Goal: Task Accomplishment & Management: Use online tool/utility

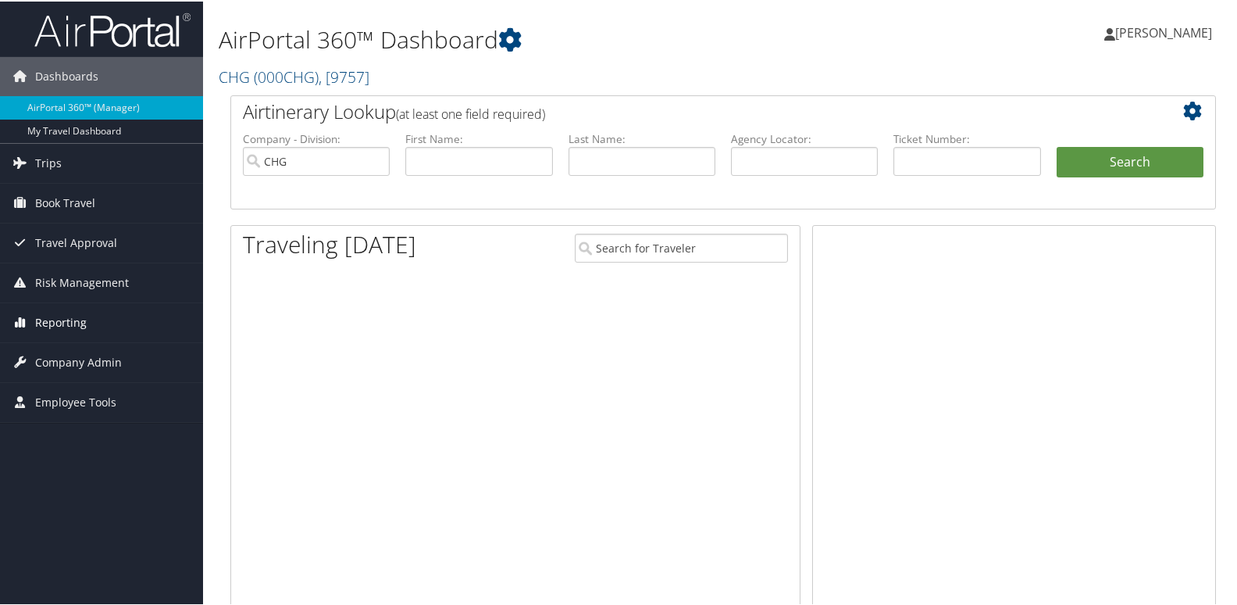
click at [67, 325] on span "Reporting" at bounding box center [61, 321] width 52 height 39
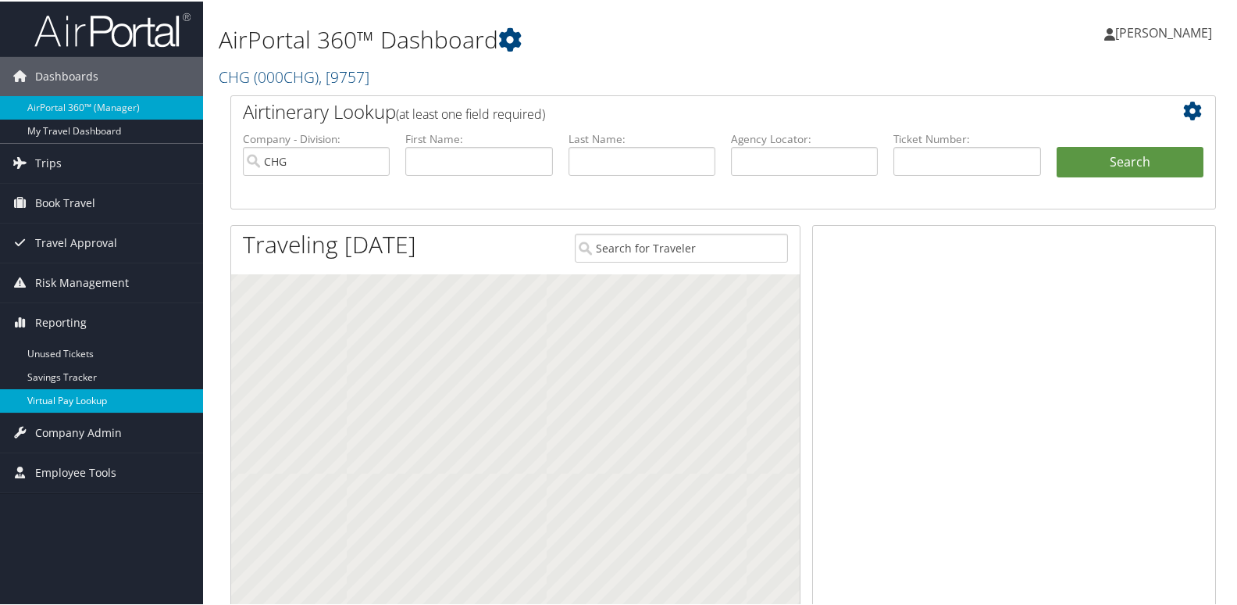
click at [70, 395] on link "Virtual Pay Lookup" at bounding box center [101, 398] width 203 height 23
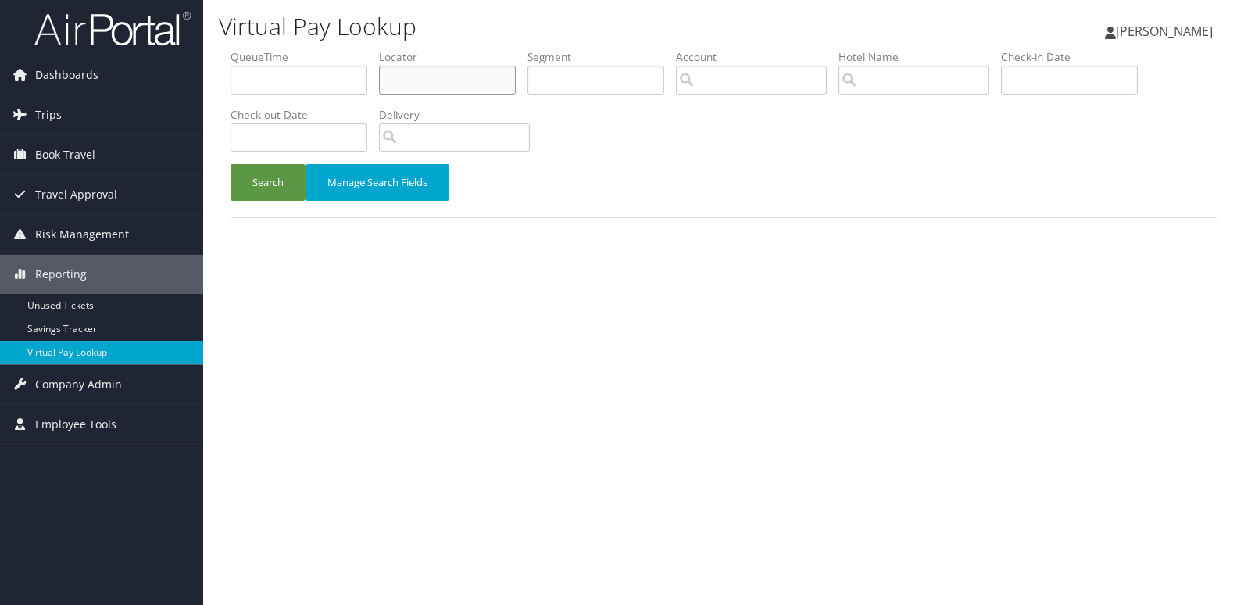
click at [417, 67] on input "text" at bounding box center [447, 80] width 137 height 29
paste input "EGDJDE"
click at [415, 84] on input "EGDJDE" at bounding box center [447, 80] width 137 height 29
type input "EGDJDE"
click at [230, 164] on button "Search" at bounding box center [267, 182] width 75 height 37
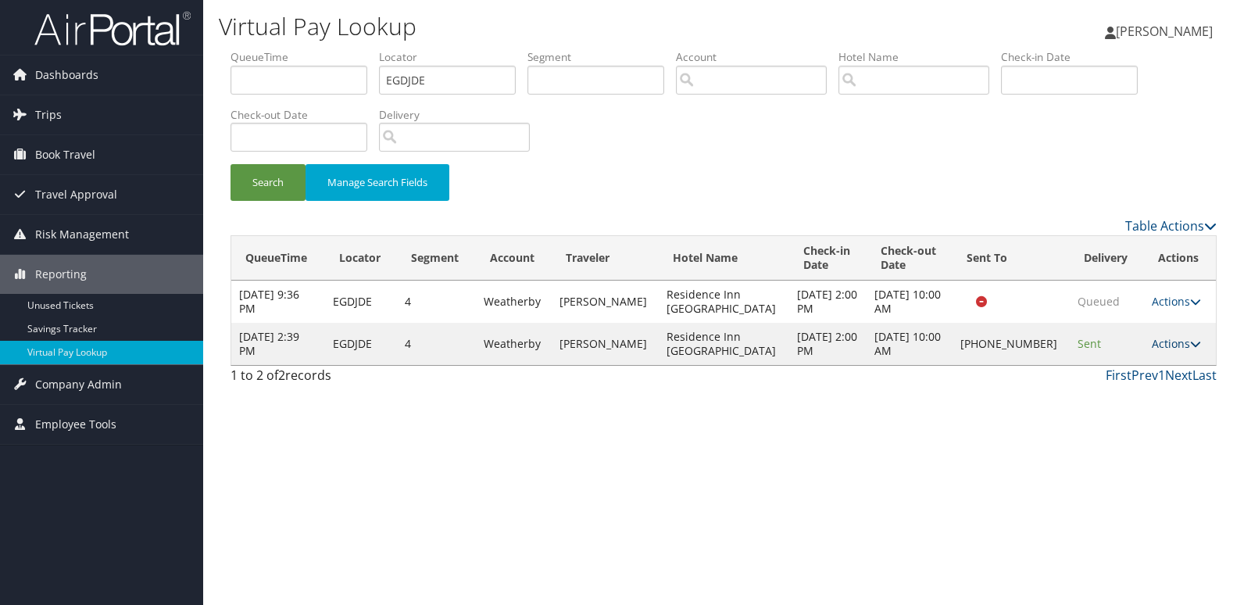
click at [1173, 343] on link "Actions" at bounding box center [1176, 343] width 49 height 15
click at [1116, 389] on link "Logs" at bounding box center [1123, 393] width 134 height 27
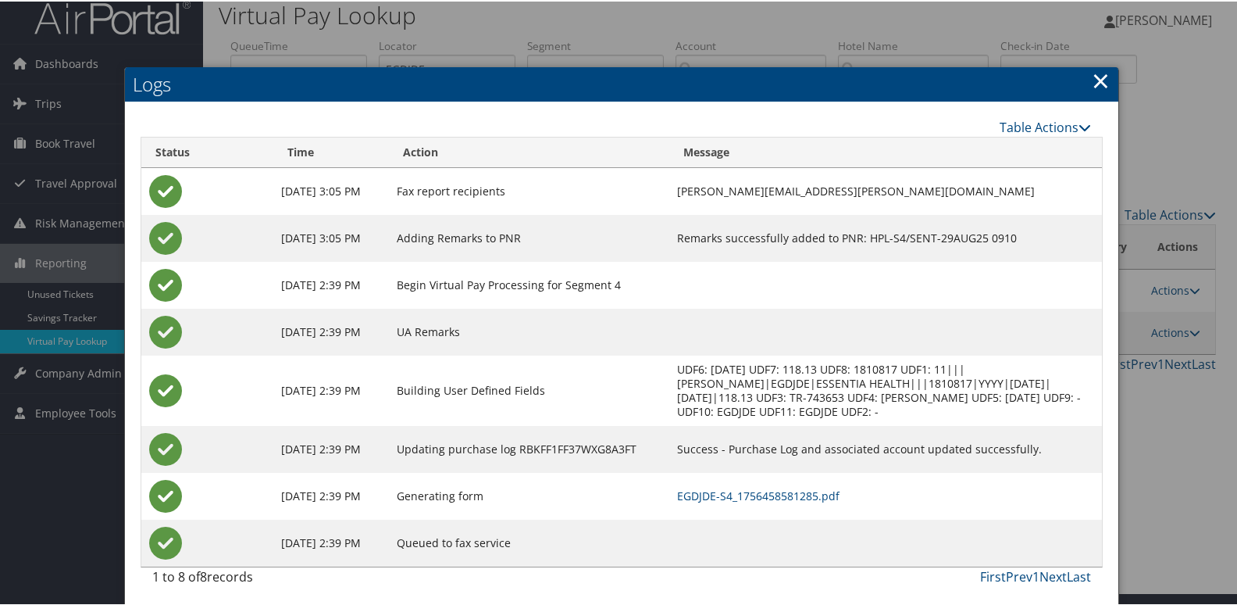
scroll to position [16, 0]
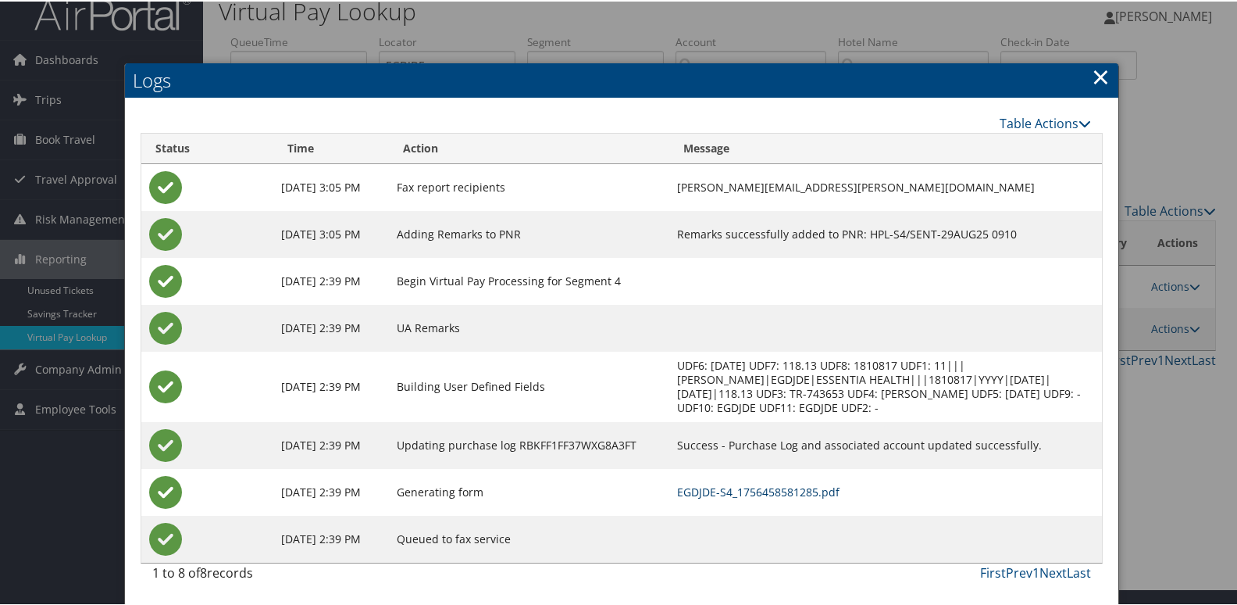
click at [792, 487] on link "EGDJDE-S4_1756458581285.pdf" at bounding box center [758, 490] width 162 height 15
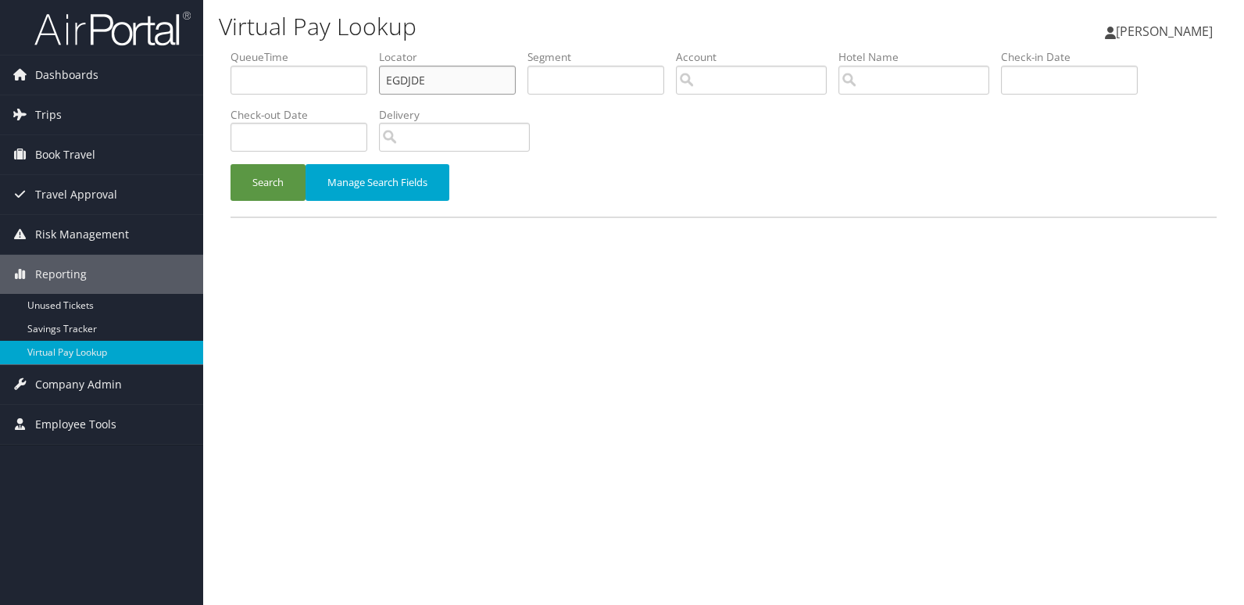
drag, startPoint x: 427, startPoint y: 80, endPoint x: 278, endPoint y: 86, distance: 148.6
click at [278, 49] on ul "QueueTime Locator EGDJDE Segment Account Traveler Hotel Name Check-in Date Chec…" at bounding box center [723, 49] width 986 height 0
paste input "GHFGHZ"
type input "GHFGHZ"
click at [280, 181] on button "Search" at bounding box center [267, 182] width 75 height 37
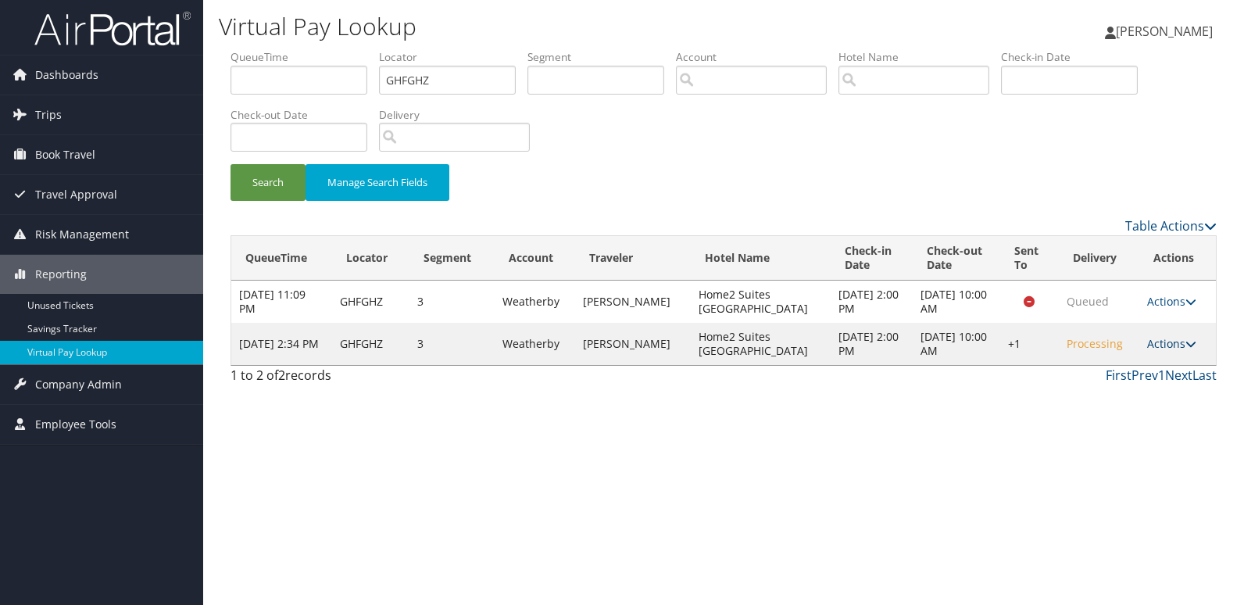
click at [1180, 343] on link "Actions" at bounding box center [1171, 343] width 49 height 15
click at [1115, 396] on link "Logs" at bounding box center [1122, 393] width 134 height 27
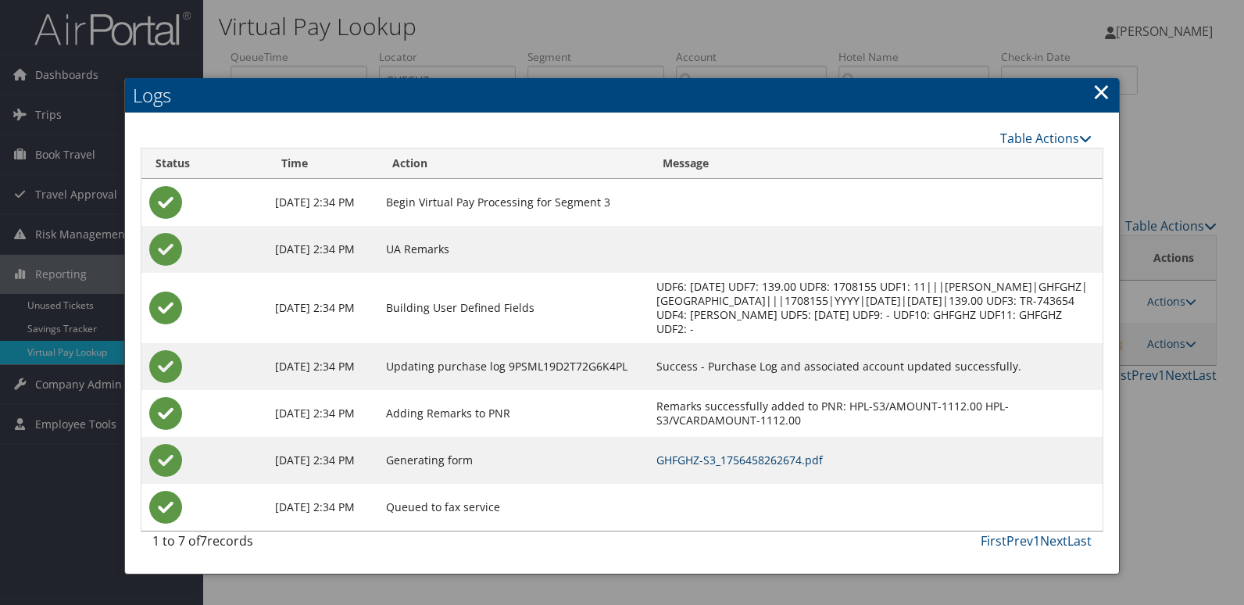
click at [787, 467] on link "GHFGHZ-S3_1756458262674.pdf" at bounding box center [739, 459] width 166 height 15
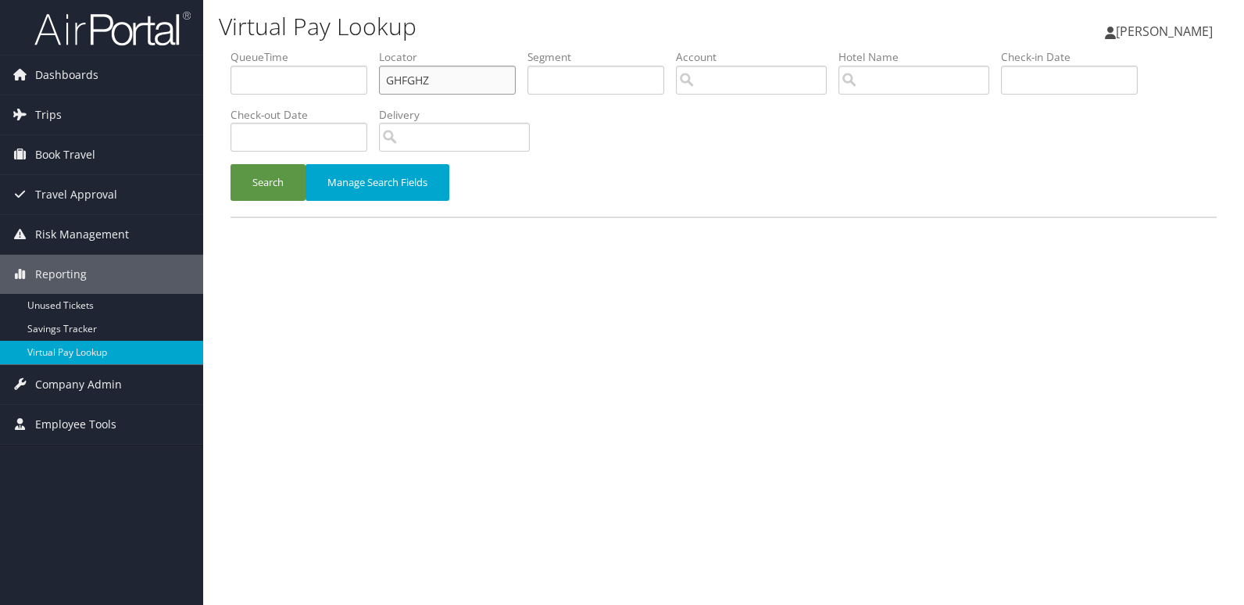
drag, startPoint x: 438, startPoint y: 84, endPoint x: 303, endPoint y: 84, distance: 135.2
click at [303, 49] on ul "QueueTime Locator GHFGHZ Segment Account Traveler Hotel Name Check-in Date Chec…" at bounding box center [723, 49] width 986 height 0
paste input "IMGXE"
type input "IMGXEZ"
click at [262, 187] on button "Search" at bounding box center [267, 182] width 75 height 37
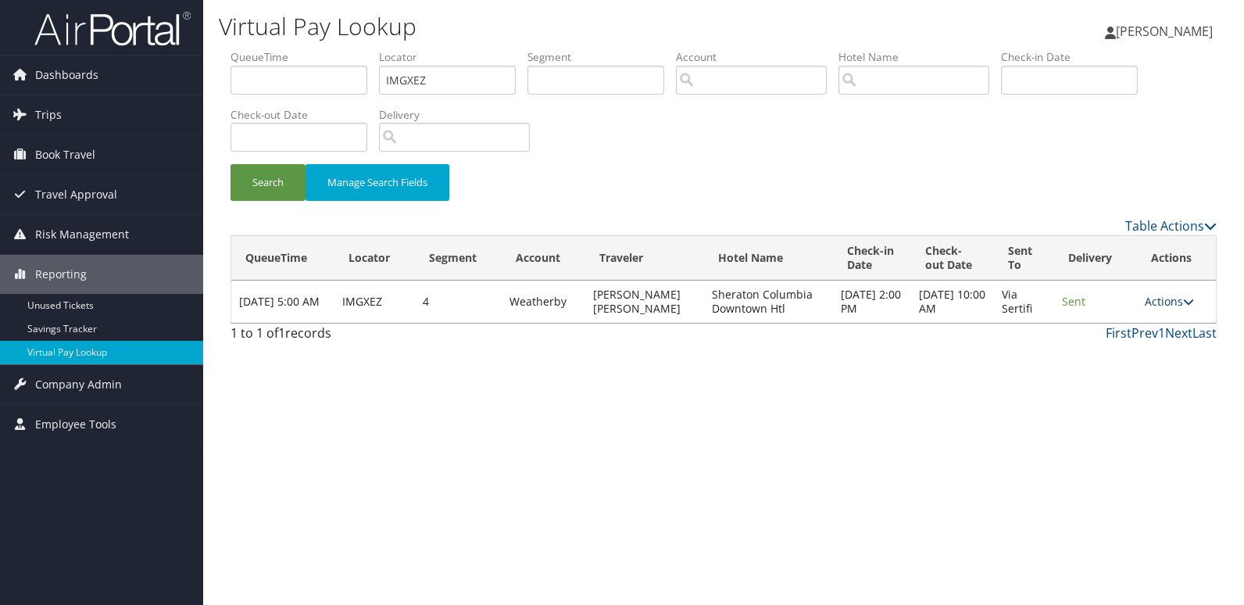
click at [1173, 302] on link "Actions" at bounding box center [1169, 301] width 49 height 15
click at [1155, 353] on link "Logs" at bounding box center [1140, 350] width 98 height 27
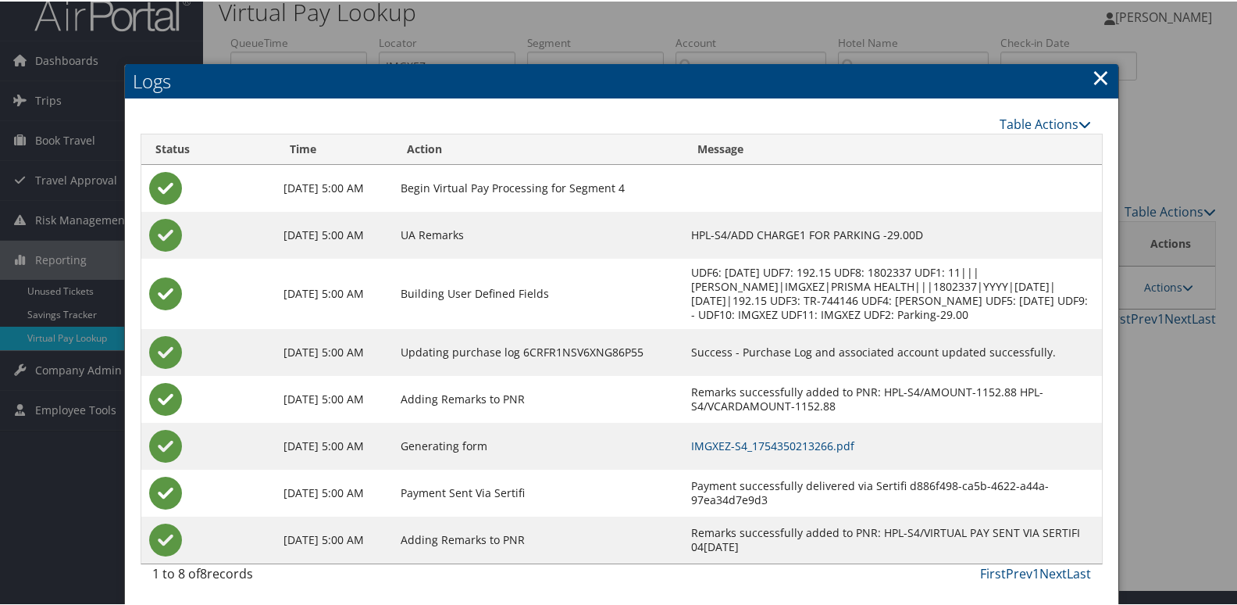
scroll to position [30, 0]
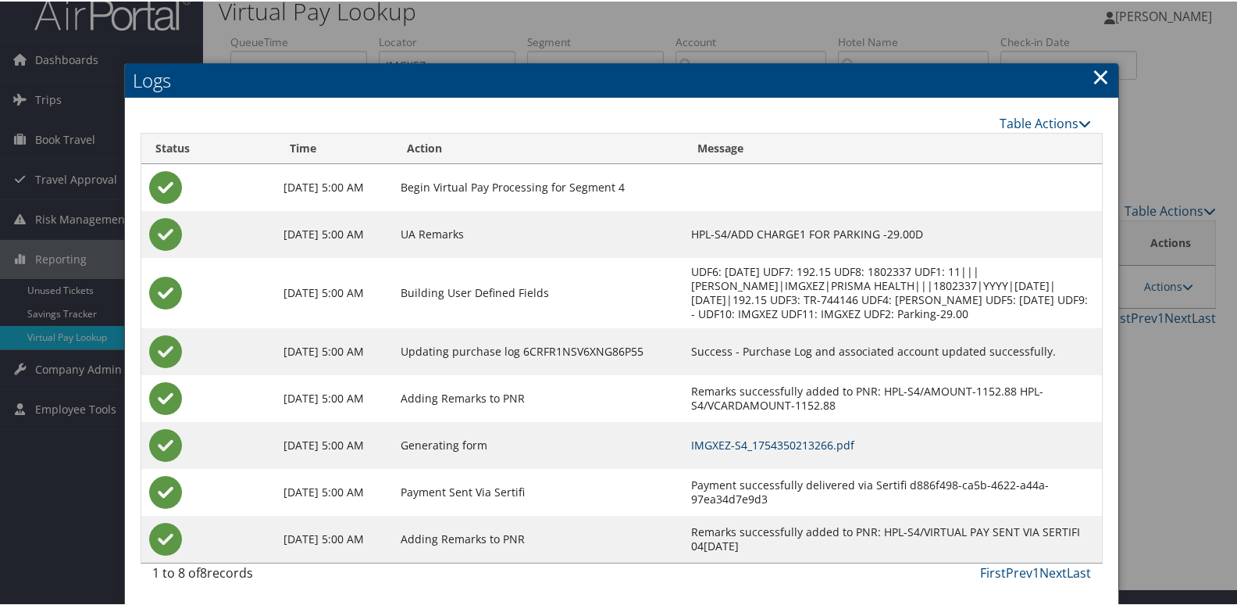
click at [800, 444] on link "IMGXEZ-S4_1754350213266.pdf" at bounding box center [772, 443] width 163 height 15
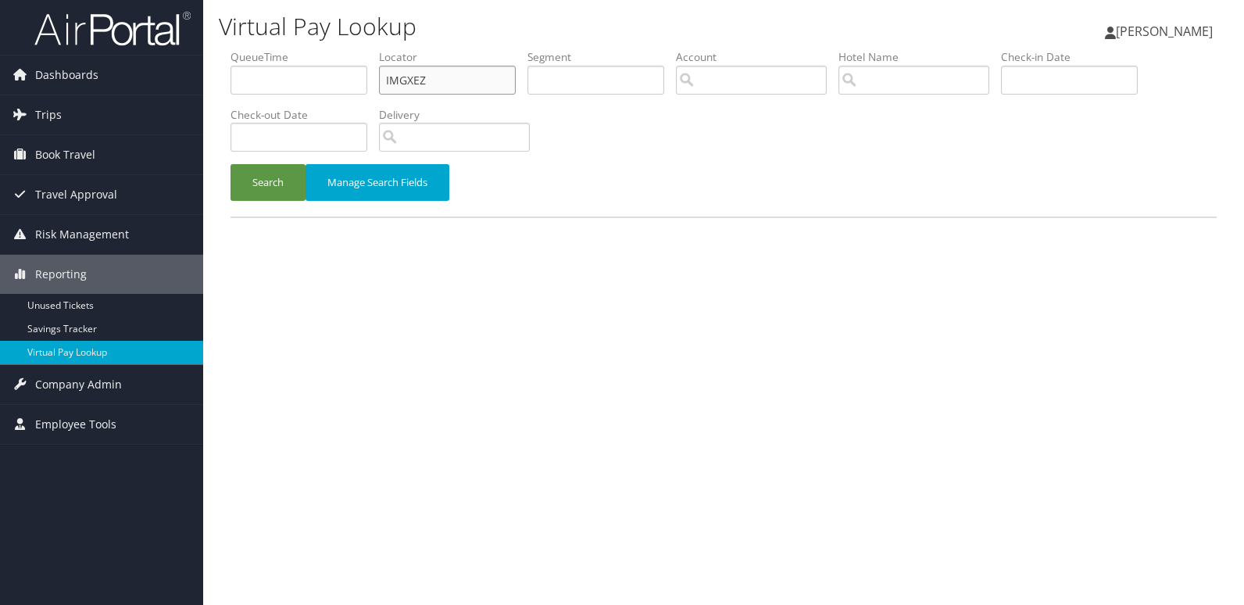
drag, startPoint x: 435, startPoint y: 84, endPoint x: 230, endPoint y: 108, distance: 206.1
click at [230, 49] on ul "QueueTime Locator IMGXEZ Segment Account Traveler Hotel Name Check-in Date Chec…" at bounding box center [723, 49] width 986 height 0
paste input "SZSHUY"
click at [230, 164] on button "Search" at bounding box center [267, 182] width 75 height 37
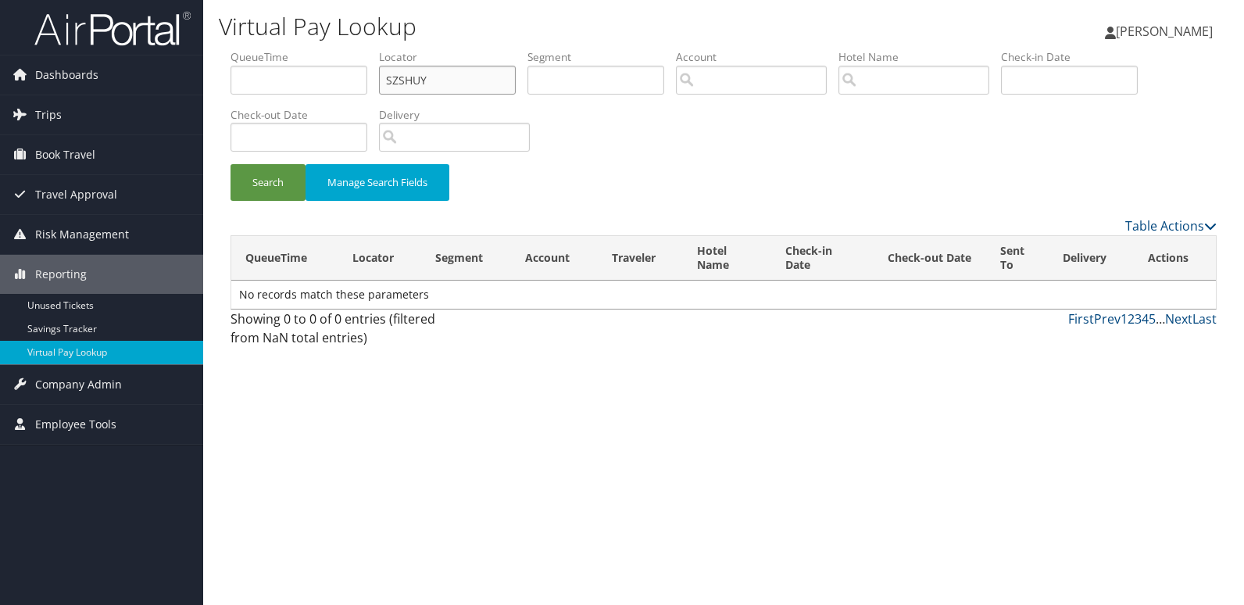
type input "SZSHUY"
click at [230, 164] on button "Search" at bounding box center [267, 182] width 75 height 37
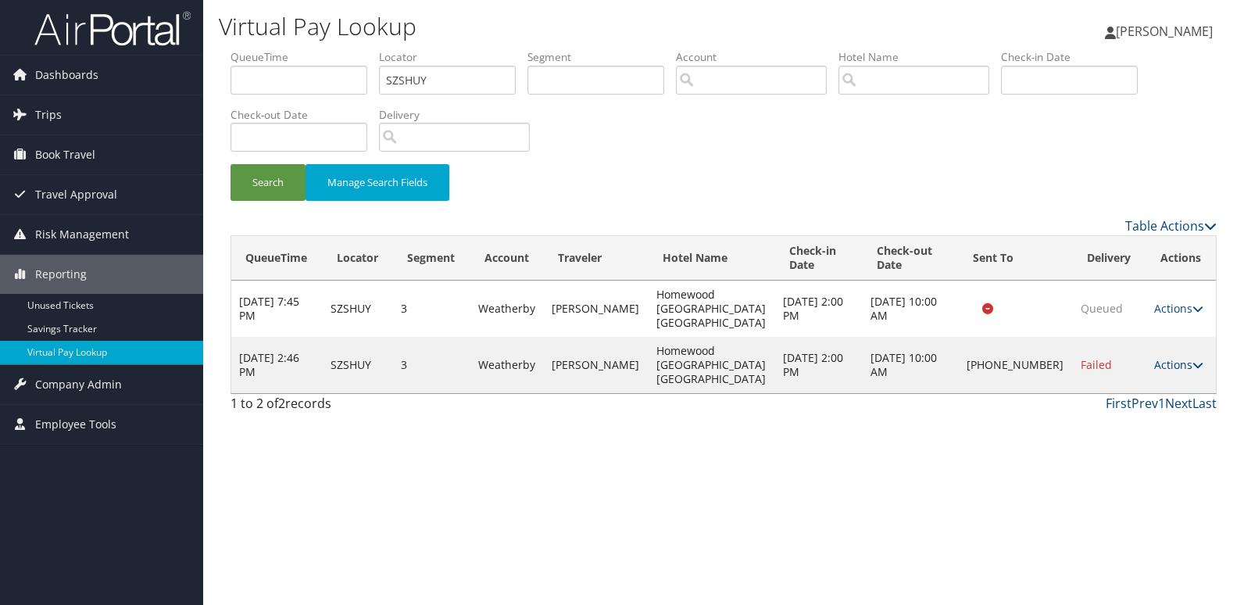
click at [1154, 366] on link "Actions" at bounding box center [1178, 364] width 49 height 15
click at [1133, 407] on link "Logs" at bounding box center [1122, 414] width 134 height 27
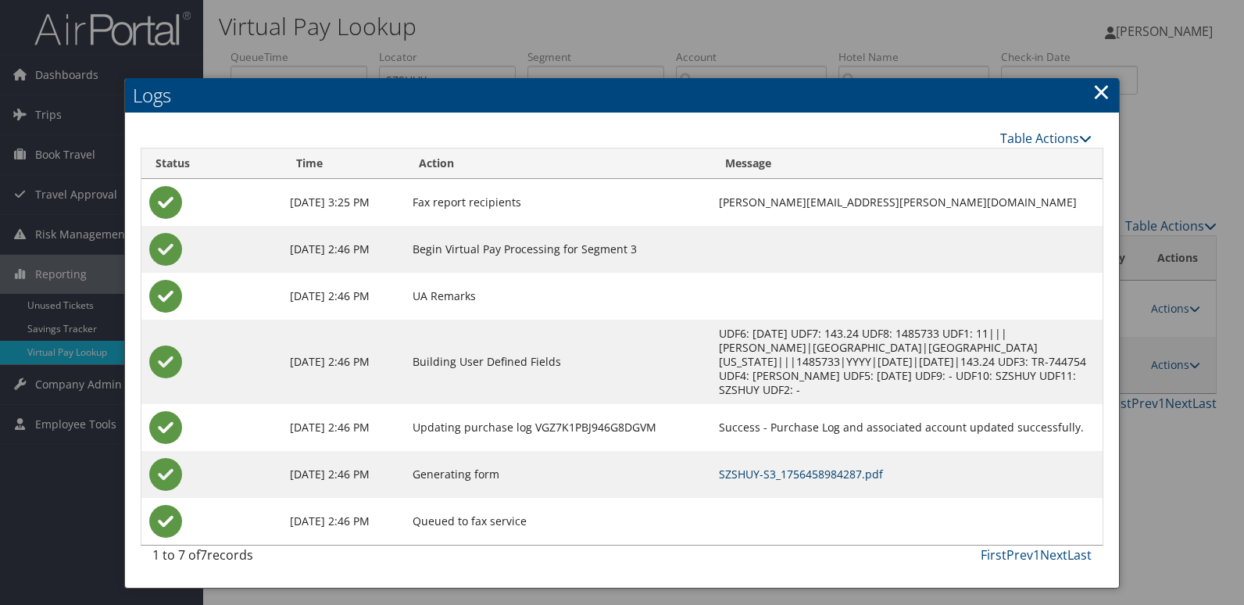
click at [754, 466] on link "SZSHUY-S3_1756458984287.pdf" at bounding box center [801, 473] width 164 height 15
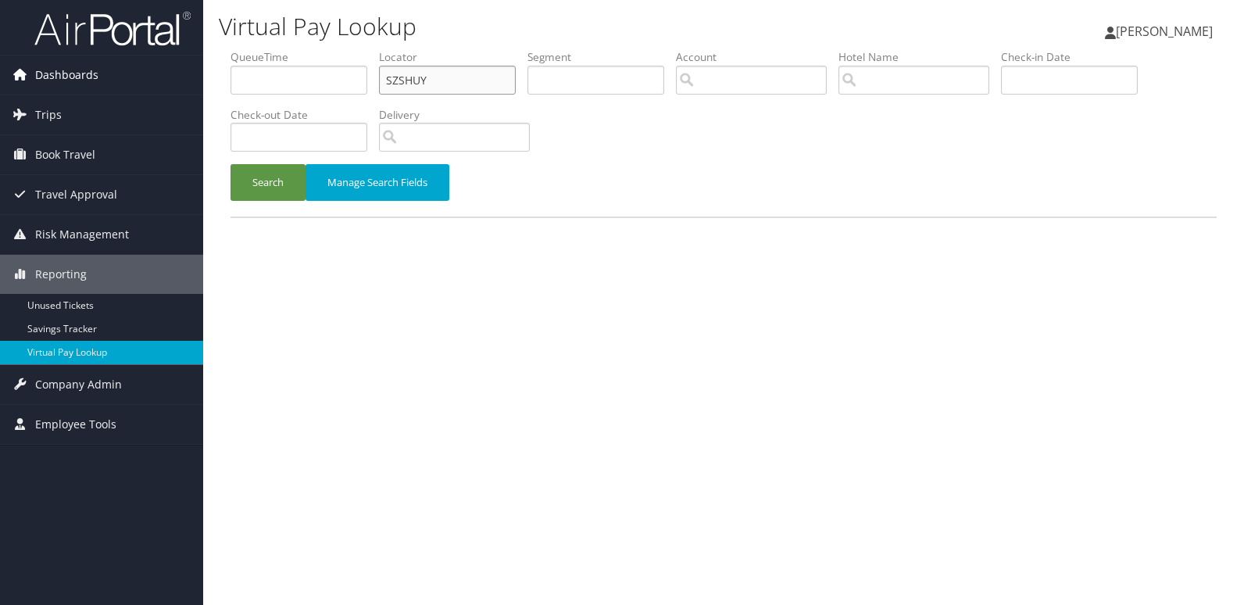
drag, startPoint x: 434, startPoint y: 81, endPoint x: 195, endPoint y: 80, distance: 239.8
click at [195, 80] on div "Dashboards AirPortal 360™ (Manager) My Travel Dashboard Trips Airtinerary® Look…" at bounding box center [622, 302] width 1244 height 605
paste input "EGBAJN"
type input "EGBAJN"
click at [230, 164] on button "Search" at bounding box center [267, 182] width 75 height 37
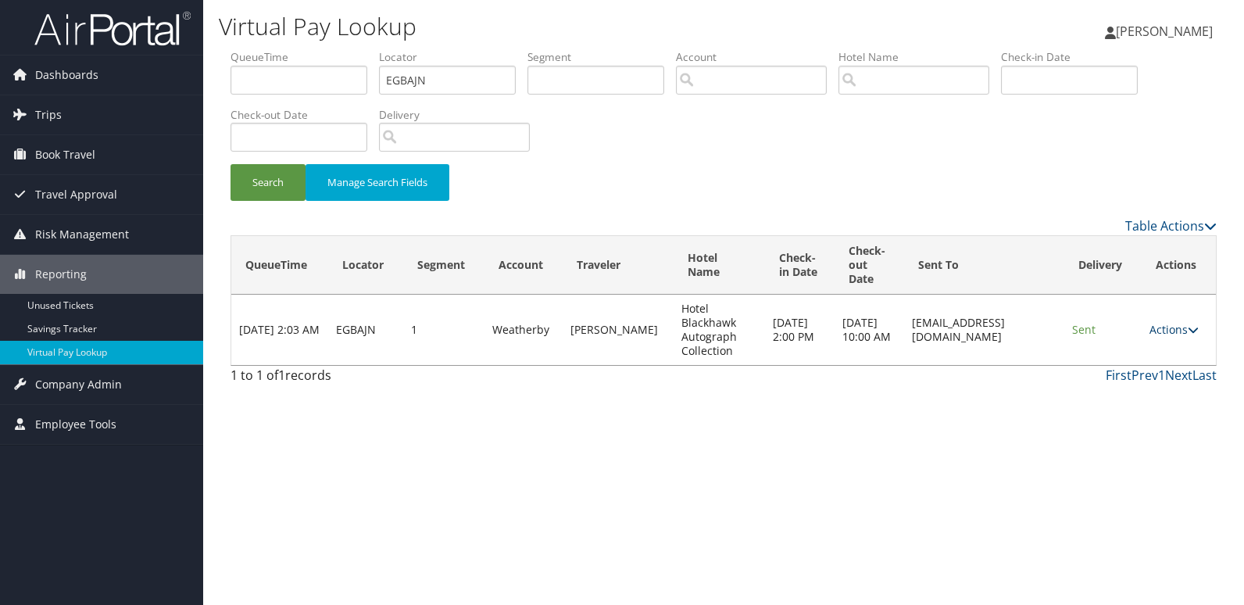
click at [1162, 326] on link "Actions" at bounding box center [1173, 329] width 49 height 15
click at [1134, 378] on link "Logs" at bounding box center [1146, 379] width 98 height 27
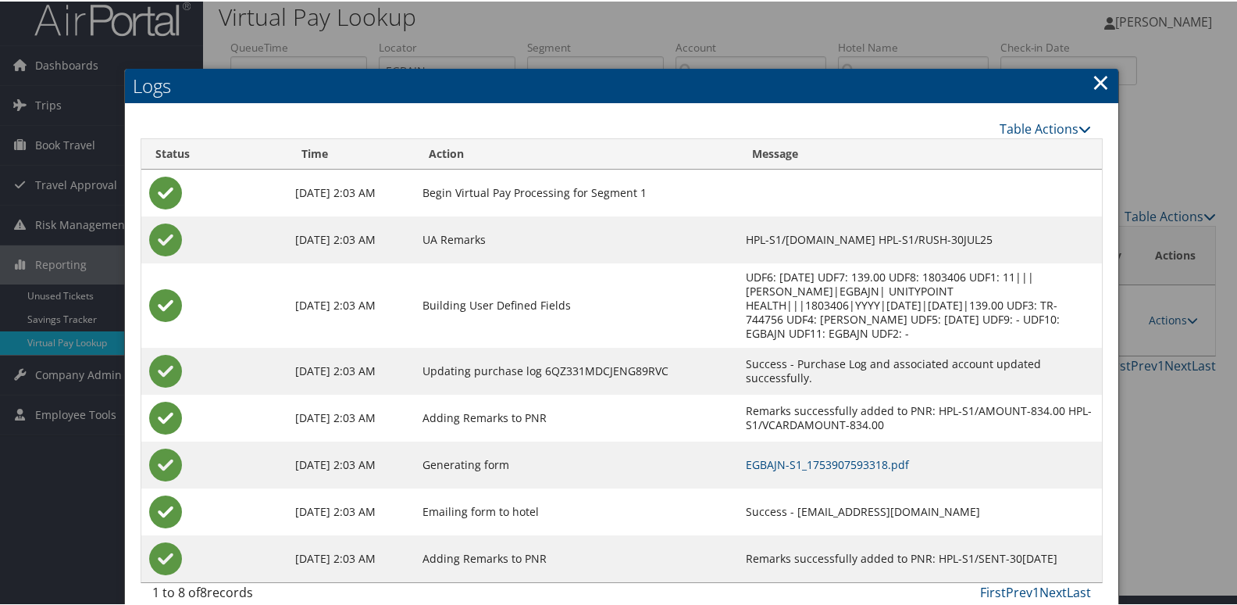
scroll to position [16, 0]
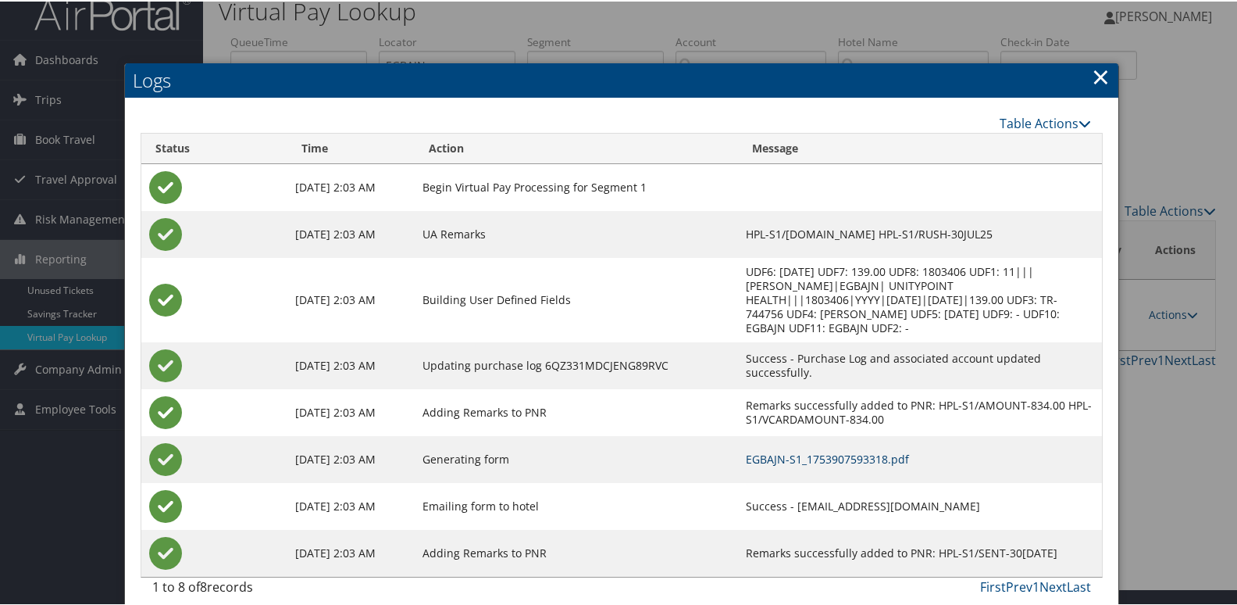
click at [766, 450] on link "EGBAJN-S1_1753907593318.pdf" at bounding box center [827, 457] width 163 height 15
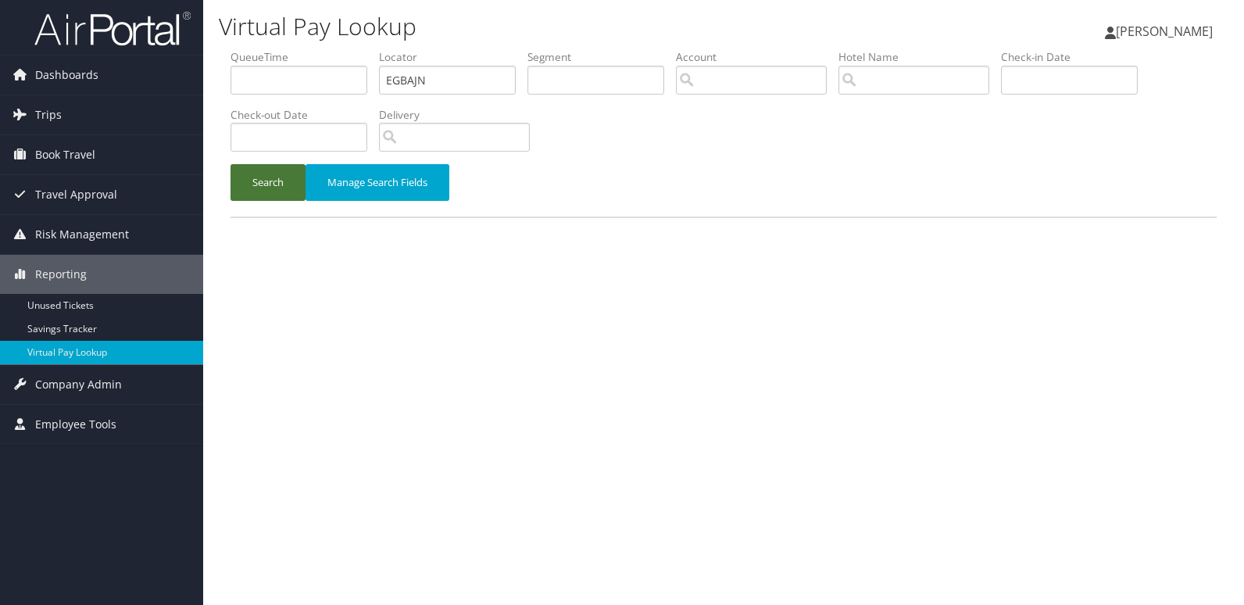
click at [260, 180] on button "Search" at bounding box center [267, 182] width 75 height 37
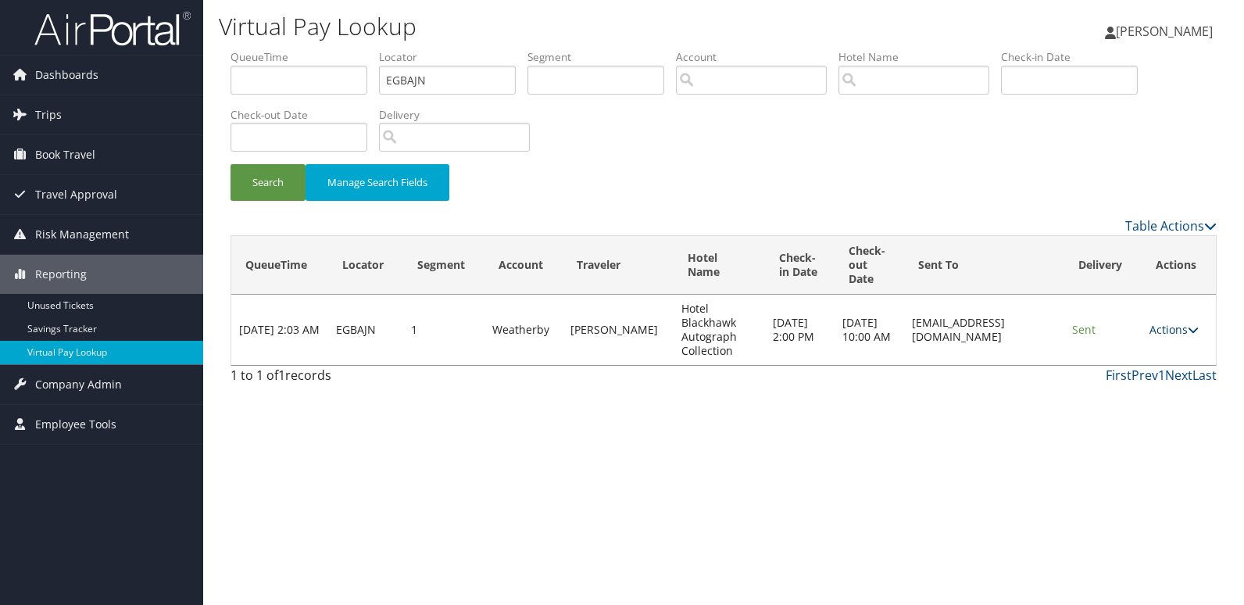
click at [1166, 327] on link "Actions" at bounding box center [1173, 329] width 49 height 15
click at [1144, 378] on link "Logs" at bounding box center [1146, 379] width 98 height 27
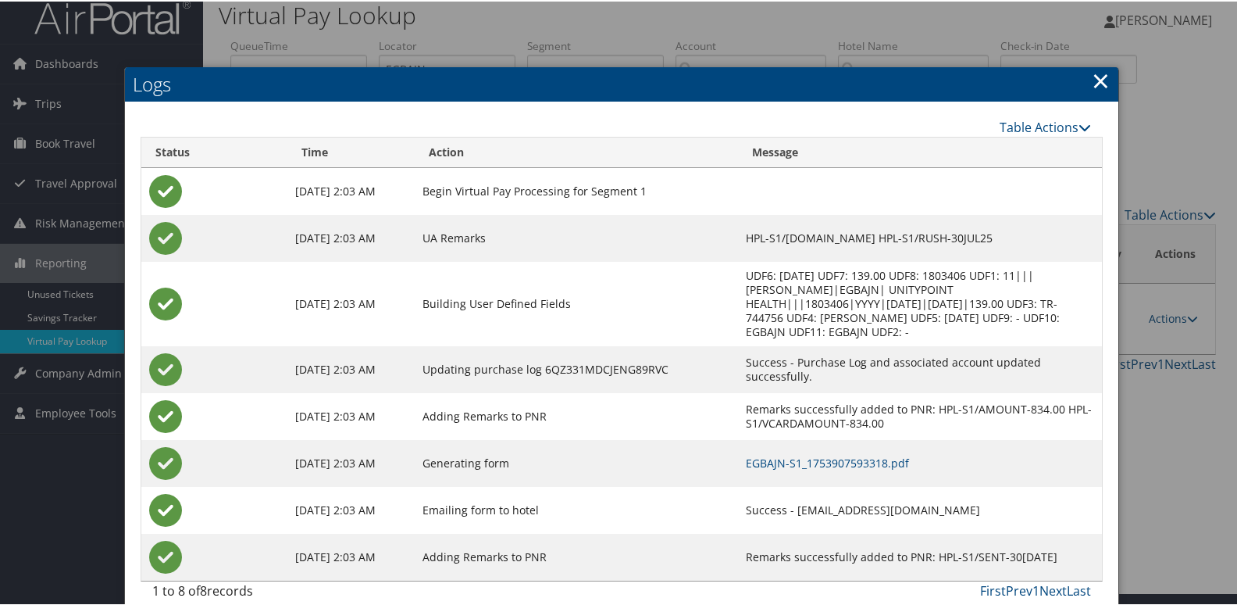
scroll to position [16, 0]
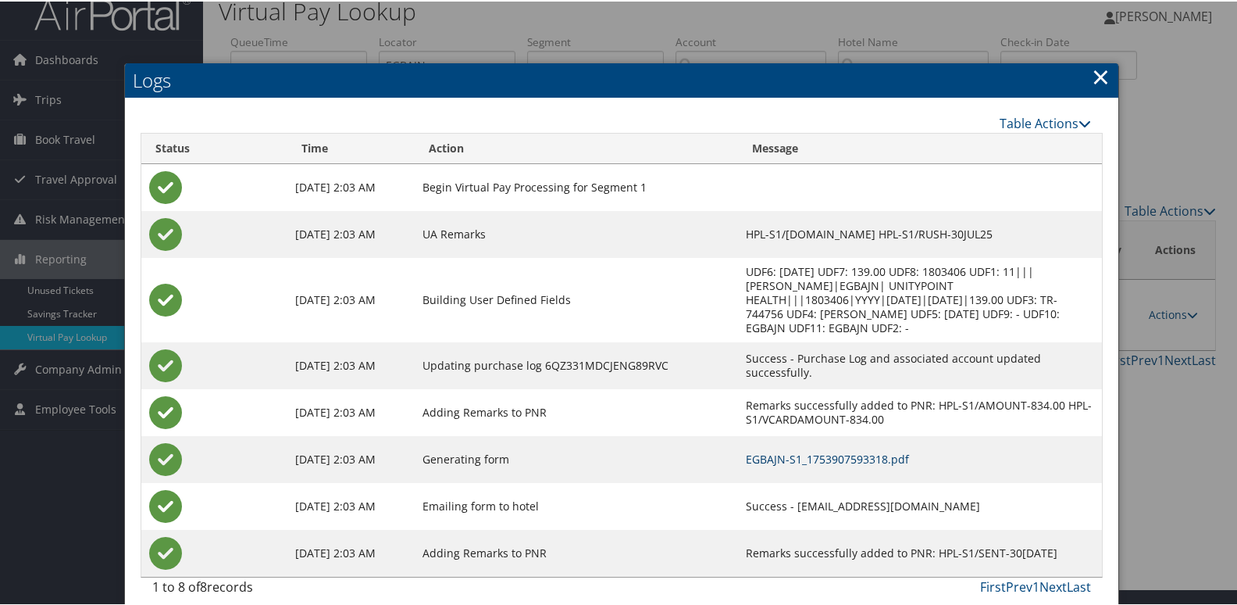
click at [816, 450] on link "EGBAJN-S1_1753907593318.pdf" at bounding box center [827, 457] width 163 height 15
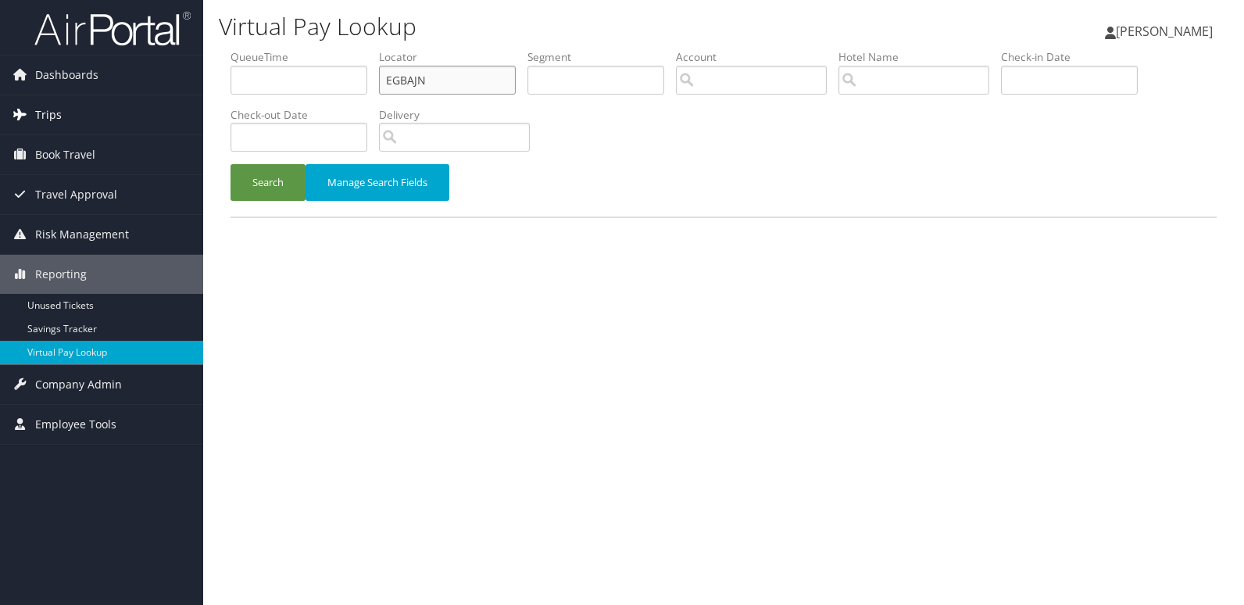
drag, startPoint x: 334, startPoint y: 82, endPoint x: 184, endPoint y: 97, distance: 150.0
click at [186, 97] on div "Dashboards AirPortal 360™ (Manager) My Travel Dashboard Trips Airtinerary® Look…" at bounding box center [622, 302] width 1244 height 605
paste input "FNKXTI"
type input "FNKXTI"
click at [230, 164] on button "Search" at bounding box center [267, 182] width 75 height 37
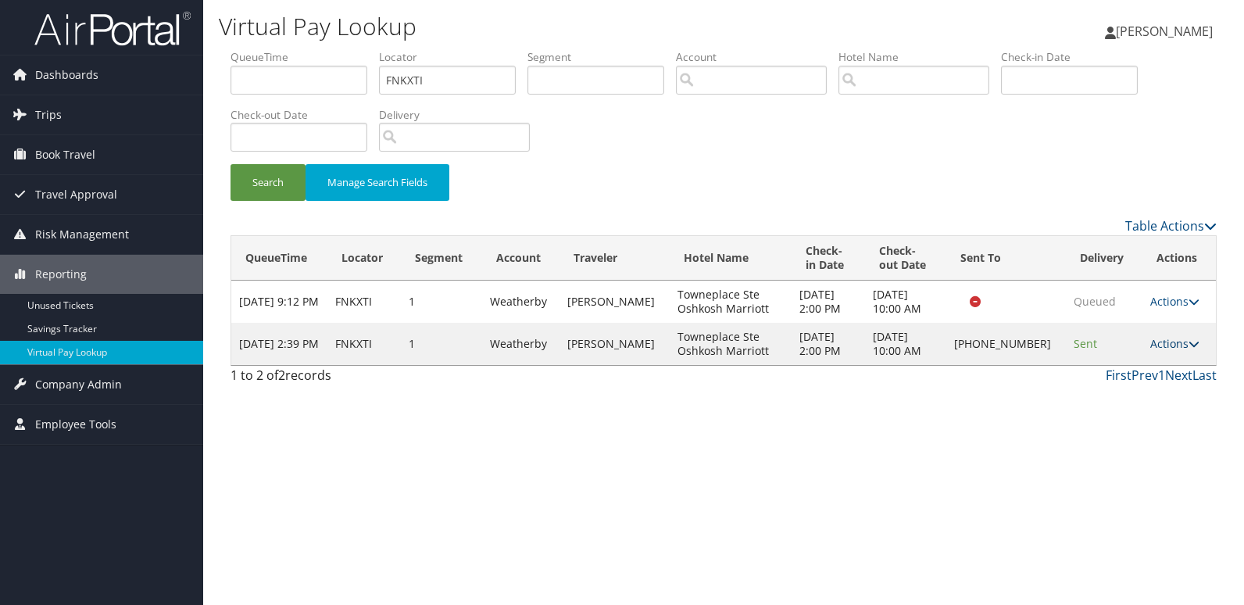
click at [1188, 347] on icon at bounding box center [1193, 343] width 11 height 11
click at [1095, 392] on link "Logs" at bounding box center [1122, 393] width 134 height 27
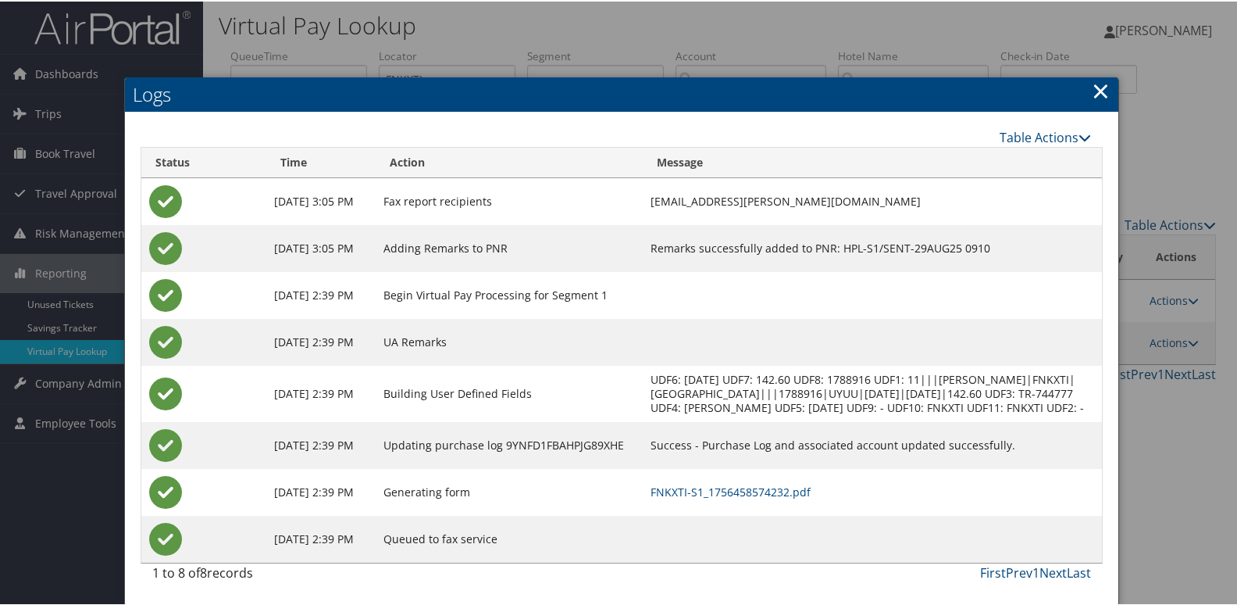
scroll to position [16, 0]
click at [731, 489] on link "FNKXTI-S1_1756458574232.pdf" at bounding box center [731, 490] width 160 height 15
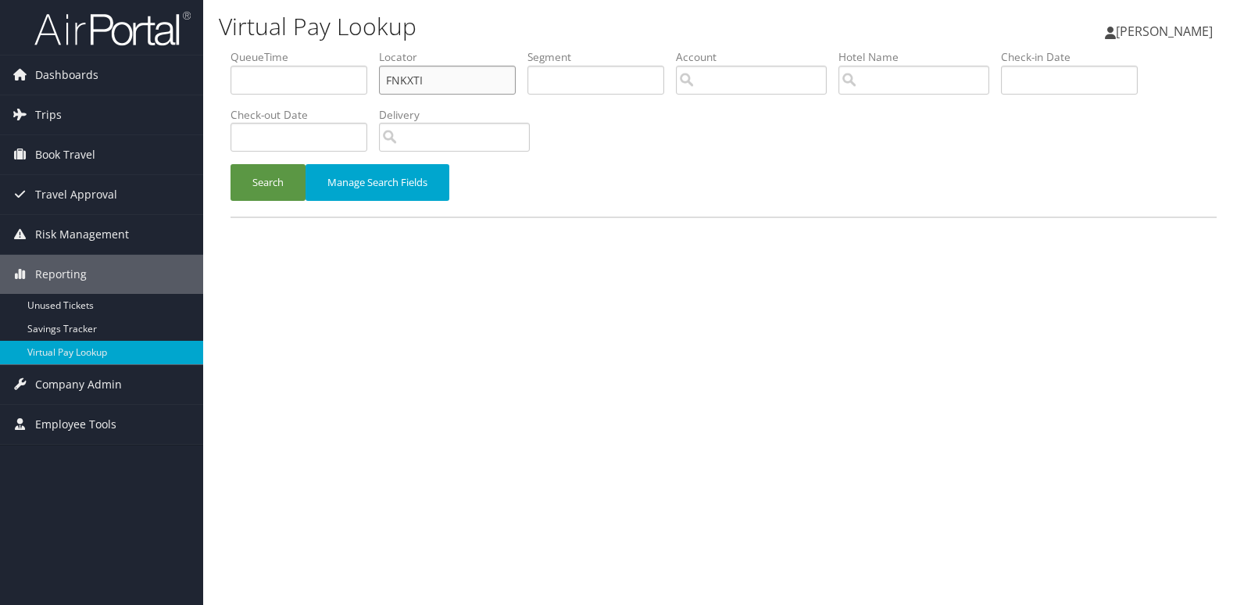
click at [272, 49] on ul "QueueTime Locator FNKXTI Segment Account Traveler Hotel Name Check-in Date Chec…" at bounding box center [723, 49] width 986 height 0
paste input "NIKXVX"
type input "NIKXVX"
click at [270, 178] on button "Search" at bounding box center [267, 182] width 75 height 37
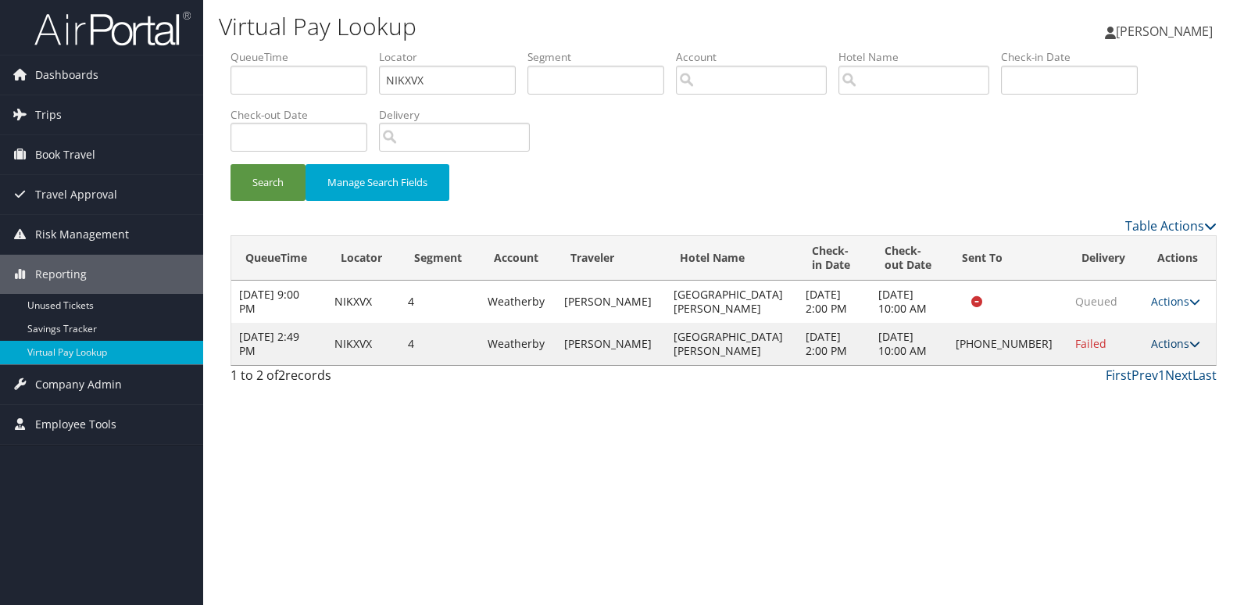
click at [1151, 343] on link "Actions" at bounding box center [1175, 343] width 49 height 15
click at [1109, 392] on link "Logs" at bounding box center [1122, 393] width 134 height 27
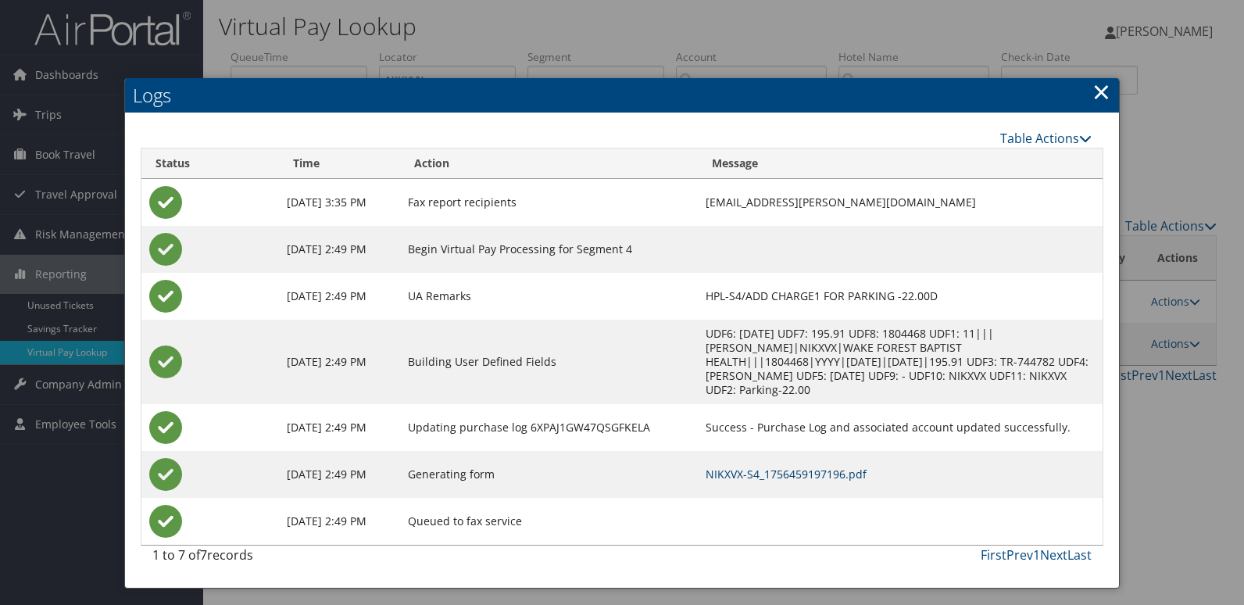
click at [757, 466] on link "NIKXVX-S4_1756459197196.pdf" at bounding box center [785, 473] width 161 height 15
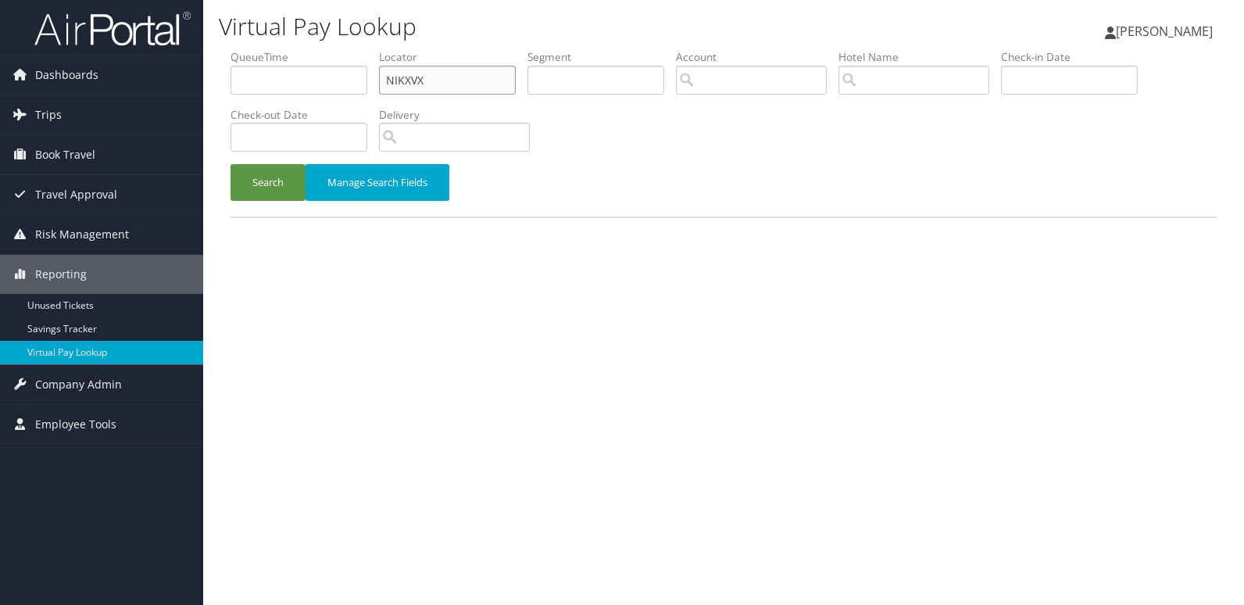
drag, startPoint x: 431, startPoint y: 77, endPoint x: 273, endPoint y: 89, distance: 159.1
click at [273, 49] on ul "QueueTime Locator NIKXVX Segment Account Traveler Hotel Name Check-in Date Chec…" at bounding box center [723, 49] width 986 height 0
paste input "OUBONG"
type input "OUBONG"
click at [281, 181] on button "Search" at bounding box center [267, 182] width 75 height 37
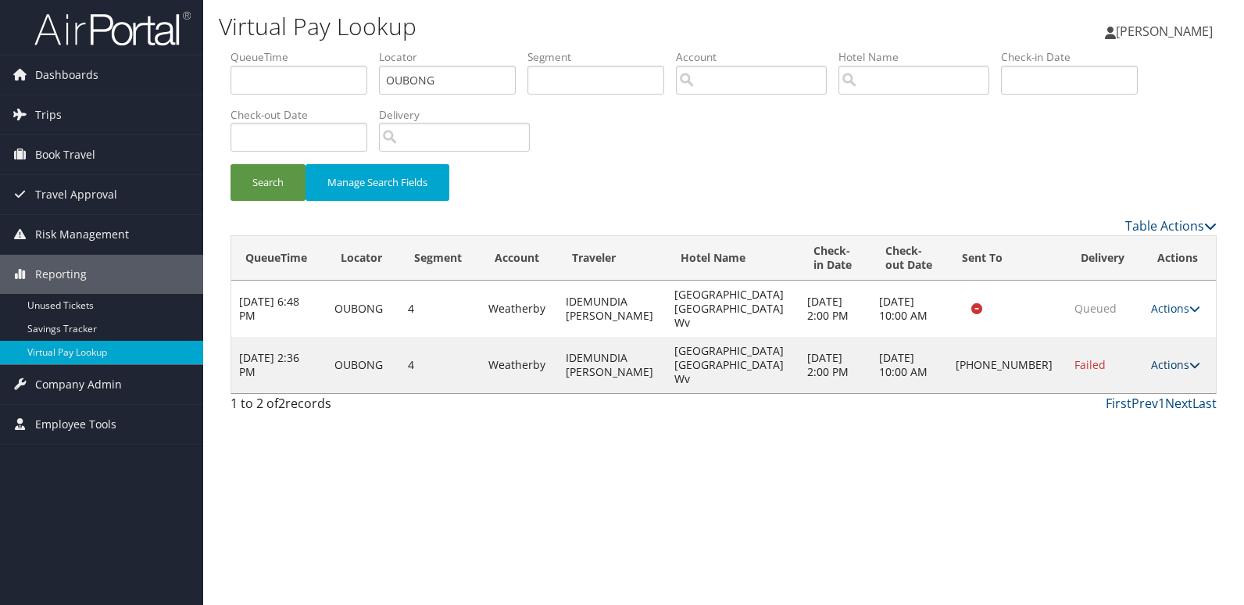
click at [1170, 357] on link "Actions" at bounding box center [1175, 364] width 49 height 15
click at [1127, 391] on link "Logs" at bounding box center [1122, 393] width 134 height 27
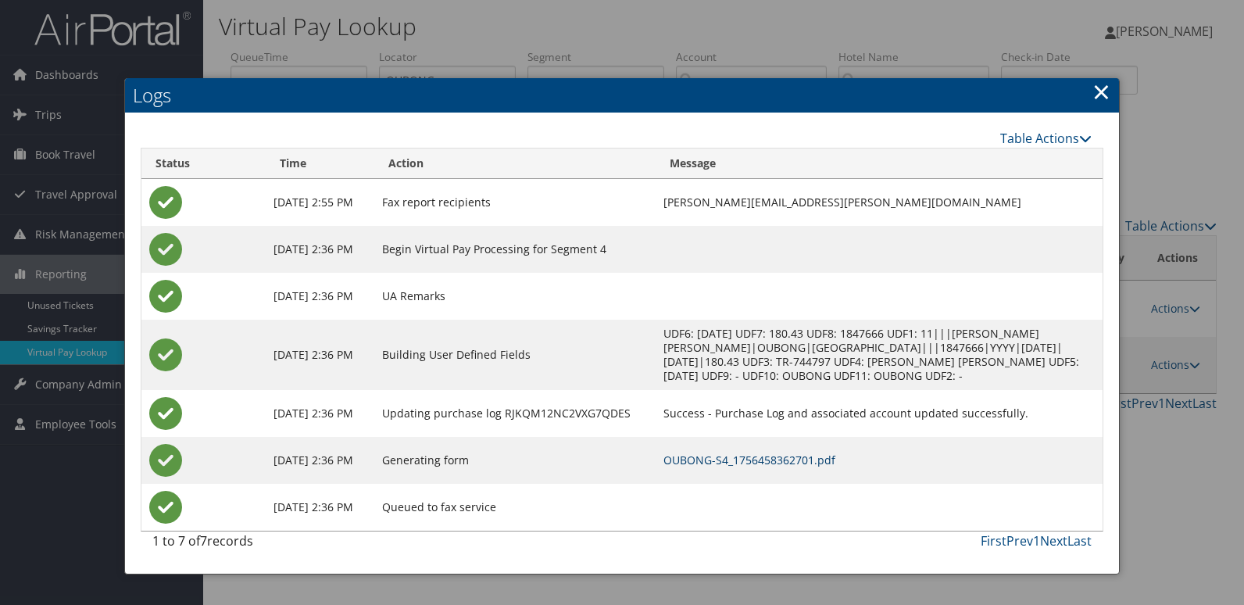
click at [807, 467] on link "OUBONG-S4_1756458362701.pdf" at bounding box center [749, 459] width 172 height 15
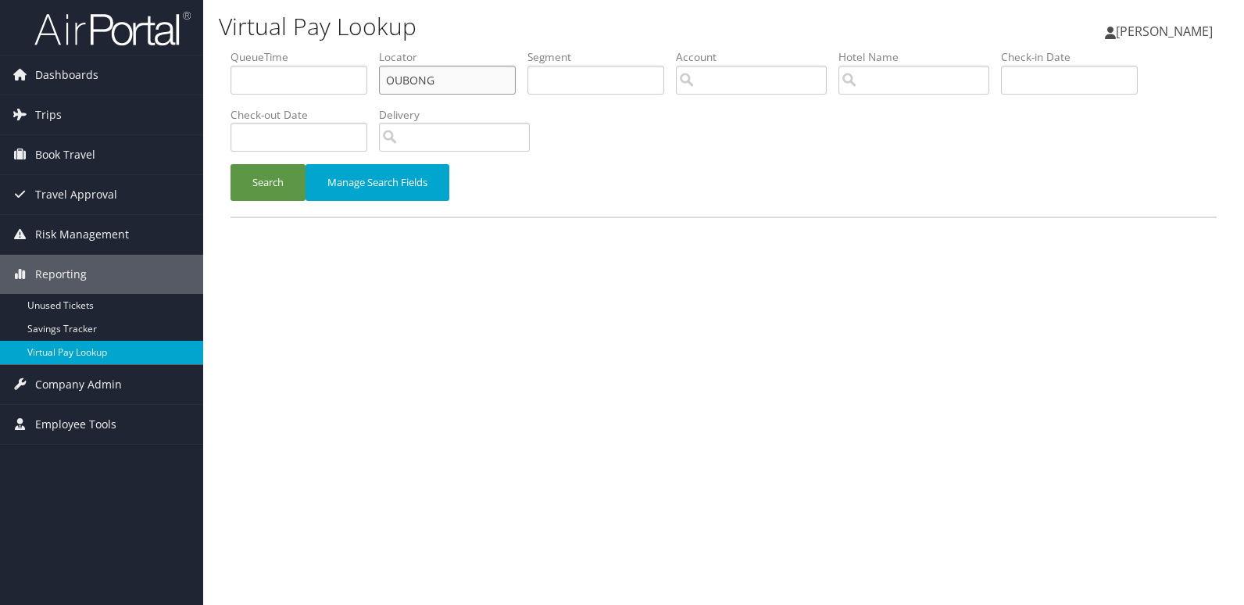
drag, startPoint x: 437, startPoint y: 82, endPoint x: 208, endPoint y: 89, distance: 229.8
click at [208, 89] on div "Virtual Pay Lookup [PERSON_NAME] [PERSON_NAME] My Settings Travel Agency Contac…" at bounding box center [723, 302] width 1041 height 605
paste input "HYFCFA"
type input "HYFCFA"
click at [251, 179] on button "Search" at bounding box center [267, 182] width 75 height 37
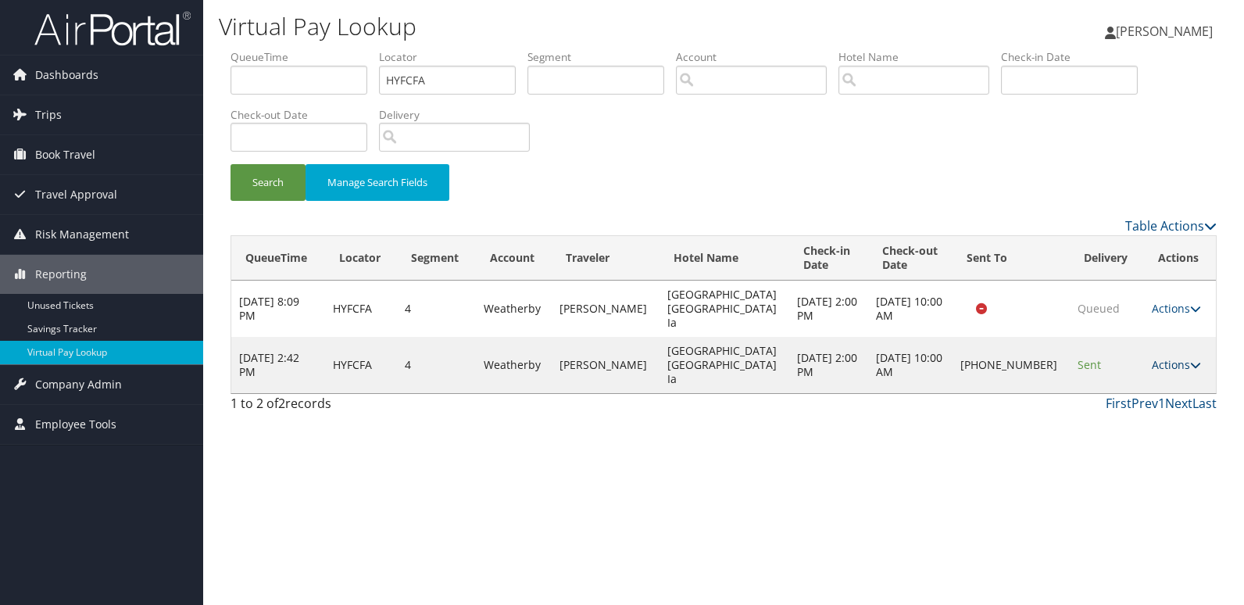
click at [1171, 357] on link "Actions" at bounding box center [1176, 364] width 49 height 15
click at [1114, 385] on link "Logs" at bounding box center [1123, 393] width 134 height 27
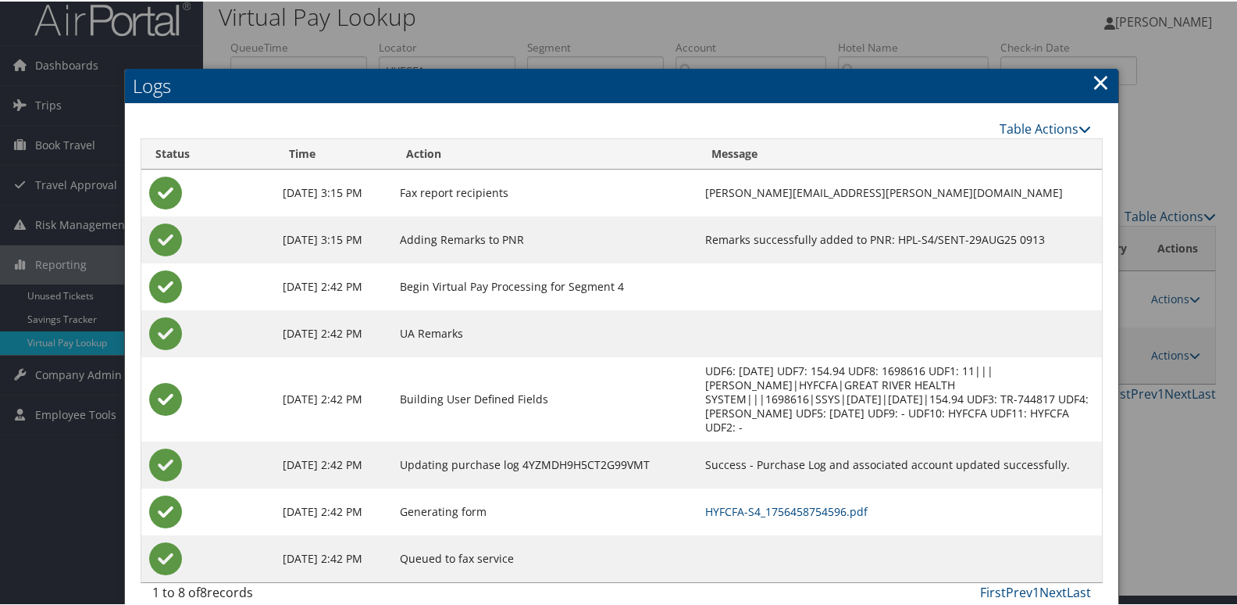
scroll to position [16, 0]
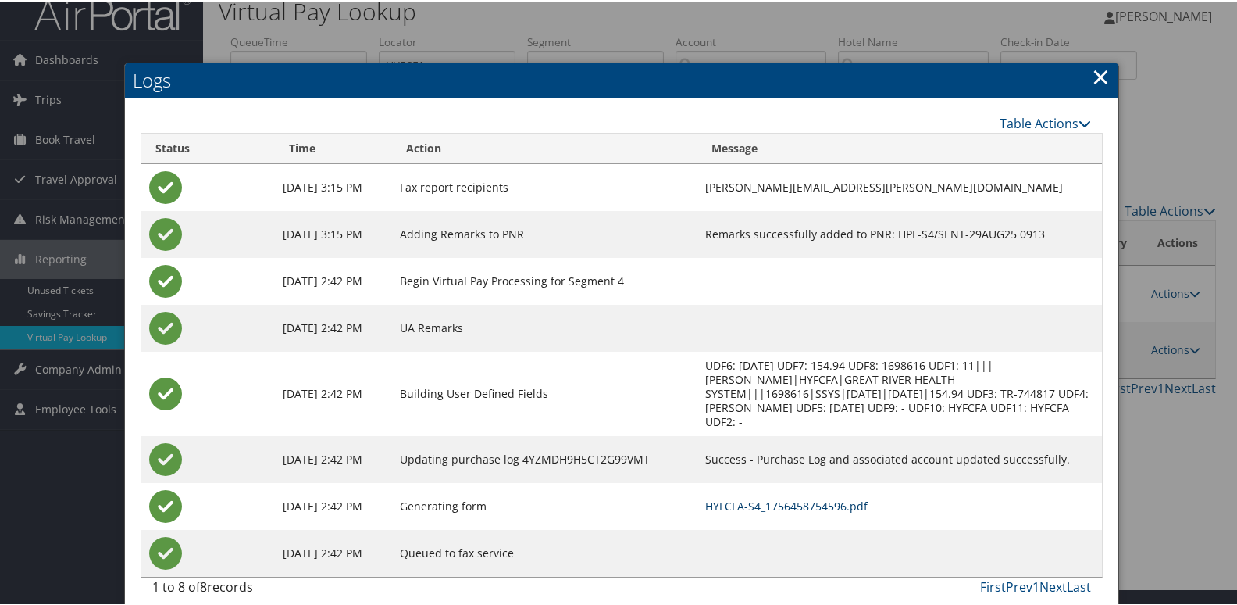
click at [767, 497] on link "HYFCFA-S4_1756458754596.pdf" at bounding box center [786, 504] width 162 height 15
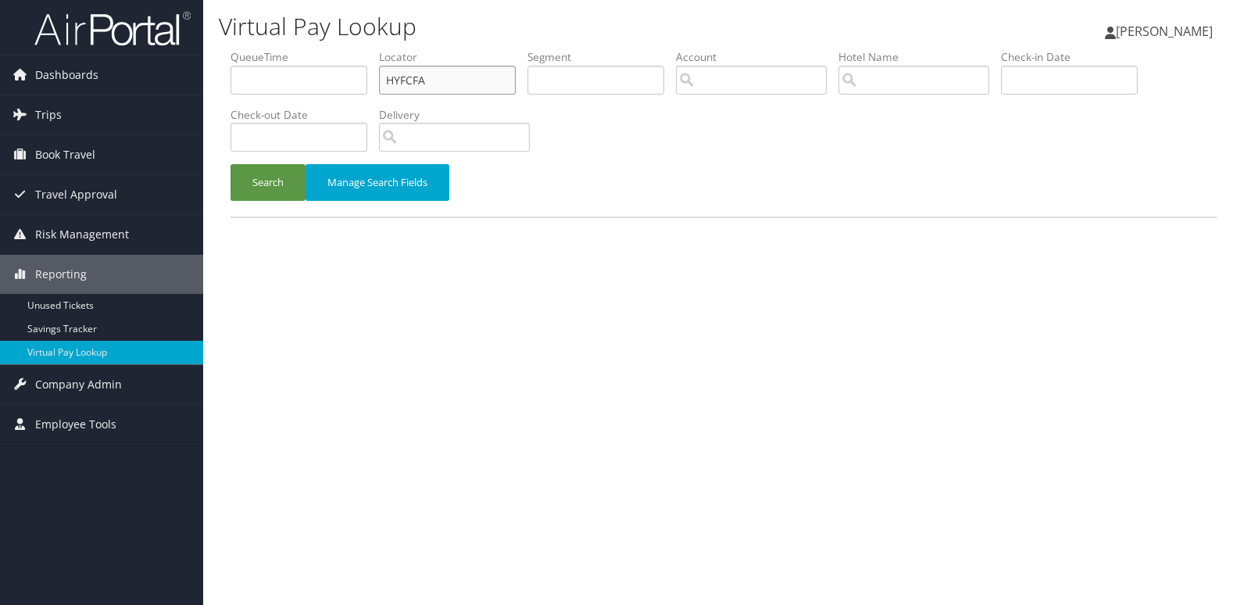
drag, startPoint x: 0, startPoint y: 0, endPoint x: 224, endPoint y: 102, distance: 246.5
click at [230, 102] on form "QueueTime Locator HYFCFA Segment Account Traveler Hotel Name Check-in Date Chec…" at bounding box center [723, 132] width 986 height 167
paste input "HASHTK"
type input "HASHTK"
click at [230, 164] on button "Search" at bounding box center [267, 182] width 75 height 37
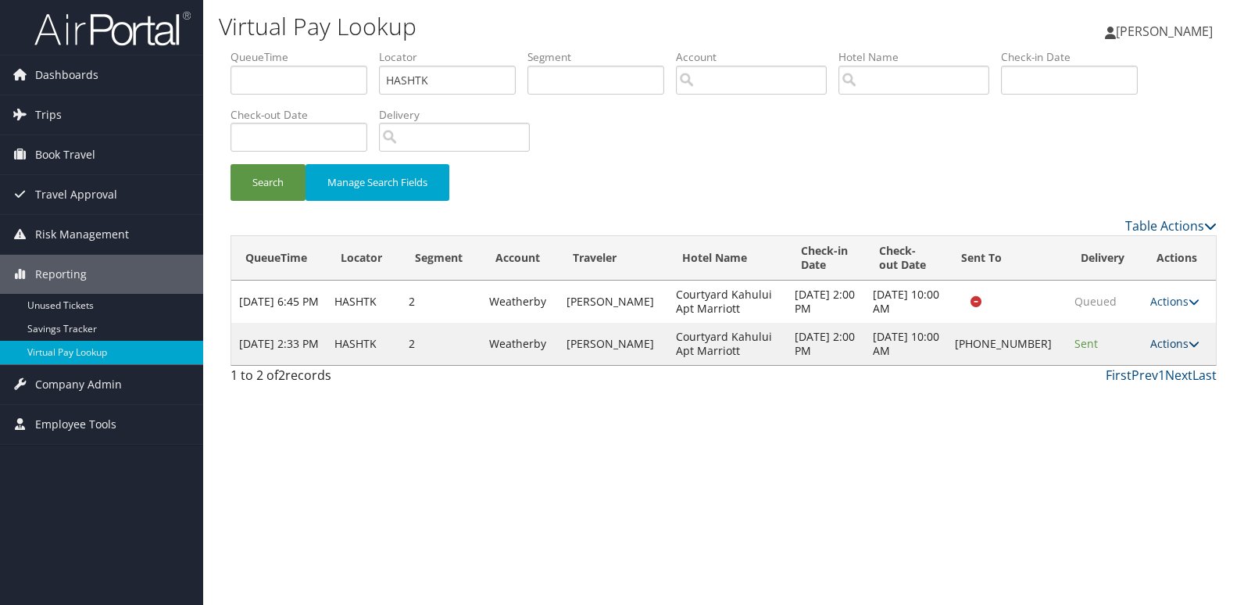
click at [1161, 340] on link "Actions" at bounding box center [1174, 343] width 49 height 15
click at [1120, 396] on link "Logs" at bounding box center [1123, 393] width 134 height 27
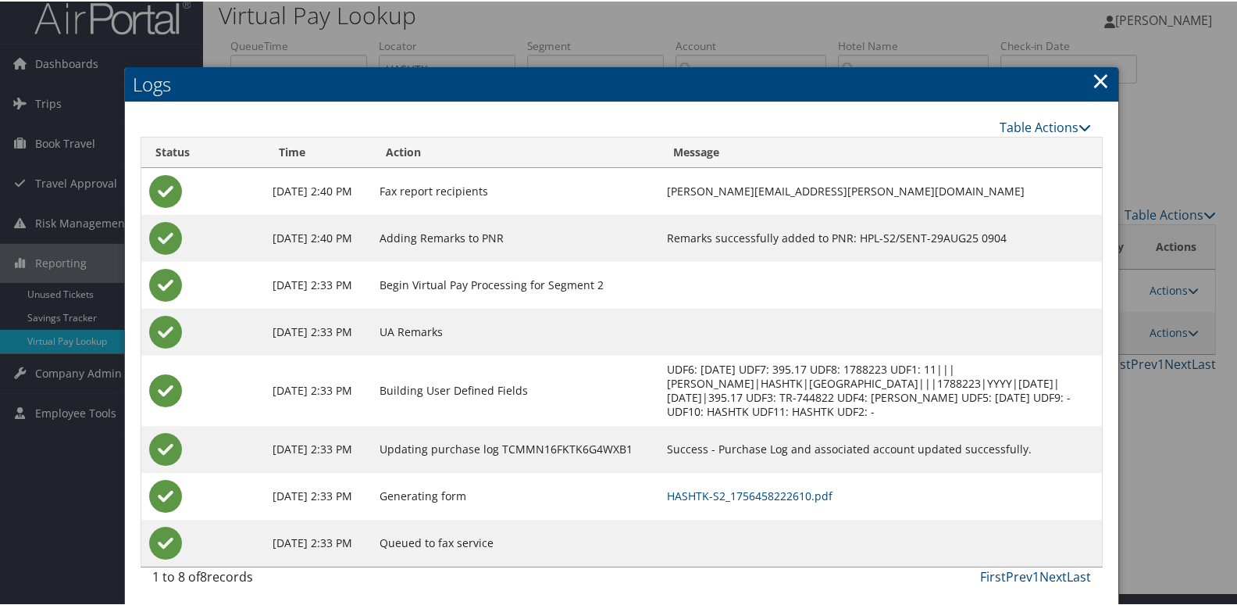
scroll to position [16, 0]
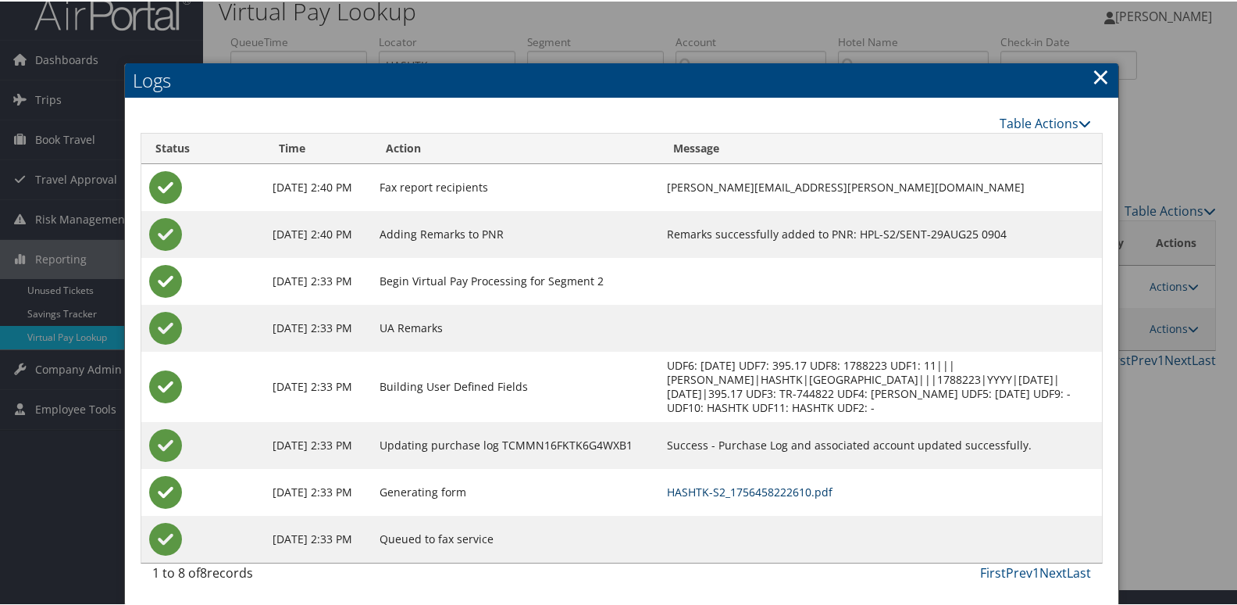
click at [784, 487] on link "HASHTK-S2_1756458222610.pdf" at bounding box center [750, 490] width 166 height 15
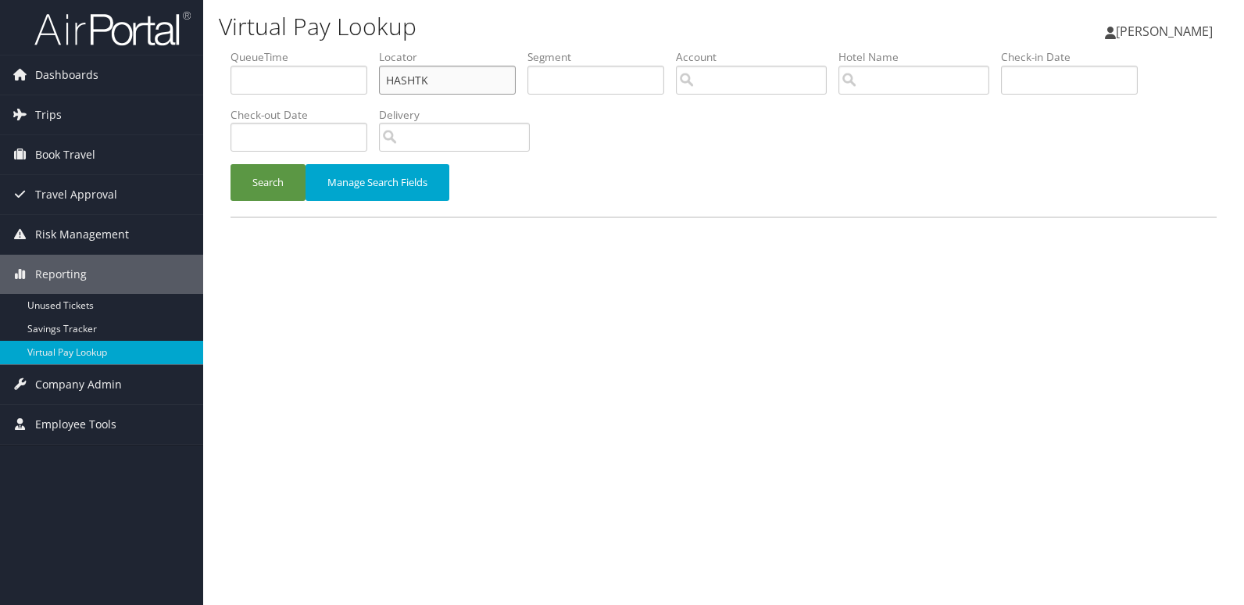
drag, startPoint x: 432, startPoint y: 77, endPoint x: 255, endPoint y: 103, distance: 179.3
click at [255, 49] on ul "QueueTime Locator HASHTK Segment Account Traveler Hotel Name Check-in Date Chec…" at bounding box center [723, 49] width 986 height 0
paste input "SZBDQ"
type input "SZBDQK"
click at [273, 178] on button "Search" at bounding box center [267, 182] width 75 height 37
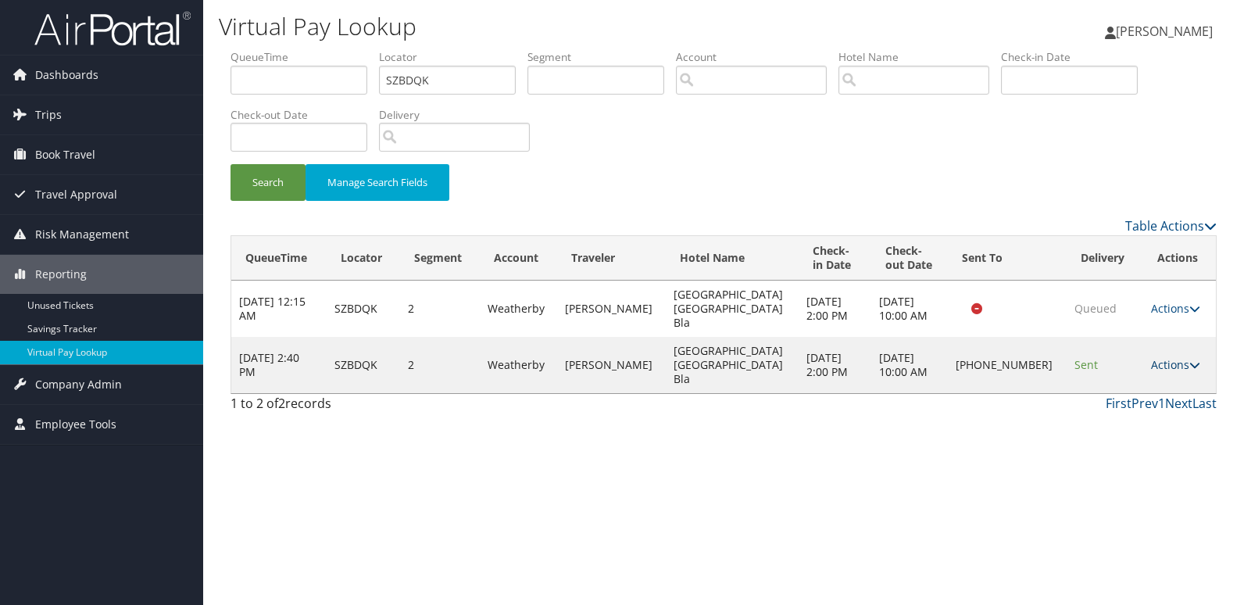
click at [1155, 357] on link "Actions" at bounding box center [1175, 364] width 49 height 15
click at [1117, 396] on link "Logs" at bounding box center [1122, 393] width 134 height 27
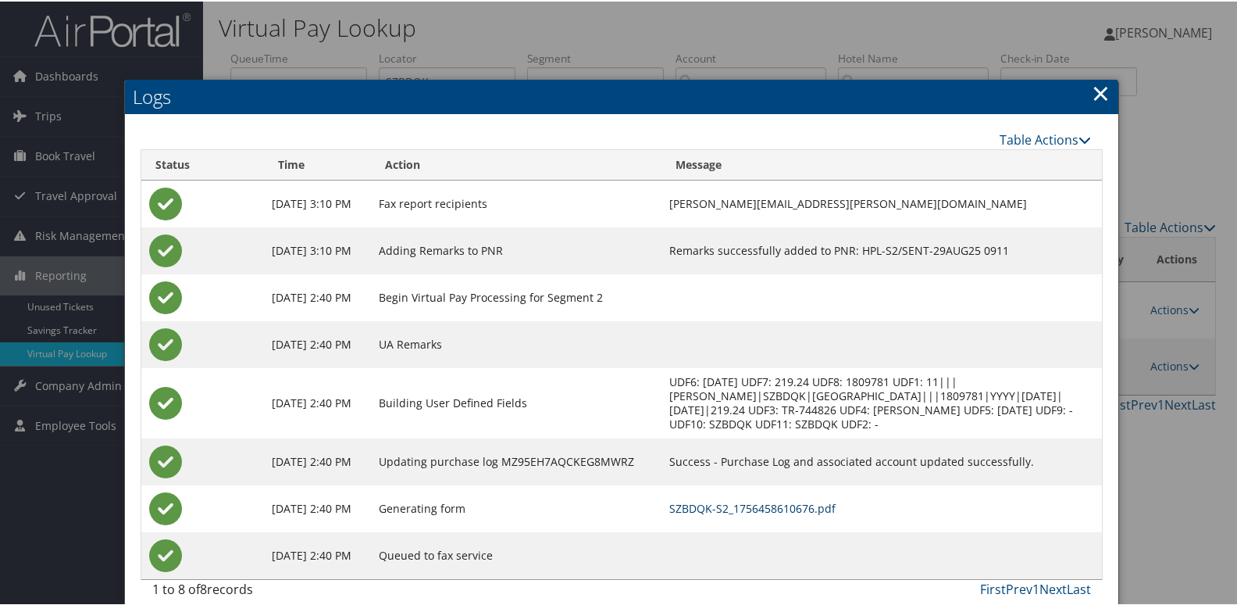
click at [798, 502] on link "SZBDQK-S2_1756458610676.pdf" at bounding box center [753, 506] width 166 height 15
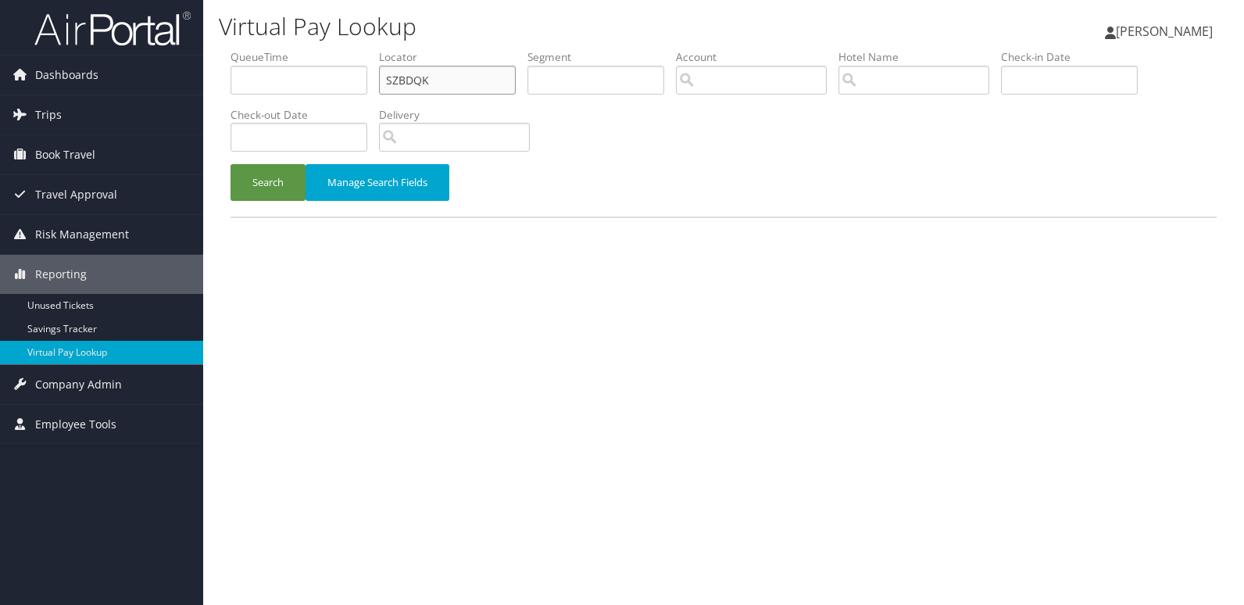
drag, startPoint x: 441, startPoint y: 85, endPoint x: 320, endPoint y: 96, distance: 120.8
click at [320, 49] on ul "QueueTime Locator SZBDQK Segment Account Traveler Hotel Name Check-in Date Chec…" at bounding box center [723, 49] width 986 height 0
paste input "WKXGSV"
click at [418, 80] on input "WKXGSV" at bounding box center [447, 80] width 137 height 29
type input "WKXGSV"
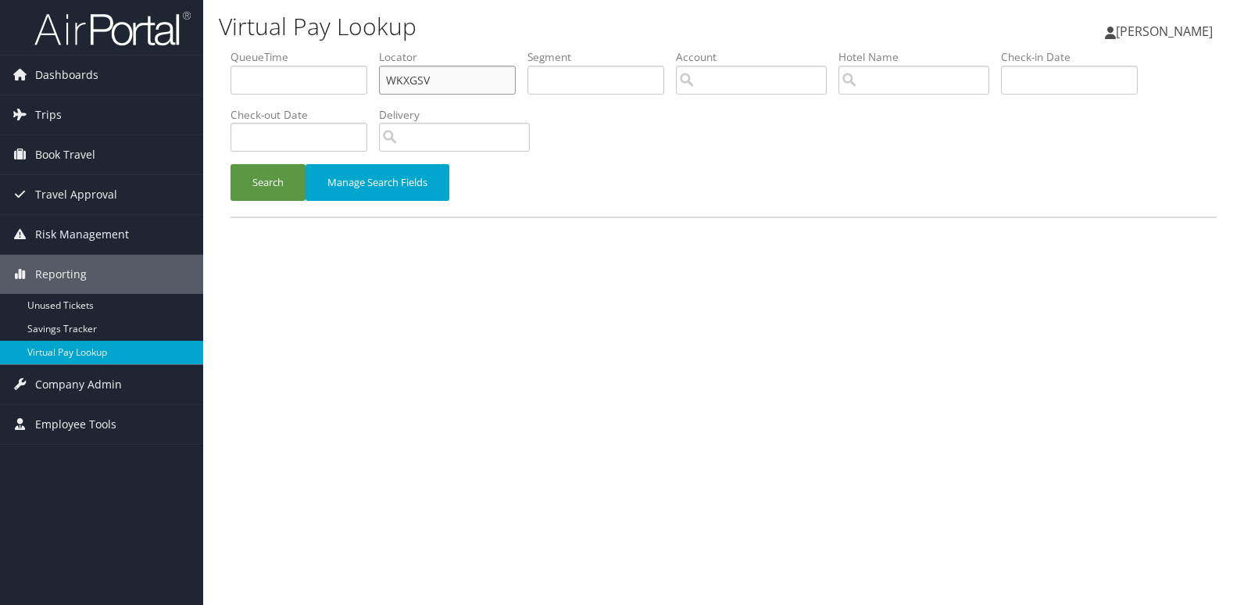
click at [230, 164] on button "Search" at bounding box center [267, 182] width 75 height 37
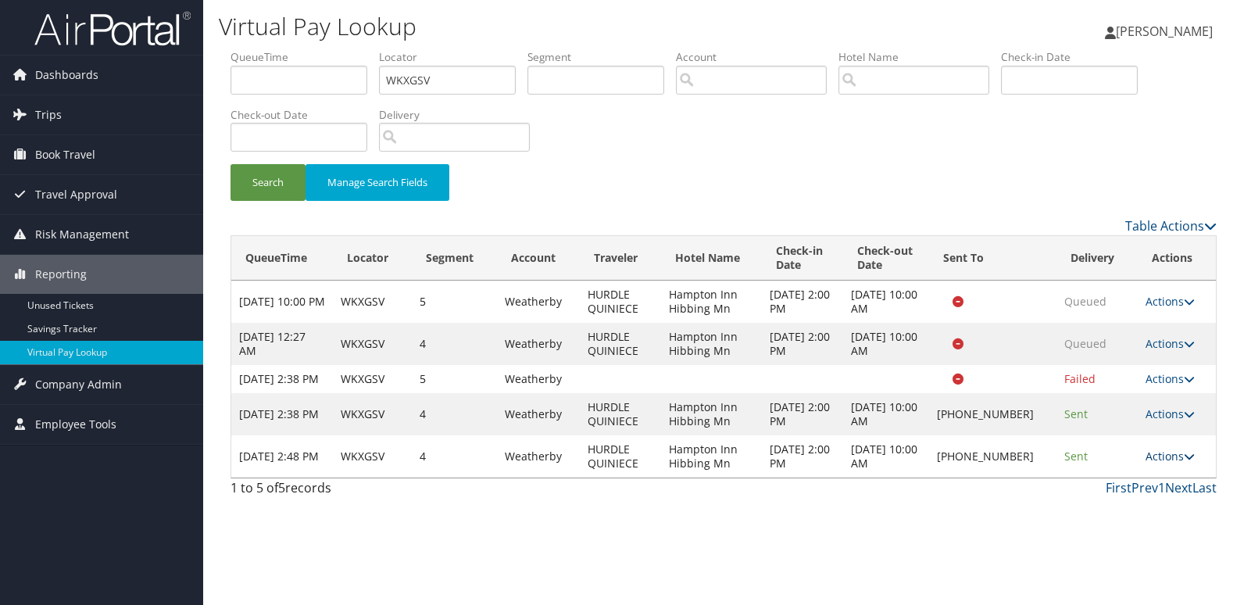
click at [1163, 463] on link "Actions" at bounding box center [1169, 455] width 49 height 15
click at [1101, 522] on link "Logs" at bounding box center [1121, 519] width 134 height 27
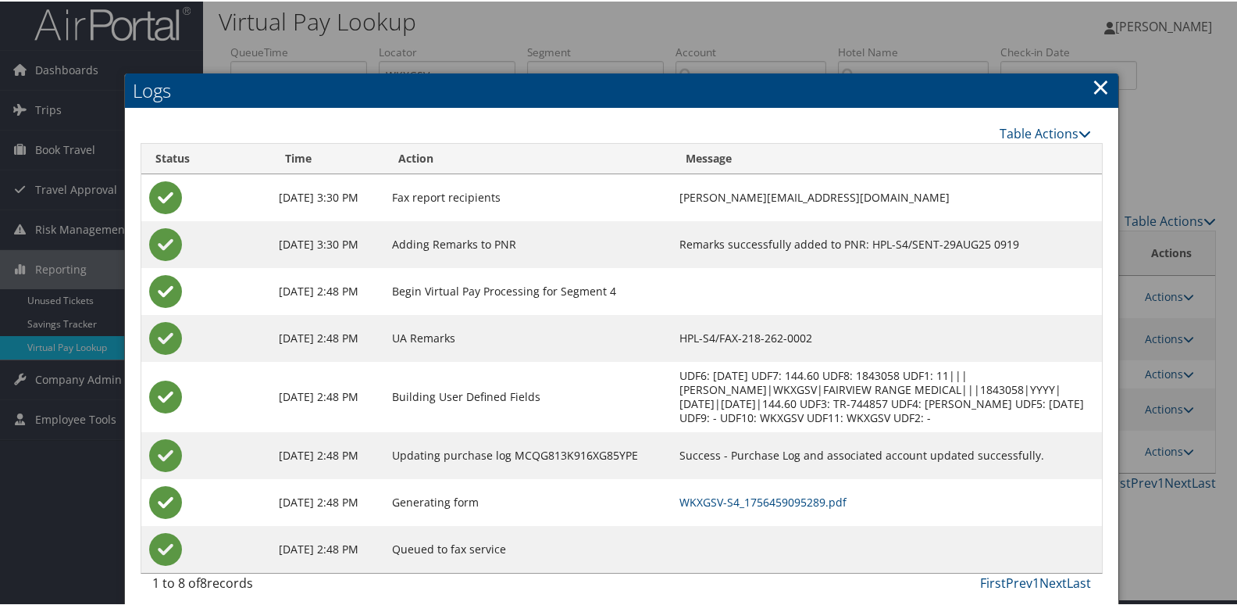
scroll to position [16, 0]
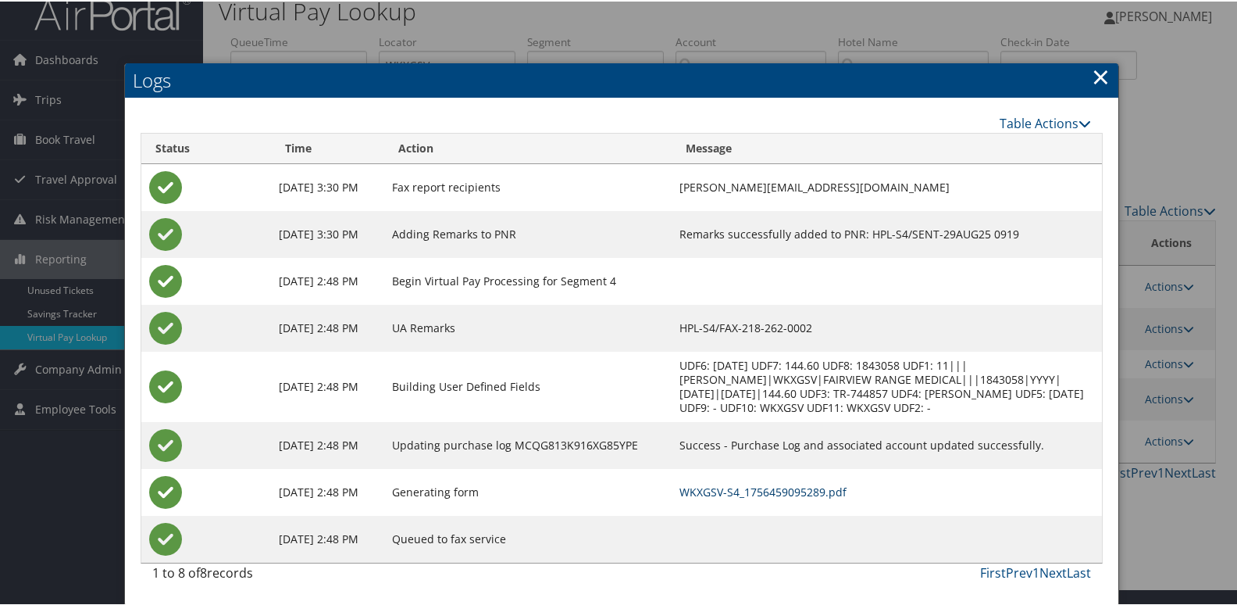
click at [779, 487] on link "WKXGSV-S4_1756459095289.pdf" at bounding box center [763, 490] width 167 height 15
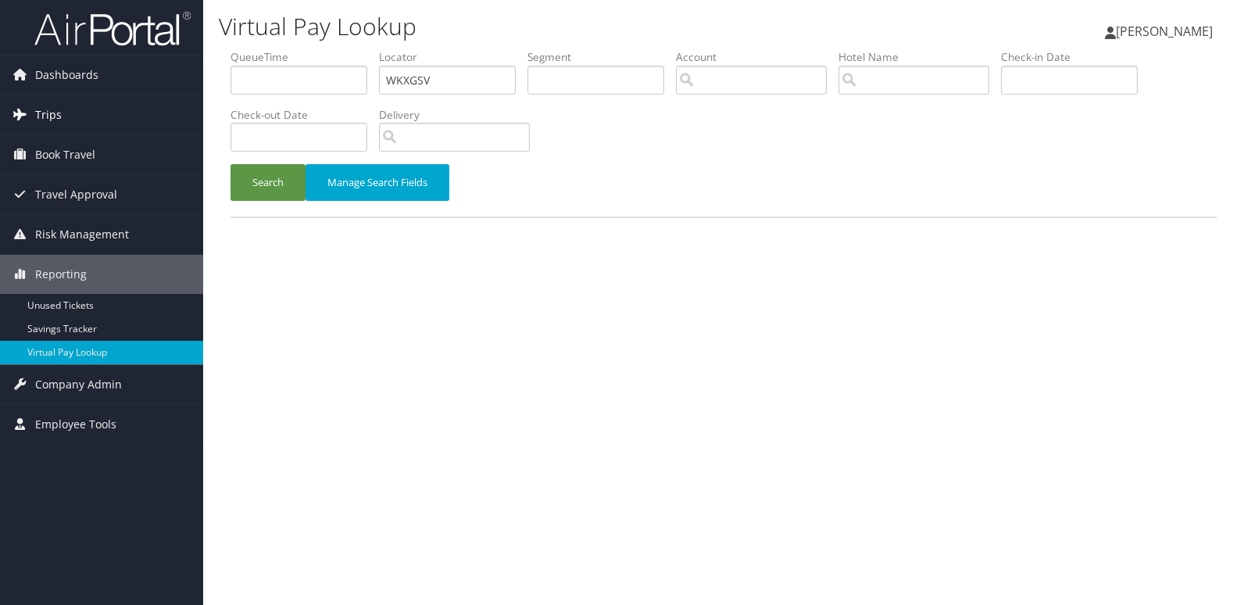
click at [187, 102] on div "Dashboards AirPortal 360™ (Manager) My Travel Dashboard Trips Airtinerary® Look…" at bounding box center [622, 302] width 1244 height 605
type input "NUAVPE"
click at [230, 164] on button "Search" at bounding box center [267, 182] width 75 height 37
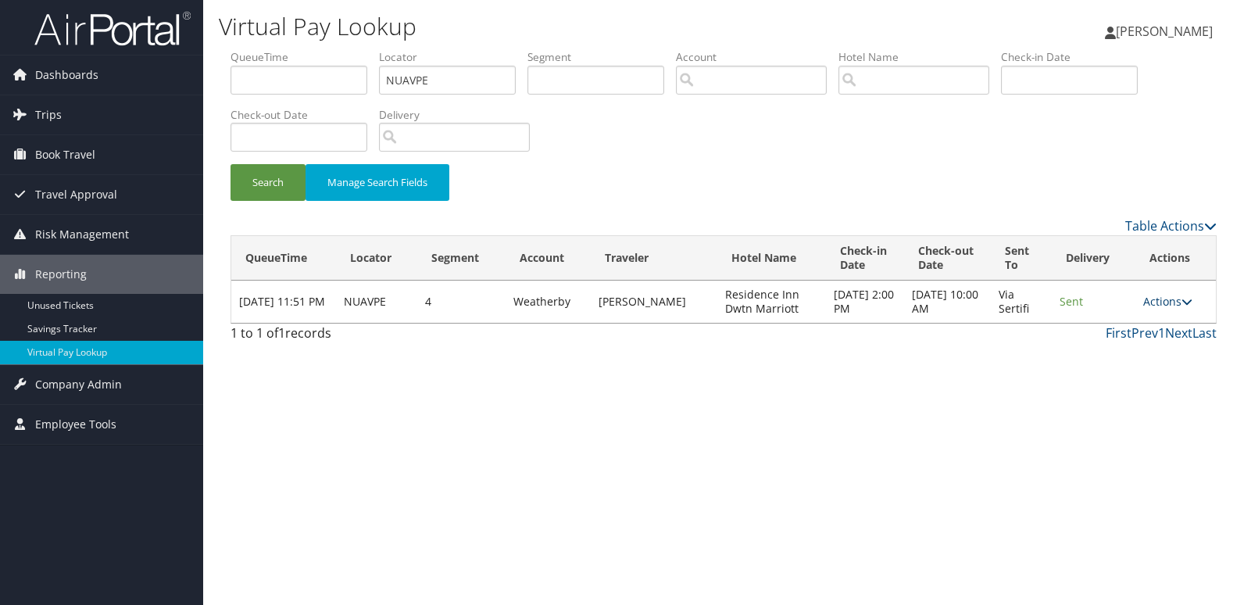
click at [1157, 298] on link "Actions" at bounding box center [1167, 301] width 49 height 15
click at [1123, 338] on link "Logs" at bounding box center [1140, 350] width 98 height 27
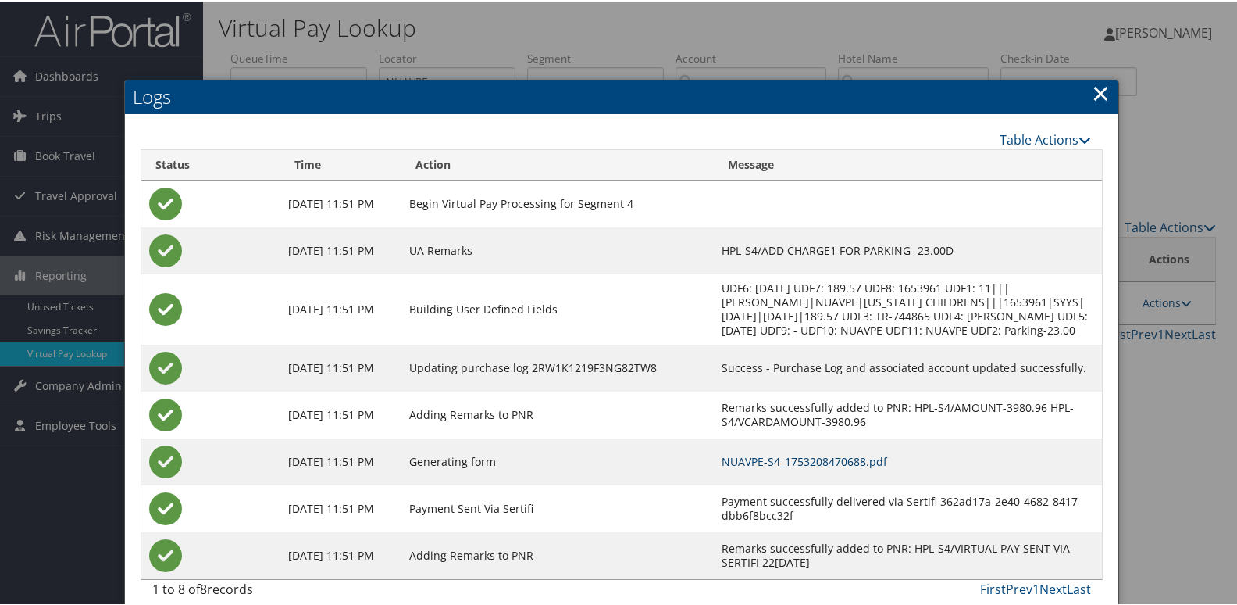
click at [734, 466] on link "NUAVPE-S4_1753208470688.pdf" at bounding box center [805, 459] width 166 height 15
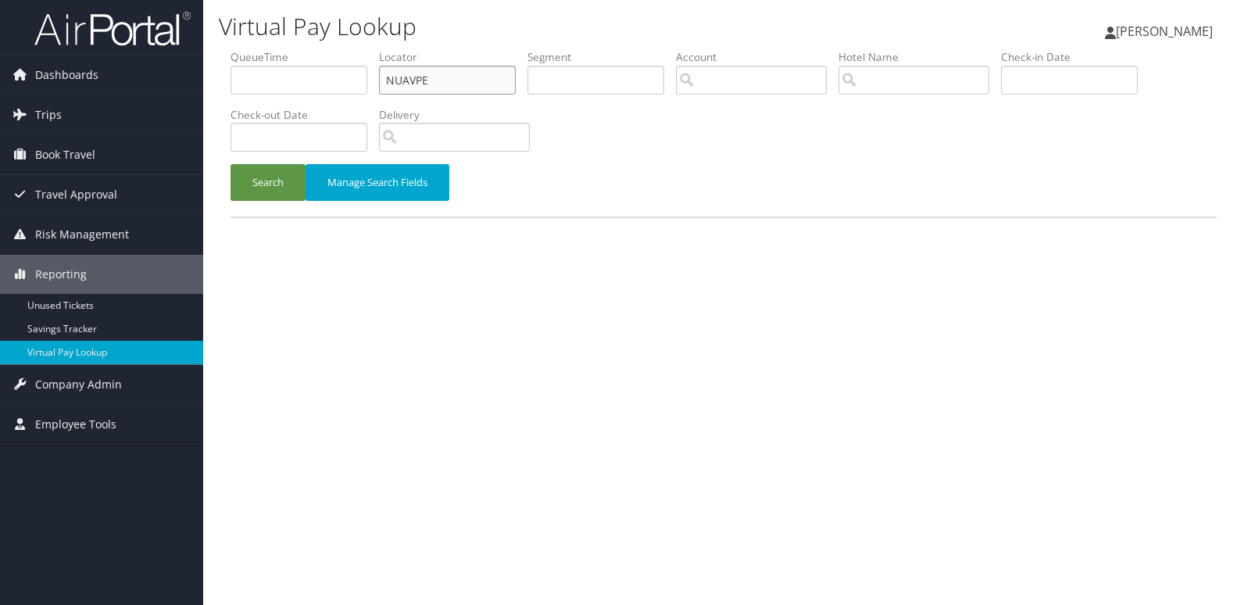
drag, startPoint x: 434, startPoint y: 78, endPoint x: 247, endPoint y: 85, distance: 186.8
click at [247, 49] on ul "QueueTime Locator NUAVPE Segment Account Traveler Hotel Name Check-in Date Chec…" at bounding box center [723, 49] width 986 height 0
paste input "FFTOG"
type input "FFTOGE"
click at [230, 164] on button "Search" at bounding box center [267, 182] width 75 height 37
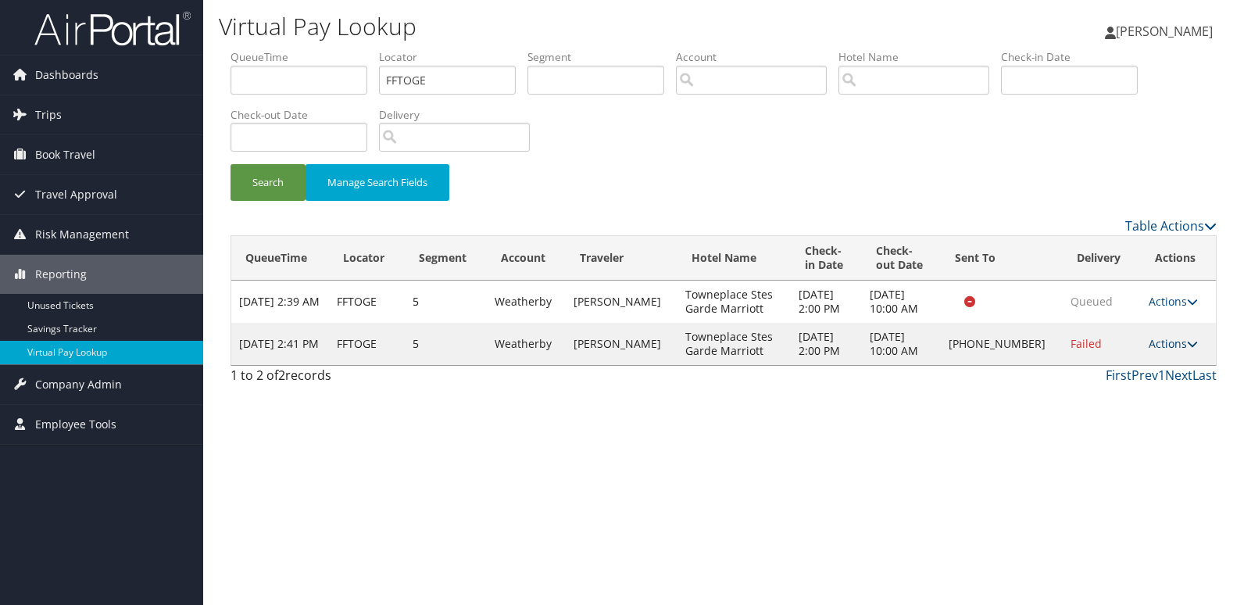
click at [1182, 351] on link "Actions" at bounding box center [1172, 343] width 49 height 15
click at [1160, 418] on link "Logs" at bounding box center [1122, 414] width 134 height 27
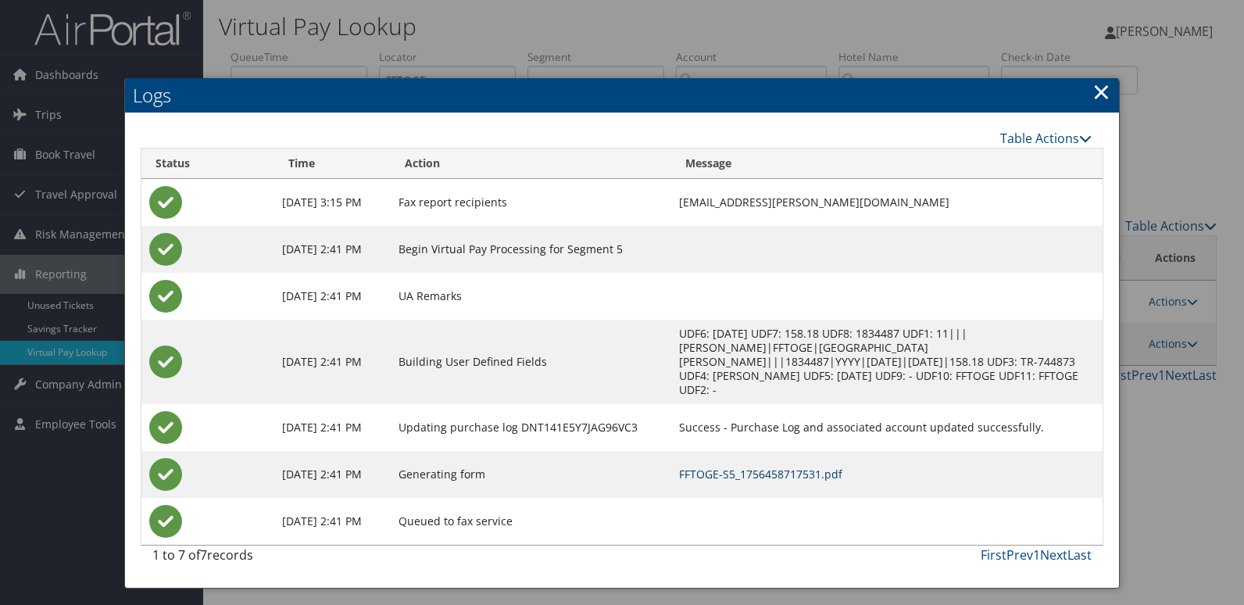
click at [746, 466] on link "FFTOGE-S5_1756458717531.pdf" at bounding box center [760, 473] width 163 height 15
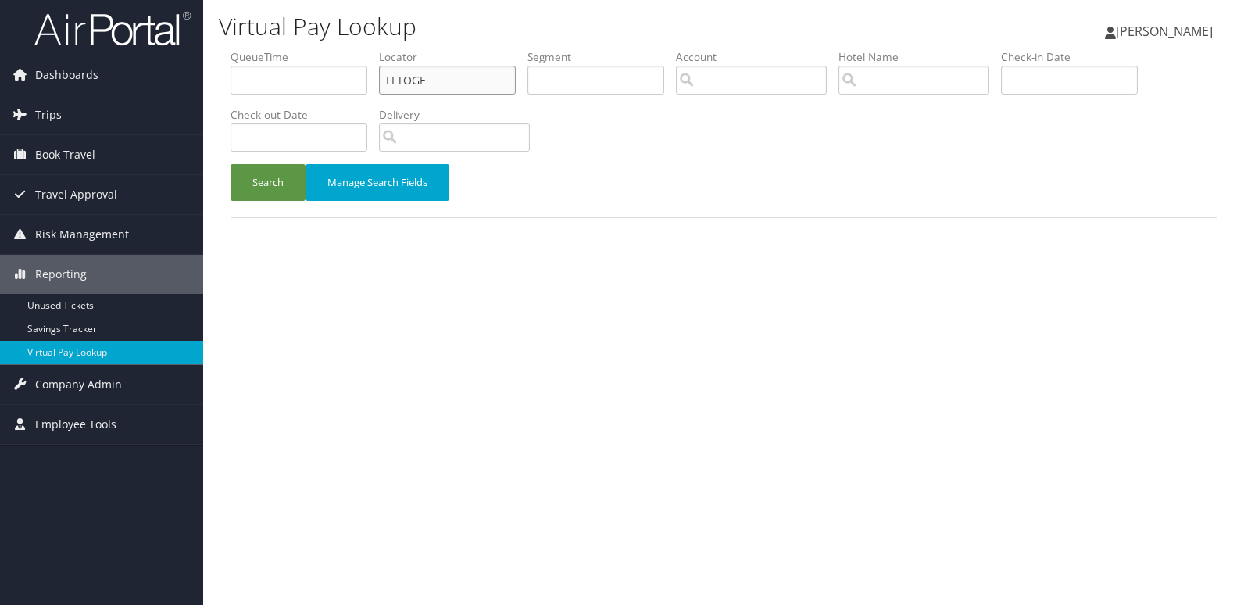
drag, startPoint x: 432, startPoint y: 83, endPoint x: 330, endPoint y: 85, distance: 102.4
click at [330, 49] on ul "QueueTime Locator FFTOGE Segment Account Traveler Hotel Name Check-in Date Chec…" at bounding box center [723, 49] width 986 height 0
paste input "APYRIR"
click at [230, 164] on button "Search" at bounding box center [267, 182] width 75 height 37
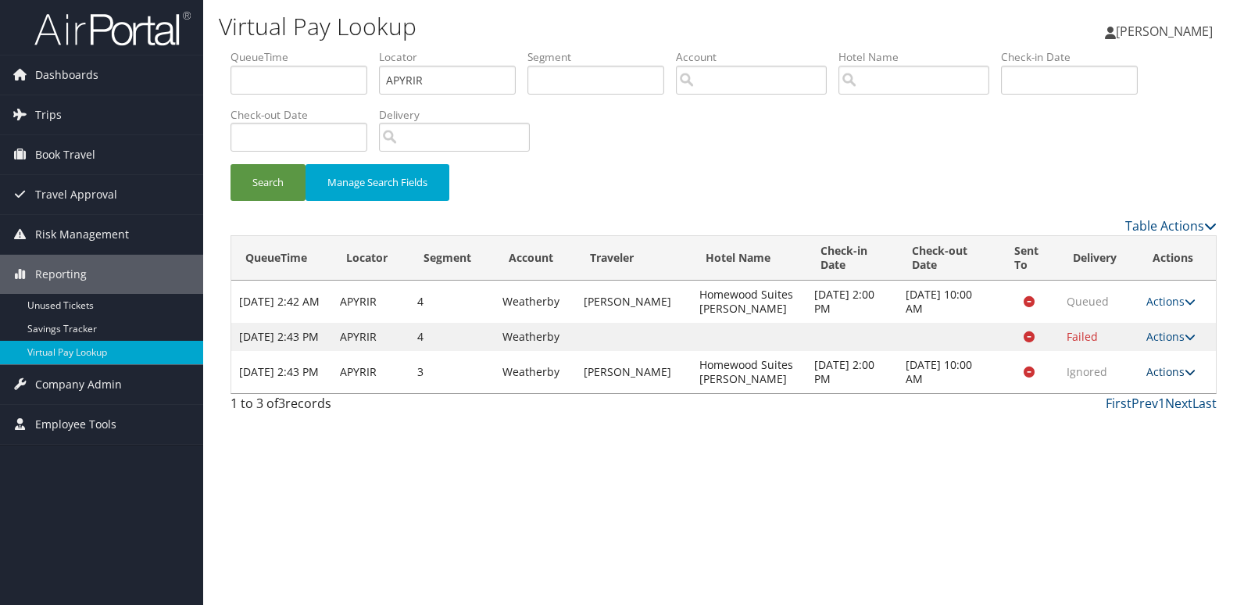
click at [1166, 379] on link "Actions" at bounding box center [1170, 371] width 49 height 15
click at [1120, 440] on link "Logs" at bounding box center [1140, 435] width 98 height 27
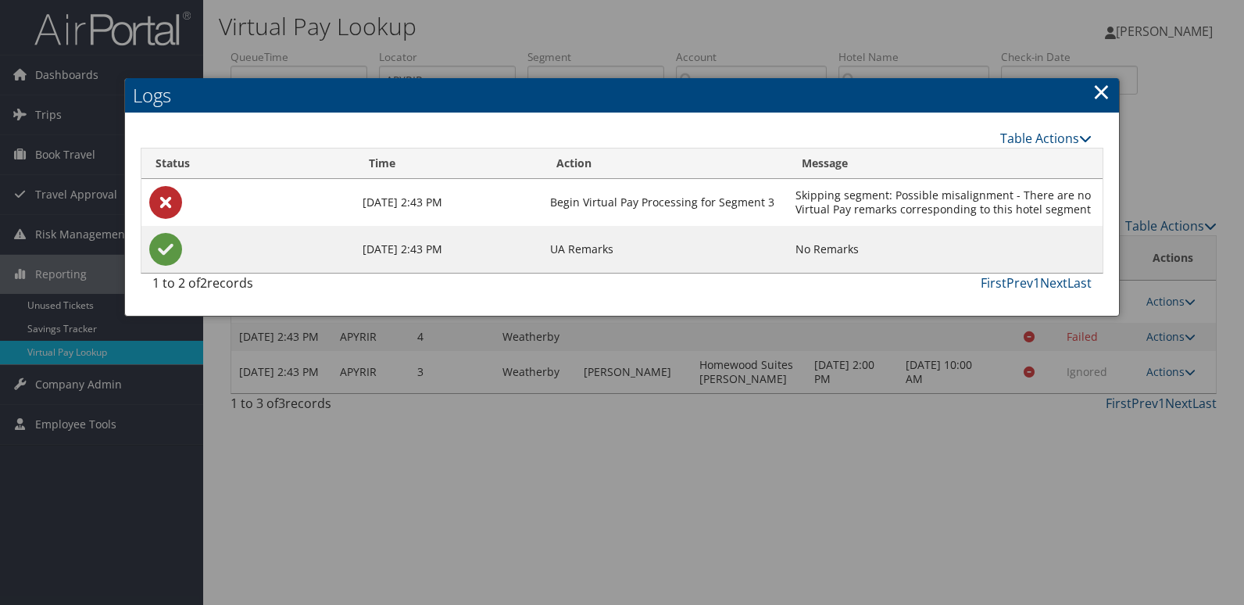
click at [897, 386] on div at bounding box center [622, 302] width 1244 height 605
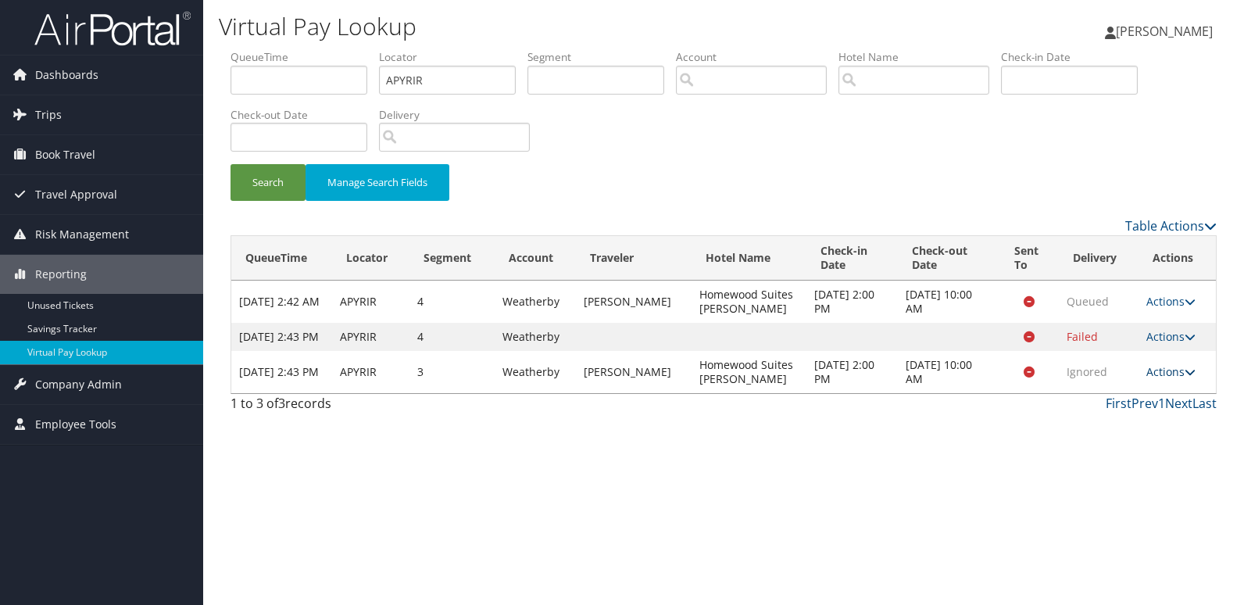
click at [1170, 379] on link "Actions" at bounding box center [1170, 371] width 49 height 15
click at [1138, 449] on link "View Itinerary" at bounding box center [1140, 461] width 98 height 27
drag, startPoint x: 423, startPoint y: 80, endPoint x: 229, endPoint y: 109, distance: 196.6
click at [230, 109] on form "QueueTime Locator APYRIR Segment Account Traveler Hotel Name Check-in Date Chec…" at bounding box center [723, 132] width 986 height 167
paste input "DKUCAJ"
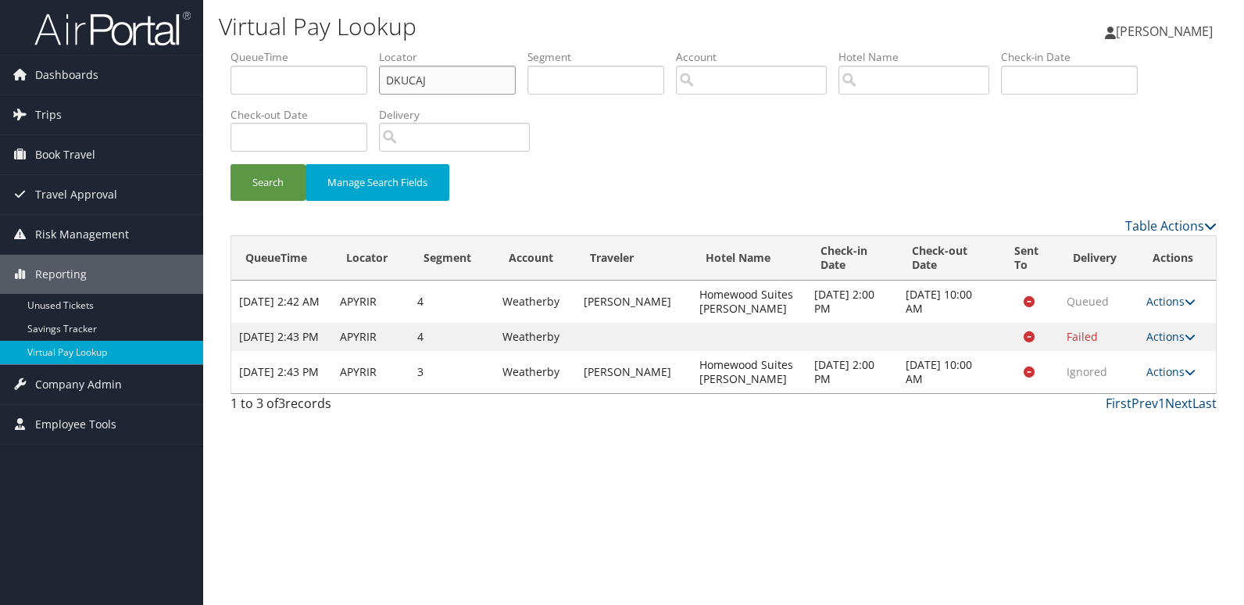
click at [414, 85] on input "DKUCAJ" at bounding box center [447, 80] width 137 height 29
type input "DKUCAJ"
click at [230, 164] on button "Search" at bounding box center [267, 182] width 75 height 37
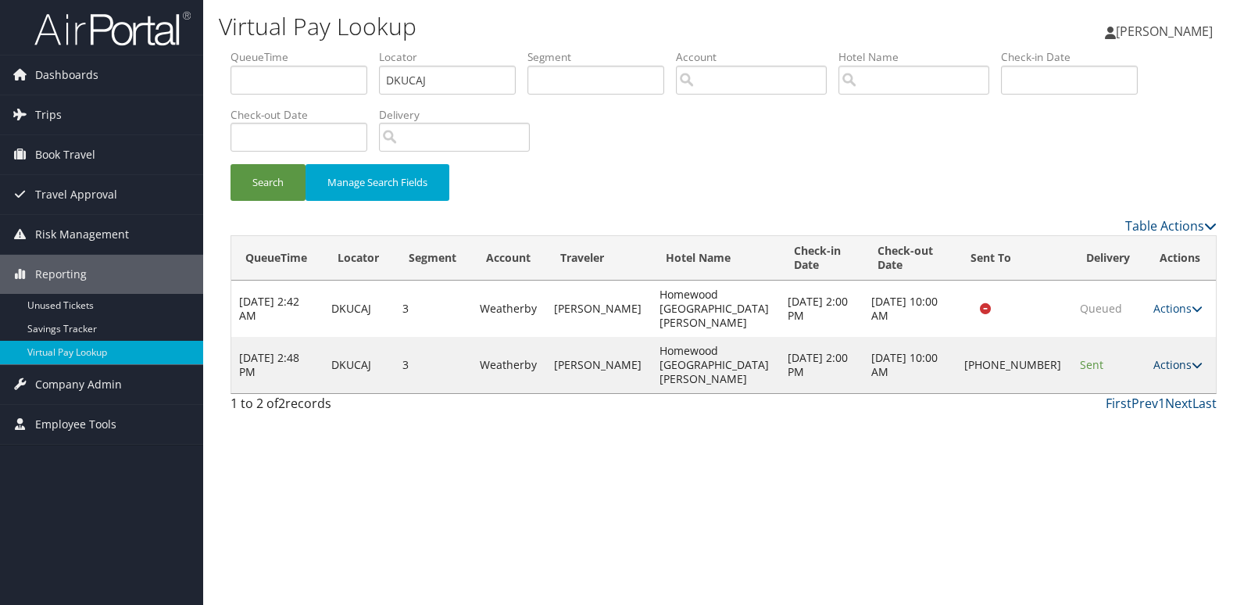
click at [1153, 357] on link "Actions" at bounding box center [1177, 364] width 49 height 15
click at [1141, 397] on link "Logs" at bounding box center [1124, 400] width 134 height 27
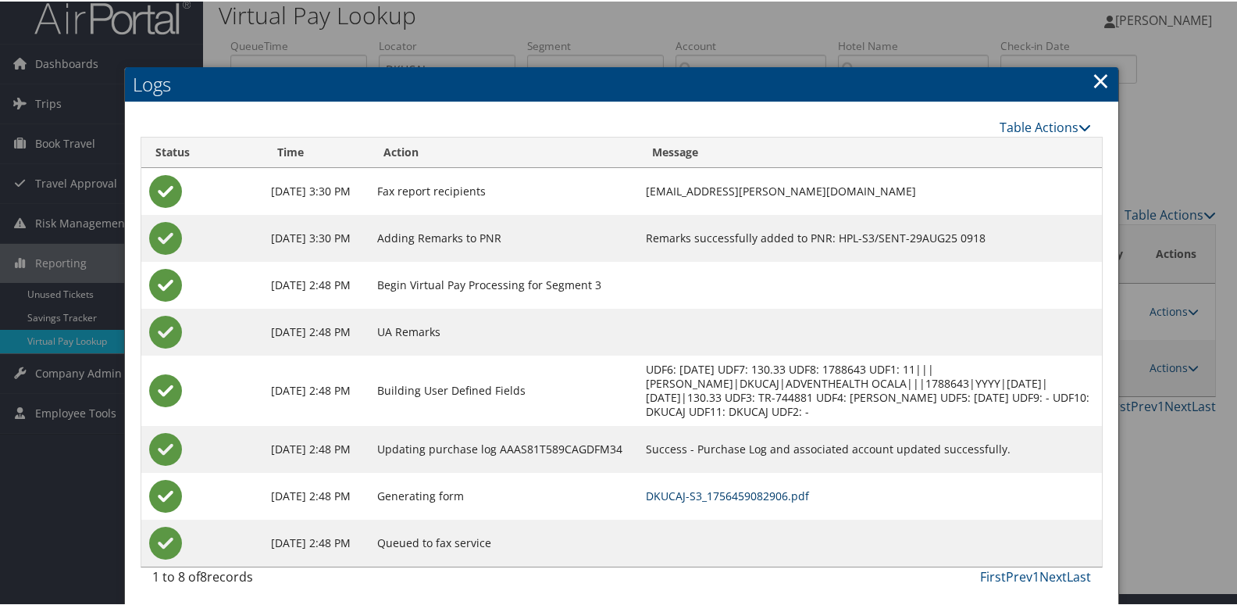
scroll to position [16, 0]
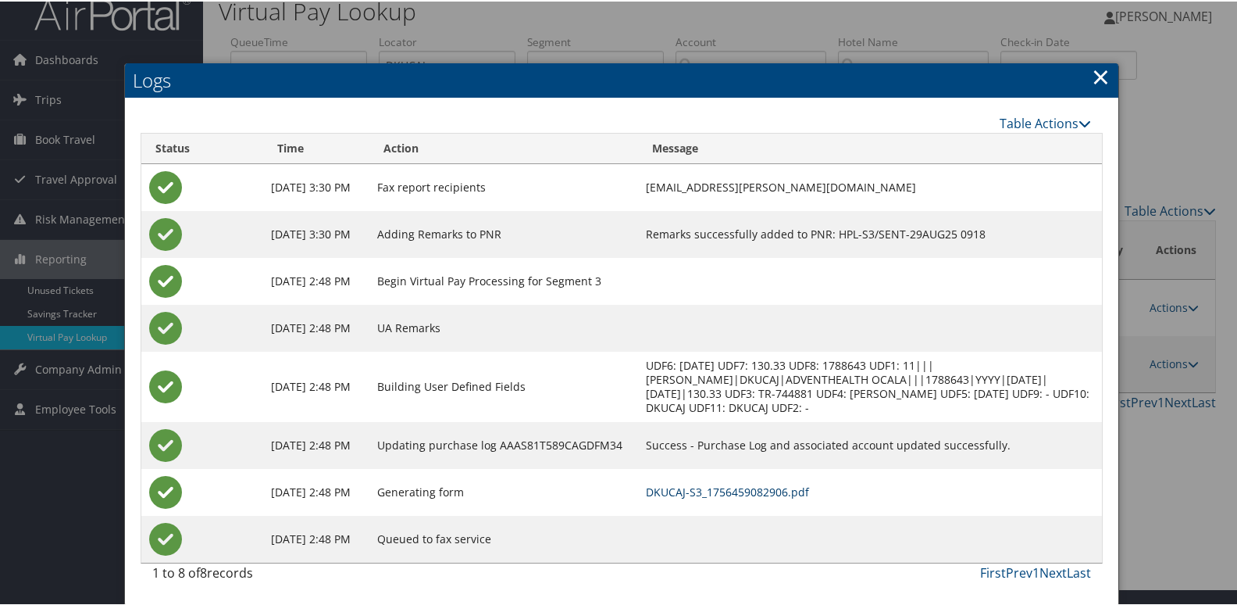
click at [808, 495] on link "DKUCAJ-S3_1756459082906.pdf" at bounding box center [727, 490] width 163 height 15
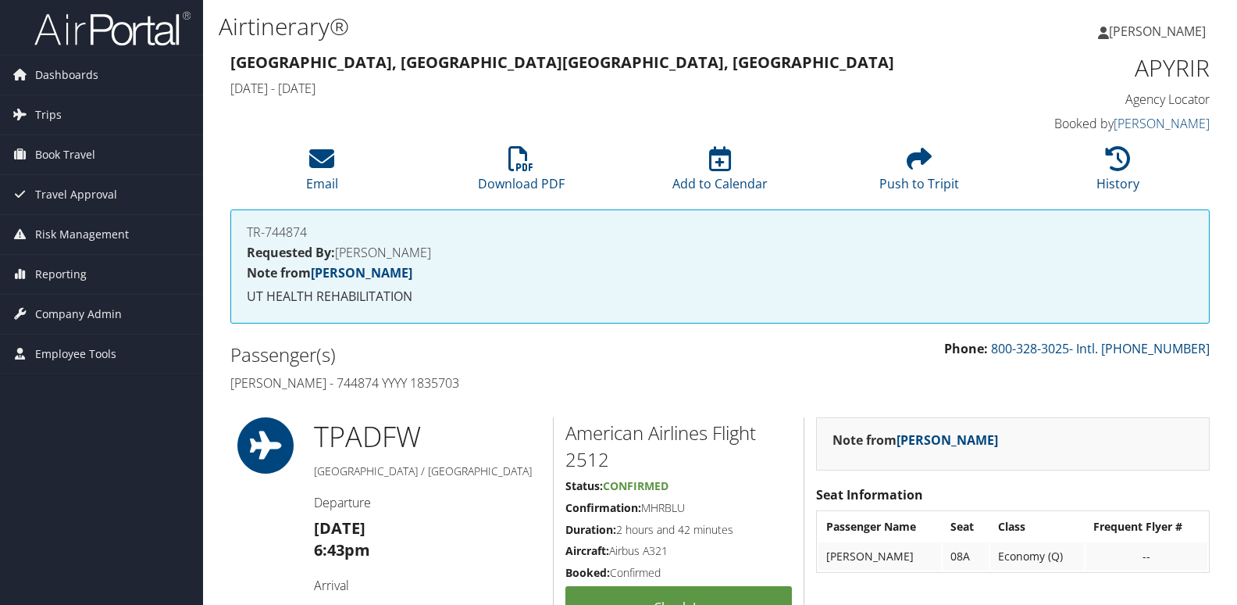
scroll to position [877, 0]
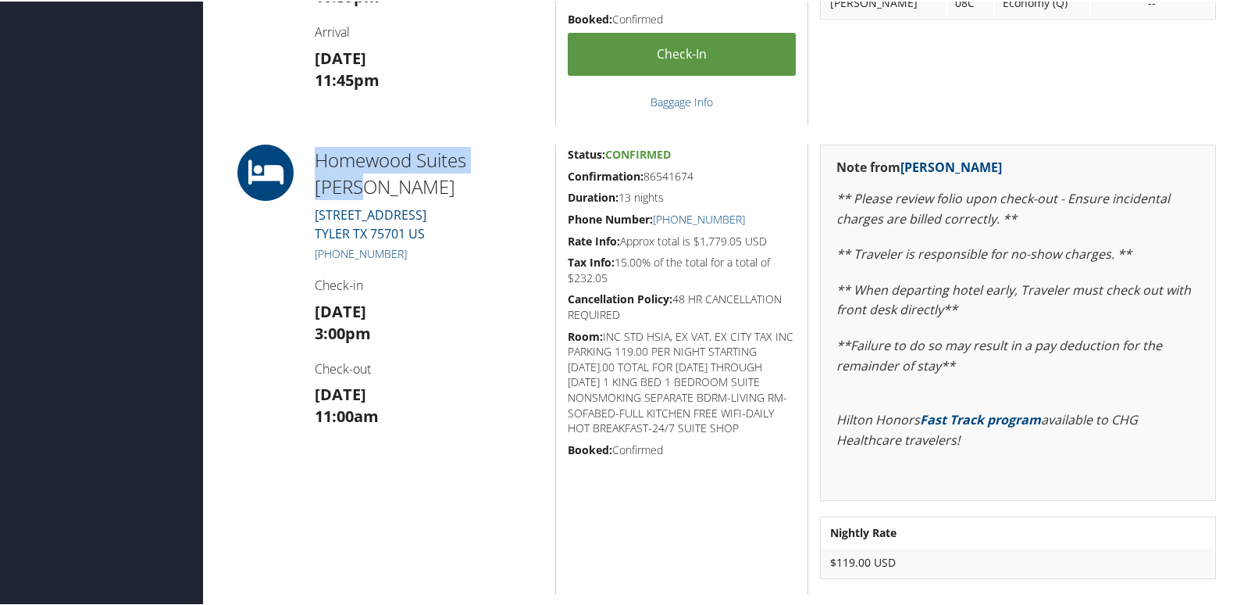
drag, startPoint x: 405, startPoint y: 154, endPoint x: 298, endPoint y: 156, distance: 107.1
click at [298, 156] on div "Homewood Suites Tyler 3104 Golden Road TYLER TX 75701 US +1 (903) 593-7880 Chec…" at bounding box center [723, 368] width 1009 height 450
drag, startPoint x: 420, startPoint y: 223, endPoint x: 329, endPoint y: 229, distance: 90.8
click at [329, 245] on h5 "+1 (903) 593-7880" at bounding box center [429, 253] width 229 height 16
copy link "(903) 593-7880"
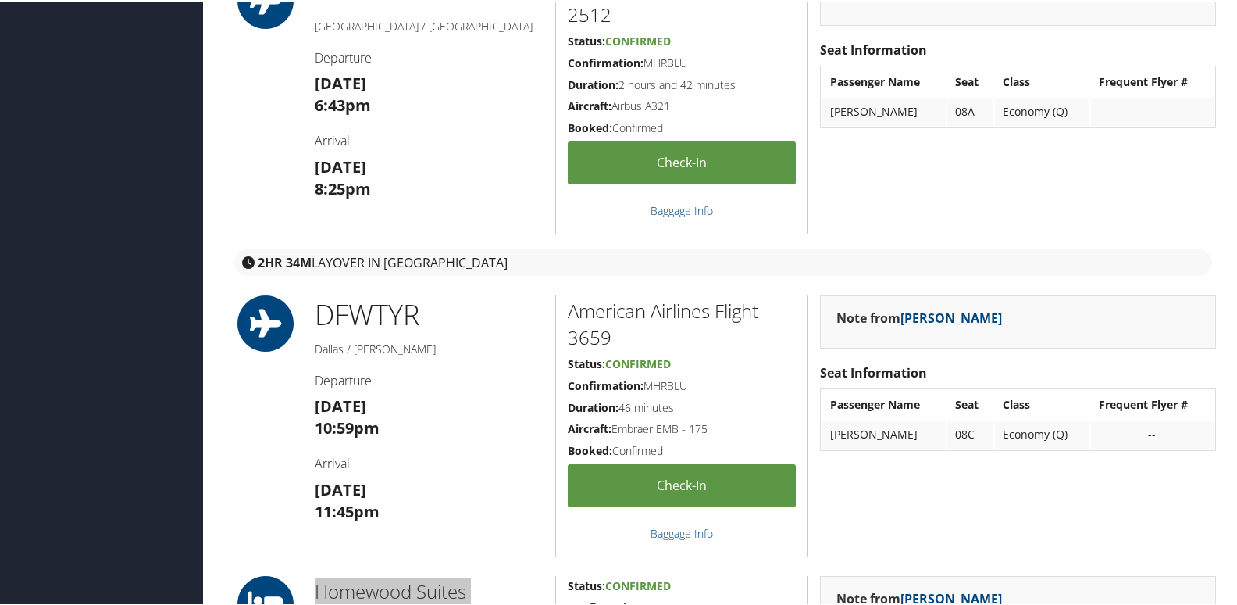
scroll to position [330, 0]
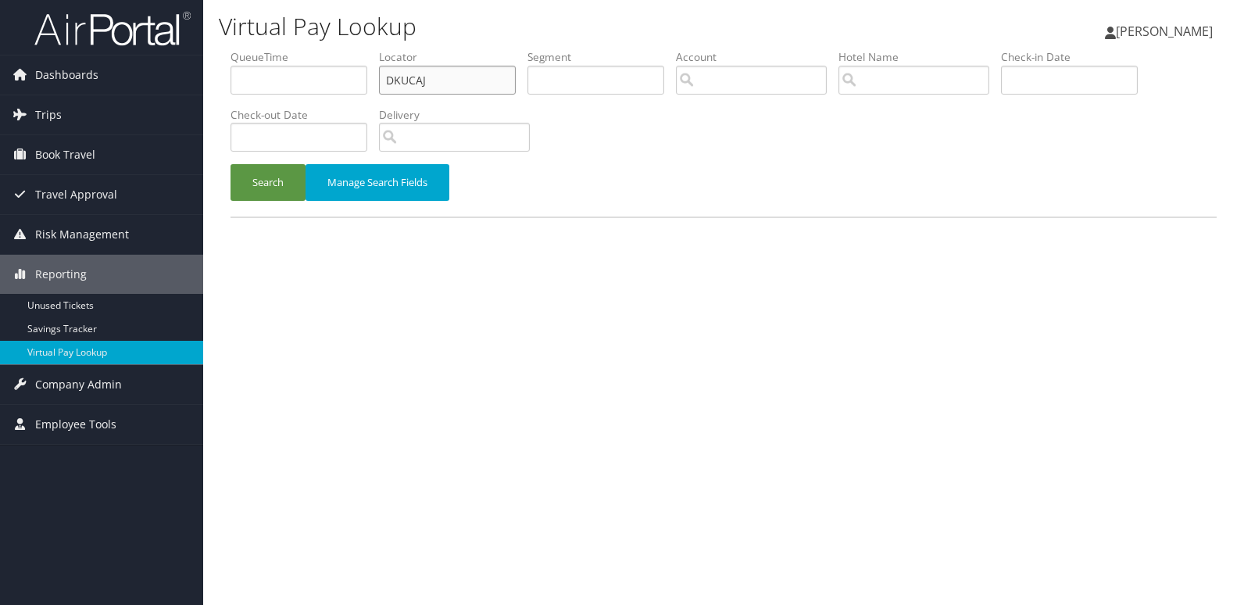
drag, startPoint x: 428, startPoint y: 78, endPoint x: 249, endPoint y: 78, distance: 178.9
click at [249, 49] on ul "QueueTime Locator DKUCAJ Segment Account Traveler Hotel Name Check-in Date Chec…" at bounding box center [723, 49] width 986 height 0
paste input "IZADSG"
type input "IZADSG"
click at [272, 183] on button "Search" at bounding box center [267, 182] width 75 height 37
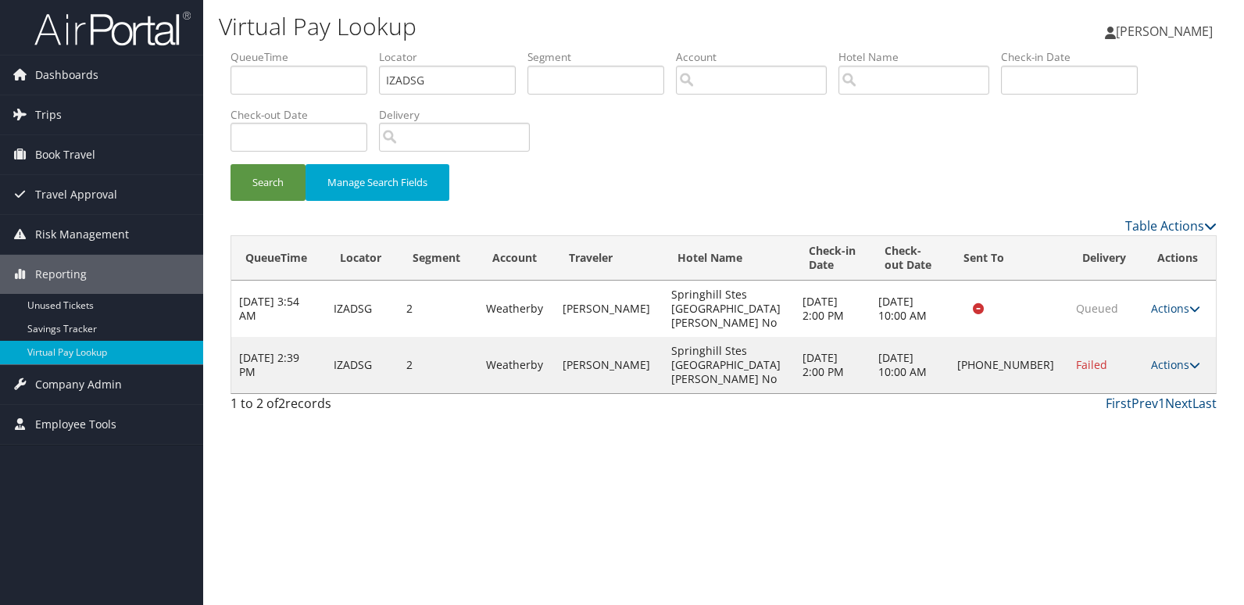
click at [1146, 337] on td "Actions Resend Logs Delivery Information View Itinerary" at bounding box center [1179, 365] width 73 height 56
click at [1151, 357] on link "Actions" at bounding box center [1175, 364] width 49 height 15
drag, startPoint x: 1127, startPoint y: 395, endPoint x: 1117, endPoint y: 395, distance: 9.4
click at [1117, 395] on link "Logs" at bounding box center [1122, 393] width 134 height 27
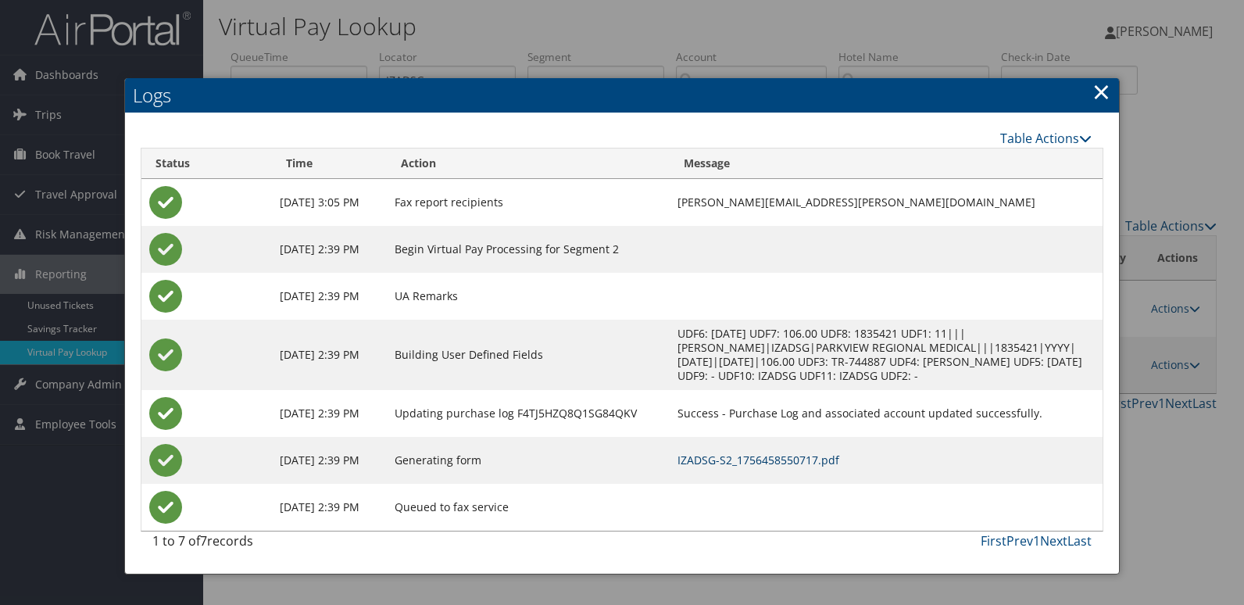
click at [751, 462] on link "IZADSG-S2_1756458550717.pdf" at bounding box center [758, 459] width 162 height 15
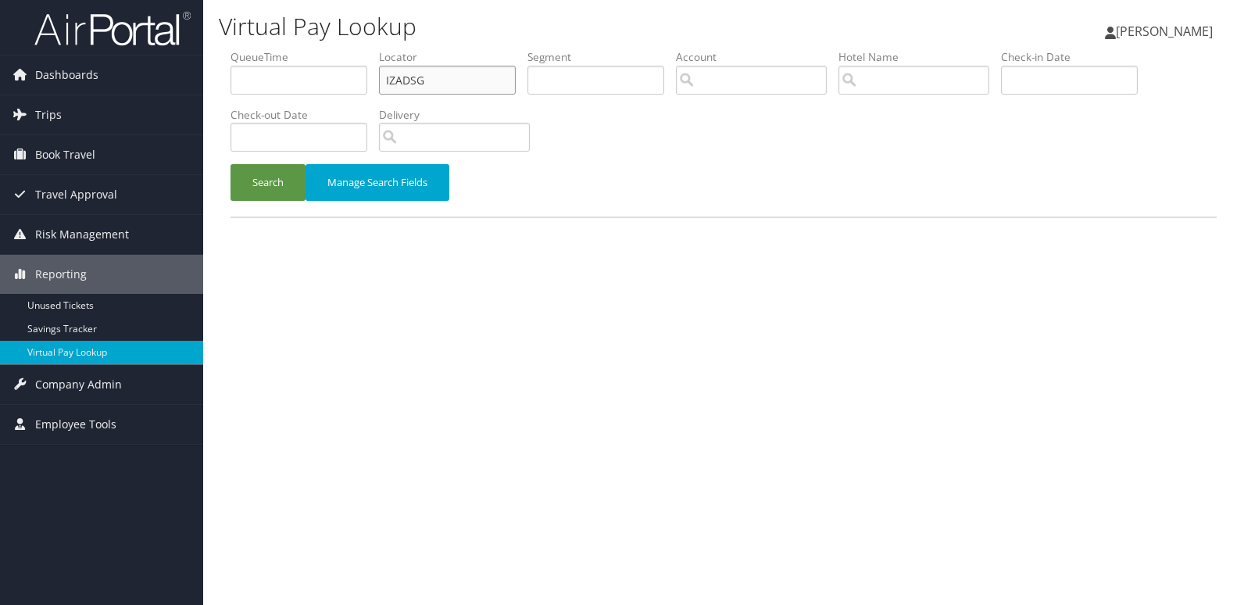
drag, startPoint x: 433, startPoint y: 79, endPoint x: 250, endPoint y: 89, distance: 183.1
click at [250, 49] on ul "QueueTime Locator IZADSG Segment Account Traveler Hotel Name Check-in Date Chec…" at bounding box center [723, 49] width 986 height 0
paste input "ODJMEU"
click at [246, 183] on button "Search" at bounding box center [267, 182] width 75 height 37
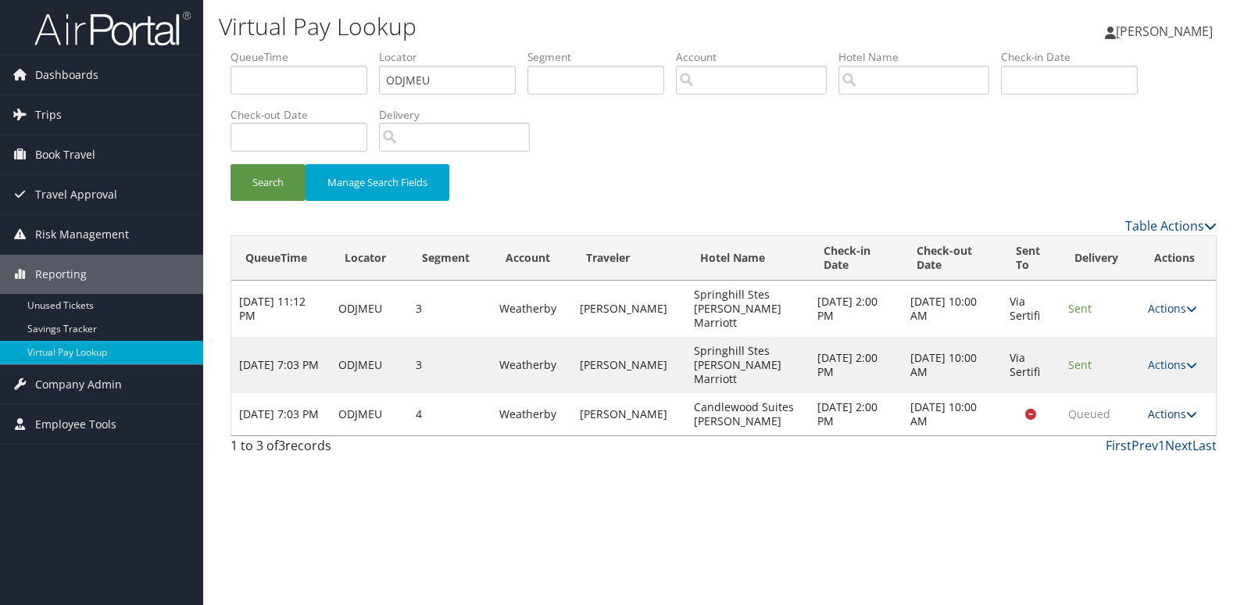
click at [1175, 406] on link "Actions" at bounding box center [1172, 413] width 49 height 15
click at [1137, 422] on link "Logs" at bounding box center [1141, 435] width 98 height 27
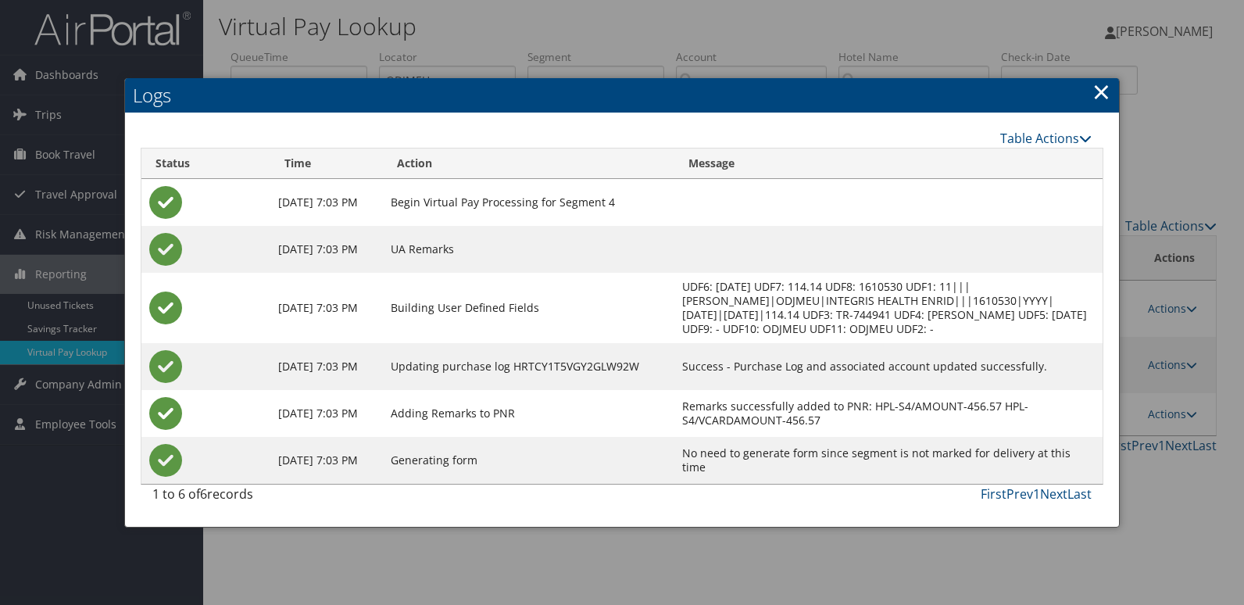
click at [827, 545] on div at bounding box center [622, 302] width 1244 height 605
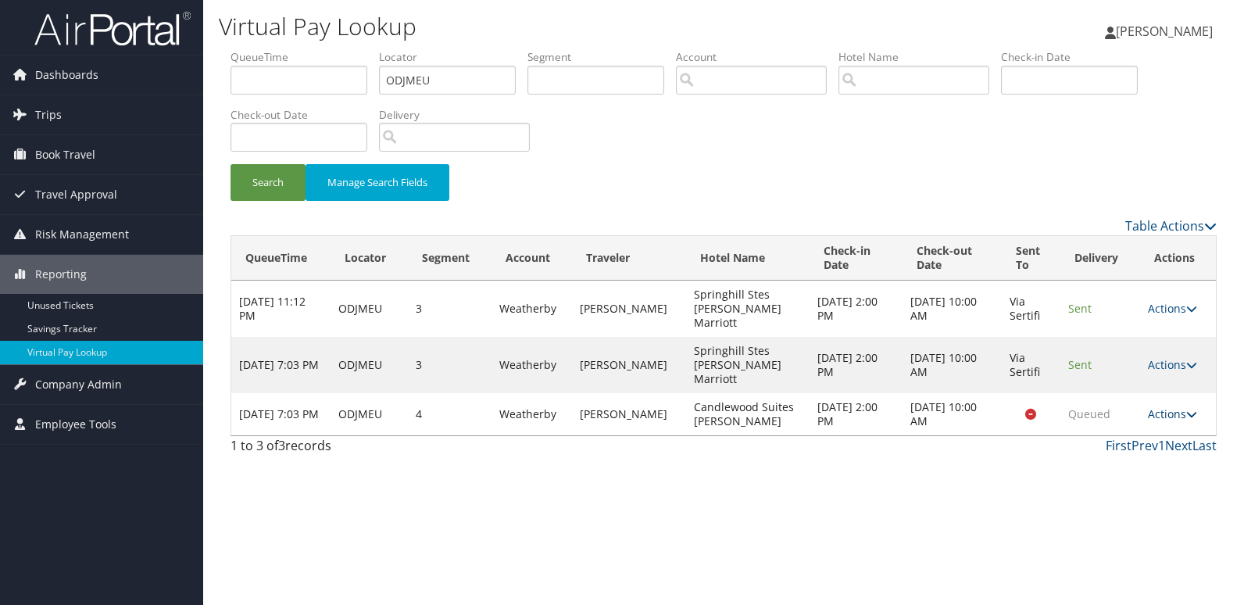
click at [1162, 406] on link "Actions" at bounding box center [1172, 413] width 49 height 15
click at [1144, 459] on link "View Itinerary" at bounding box center [1141, 461] width 98 height 27
drag, startPoint x: 434, startPoint y: 80, endPoint x: 154, endPoint y: 122, distance: 282.8
click at [154, 122] on div "Dashboards AirPortal 360™ (Manager) My Travel Dashboard Trips Airtinerary® Look…" at bounding box center [622, 302] width 1244 height 605
paste input "JZUMTO"
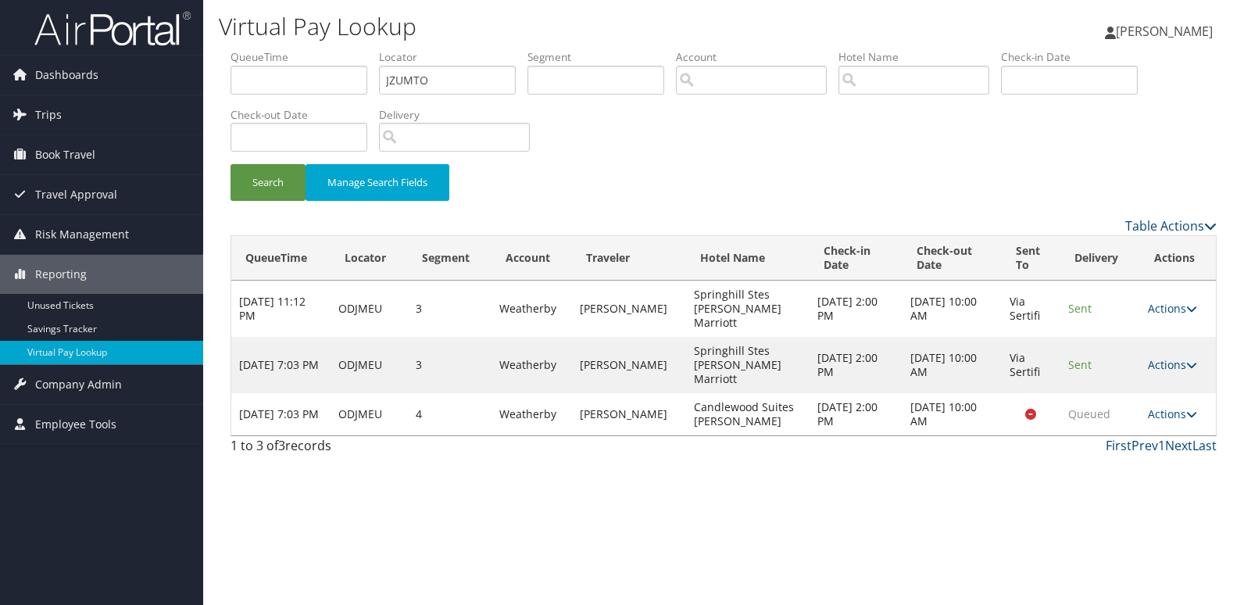
click at [220, 194] on div "Search Manage Search Fields" at bounding box center [723, 190] width 1009 height 52
click at [270, 184] on button "Search" at bounding box center [267, 182] width 75 height 37
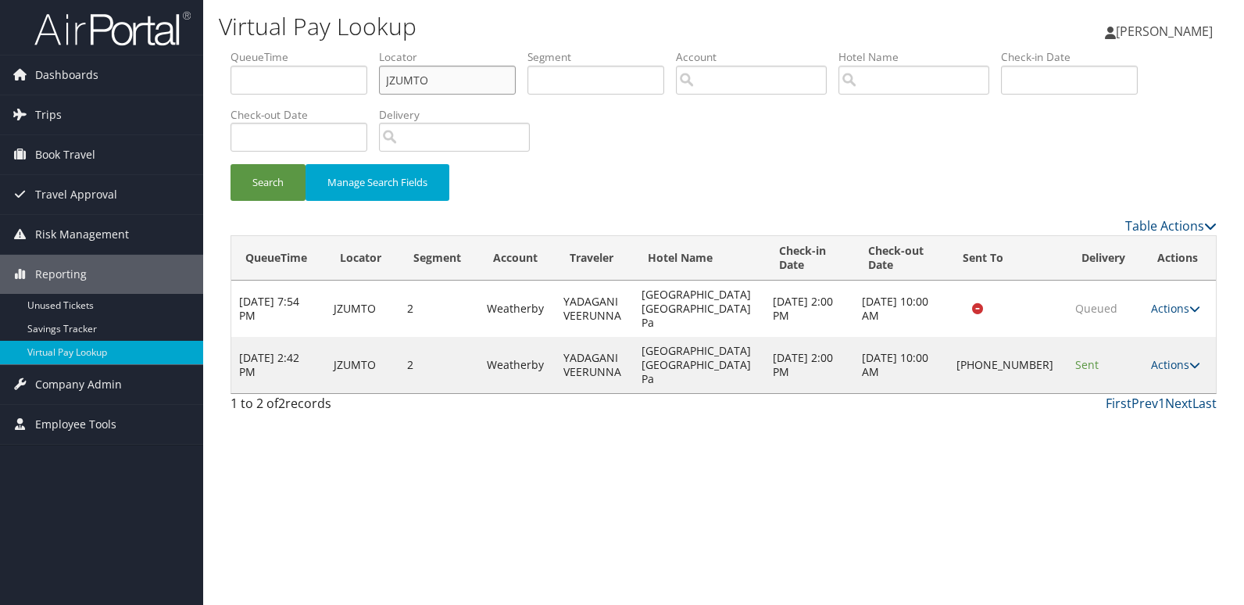
drag, startPoint x: 427, startPoint y: 74, endPoint x: 230, endPoint y: 79, distance: 197.7
click at [230, 79] on form "QueueTime Locator JZUMTO Segment Account Traveler Hotel Name Check-in Date Chec…" at bounding box center [723, 132] width 986 height 167
paste input "text"
click at [416, 80] on input "JZUMTO" at bounding box center [447, 80] width 137 height 29
type input "JZUMTO"
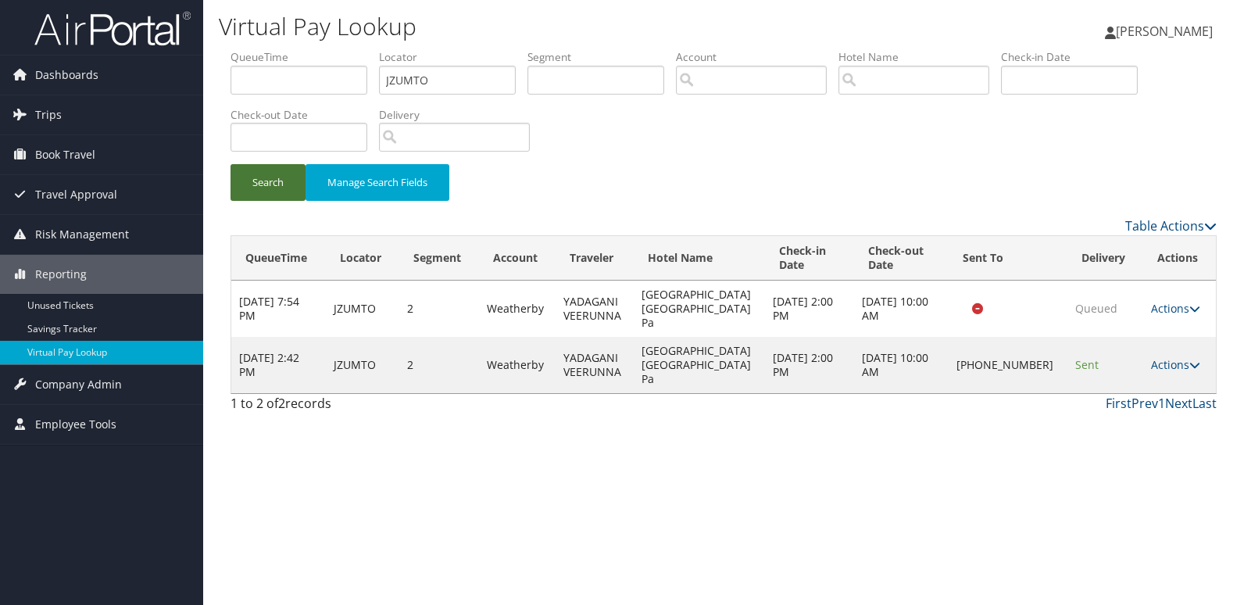
click at [287, 187] on button "Search" at bounding box center [267, 182] width 75 height 37
click at [1164, 357] on link "Actions" at bounding box center [1175, 364] width 49 height 15
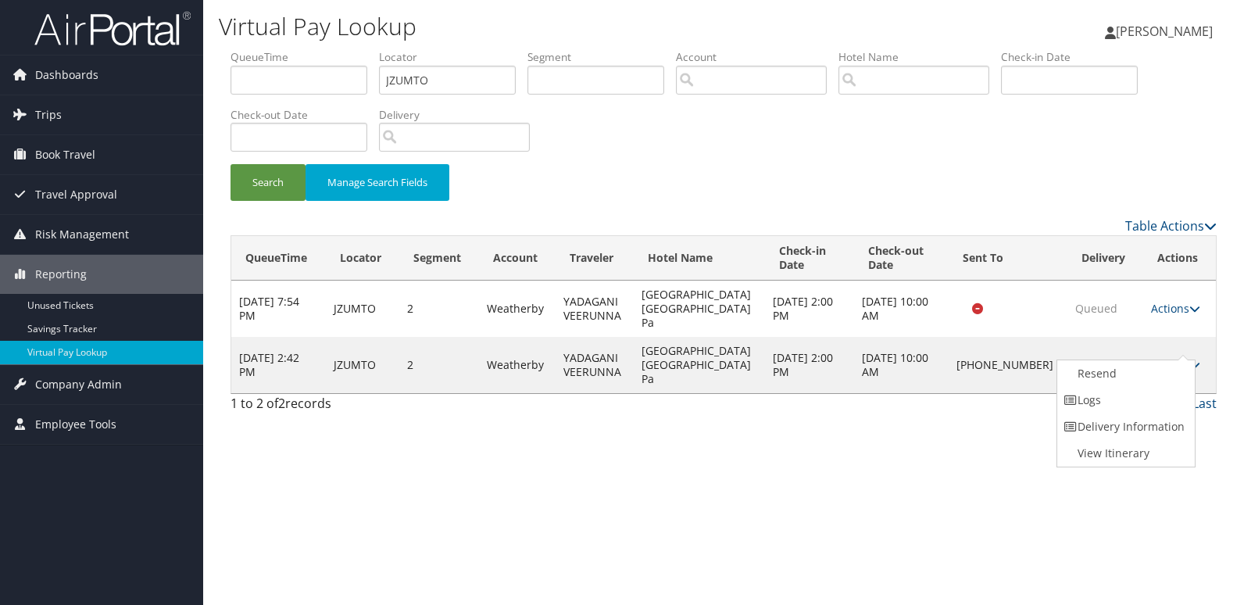
click at [1124, 408] on link "Logs" at bounding box center [1124, 400] width 134 height 27
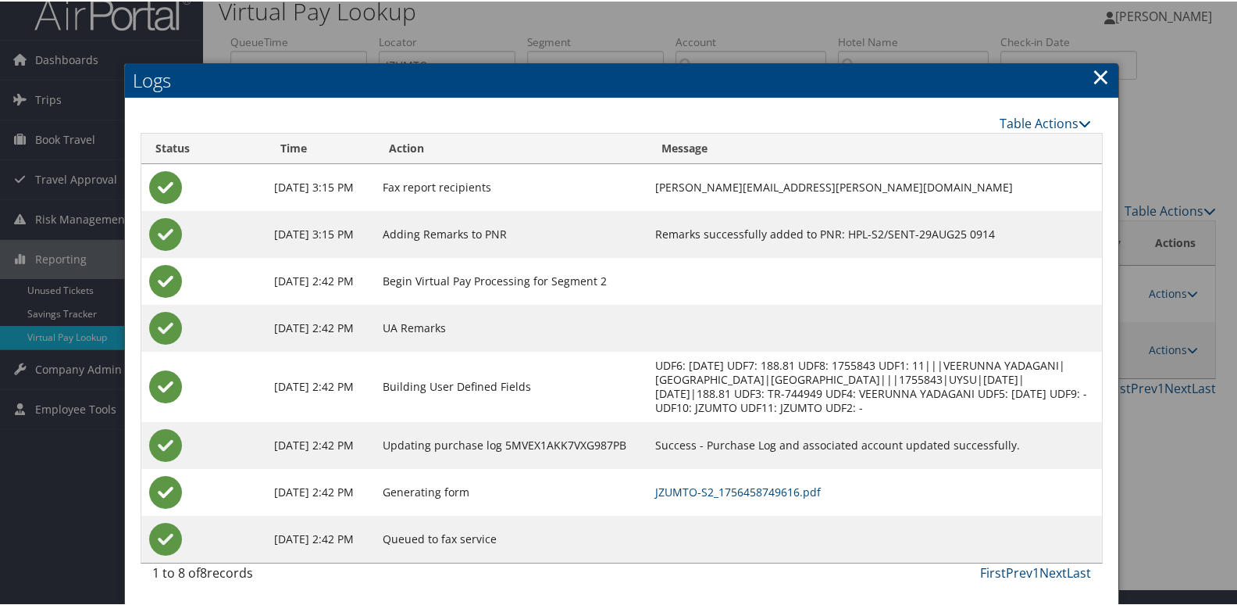
scroll to position [30, 0]
drag, startPoint x: 728, startPoint y: 483, endPoint x: 762, endPoint y: 494, distance: 35.3
click at [728, 484] on link "JZUMTO-S2_1756458749616.pdf" at bounding box center [738, 490] width 166 height 15
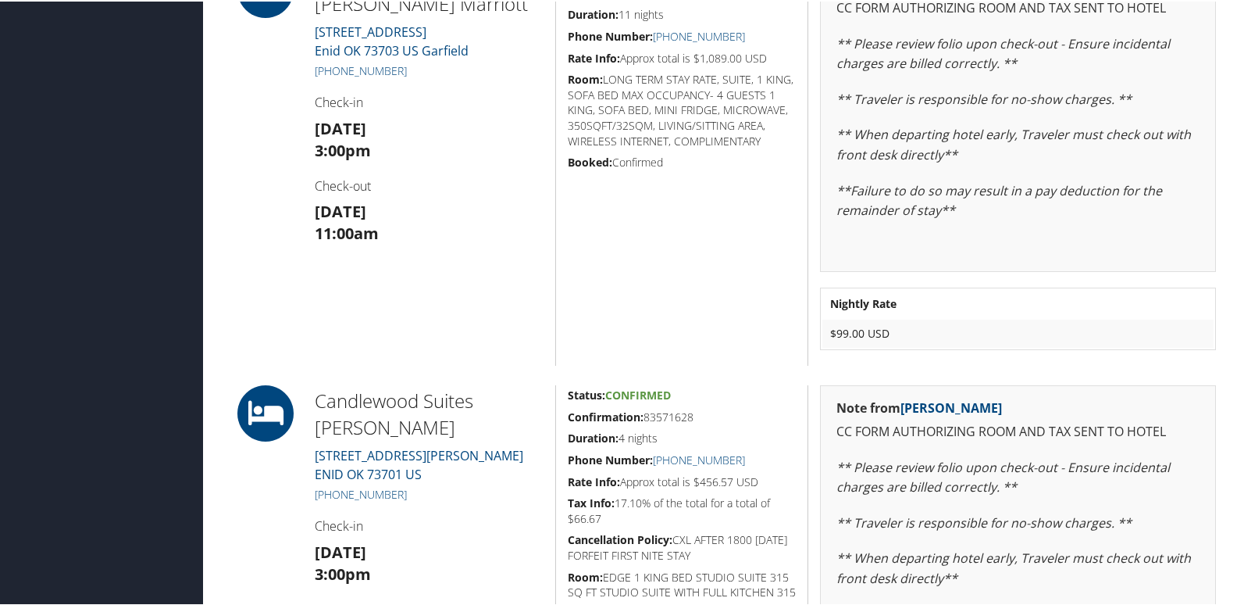
scroll to position [820, 0]
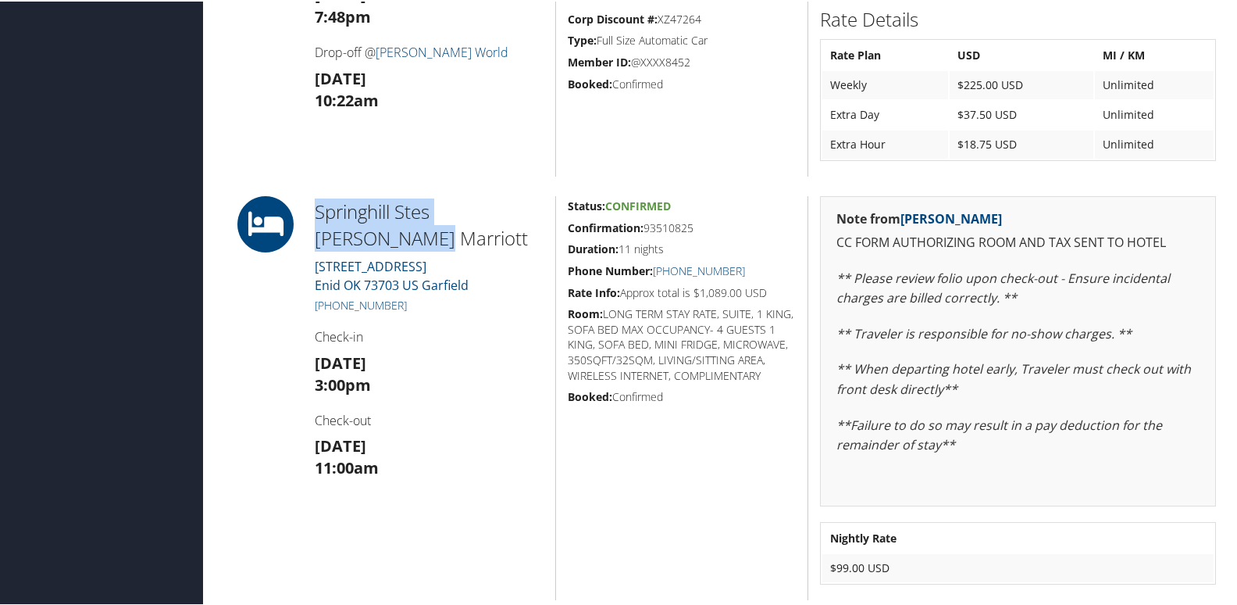
drag, startPoint x: 387, startPoint y: 233, endPoint x: 314, endPoint y: 212, distance: 76.4
click at [315, 212] on h2 "Springhill Stes [PERSON_NAME] Marriott" at bounding box center [429, 223] width 229 height 52
copy h2 "Springhill Stes [PERSON_NAME] Marriott"
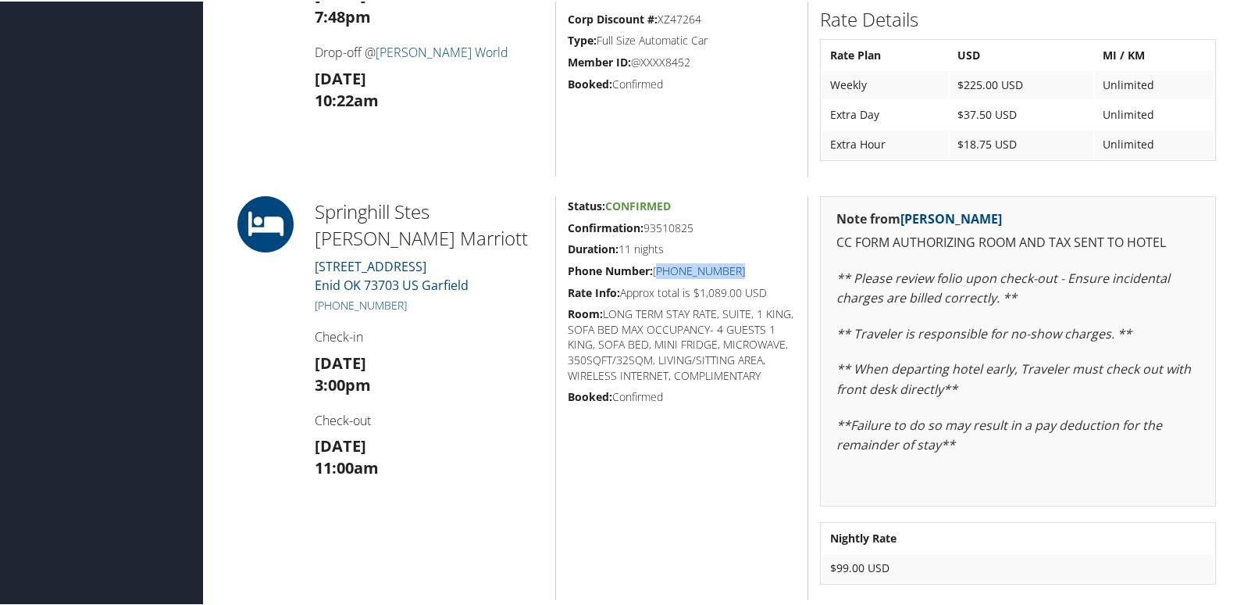
drag, startPoint x: 730, startPoint y: 264, endPoint x: 659, endPoint y: 270, distance: 72.1
click at [659, 270] on h5 "Phone Number: [PHONE_NUMBER]" at bounding box center [682, 270] width 228 height 16
copy link "580) 540-4256"
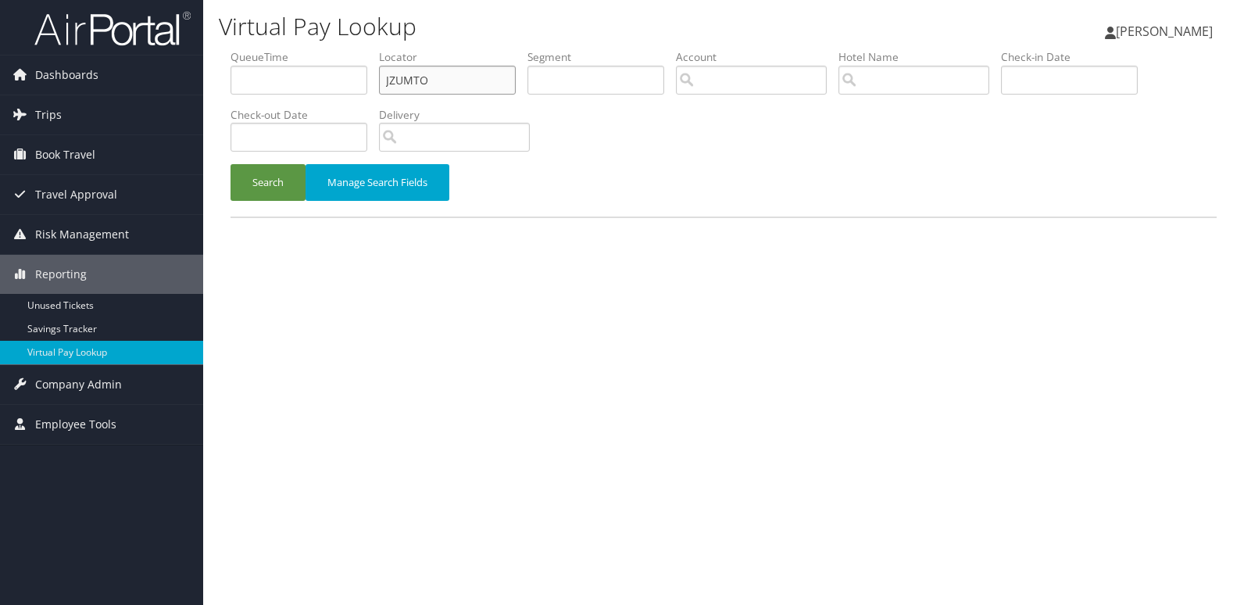
drag, startPoint x: 431, startPoint y: 73, endPoint x: 277, endPoint y: 88, distance: 155.4
click at [277, 49] on ul "QueueTime Locator JZUMTO Segment Account Traveler Hotel Name Check-in Date Chec…" at bounding box center [723, 49] width 986 height 0
paste input "SIZJWH"
type input "SIZJWH"
click at [230, 164] on button "Search" at bounding box center [267, 182] width 75 height 37
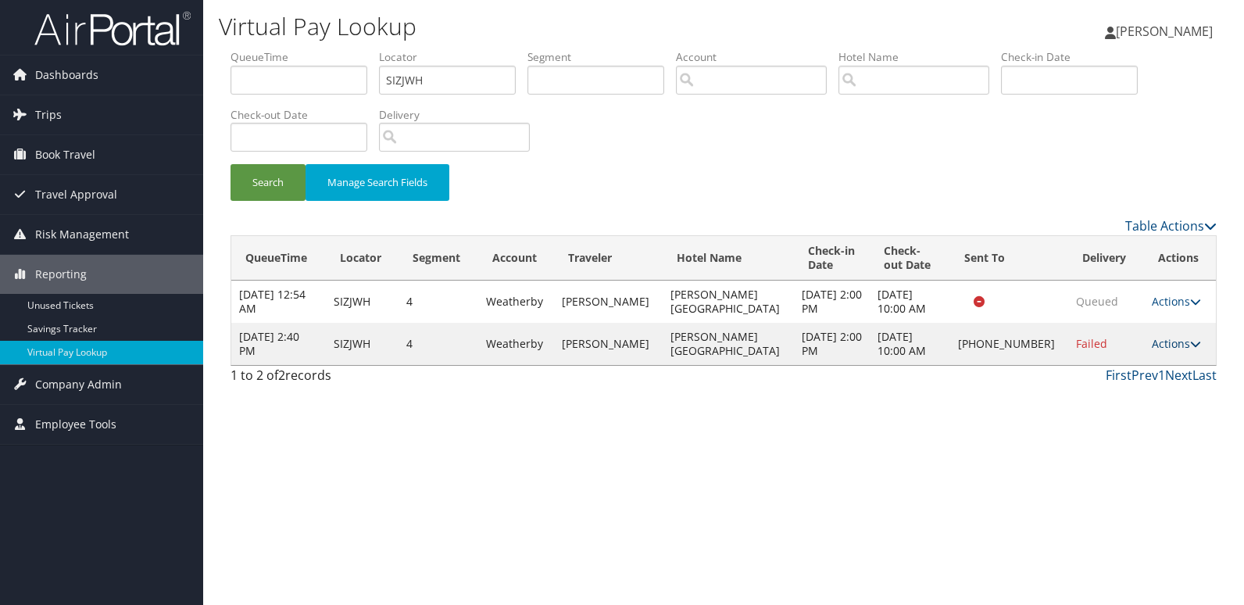
click at [1159, 341] on link "Actions" at bounding box center [1176, 343] width 49 height 15
click at [1114, 388] on link "Logs" at bounding box center [1121, 393] width 134 height 27
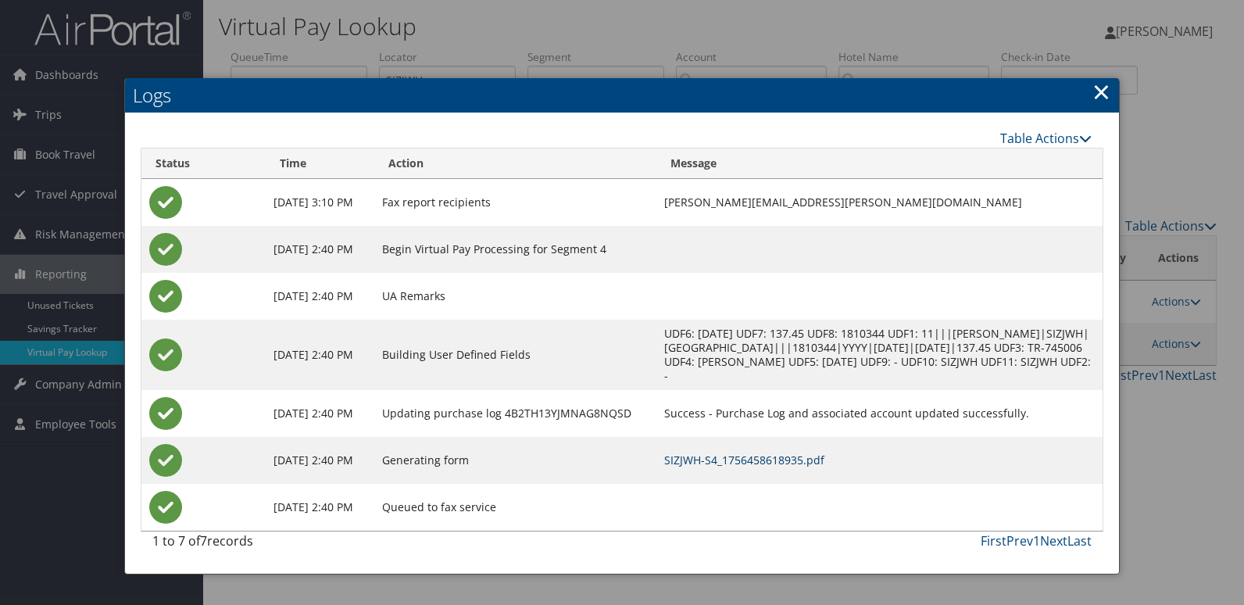
click at [776, 461] on link "SIZJWH-S4_1756458618935.pdf" at bounding box center [744, 459] width 160 height 15
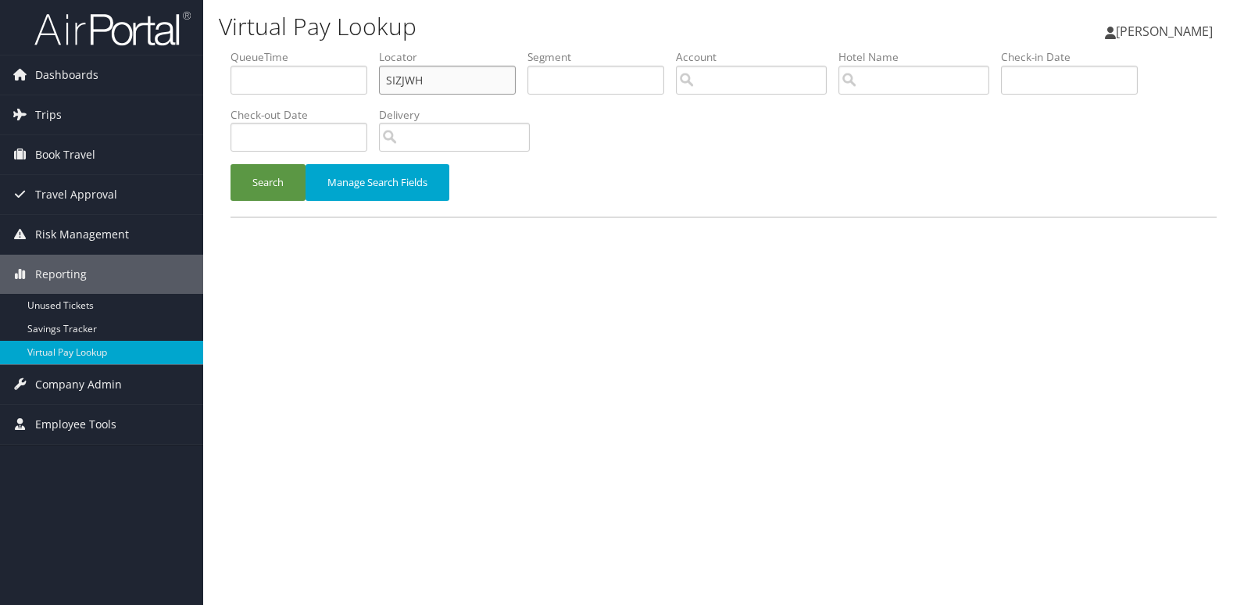
drag, startPoint x: 433, startPoint y: 73, endPoint x: 266, endPoint y: 105, distance: 170.4
click at [266, 49] on ul "QueueTime Locator SIZJWH Segment Account Traveler Hotel Name Check-in Date Chec…" at bounding box center [723, 49] width 986 height 0
paste input "JCFWOC"
type input "JCFWOC"
click at [230, 164] on button "Search" at bounding box center [267, 182] width 75 height 37
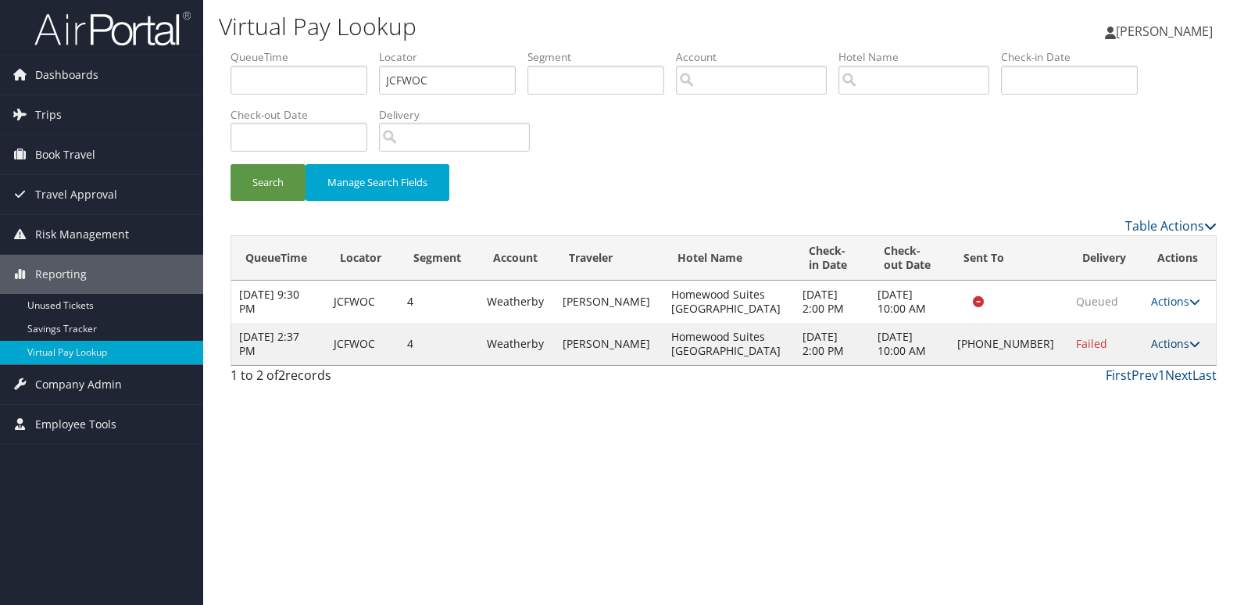
click at [1169, 345] on link "Actions" at bounding box center [1175, 343] width 49 height 15
click at [1094, 394] on link "Logs" at bounding box center [1122, 393] width 134 height 27
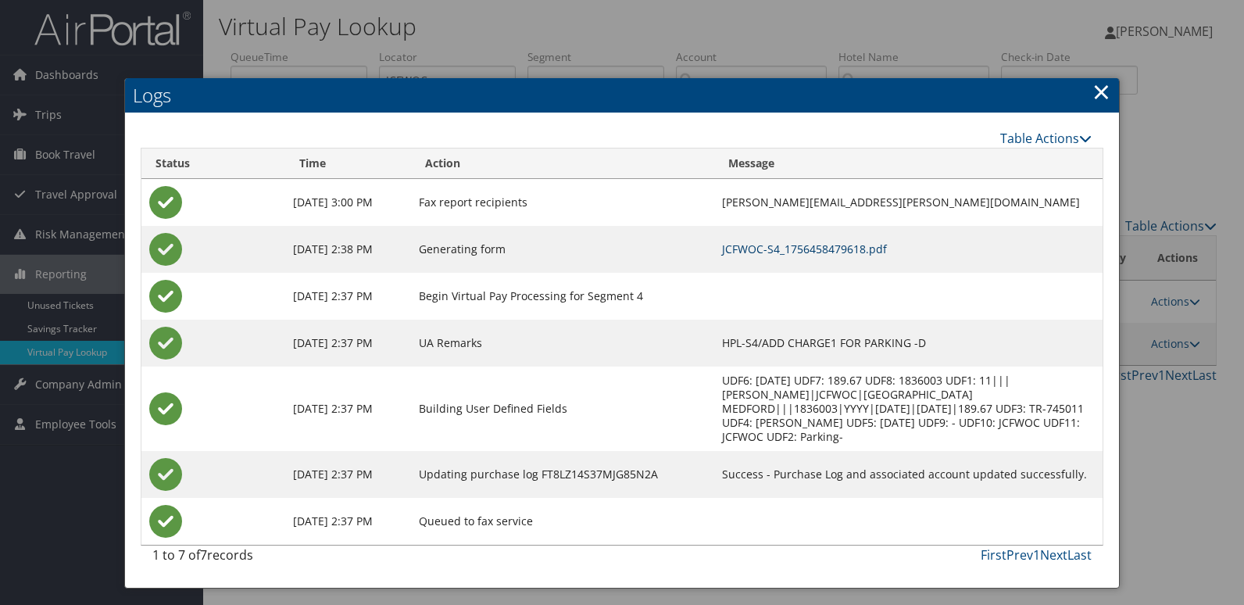
click at [795, 245] on link "JCFWOC-S4_1756458479618.pdf" at bounding box center [804, 248] width 165 height 15
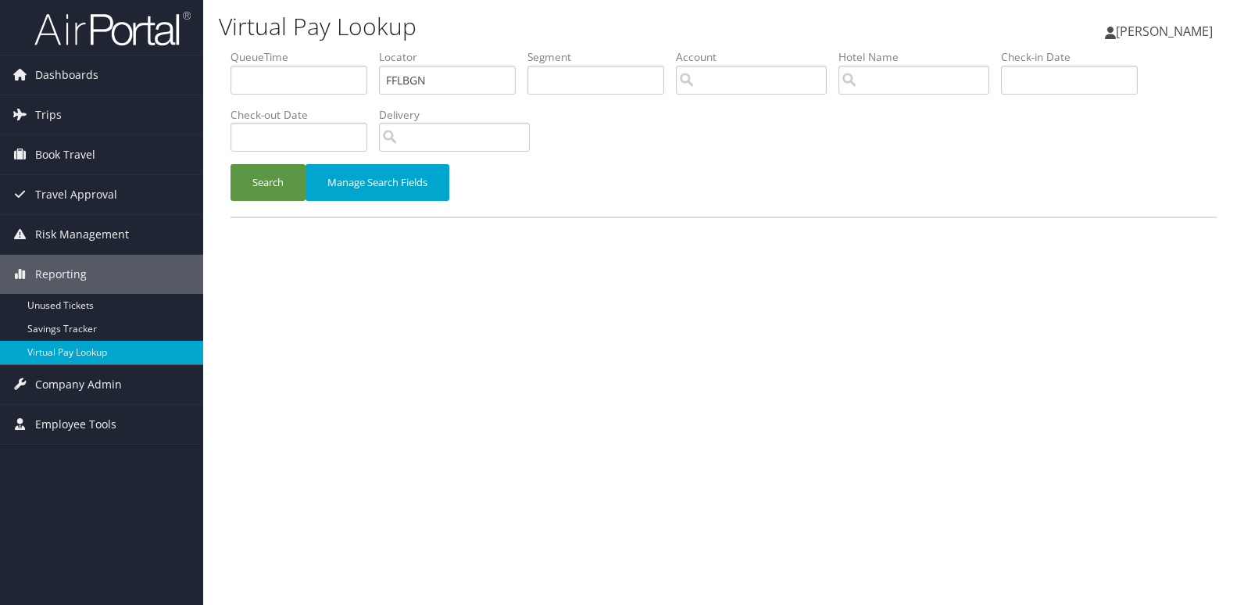
type input "FFLBGN"
click at [230, 164] on button "Search" at bounding box center [267, 182] width 75 height 37
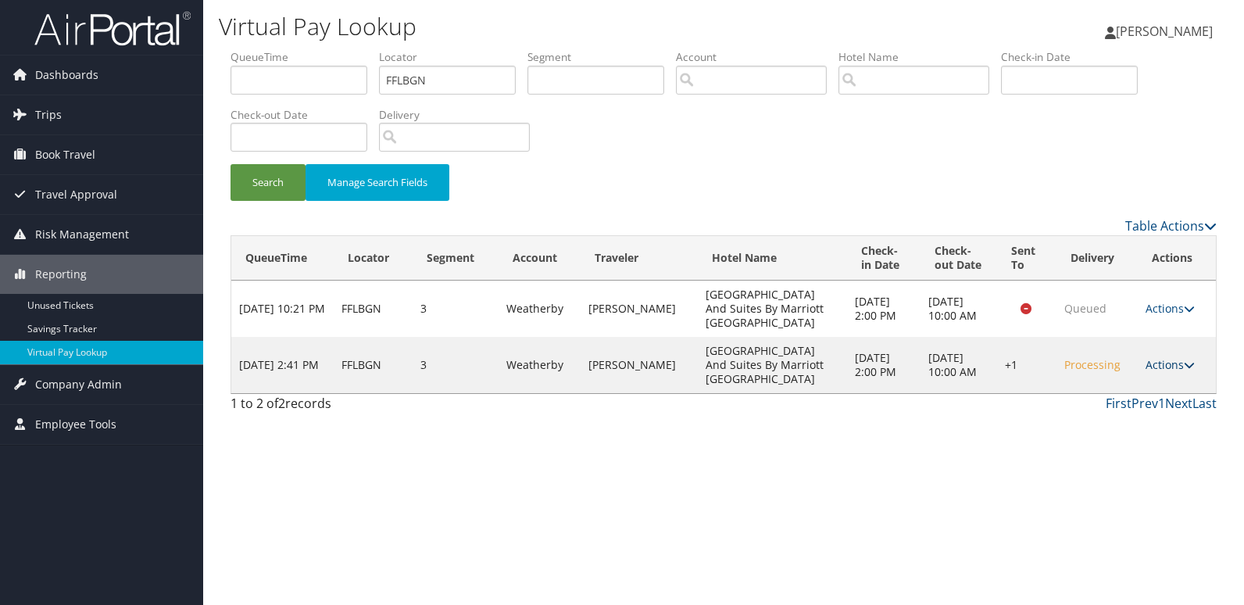
click at [1170, 366] on link "Actions" at bounding box center [1169, 364] width 49 height 15
click at [1106, 416] on link "Logs" at bounding box center [1124, 414] width 134 height 27
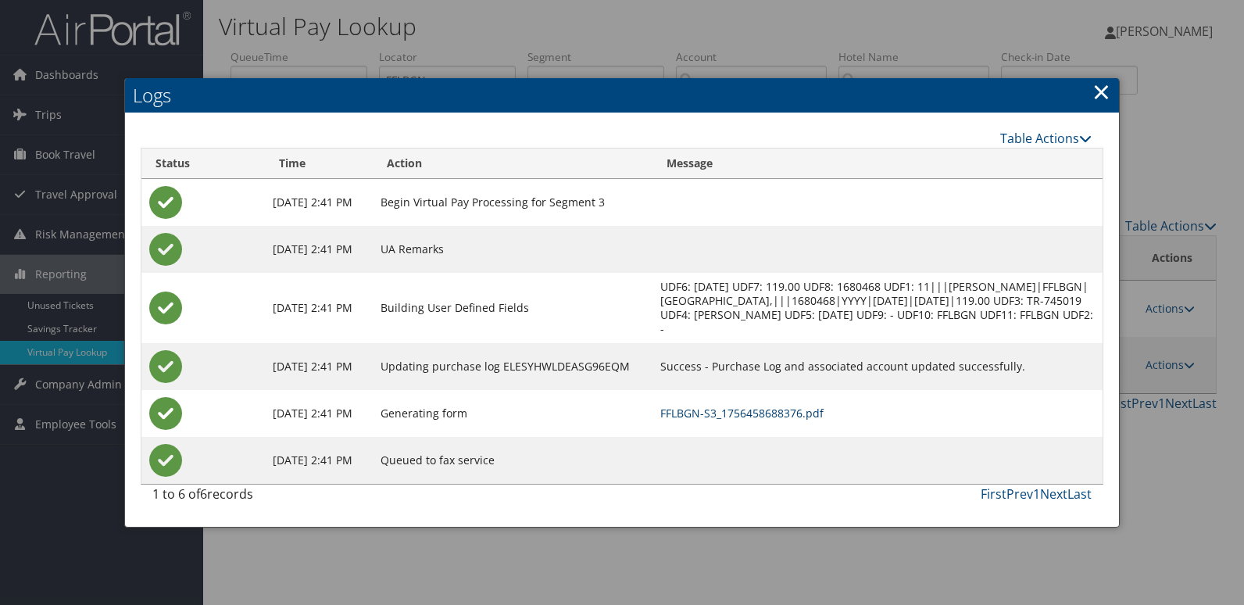
click at [789, 420] on link "FFLBGN-S3_1756458688376.pdf" at bounding box center [741, 412] width 163 height 15
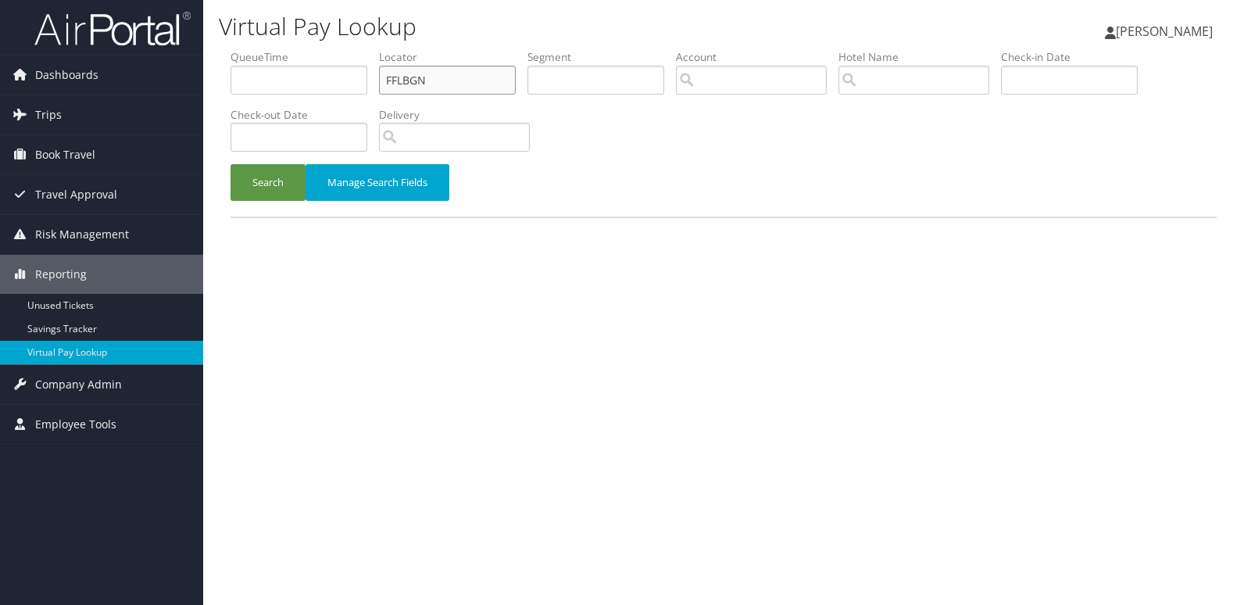
drag, startPoint x: 395, startPoint y: 76, endPoint x: 348, endPoint y: 76, distance: 46.1
click at [348, 49] on ul "QueueTime Locator FFLBGN Segment Account Traveler Hotel Name Check-in Date Chec…" at bounding box center [723, 49] width 986 height 0
paste input "CISBKP"
type input "CISBKP"
click at [271, 167] on button "Search" at bounding box center [267, 182] width 75 height 37
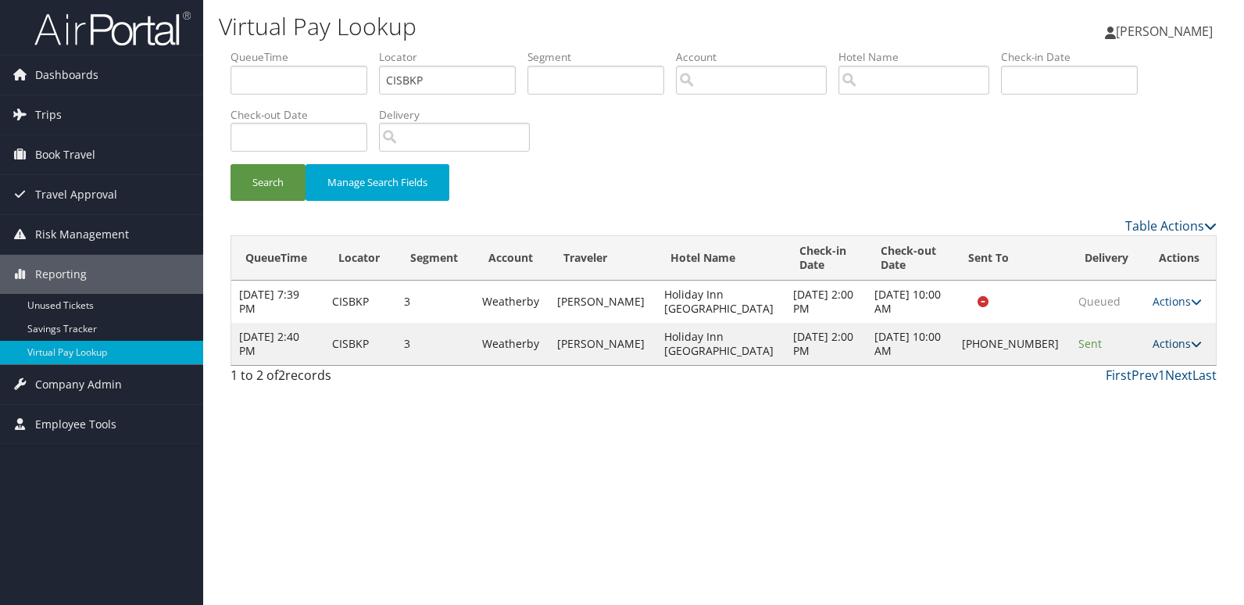
click at [1162, 344] on link "Actions" at bounding box center [1176, 343] width 49 height 15
click at [1080, 391] on link "Logs" at bounding box center [1122, 393] width 134 height 27
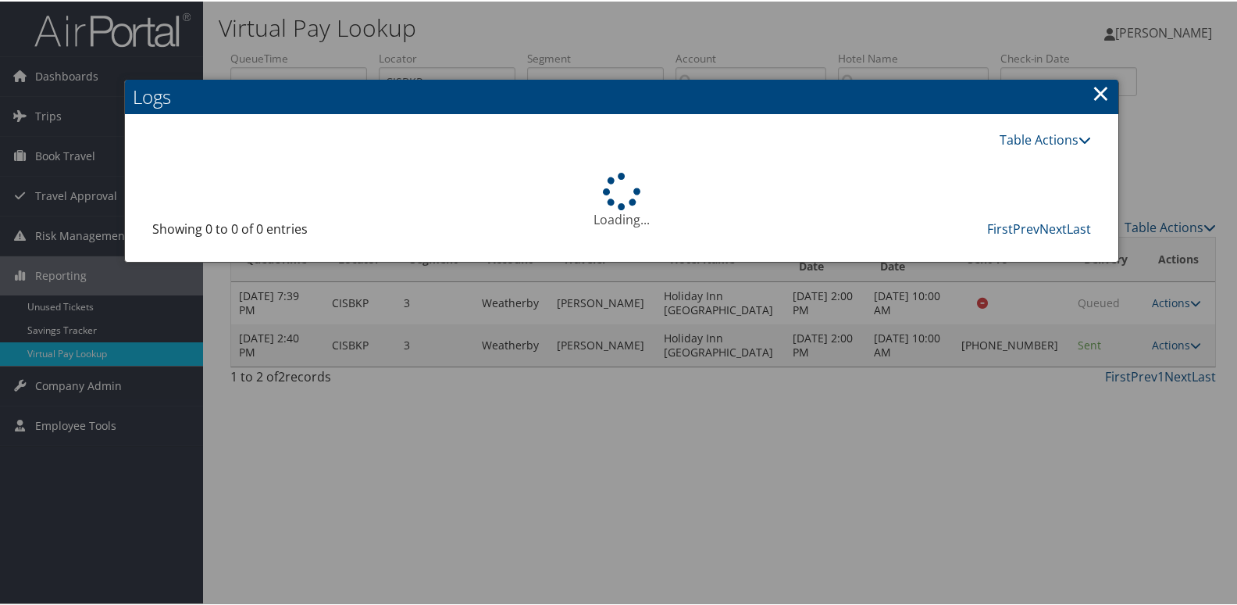
scroll to position [16, 0]
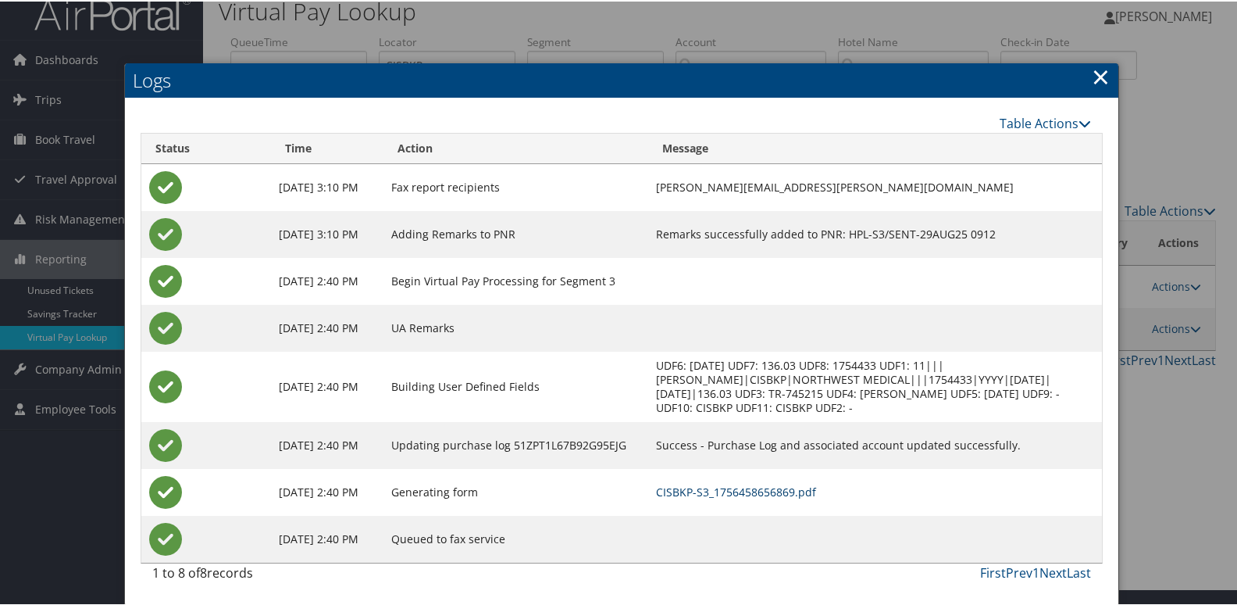
click at [743, 489] on link "CISBKP-S3_1756458656869.pdf" at bounding box center [736, 490] width 160 height 15
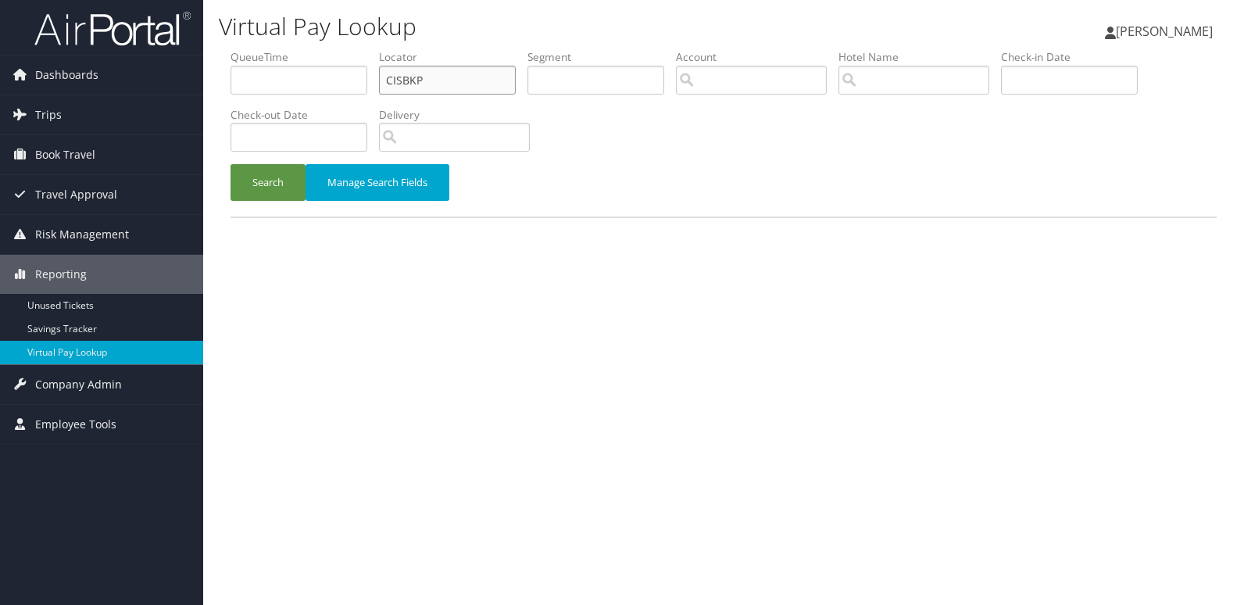
drag, startPoint x: 423, startPoint y: 79, endPoint x: 315, endPoint y: 90, distance: 109.1
click at [315, 49] on ul "QueueTime Locator CISBKP Segment Account Traveler Hotel Name Check-in Date Chec…" at bounding box center [723, 49] width 986 height 0
paste input "HCCIHH"
type input "HCCIHH"
click at [254, 172] on button "Search" at bounding box center [267, 182] width 75 height 37
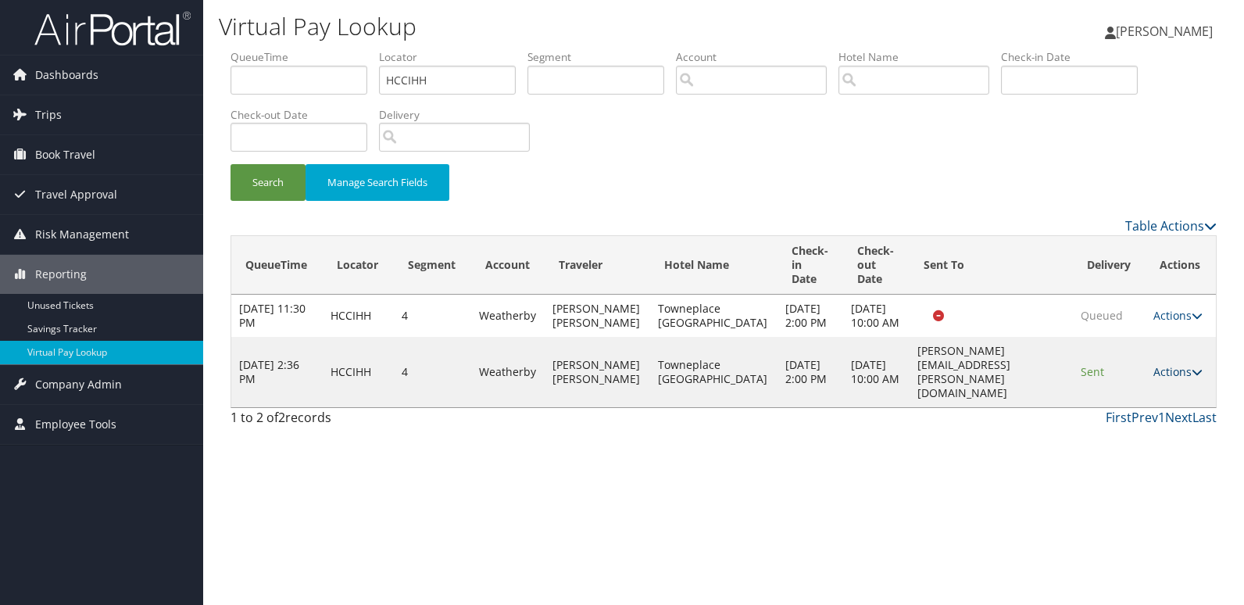
click at [1159, 379] on link "Actions" at bounding box center [1177, 371] width 49 height 15
click at [1123, 421] on link "Logs" at bounding box center [1147, 428] width 98 height 27
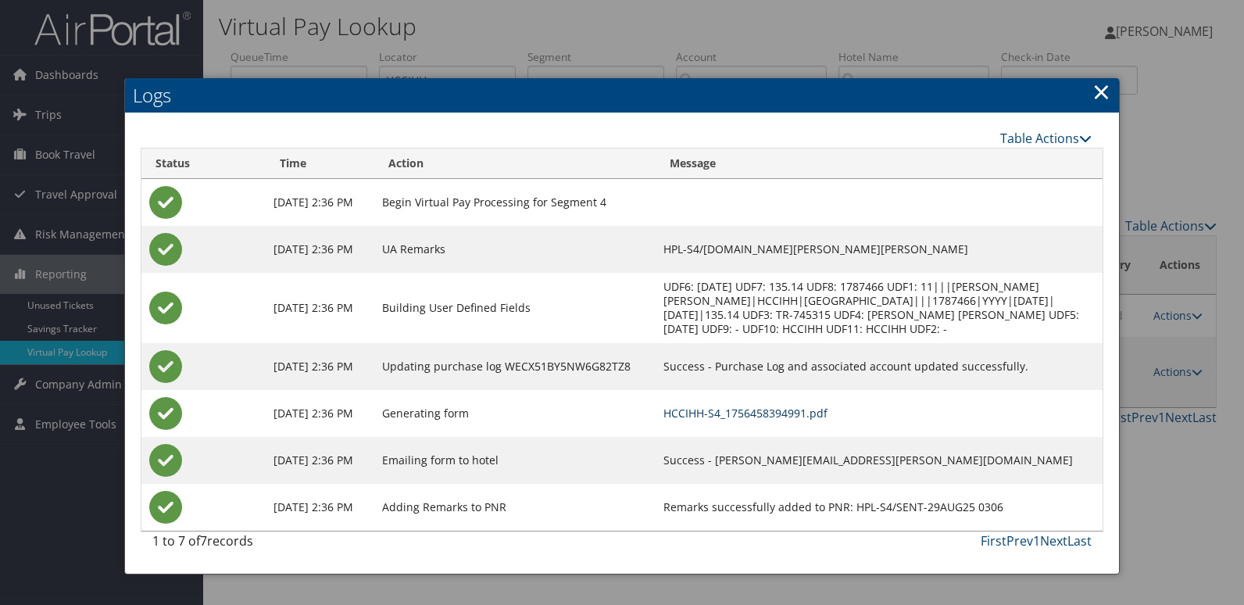
click at [786, 420] on link "HCCIHH-S4_1756458394991.pdf" at bounding box center [745, 412] width 164 height 15
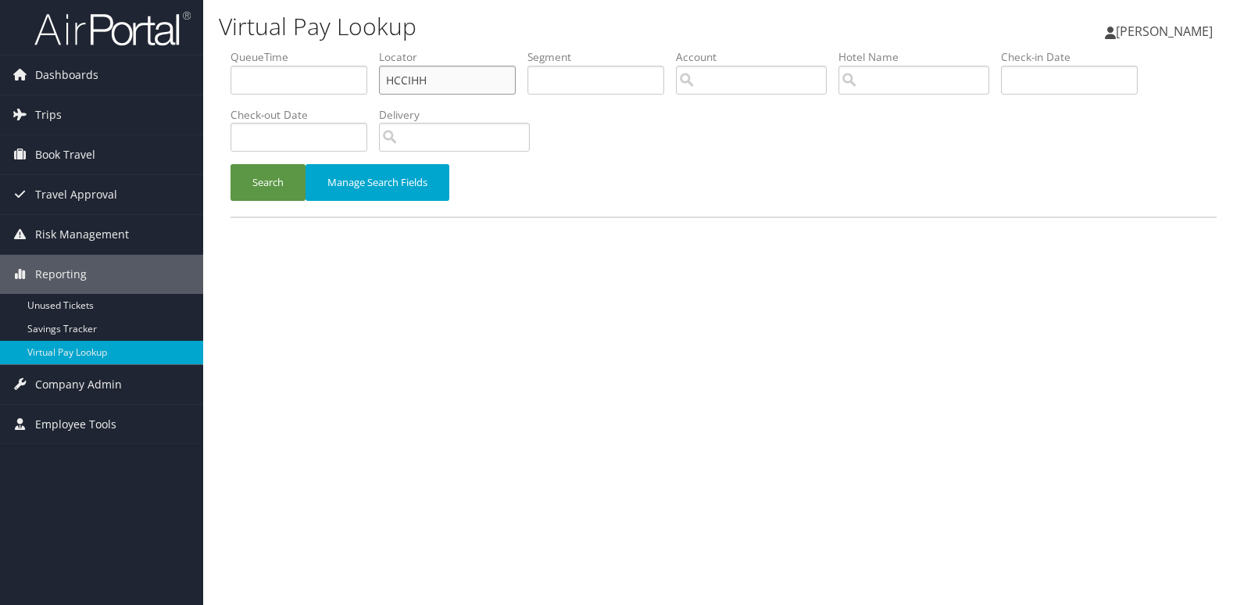
drag, startPoint x: 428, startPoint y: 77, endPoint x: 315, endPoint y: 81, distance: 113.4
click at [315, 49] on ul "QueueTime Locator HCCIHH Segment Account Traveler Hotel Name Check-in Date Chec…" at bounding box center [723, 49] width 986 height 0
paste input "QFCPDO"
type input "QFCPDO"
click at [246, 178] on button "Search" at bounding box center [267, 182] width 75 height 37
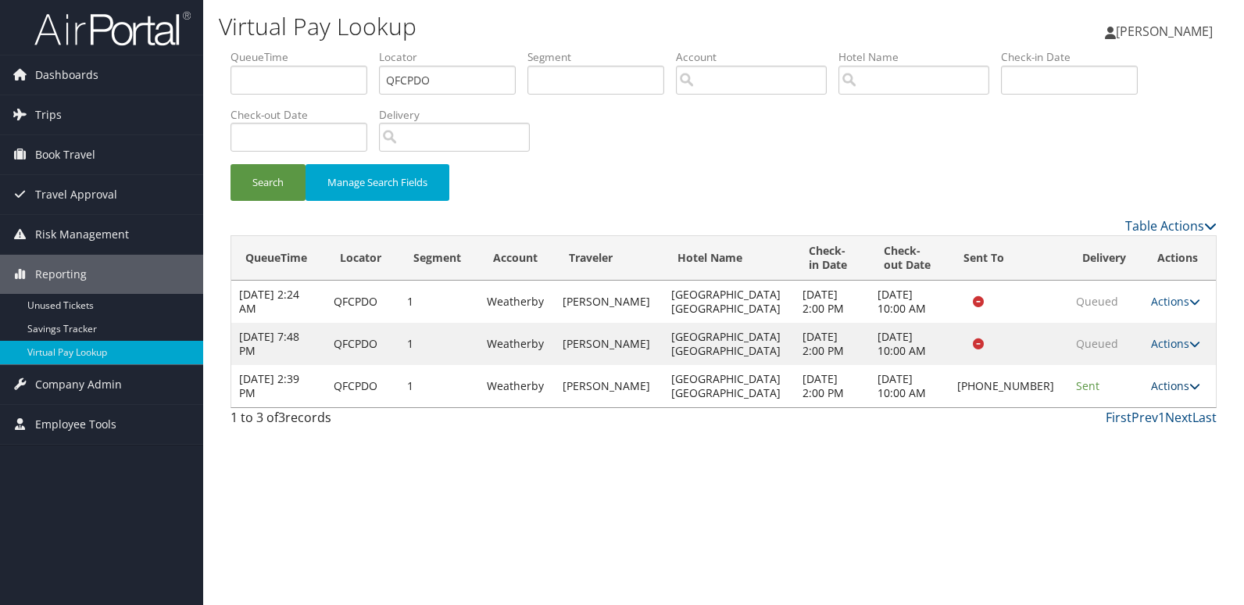
click at [1159, 381] on link "Actions" at bounding box center [1175, 385] width 49 height 15
click at [1119, 427] on link "Logs" at bounding box center [1122, 435] width 134 height 27
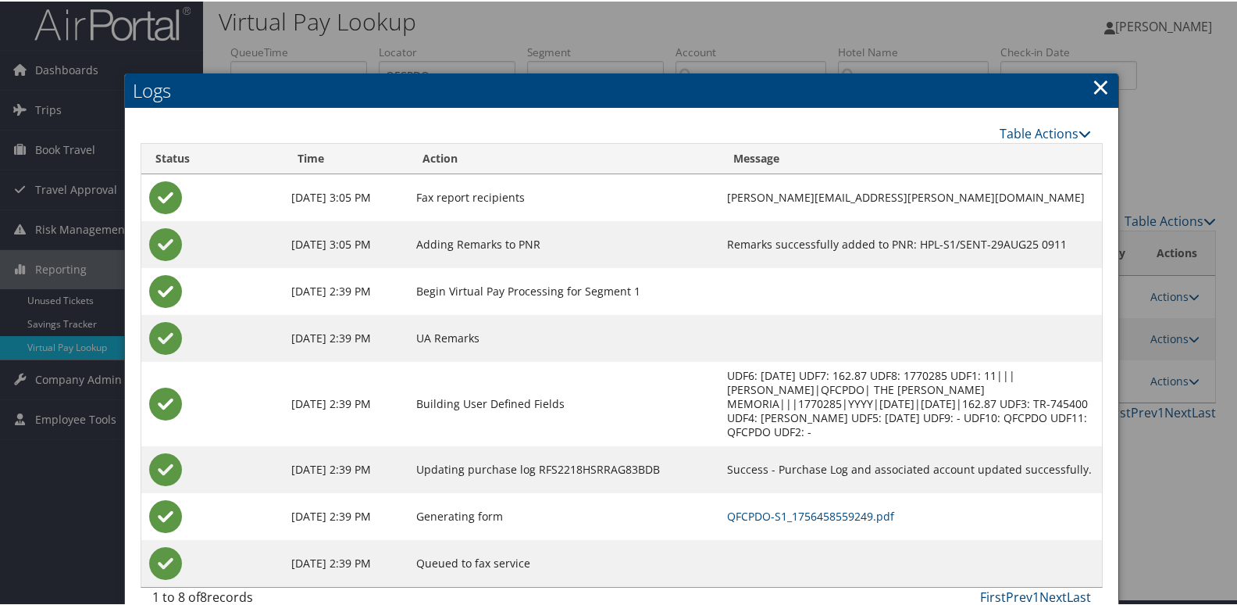
scroll to position [16, 0]
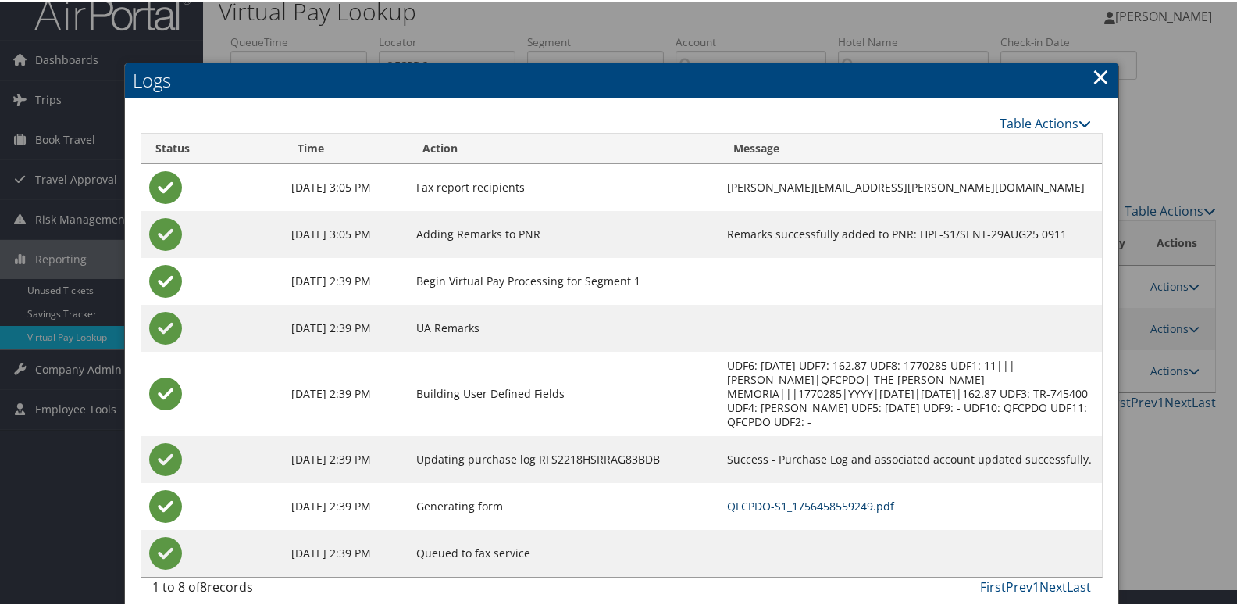
click at [753, 497] on link "QFCPDO-S1_1756458559249.pdf" at bounding box center [810, 504] width 167 height 15
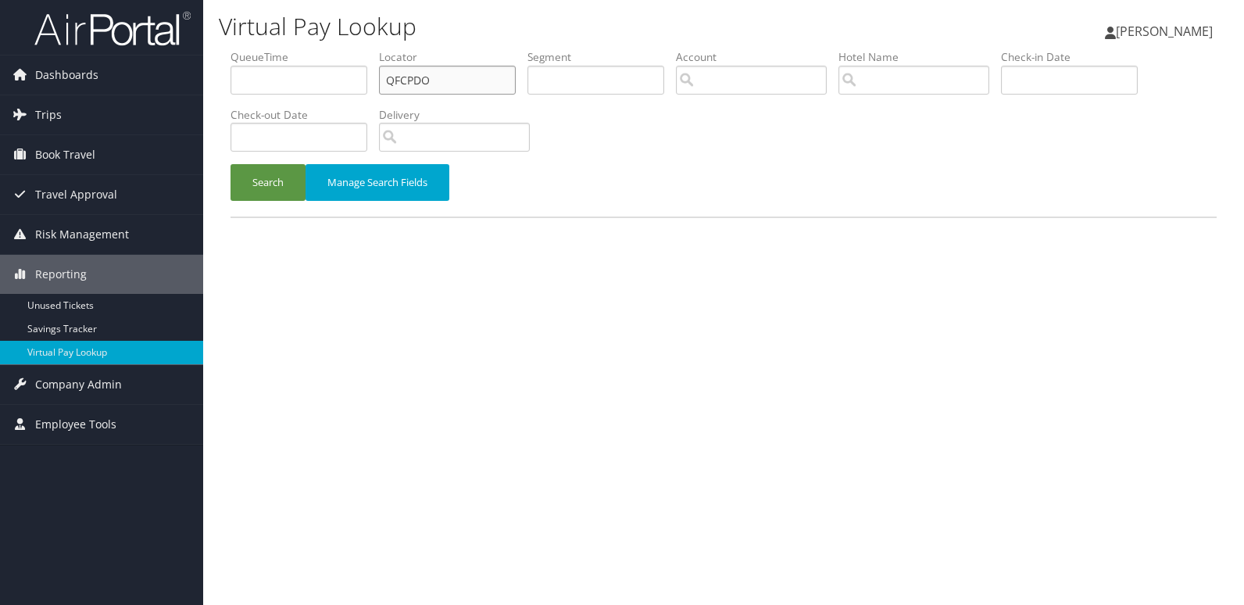
drag, startPoint x: 440, startPoint y: 77, endPoint x: 301, endPoint y: 94, distance: 140.0
click at [301, 49] on ul "QueueTime Locator QFCPDO Segment Account Traveler Hotel Name Check-in Date Chec…" at bounding box center [723, 49] width 986 height 0
paste input "UAMPVM"
click at [415, 78] on input "UAMPVM" at bounding box center [447, 80] width 137 height 29
type input "UAMPVM"
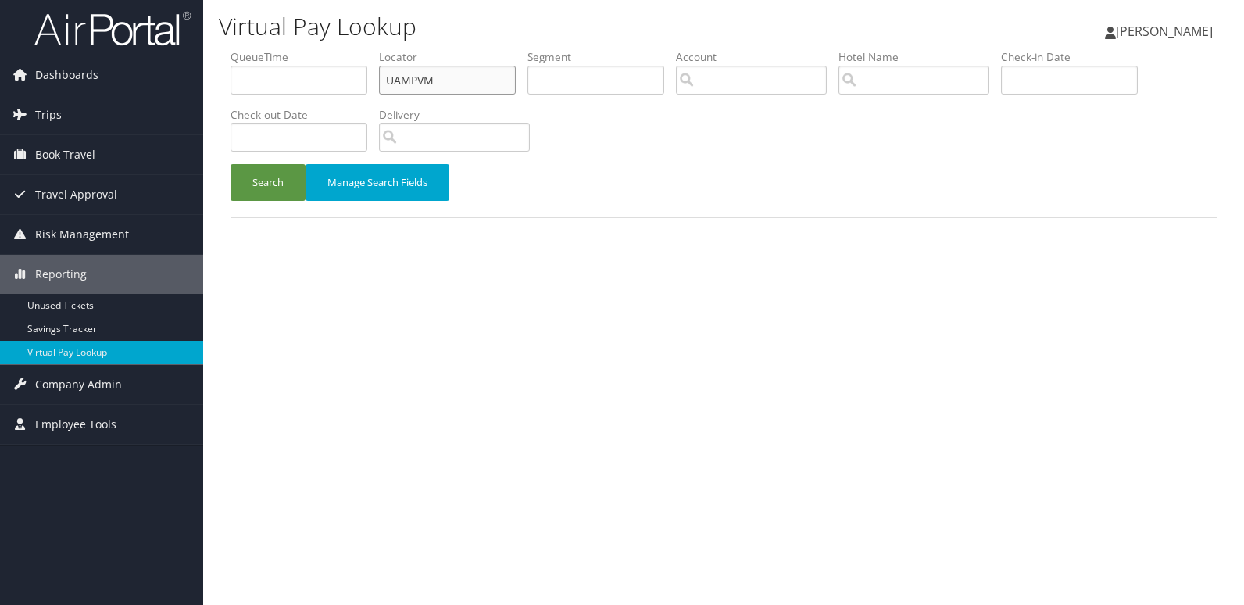
click at [230, 164] on button "Search" at bounding box center [267, 182] width 75 height 37
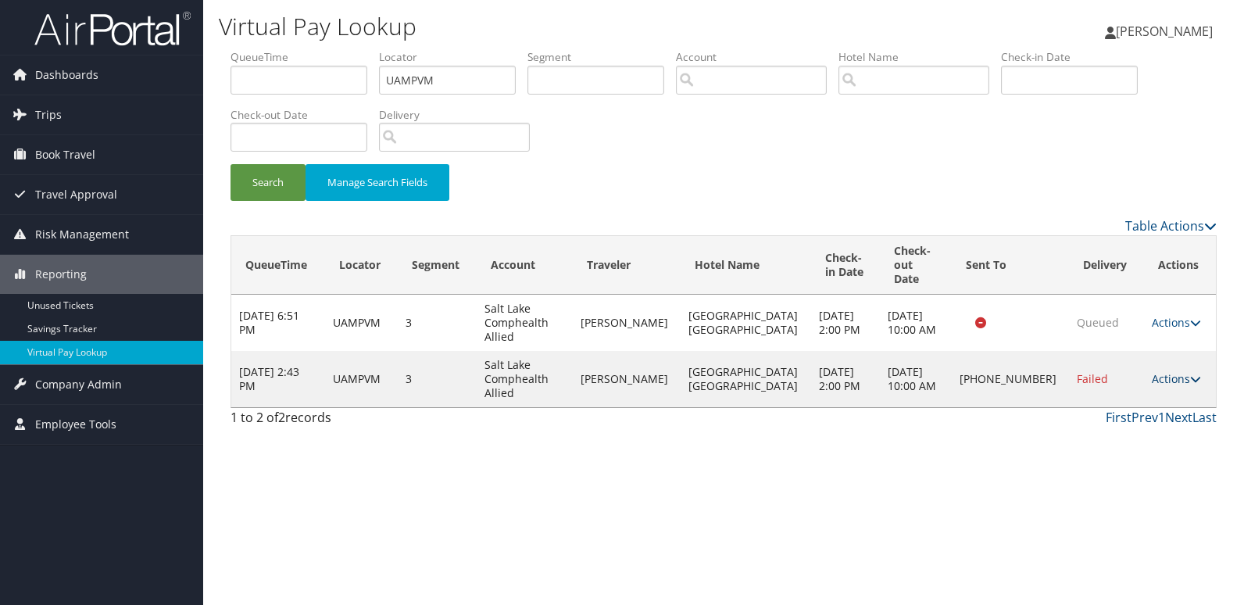
click at [1164, 371] on link "Actions" at bounding box center [1176, 378] width 49 height 15
click at [1146, 387] on link "Logs" at bounding box center [1120, 393] width 134 height 27
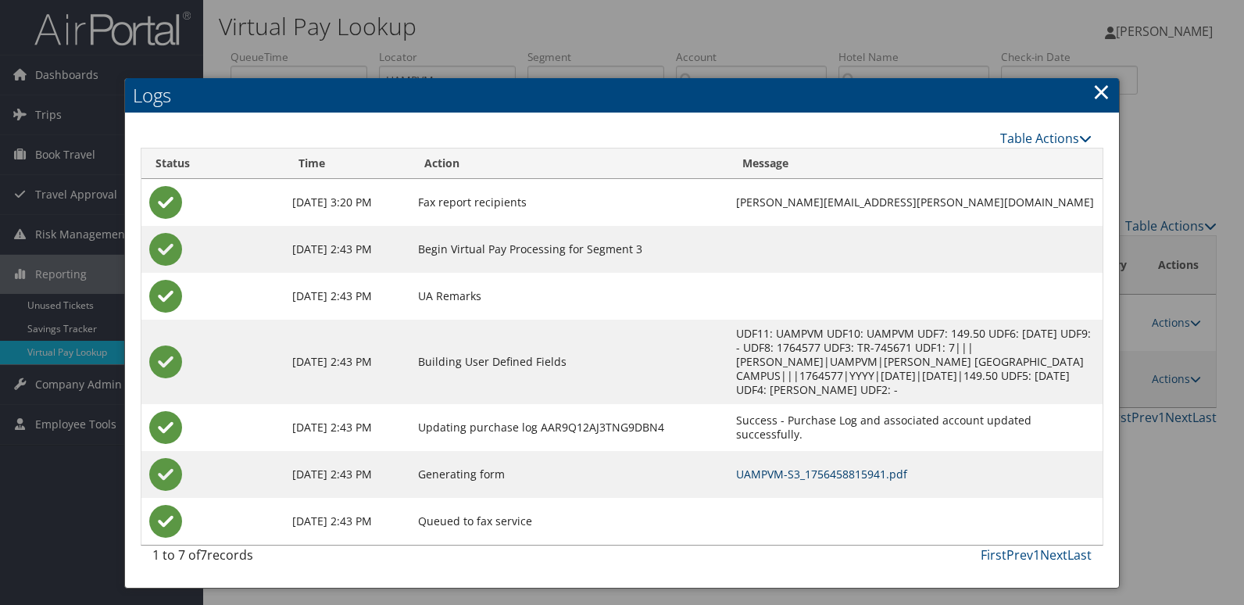
click at [736, 466] on link "UAMPVM-S3_1756458815941.pdf" at bounding box center [821, 473] width 171 height 15
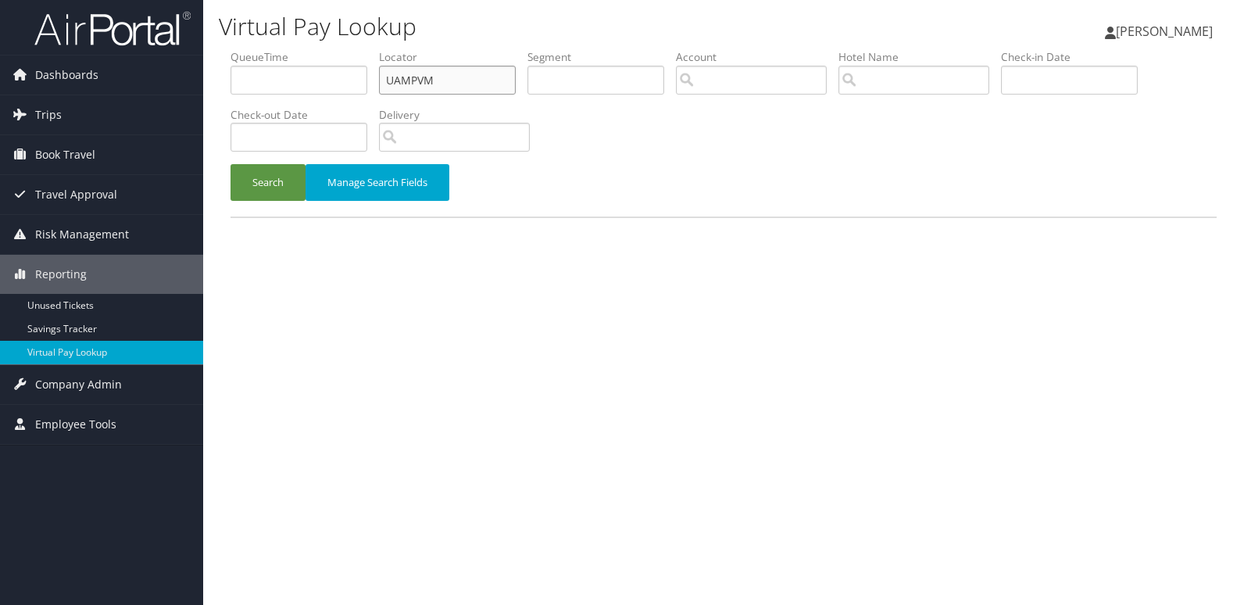
drag, startPoint x: 436, startPoint y: 80, endPoint x: 318, endPoint y: 105, distance: 120.4
click at [318, 49] on ul "QueueTime Locator UAMPVM Segment Account Traveler Hotel Name Check-in Date Chec…" at bounding box center [723, 49] width 986 height 0
paste input "EHSCGH"
type input "EHSCGH"
click at [297, 178] on button "Search" at bounding box center [267, 182] width 75 height 37
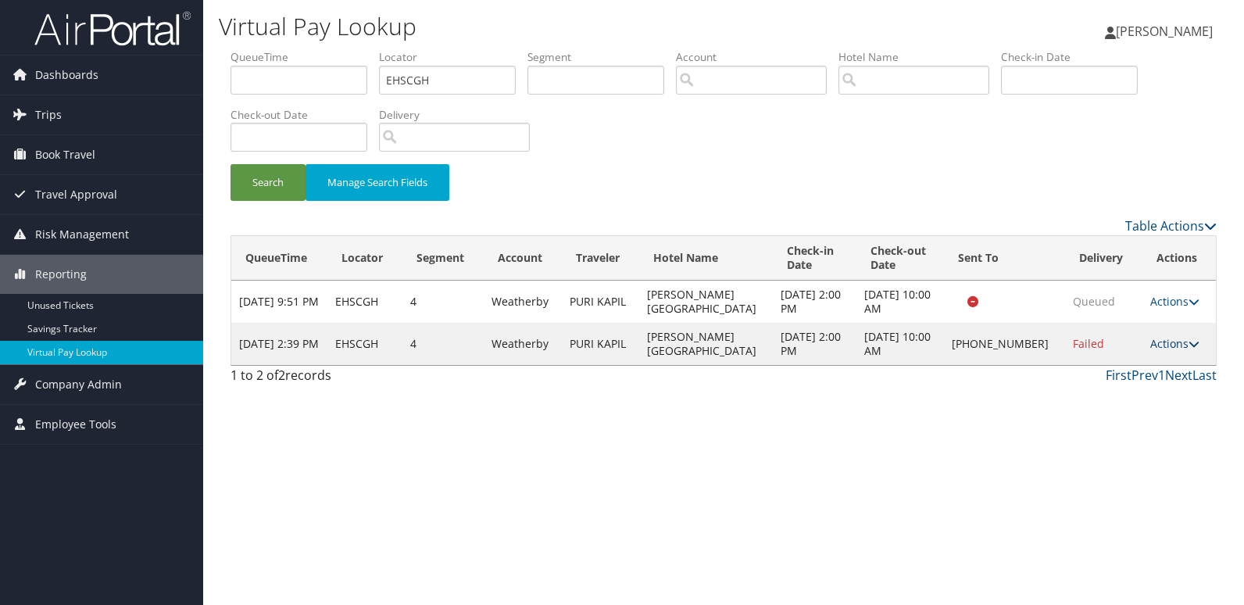
click at [1177, 337] on link "Actions" at bounding box center [1174, 343] width 49 height 15
click at [1119, 384] on link "Logs" at bounding box center [1124, 393] width 134 height 27
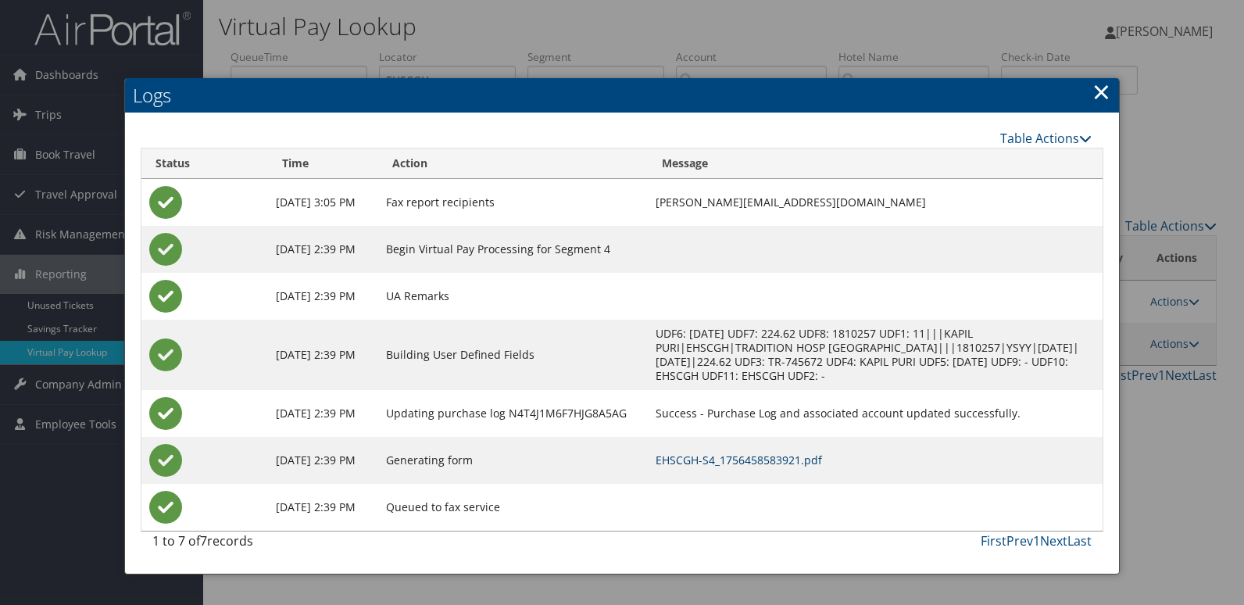
click at [774, 462] on link "EHSCGH-S4_1756458583921.pdf" at bounding box center [738, 459] width 166 height 15
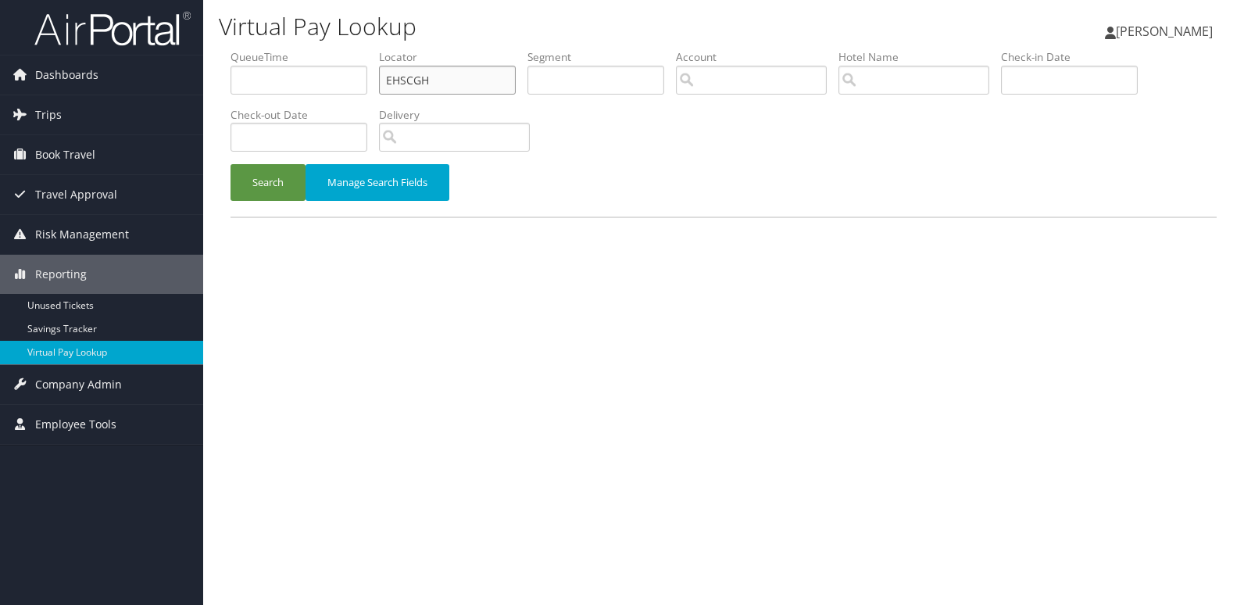
drag, startPoint x: 434, startPoint y: 82, endPoint x: 318, endPoint y: 93, distance: 116.1
click at [319, 49] on ul "QueueTime Locator EHSCGH Segment Account Traveler Hotel Name Check-in Date Chec…" at bounding box center [723, 49] width 986 height 0
paste input "SAPPVU"
type input "SAPPVU"
click at [263, 177] on button "Search" at bounding box center [267, 182] width 75 height 37
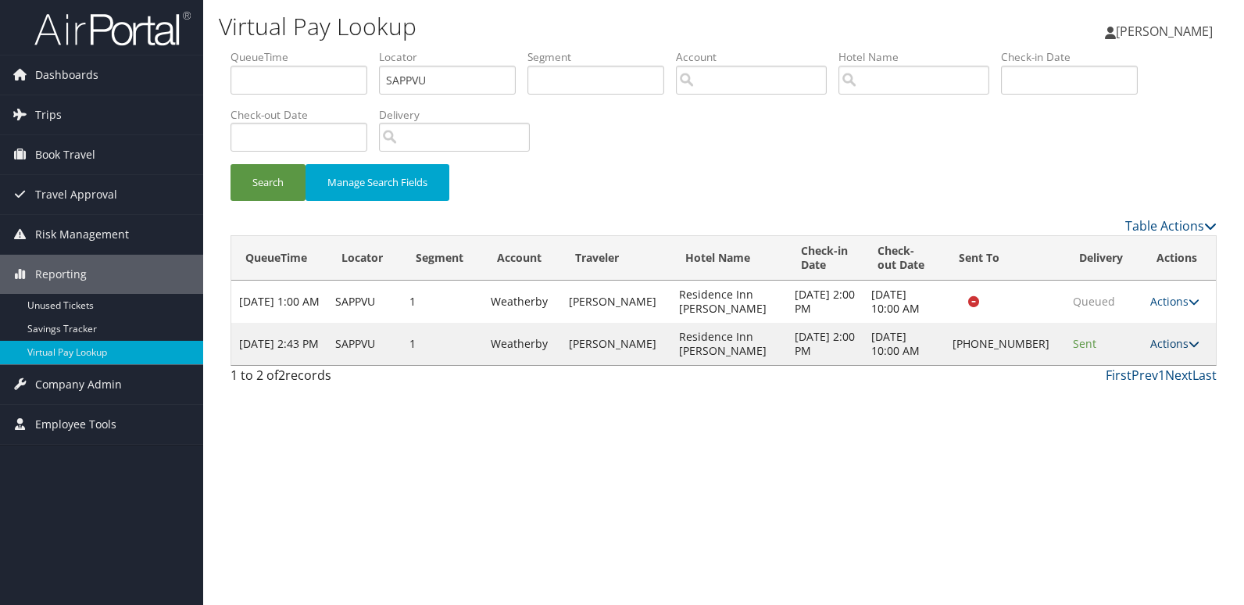
click at [1152, 345] on link "Actions" at bounding box center [1174, 343] width 49 height 15
click at [1136, 389] on link "Logs" at bounding box center [1122, 393] width 134 height 27
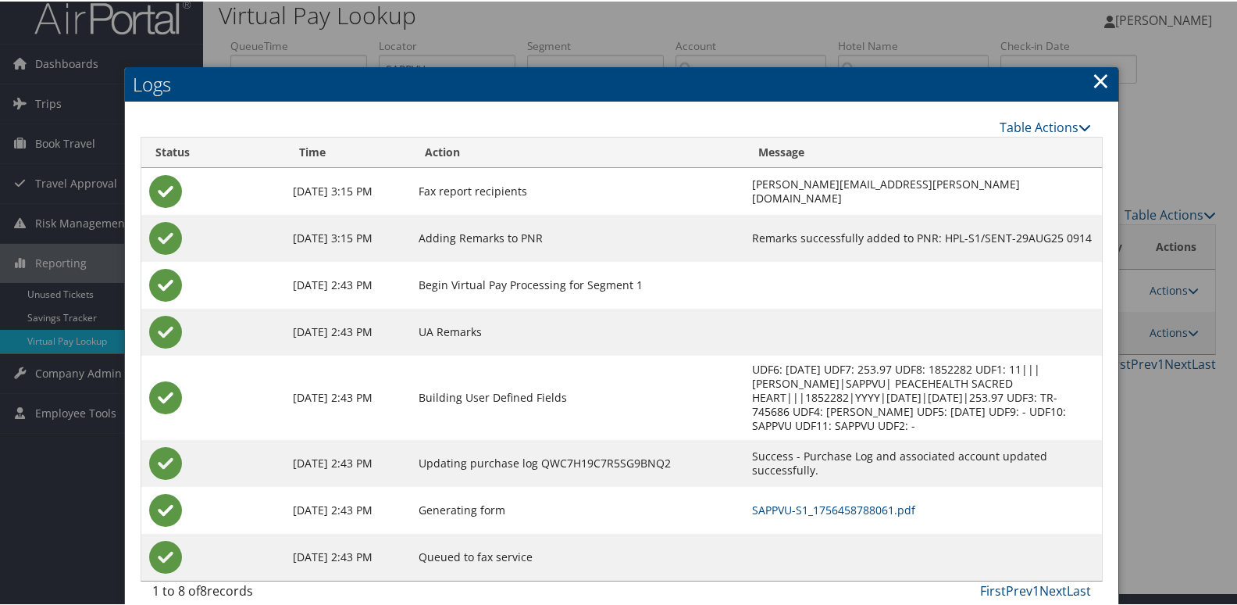
scroll to position [16, 0]
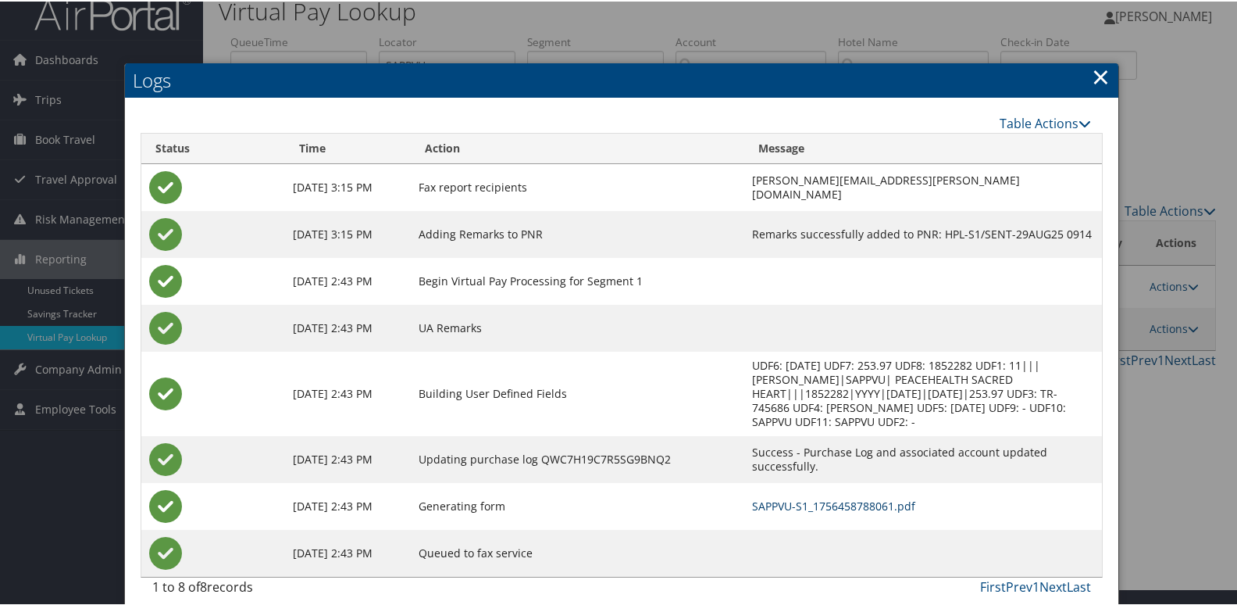
click at [752, 497] on link "SAPPVU-S1_1756458788061.pdf" at bounding box center [833, 504] width 163 height 15
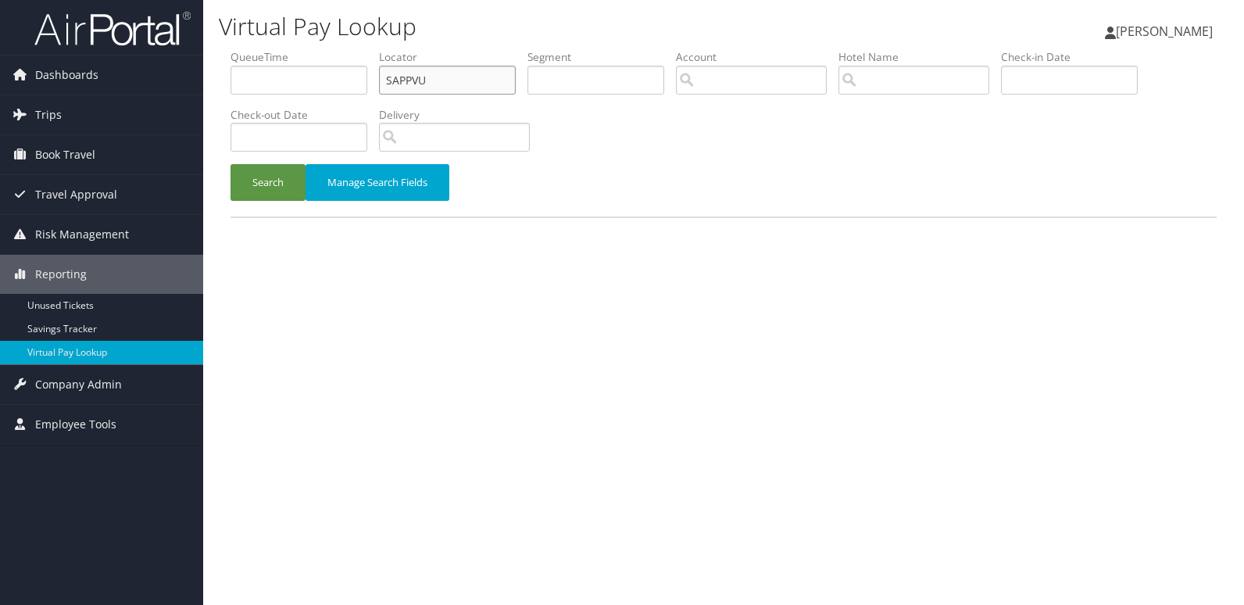
drag, startPoint x: 429, startPoint y: 83, endPoint x: 347, endPoint y: 89, distance: 82.3
click at [347, 49] on ul "QueueTime Locator SAPPVU Segment Account Traveler Hotel Name Check-in Date Chec…" at bounding box center [723, 49] width 986 height 0
paste input "ONHOSY"
type input "ONHOSY"
click at [266, 191] on button "Search" at bounding box center [267, 182] width 75 height 37
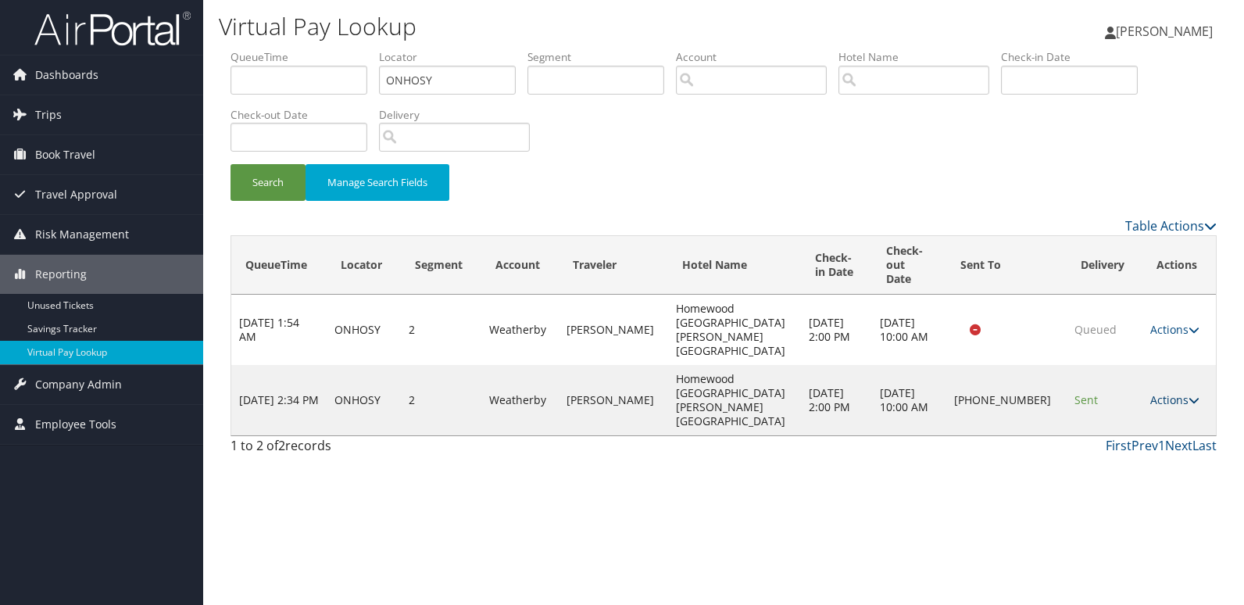
click at [1166, 392] on link "Actions" at bounding box center [1174, 399] width 49 height 15
click at [1105, 393] on link "Logs" at bounding box center [1122, 393] width 134 height 27
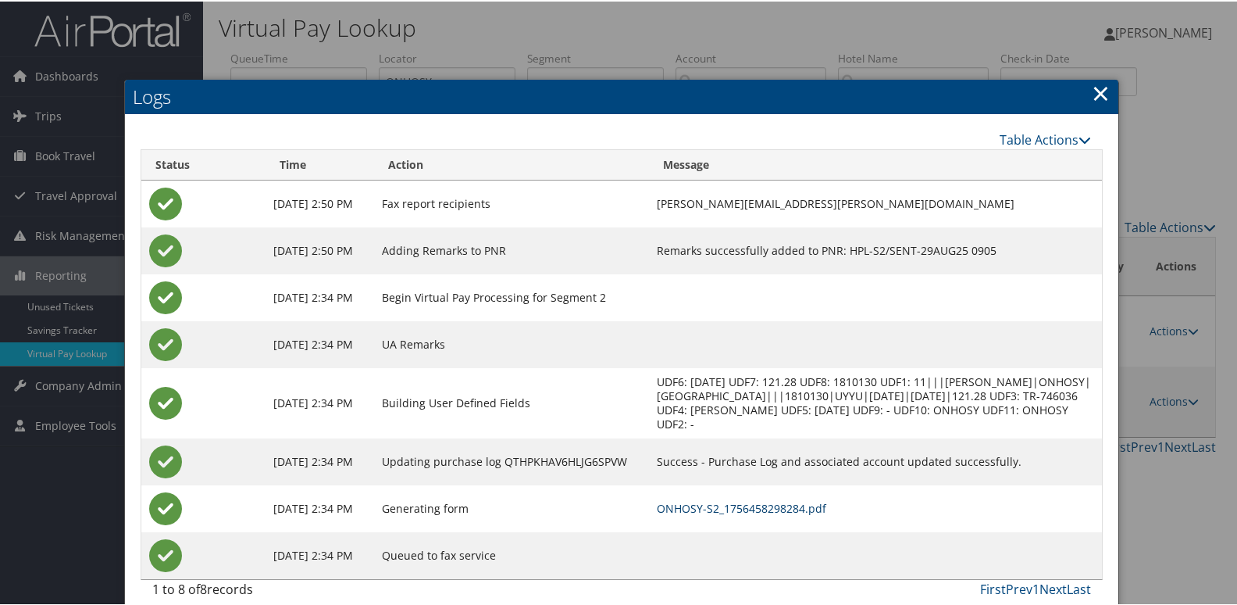
click at [729, 505] on link "ONHOSY-S2_1756458298284.pdf" at bounding box center [742, 506] width 170 height 15
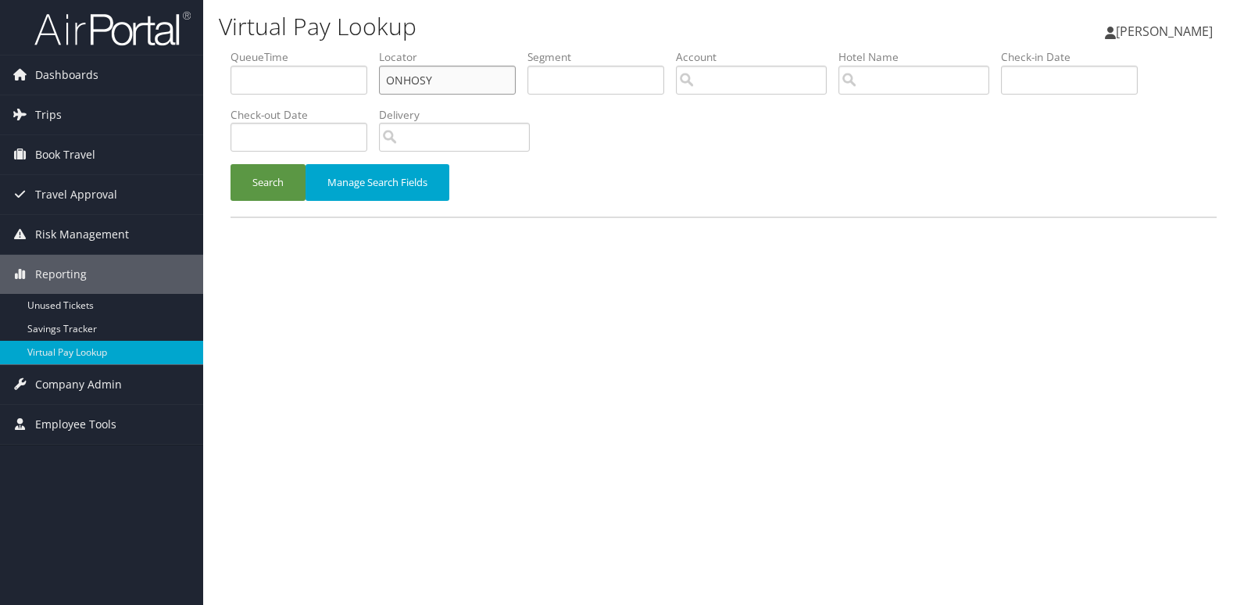
drag, startPoint x: 434, startPoint y: 71, endPoint x: 212, endPoint y: 95, distance: 223.2
click at [212, 95] on div "Virtual Pay Lookup [PERSON_NAME] [PERSON_NAME] My Settings Travel Agency Contac…" at bounding box center [723, 302] width 1041 height 605
paste input "KYTINL"
type input "KYTINL"
click at [230, 164] on button "Search" at bounding box center [267, 182] width 75 height 37
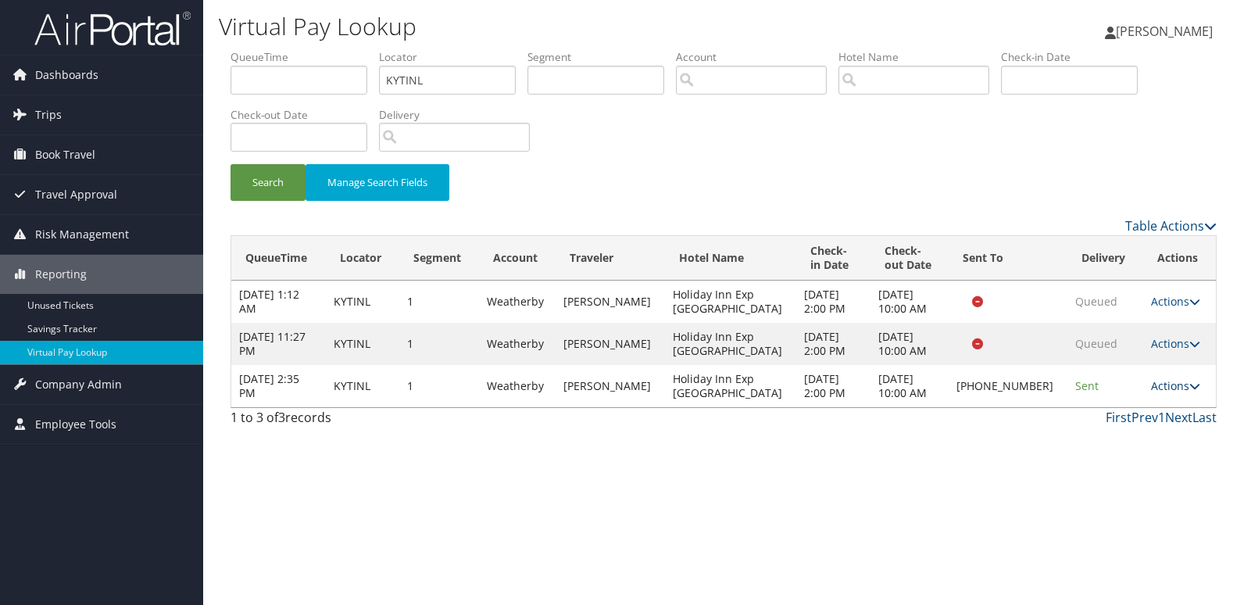
click at [1189, 387] on icon at bounding box center [1194, 385] width 11 height 11
click at [1106, 428] on link "Logs" at bounding box center [1122, 435] width 134 height 27
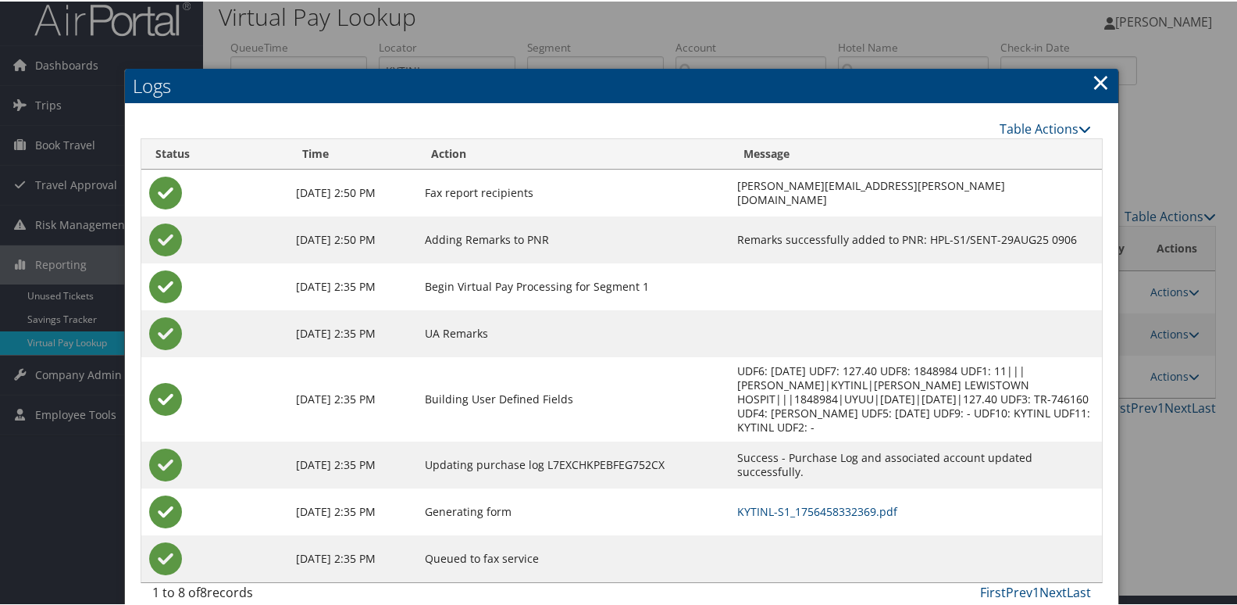
scroll to position [16, 0]
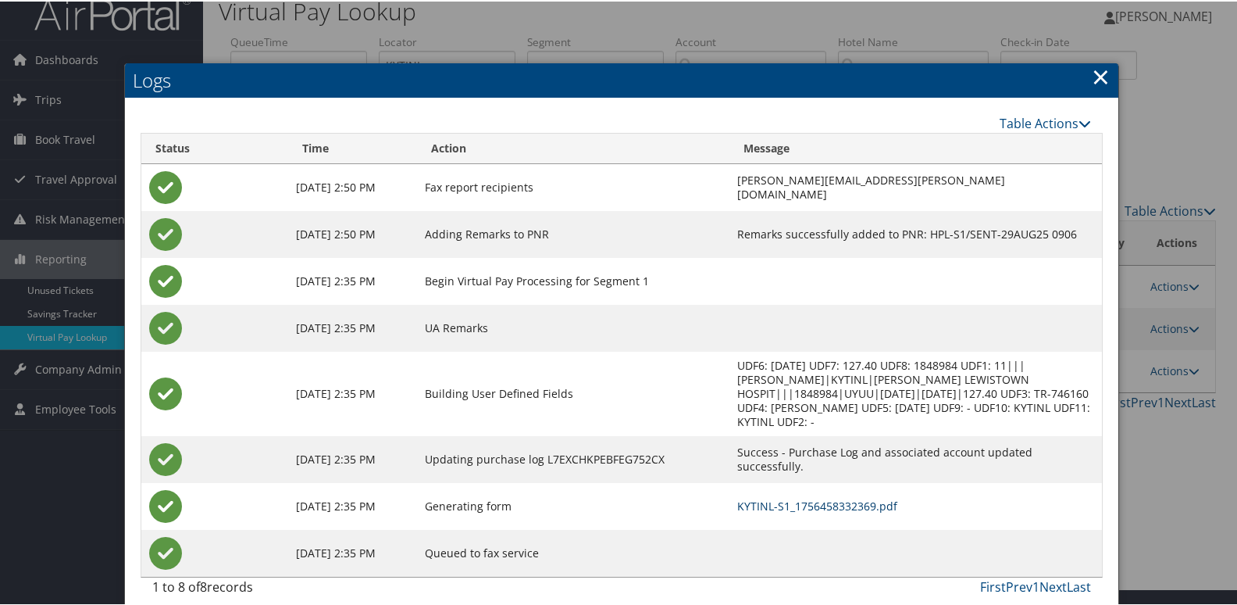
click at [745, 497] on link "KYTINL-S1_1756458332369.pdf" at bounding box center [817, 504] width 160 height 15
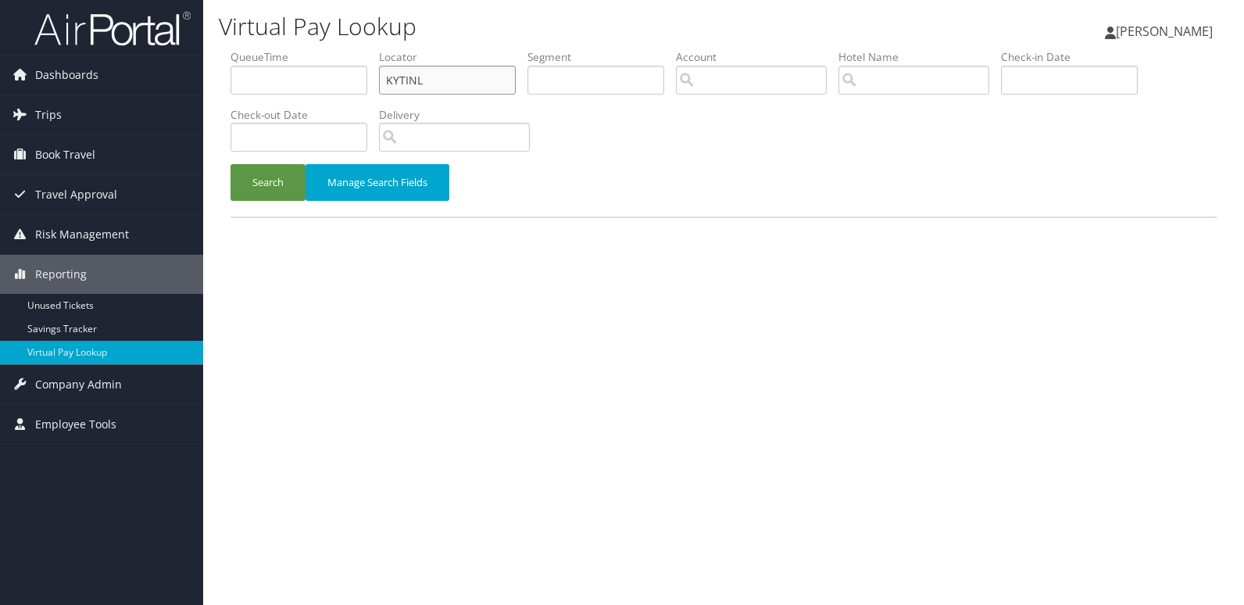
drag, startPoint x: 388, startPoint y: 93, endPoint x: 374, endPoint y: 94, distance: 14.1
click at [374, 49] on ul "QueueTime Locator KYTINL Segment Account Traveler Hotel Name Check-in Date Chec…" at bounding box center [723, 49] width 986 height 0
paste input "KUNPO"
type input "KKUNPO"
click at [259, 178] on button "Search" at bounding box center [267, 182] width 75 height 37
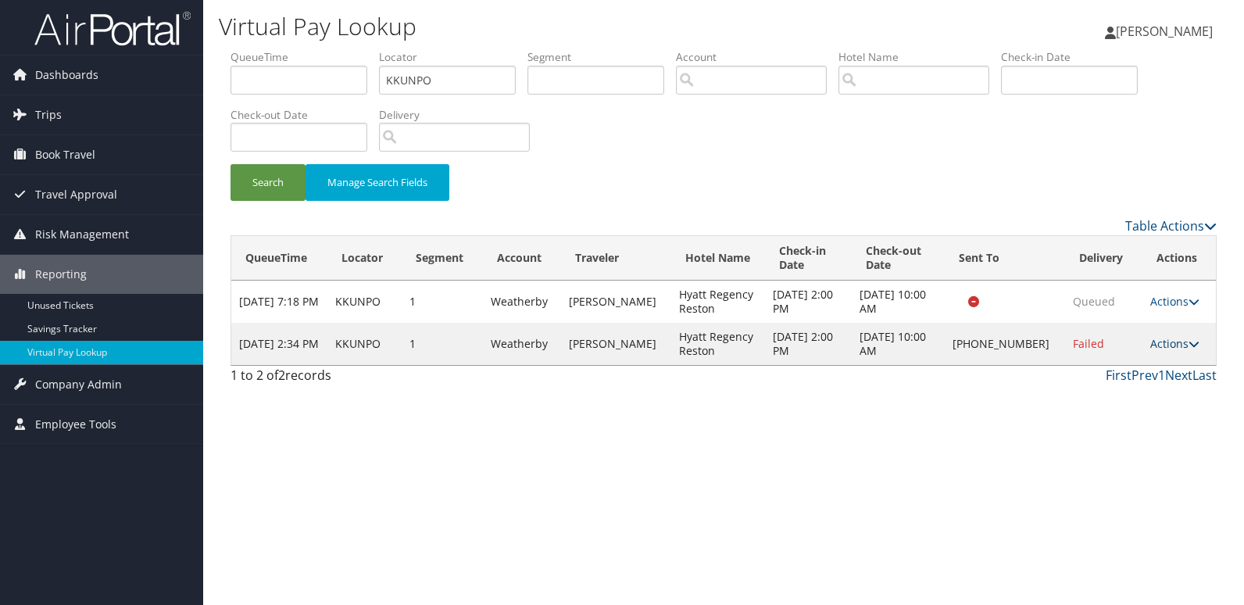
click at [1150, 348] on link "Actions" at bounding box center [1174, 343] width 49 height 15
click at [1122, 392] on link "Logs" at bounding box center [1123, 393] width 134 height 27
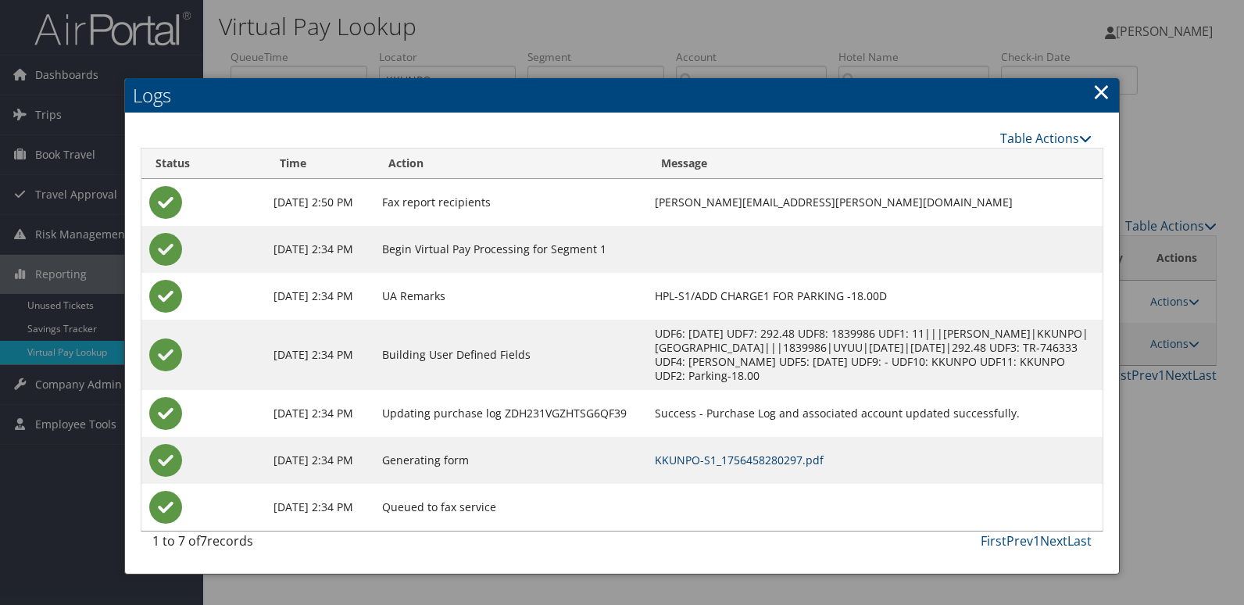
click at [763, 452] on link "KKUNPO-S1_1756458280297.pdf" at bounding box center [739, 459] width 169 height 15
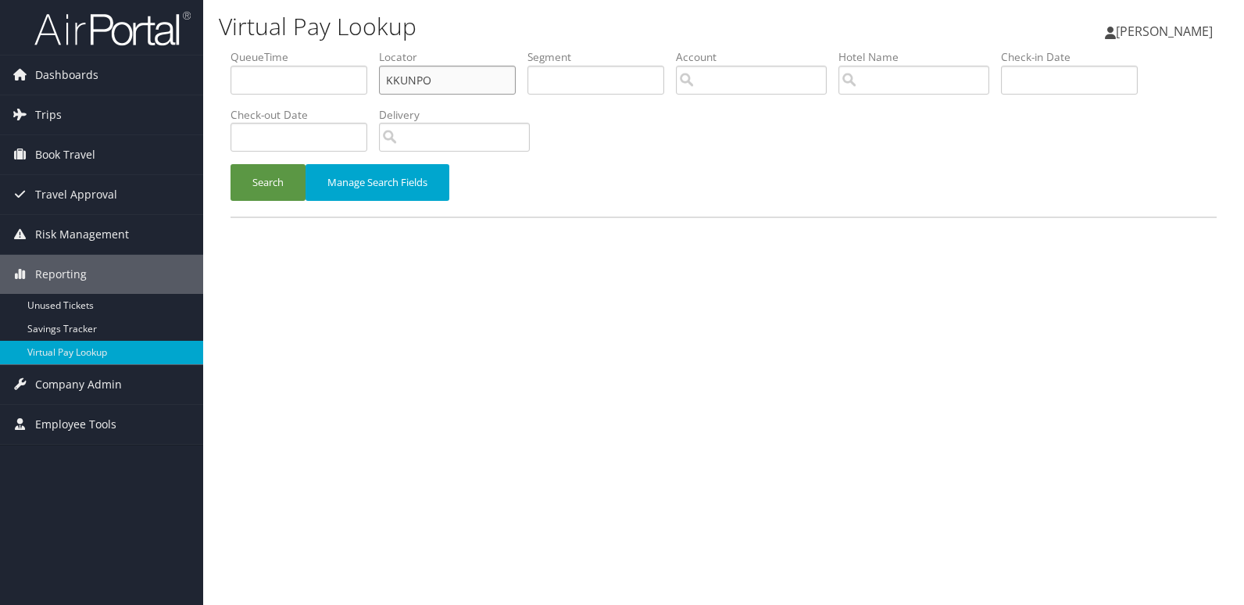
drag, startPoint x: 430, startPoint y: 83, endPoint x: 228, endPoint y: 88, distance: 201.6
click at [230, 88] on form "QueueTime Locator KKUNPO Segment Account Traveler Hotel Name Check-in Date Chec…" at bounding box center [723, 132] width 986 height 167
paste input "DMAMIL"
type input "DMAMIL"
click at [260, 190] on button "Search" at bounding box center [267, 182] width 75 height 37
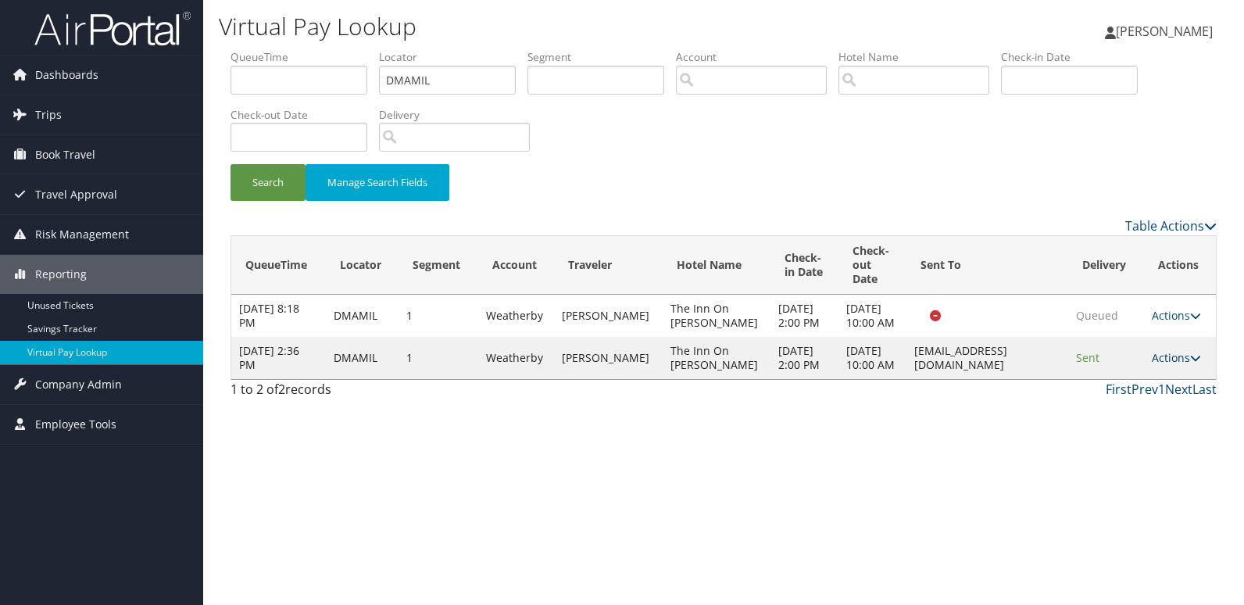
click at [1172, 365] on link "Actions" at bounding box center [1176, 357] width 49 height 15
click at [1134, 438] on link "Logs" at bounding box center [1145, 428] width 98 height 27
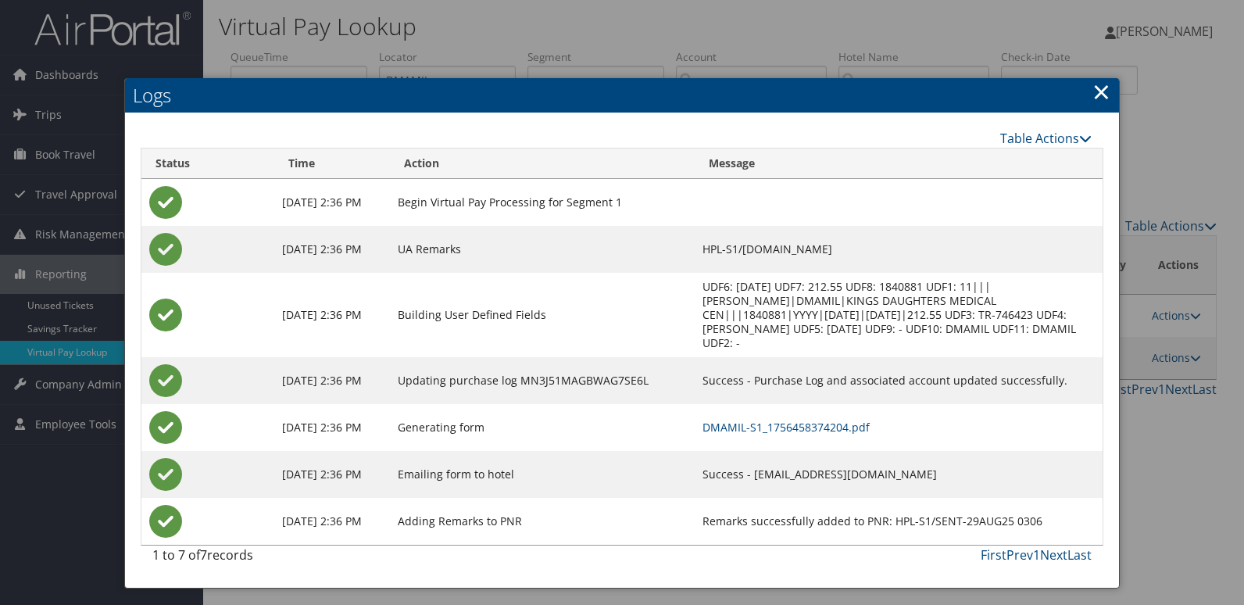
click at [826, 420] on td "DMAMIL-S1_1756458374204.pdf" at bounding box center [899, 427] width 408 height 47
click at [825, 420] on link "DMAMIL-S1_1756458374204.pdf" at bounding box center [785, 427] width 167 height 15
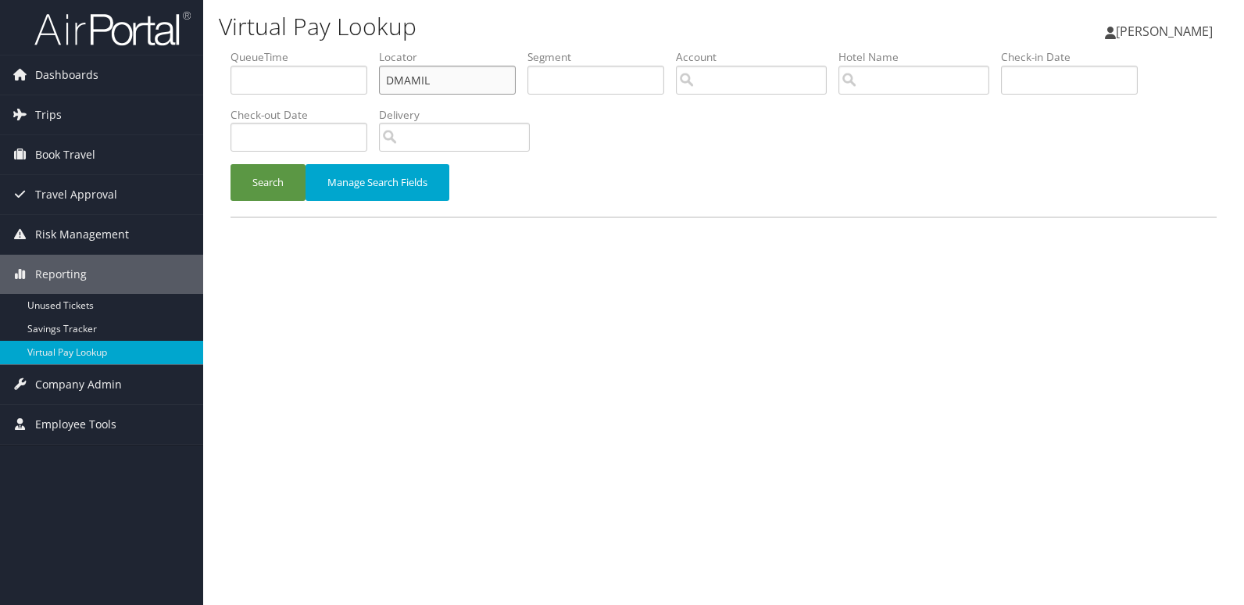
drag, startPoint x: 383, startPoint y: 80, endPoint x: 369, endPoint y: 80, distance: 14.1
click at [369, 49] on ul "QueueTime Locator DMAMIL Segment Account Traveler Hotel Name Check-in Date Chec…" at bounding box center [723, 49] width 986 height 0
click at [438, 83] on input "DMAMIL" at bounding box center [447, 80] width 137 height 29
drag, startPoint x: 438, startPoint y: 83, endPoint x: 250, endPoint y: 99, distance: 189.0
click at [250, 49] on ul "QueueTime Locator DMAMIL Segment Account Traveler Hotel Name Check-in Date Chec…" at bounding box center [723, 49] width 986 height 0
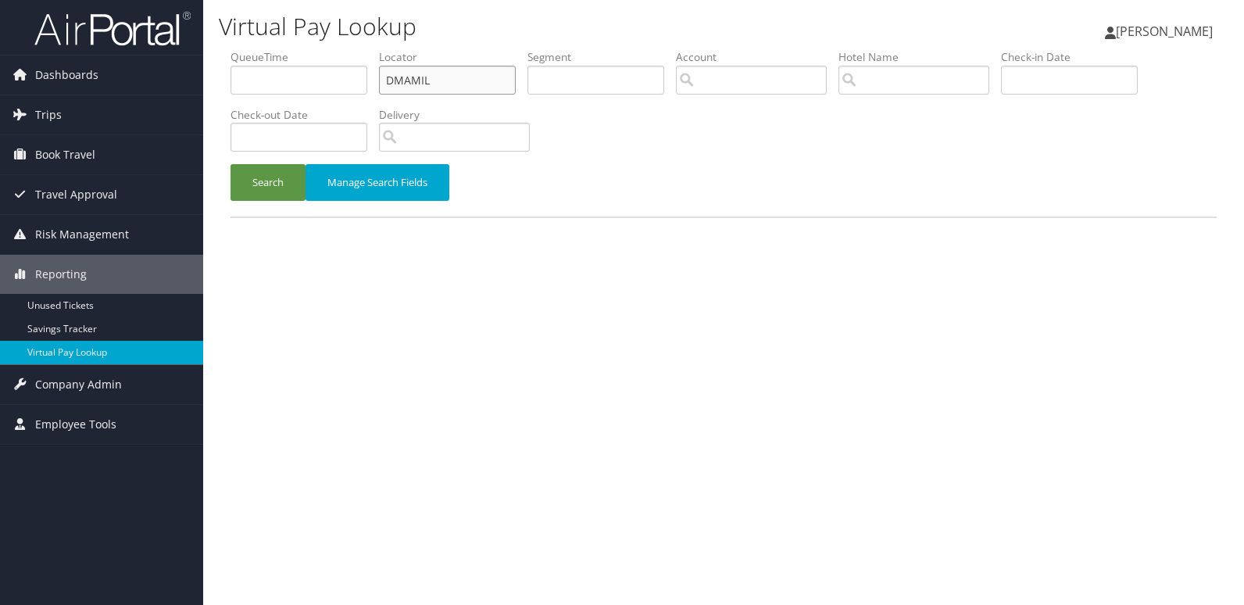
paste input "NXPFKA"
type input "NXPFKA"
click at [230, 164] on button "Search" at bounding box center [267, 182] width 75 height 37
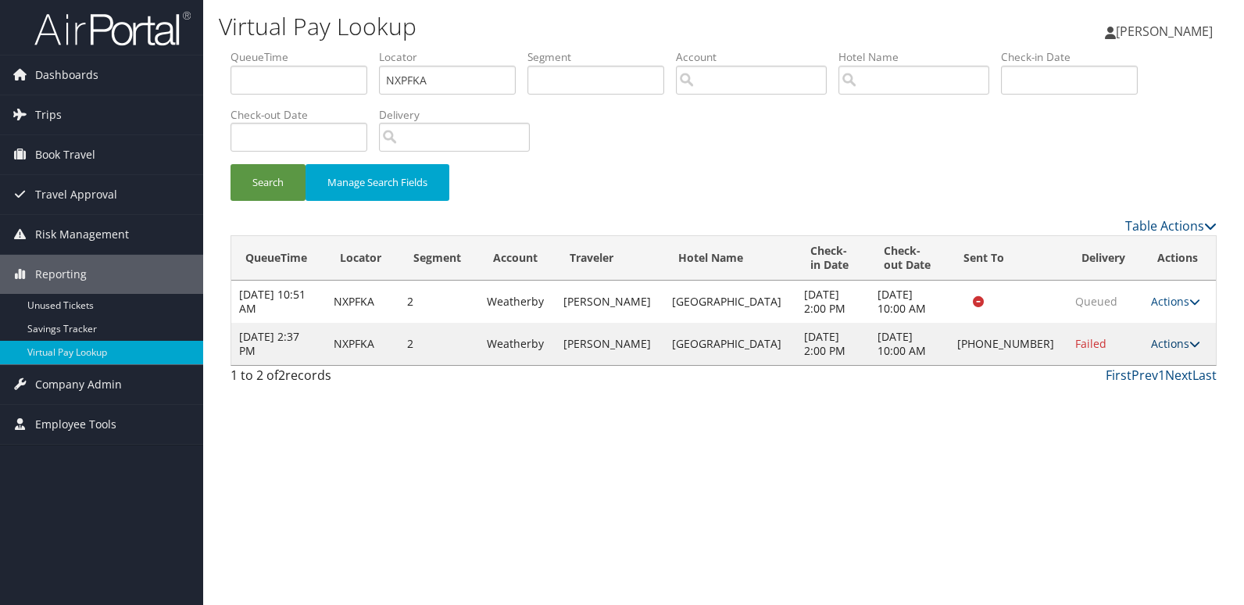
click at [1161, 342] on link "Actions" at bounding box center [1175, 343] width 49 height 15
click at [1112, 389] on link "Logs" at bounding box center [1122, 393] width 134 height 27
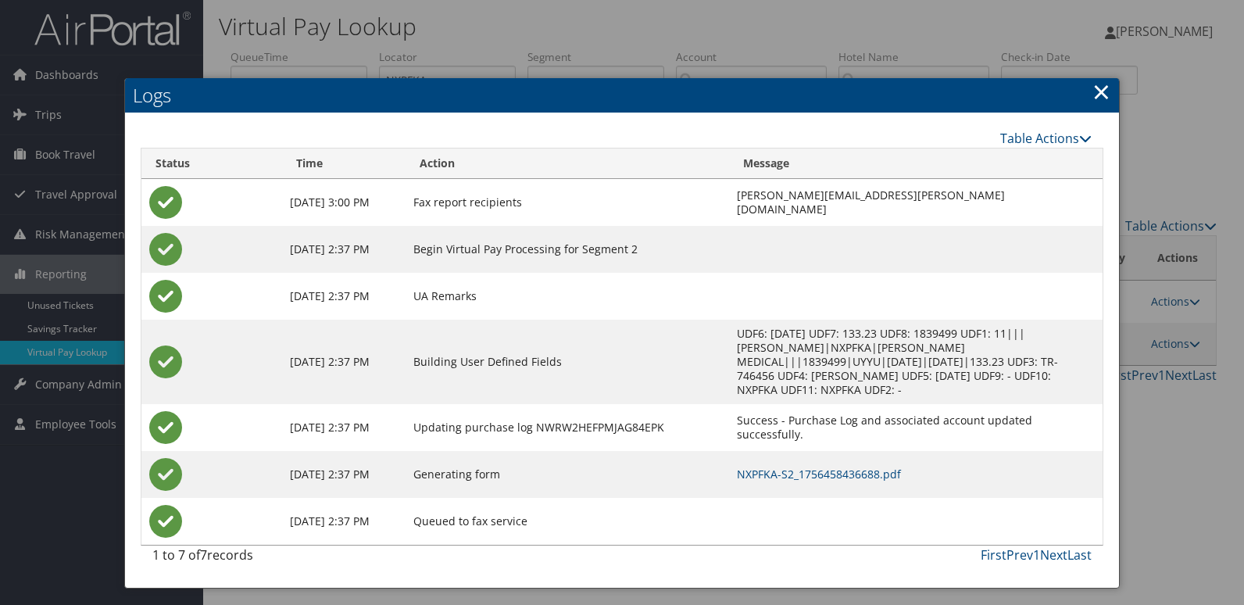
click at [783, 467] on td "NXPFKA-S2_1756458436688.pdf" at bounding box center [915, 474] width 373 height 47
click at [791, 466] on link "NXPFKA-S2_1756458436688.pdf" at bounding box center [819, 473] width 164 height 15
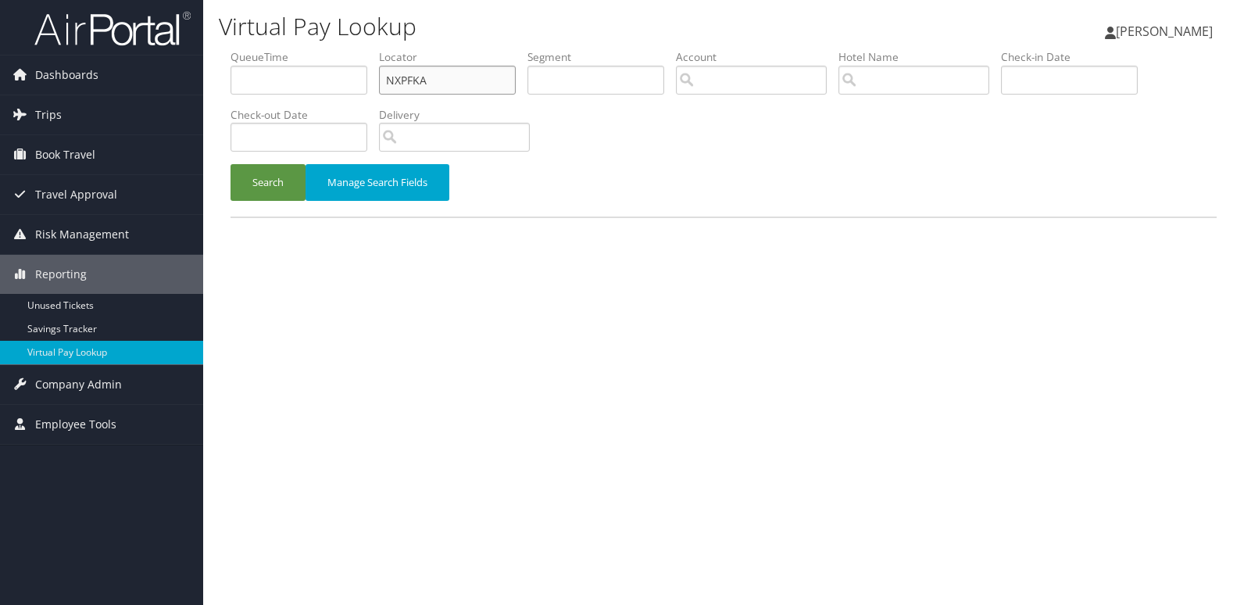
drag, startPoint x: 427, startPoint y: 84, endPoint x: 273, endPoint y: 110, distance: 156.2
click at [273, 49] on ul "QueueTime Locator NXPFKA Segment Account Traveler Hotel Name Check-in Date Chec…" at bounding box center [723, 49] width 986 height 0
paste input "JDNYNR"
type input "JDNYNR"
click at [280, 191] on button "Search" at bounding box center [267, 182] width 75 height 37
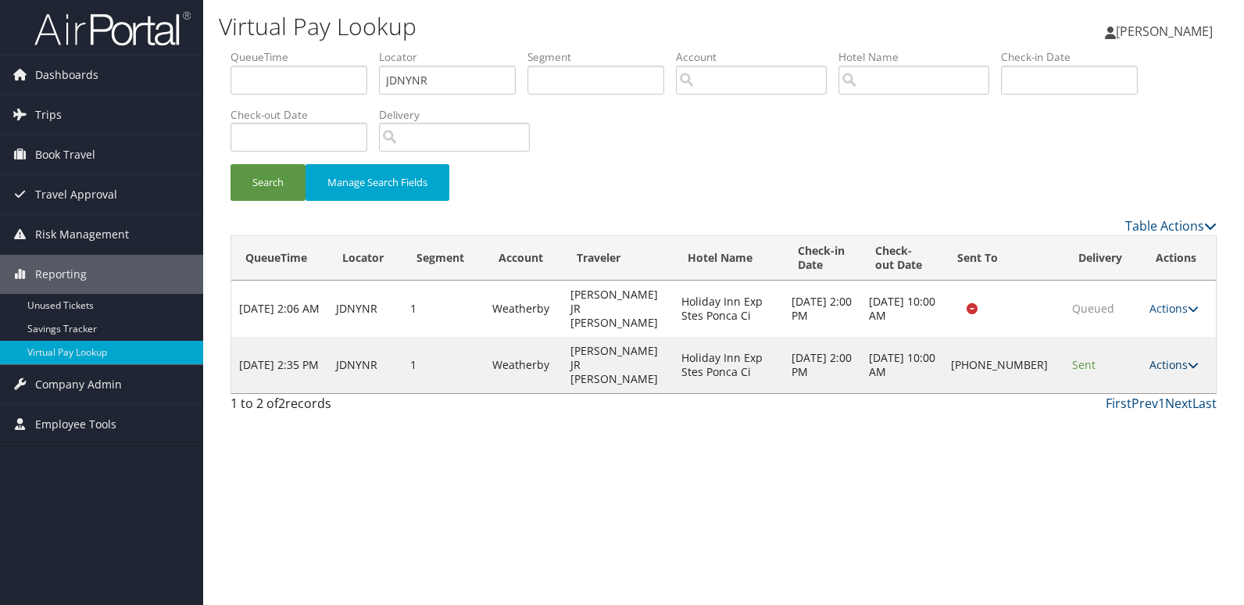
click at [1156, 357] on link "Actions" at bounding box center [1173, 364] width 49 height 15
click at [1115, 402] on link "Logs" at bounding box center [1122, 393] width 134 height 27
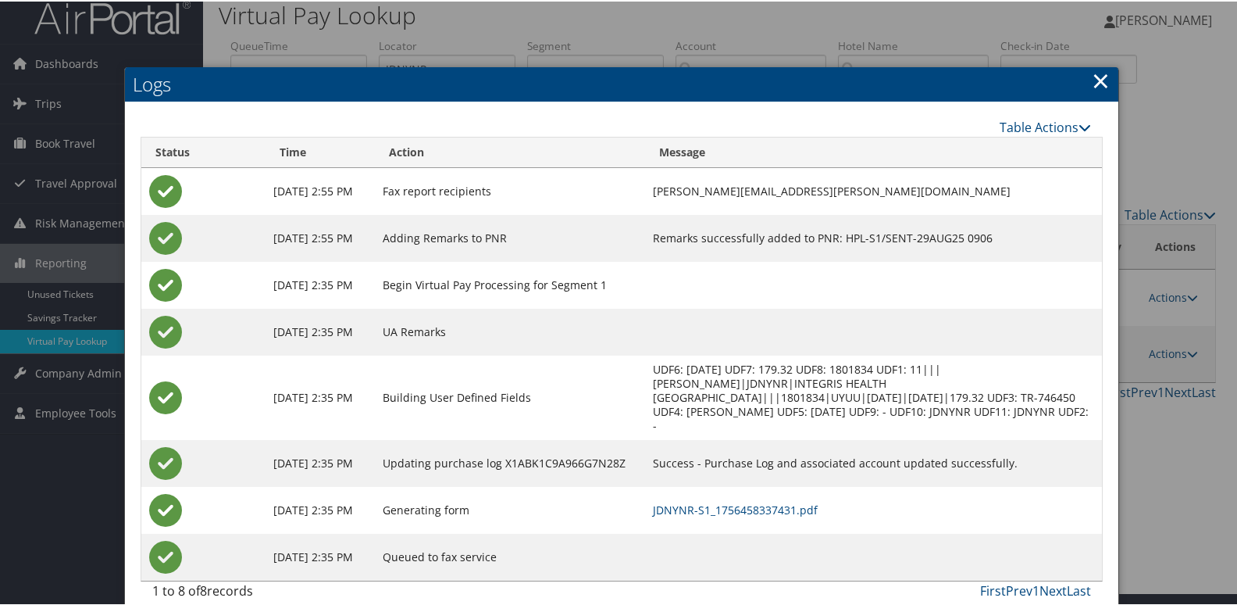
scroll to position [16, 0]
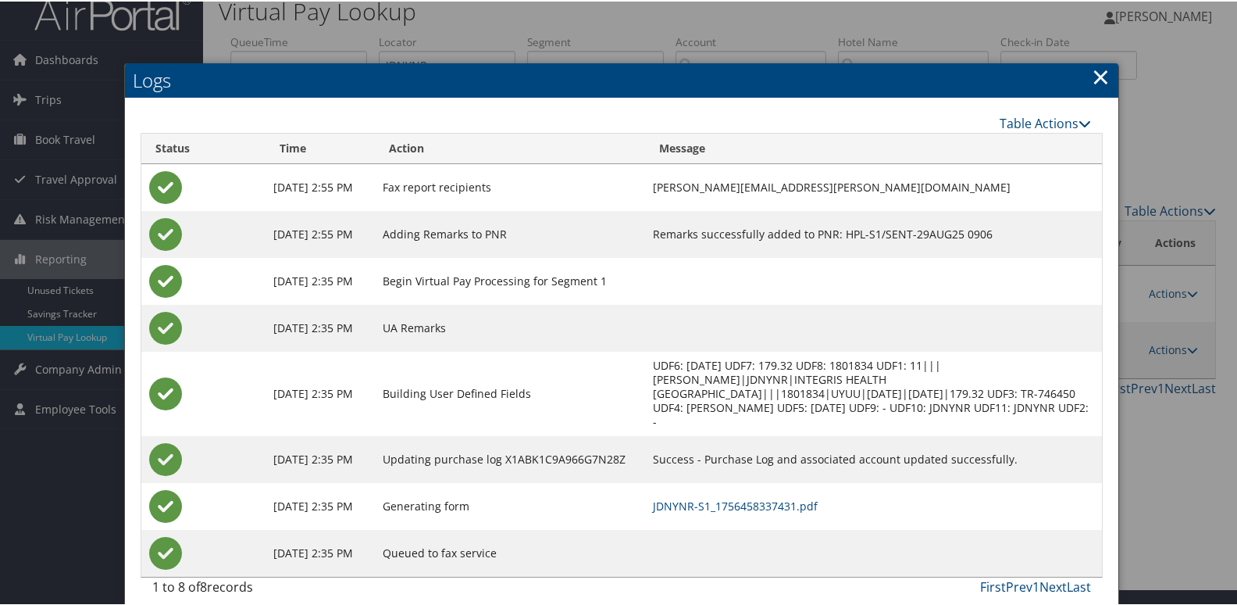
click at [766, 481] on td "JDNYNR-S1_1756458337431.pdf" at bounding box center [873, 504] width 457 height 47
click at [761, 497] on link "JDNYNR-S1_1756458337431.pdf" at bounding box center [735, 504] width 165 height 15
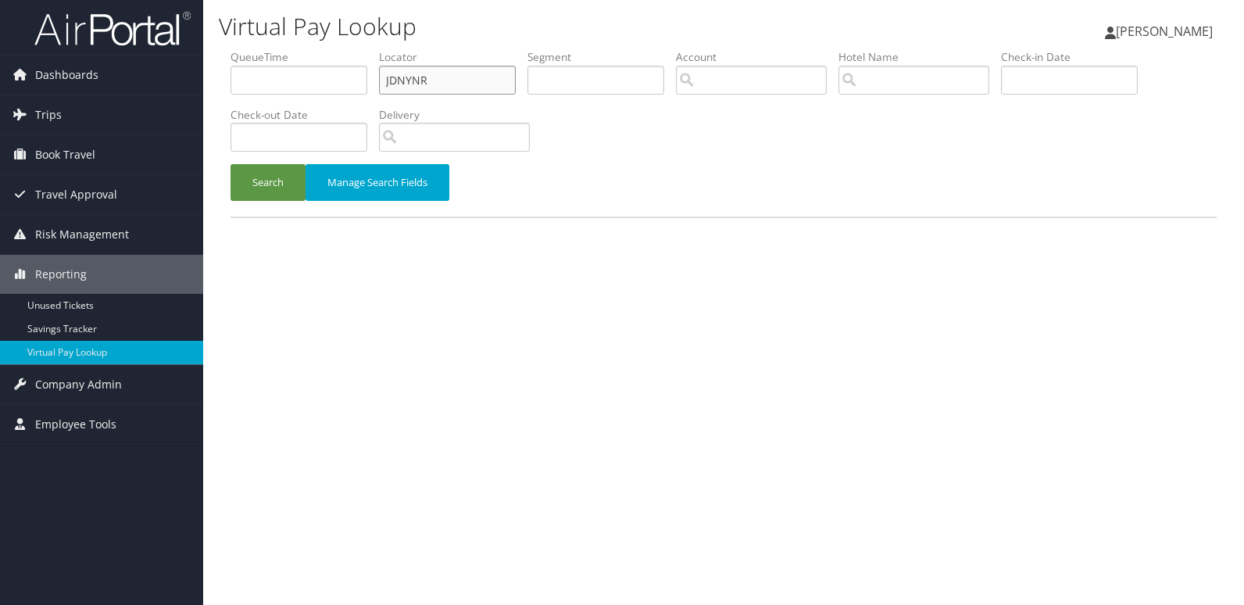
drag, startPoint x: 425, startPoint y: 77, endPoint x: 238, endPoint y: 76, distance: 186.7
click at [238, 49] on ul "QueueTime Locator JDNYNR Segment Account Traveler Hotel Name Check-in Date Chec…" at bounding box center [723, 49] width 986 height 0
paste input "DHNABY"
click at [419, 80] on input "DHNABY" at bounding box center [447, 80] width 137 height 29
click at [230, 164] on button "Search" at bounding box center [267, 182] width 75 height 37
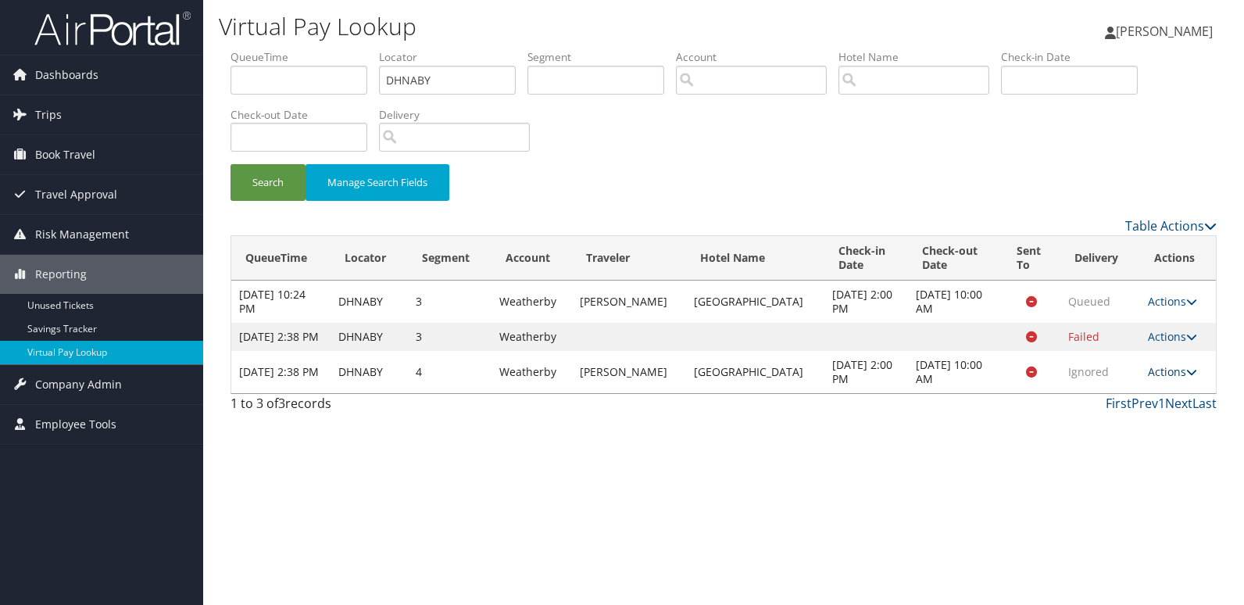
click at [1167, 379] on link "Actions" at bounding box center [1172, 371] width 49 height 15
click at [1152, 430] on link "Logs" at bounding box center [1140, 435] width 98 height 27
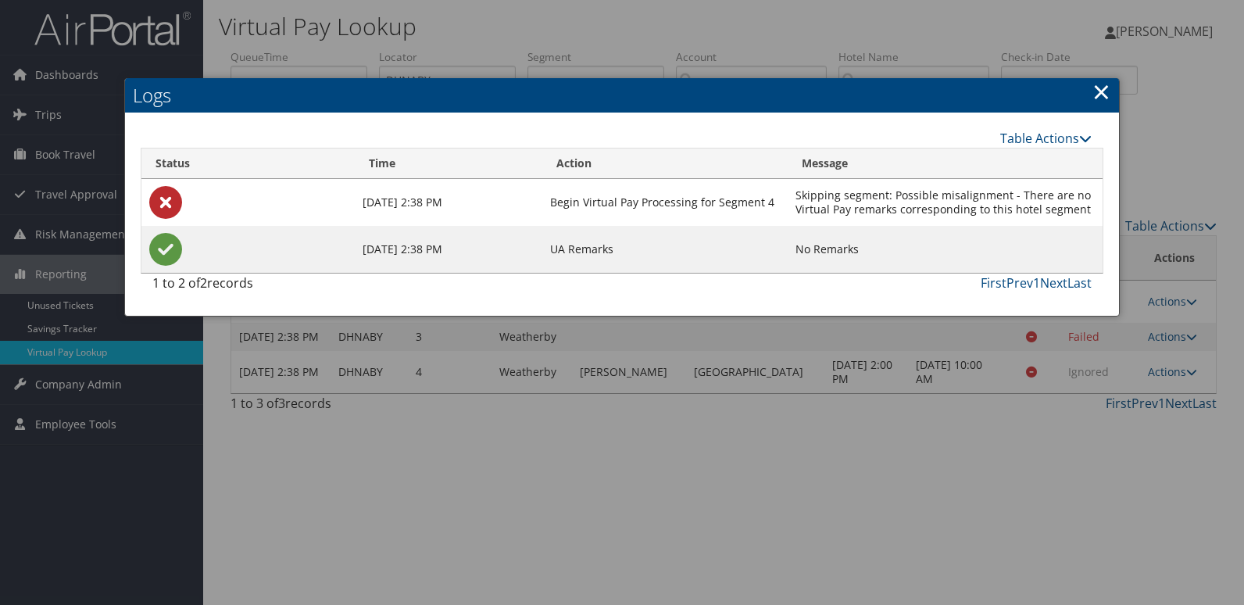
click at [884, 496] on div at bounding box center [622, 302] width 1244 height 605
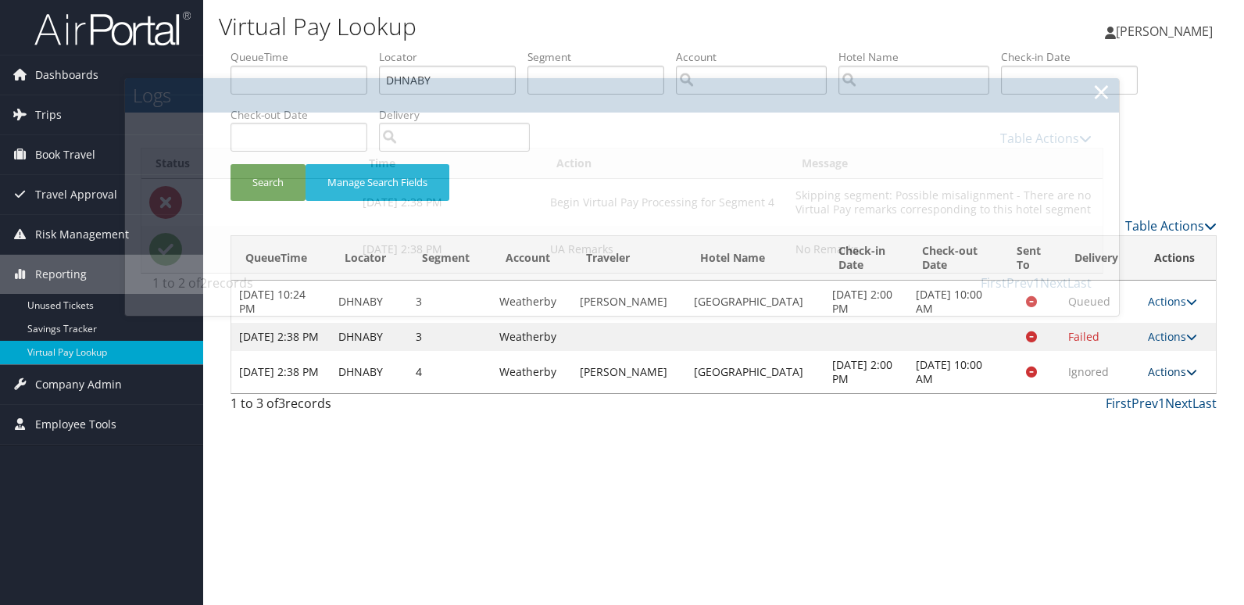
click at [1161, 379] on link "Actions" at bounding box center [1172, 371] width 49 height 15
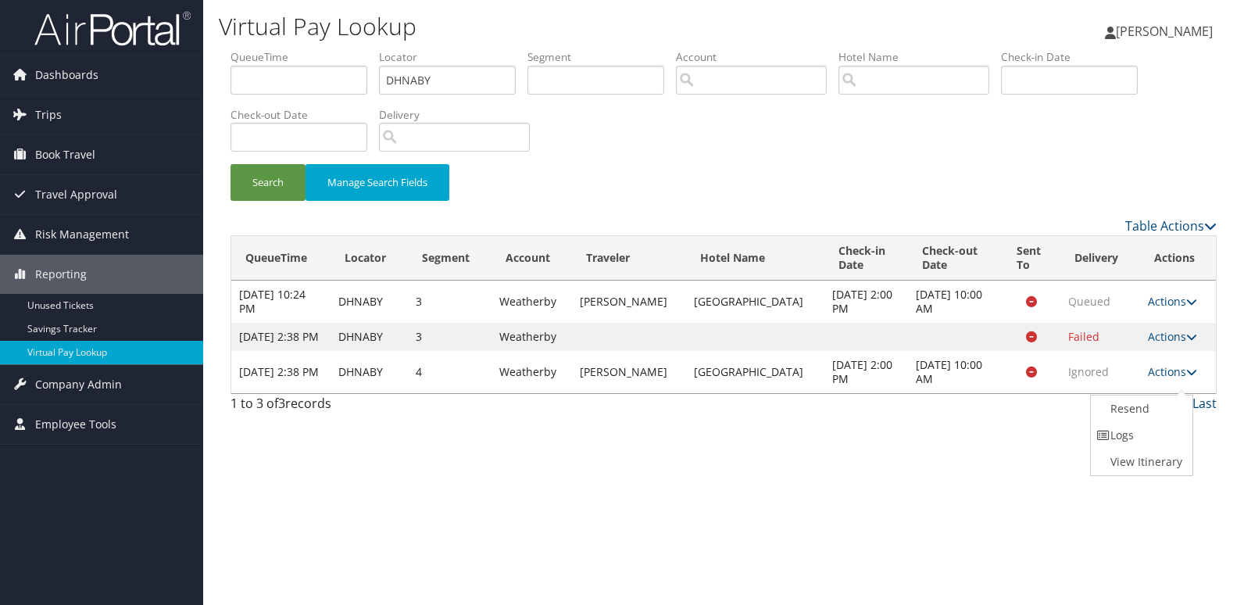
click at [1130, 452] on link "View Itinerary" at bounding box center [1140, 461] width 98 height 27
drag, startPoint x: 259, startPoint y: 78, endPoint x: 247, endPoint y: 78, distance: 11.7
click at [247, 49] on ul "QueueTime Locator DHNABY Segment Account Traveler Hotel Name Check-in Date Chec…" at bounding box center [723, 49] width 986 height 0
paste input "GDFLWJ"
type input "GDFLWJ"
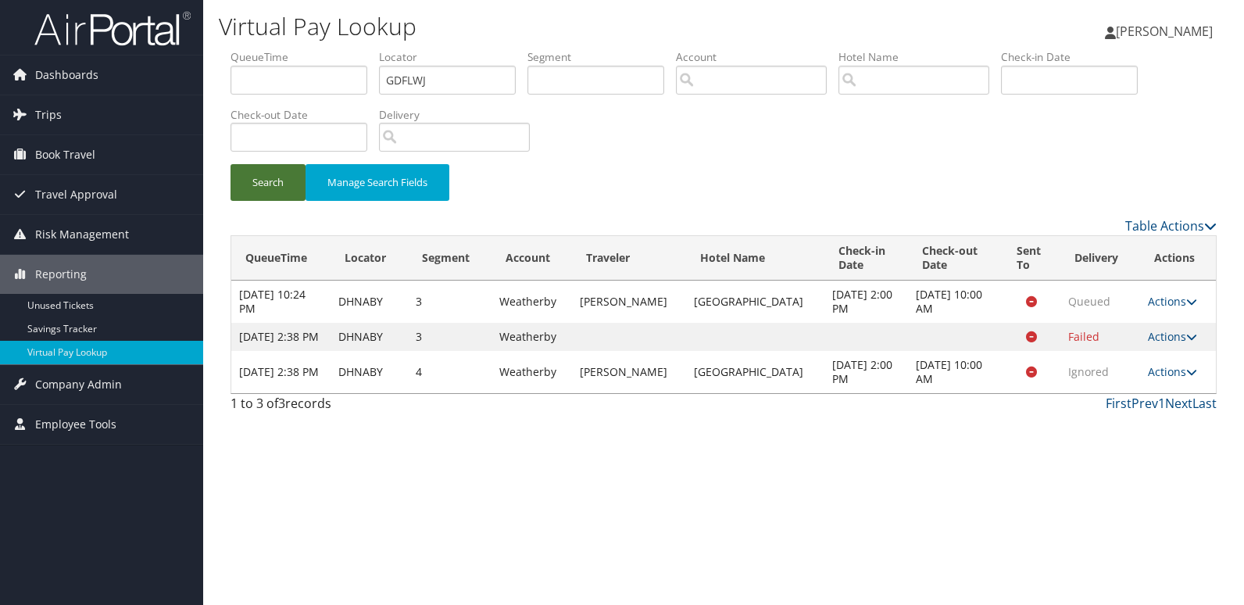
click at [237, 184] on button "Search" at bounding box center [267, 182] width 75 height 37
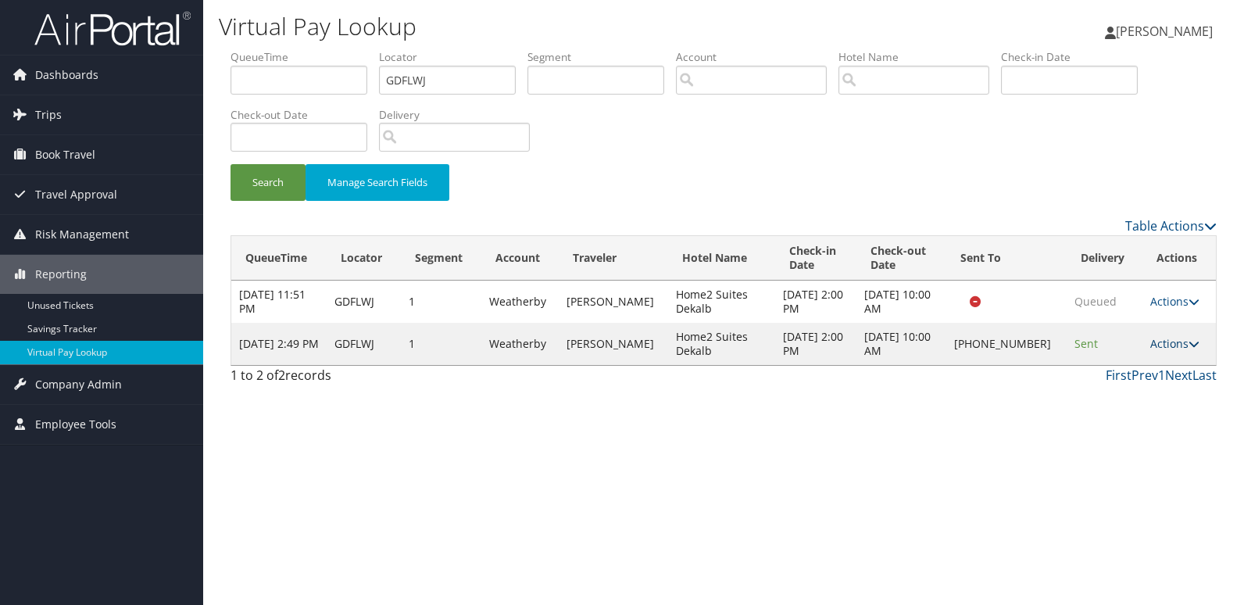
click at [1154, 344] on link "Actions" at bounding box center [1174, 343] width 49 height 15
click at [1123, 390] on link "Logs" at bounding box center [1122, 400] width 134 height 27
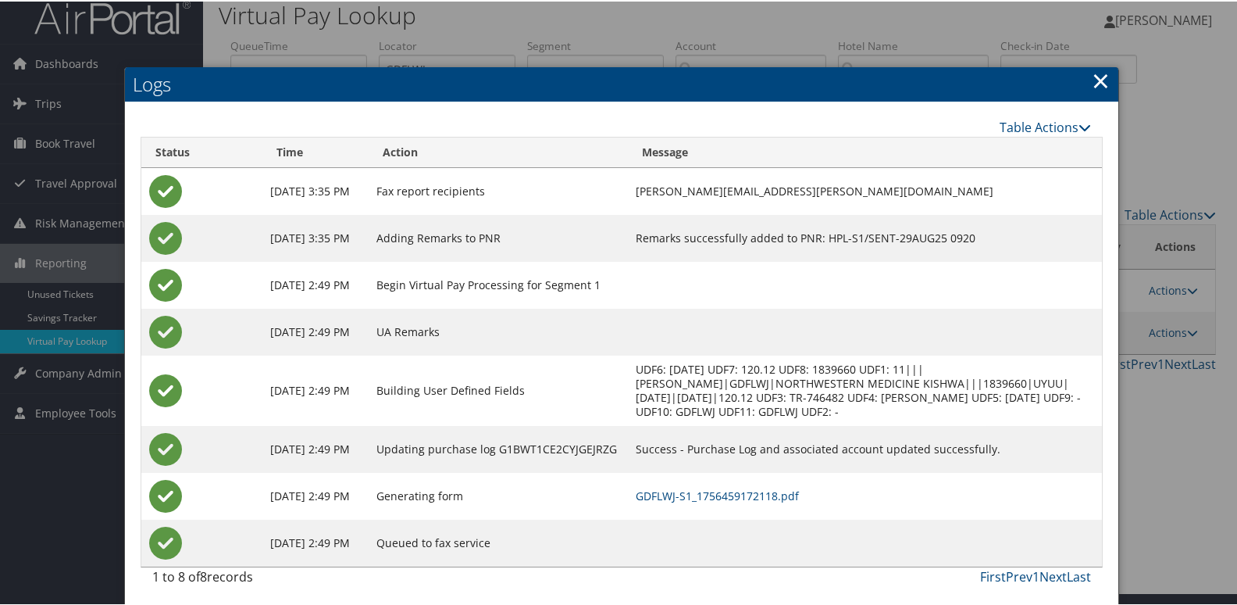
scroll to position [16, 0]
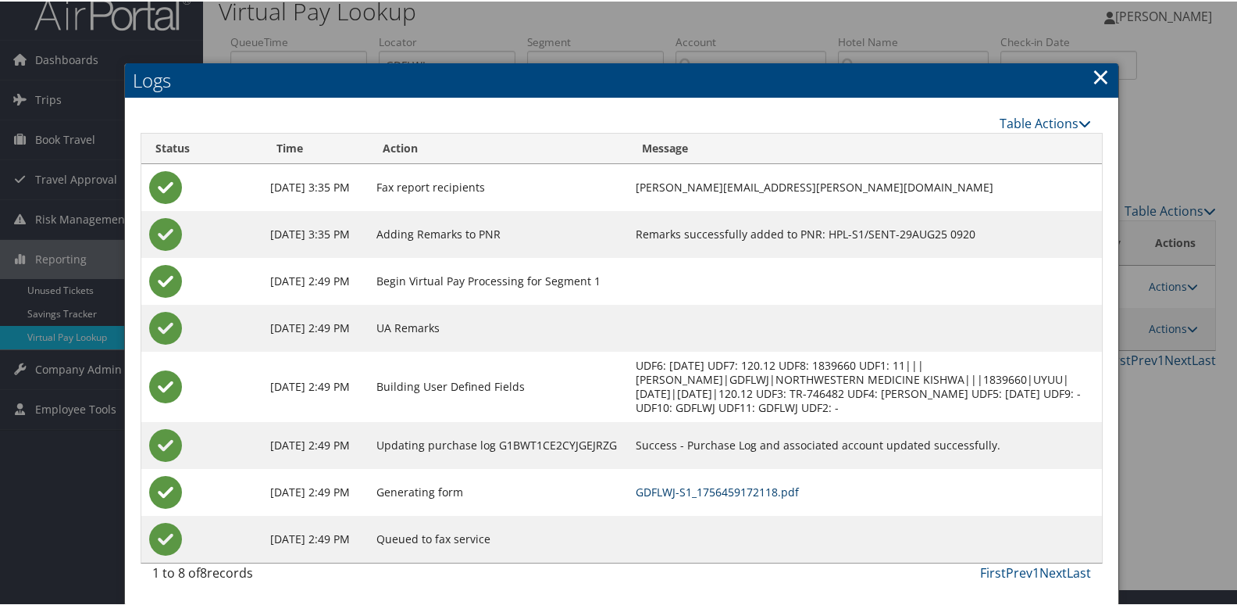
click at [730, 487] on link "GDFLWJ-S1_1756459172118.pdf" at bounding box center [717, 490] width 163 height 15
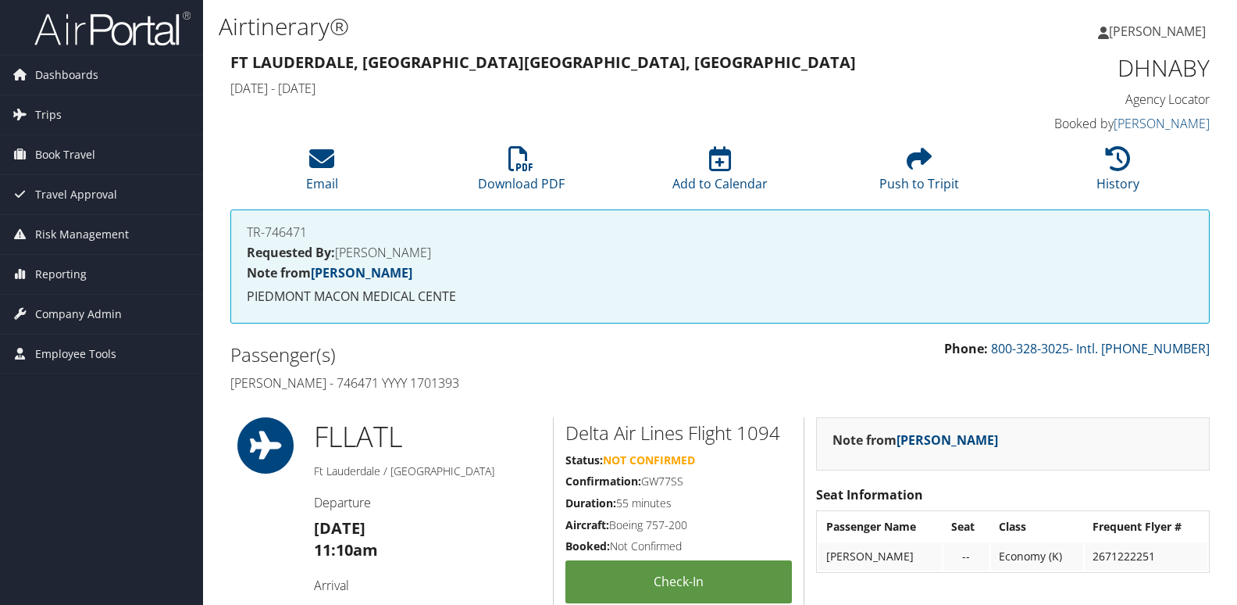
scroll to position [1016, 0]
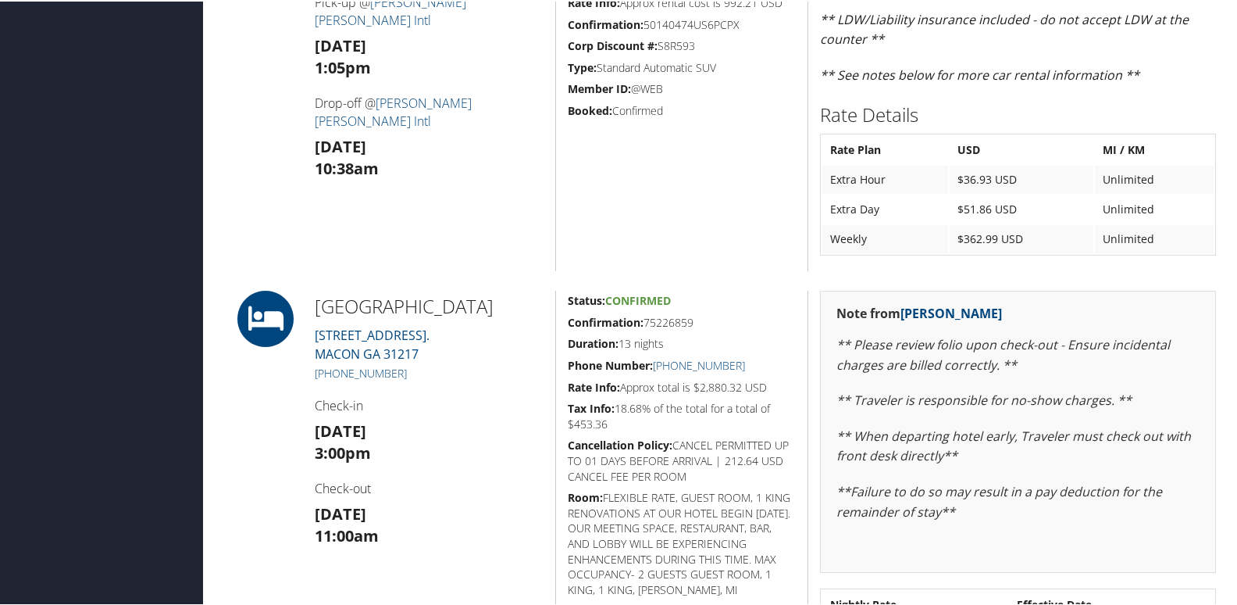
click at [318, 312] on h2 "[GEOGRAPHIC_DATA]" at bounding box center [429, 304] width 229 height 27
drag, startPoint x: 745, startPoint y: 364, endPoint x: 675, endPoint y: 366, distance: 70.4
click at [675, 366] on h5 "Phone Number: [PHONE_NUMBER]" at bounding box center [682, 364] width 228 height 16
copy link "478) 621-5300"
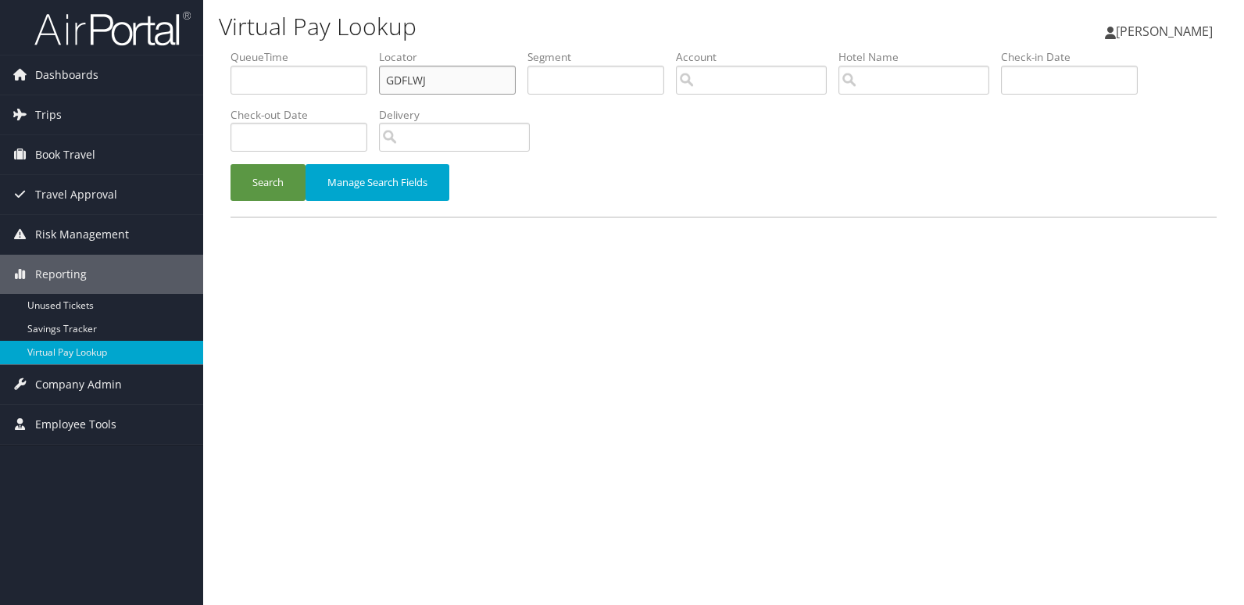
drag, startPoint x: 437, startPoint y: 82, endPoint x: 227, endPoint y: 98, distance: 211.5
click at [230, 98] on form "QueueTime Locator GDFLWJ Segment Account Traveler Hotel Name Check-in Date Chec…" at bounding box center [723, 132] width 986 height 167
paste input "QSXESD"
type input "QSXESD"
click at [251, 180] on button "Search" at bounding box center [267, 182] width 75 height 37
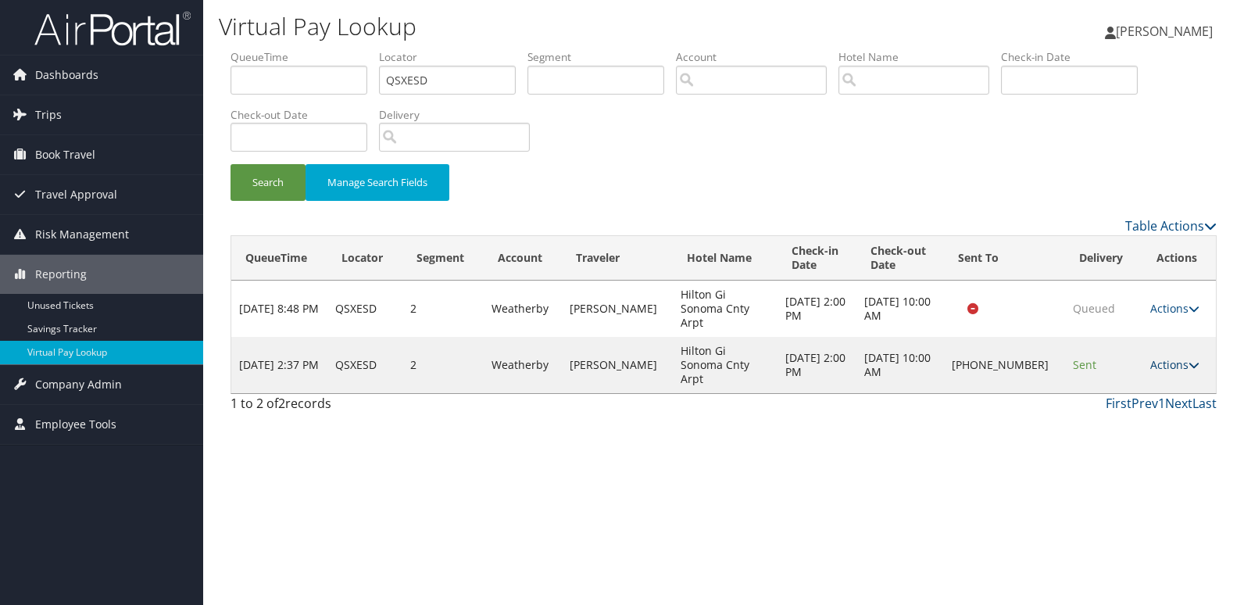
click at [1170, 357] on link "Actions" at bounding box center [1174, 364] width 49 height 15
click at [1123, 390] on link "Logs" at bounding box center [1122, 393] width 134 height 27
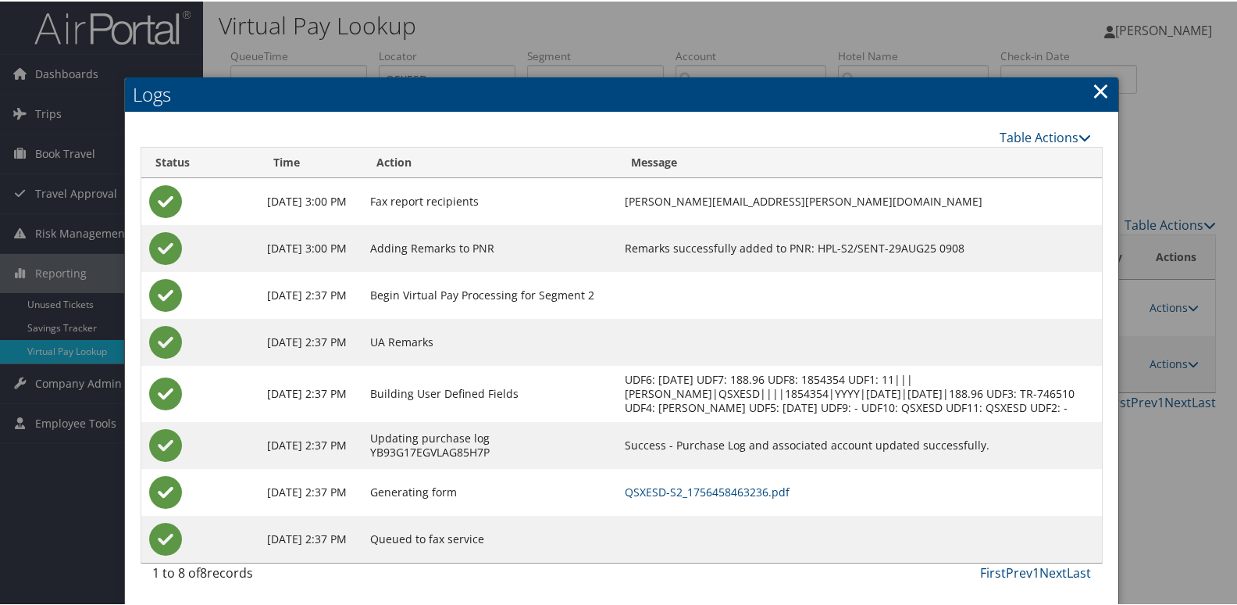
scroll to position [16, 0]
click at [767, 492] on link "QSXESD-S2_1756458463236.pdf" at bounding box center [707, 490] width 165 height 15
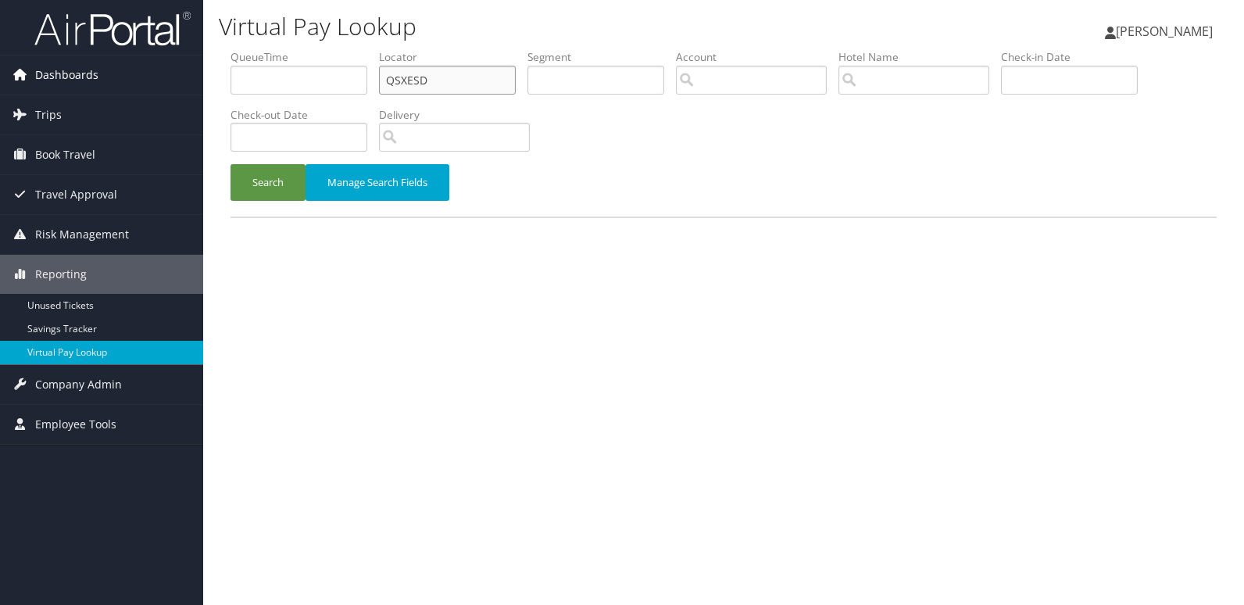
drag, startPoint x: 421, startPoint y: 78, endPoint x: 146, endPoint y: 94, distance: 275.4
click at [146, 94] on div "Dashboards AirPortal 360™ (Manager) My Travel Dashboard Trips Airtinerary® Look…" at bounding box center [622, 302] width 1244 height 605
paste input "SBGUBU"
click at [262, 197] on button "Search" at bounding box center [267, 182] width 75 height 37
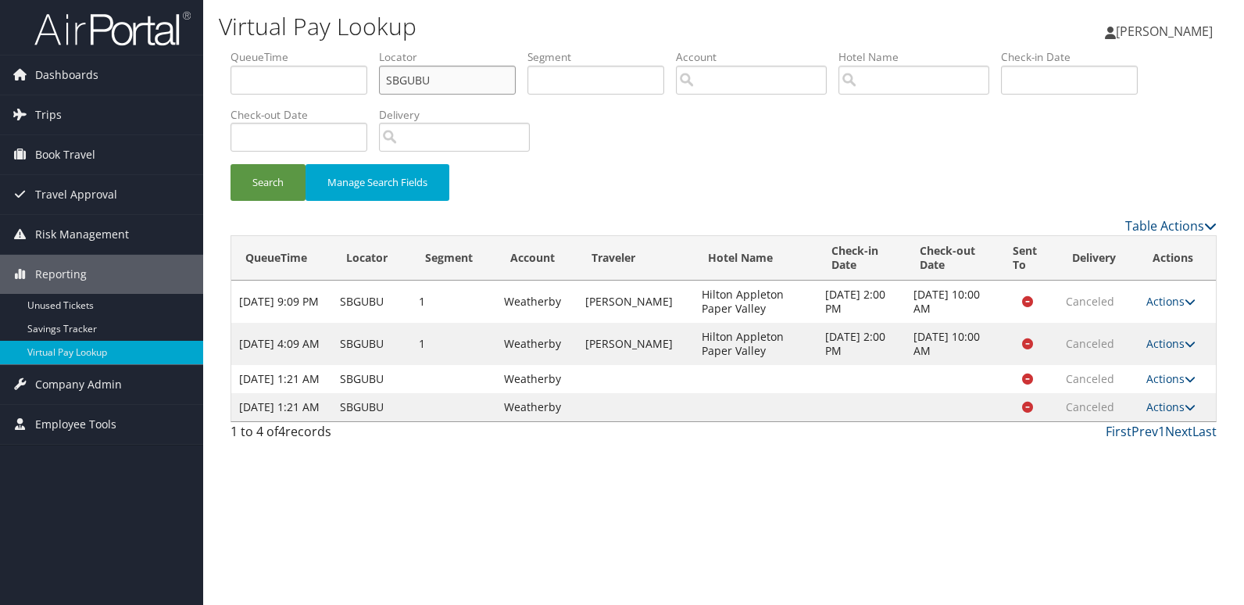
drag, startPoint x: 426, startPoint y: 80, endPoint x: 252, endPoint y: 102, distance: 174.9
click at [252, 49] on ul "QueueTime Locator SBGUBU Segment Account Traveler Hotel Name Check-in Date Chec…" at bounding box center [723, 49] width 986 height 0
paste input "[DEMOGRAPHIC_DATA]"
click at [414, 81] on input "[DEMOGRAPHIC_DATA]" at bounding box center [447, 80] width 137 height 29
type input "[DEMOGRAPHIC_DATA]"
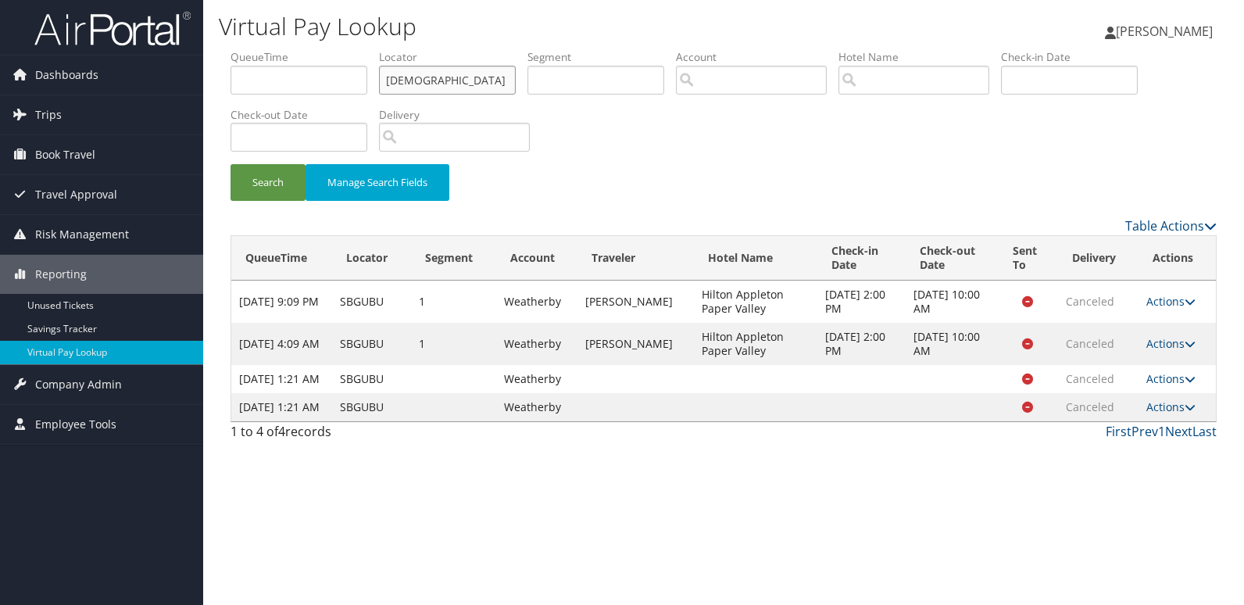
click at [230, 164] on button "Search" at bounding box center [267, 182] width 75 height 37
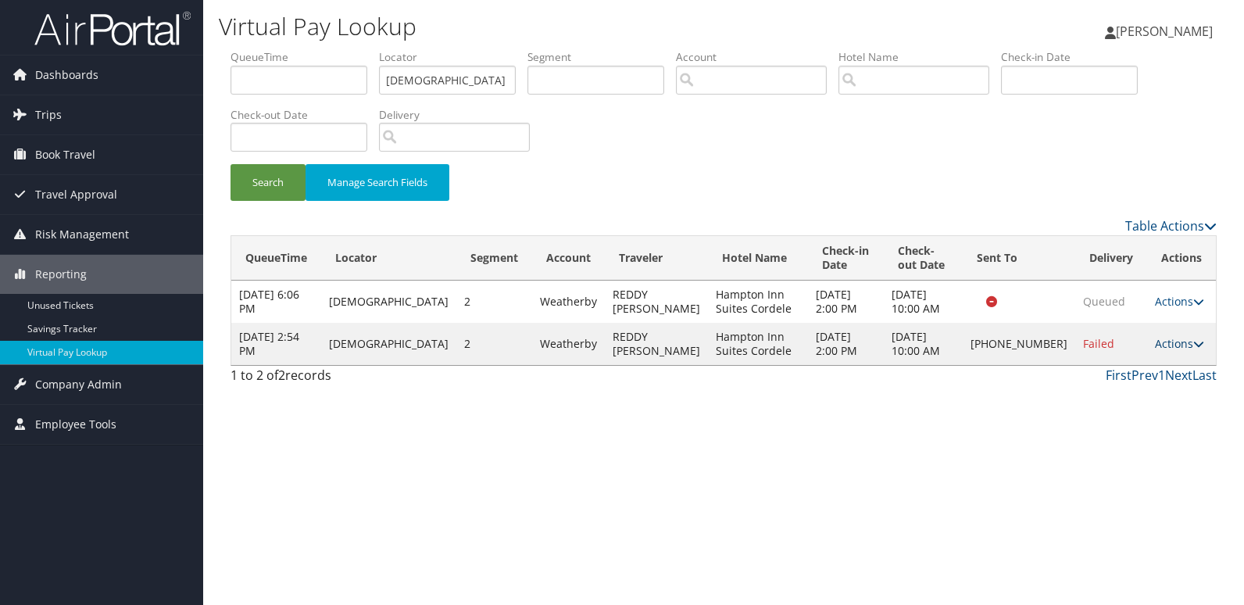
click at [1175, 351] on link "Actions" at bounding box center [1179, 343] width 49 height 15
click at [1124, 425] on link "Logs" at bounding box center [1123, 414] width 134 height 27
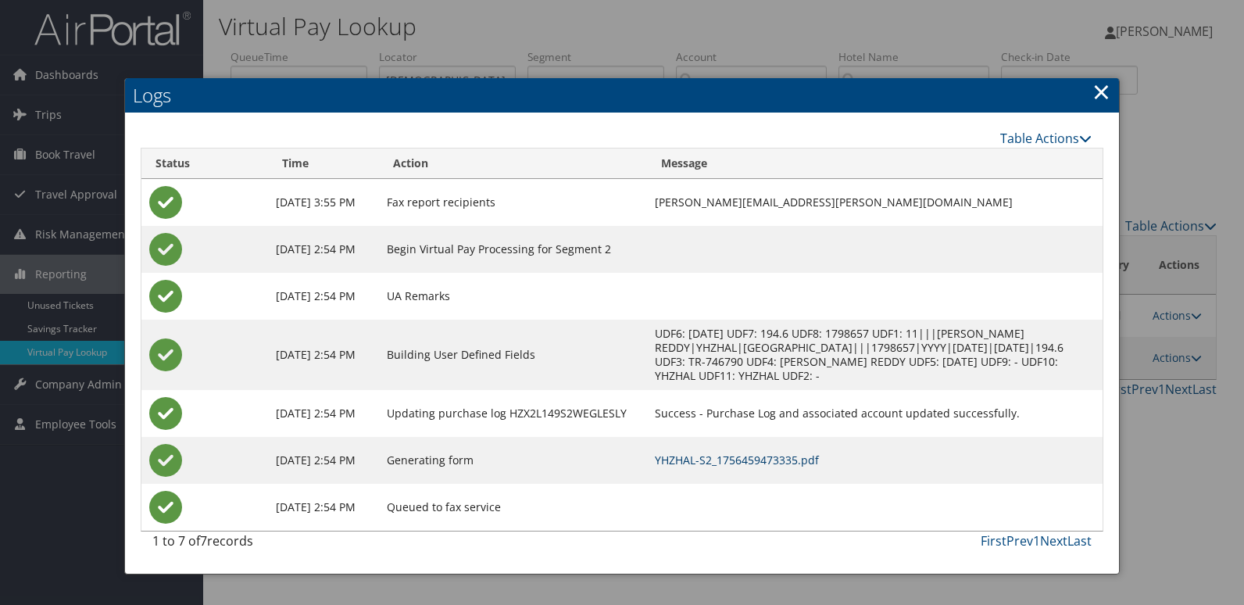
click at [755, 459] on link "YHZHAL-S2_1756459473335.pdf" at bounding box center [737, 459] width 164 height 15
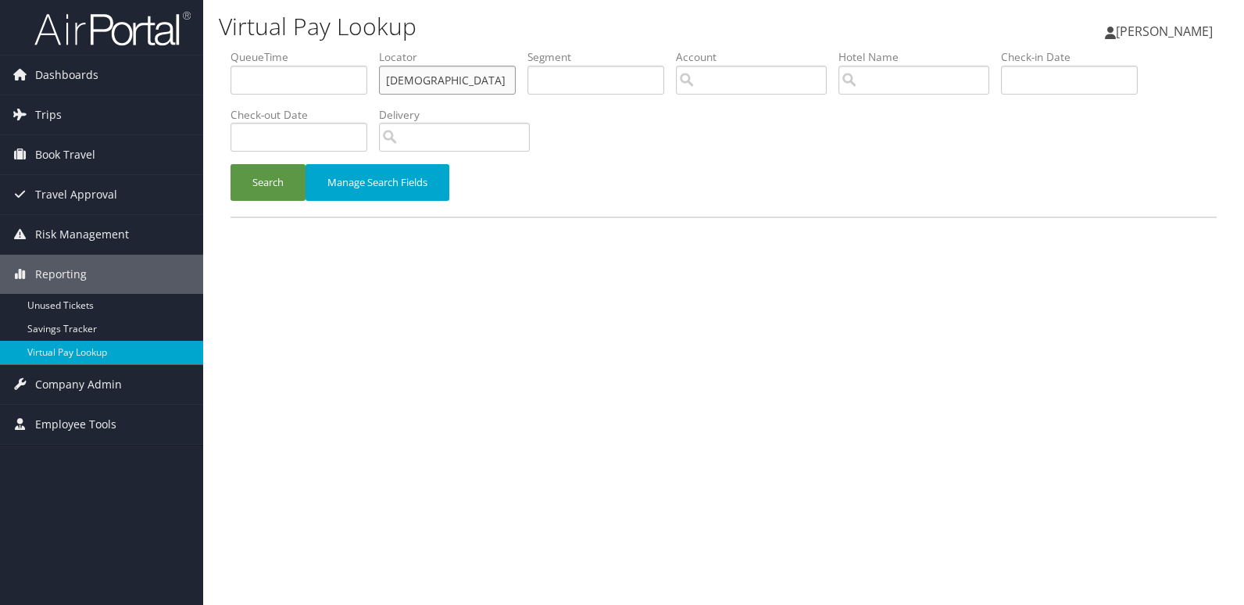
drag, startPoint x: 434, startPoint y: 83, endPoint x: 233, endPoint y: 77, distance: 201.7
click at [233, 49] on ul "QueueTime Locator YHZHAL Segment Account Traveler Hotel Name Check-in Date Chec…" at bounding box center [723, 49] width 986 height 0
paste input "JNEMRO"
type input "JNEMRO"
click at [284, 185] on button "Search" at bounding box center [267, 182] width 75 height 37
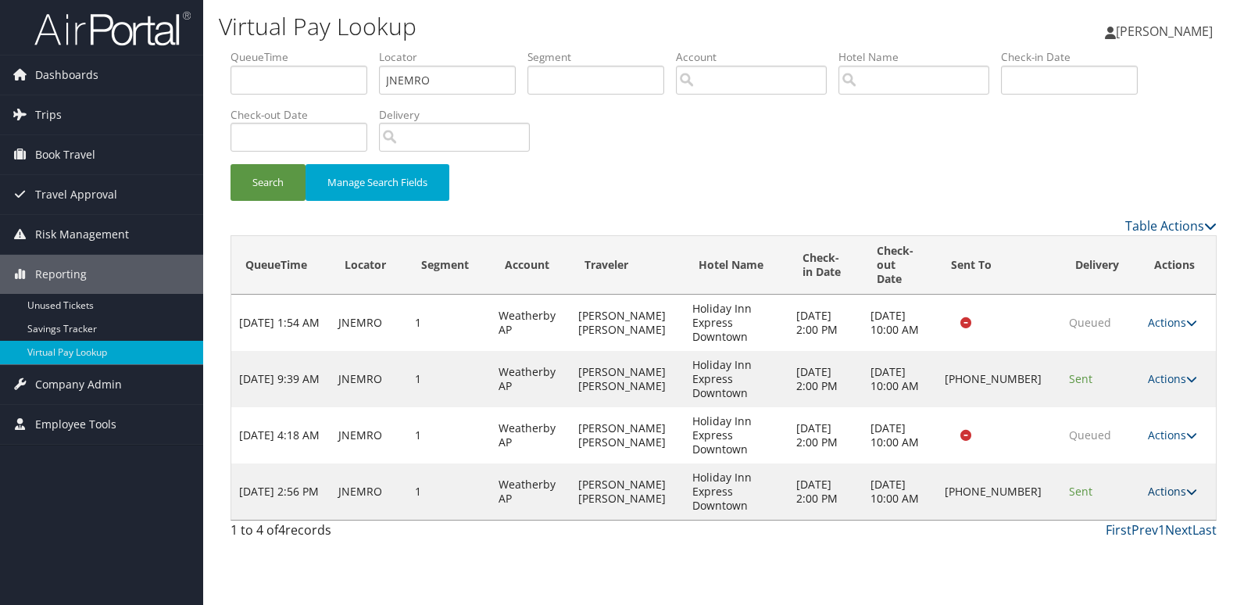
click at [1149, 484] on link "Actions" at bounding box center [1172, 491] width 49 height 15
click at [1047, 542] on div "Virtual Pay Lookup Luke Perry Luke Perry My Settings Travel Agency Contacts Vie…" at bounding box center [723, 302] width 1041 height 605
click at [1150, 484] on link "Actions" at bounding box center [1172, 491] width 49 height 15
click at [1101, 516] on link "Logs" at bounding box center [1120, 526] width 134 height 27
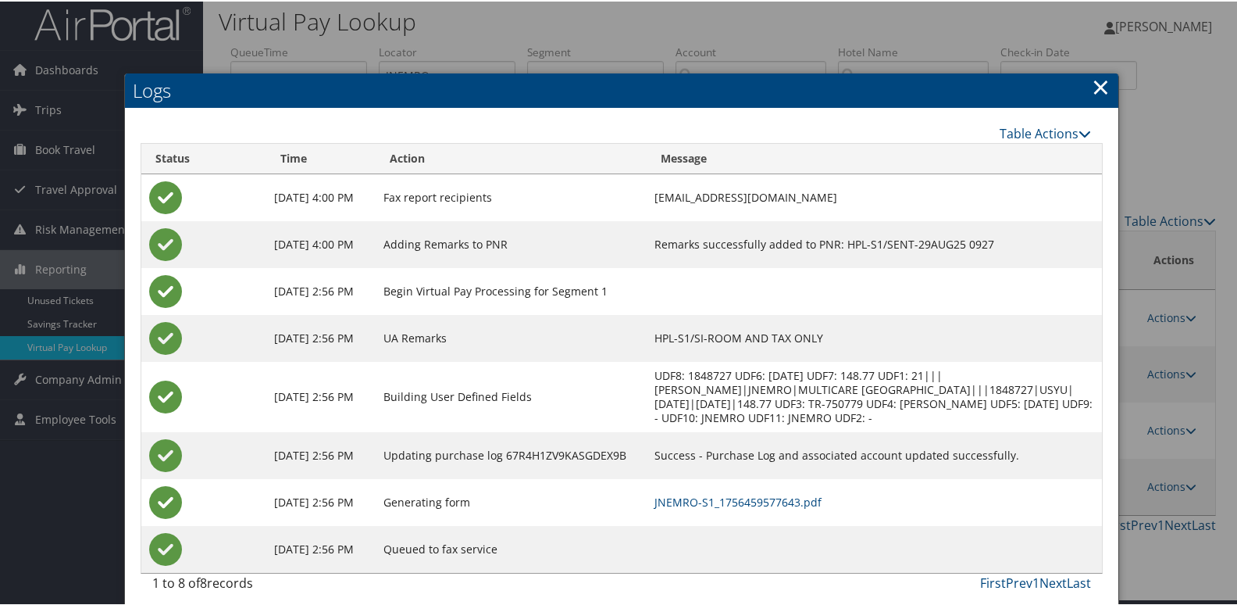
scroll to position [16, 0]
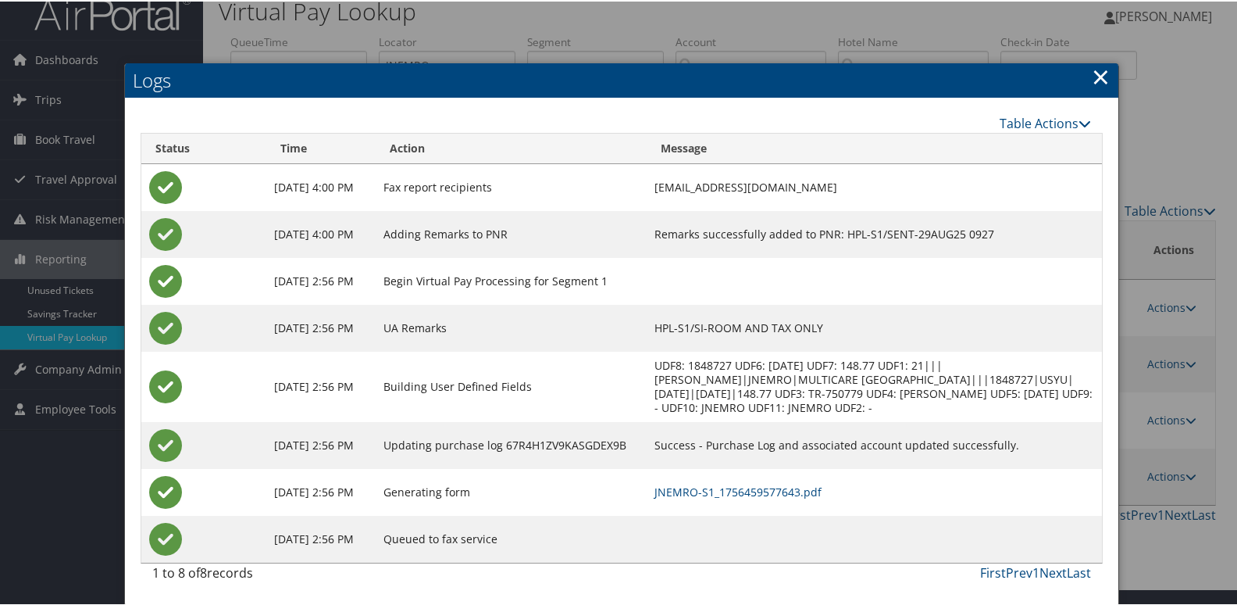
click at [773, 478] on td "JNEMRO-S1_1756459577643.pdf" at bounding box center [874, 490] width 455 height 47
click at [769, 492] on link "JNEMRO-S1_1756459577643.pdf" at bounding box center [738, 490] width 167 height 15
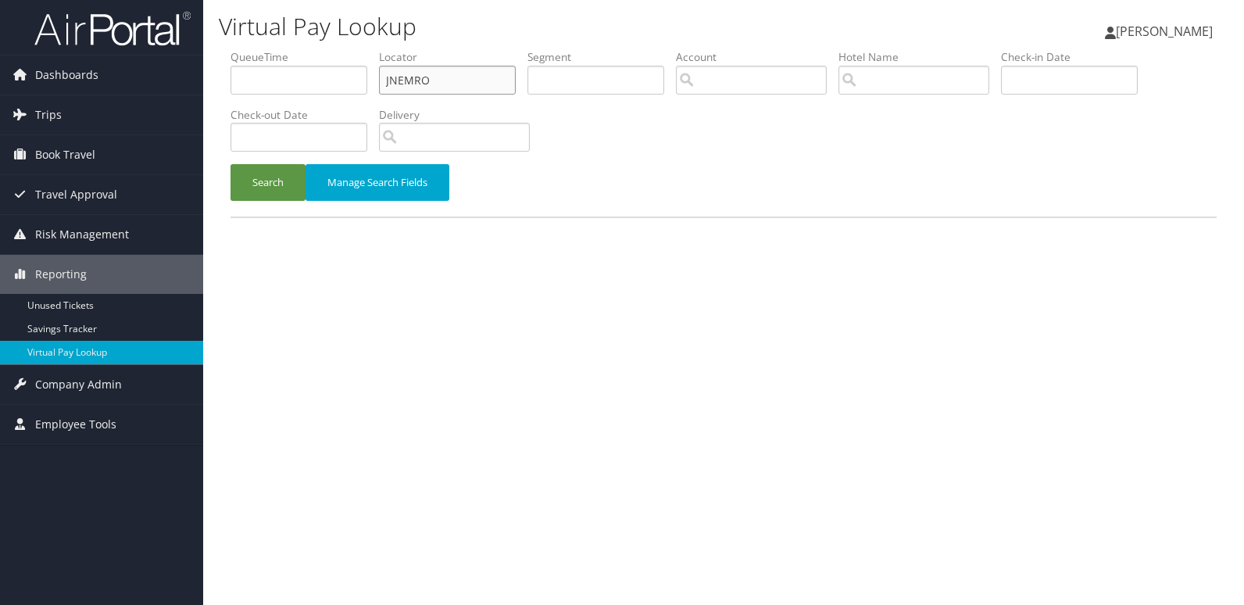
click at [427, 83] on input "JNEMRO" at bounding box center [447, 80] width 137 height 29
drag, startPoint x: 433, startPoint y: 78, endPoint x: 374, endPoint y: 80, distance: 58.6
click at [374, 49] on ul "QueueTime Locator JNEMRO Segment Account Traveler Hotel Name Check-in Date Chec…" at bounding box center [723, 49] width 986 height 0
paste input "OUCBIN"
type input "OUCBIN"
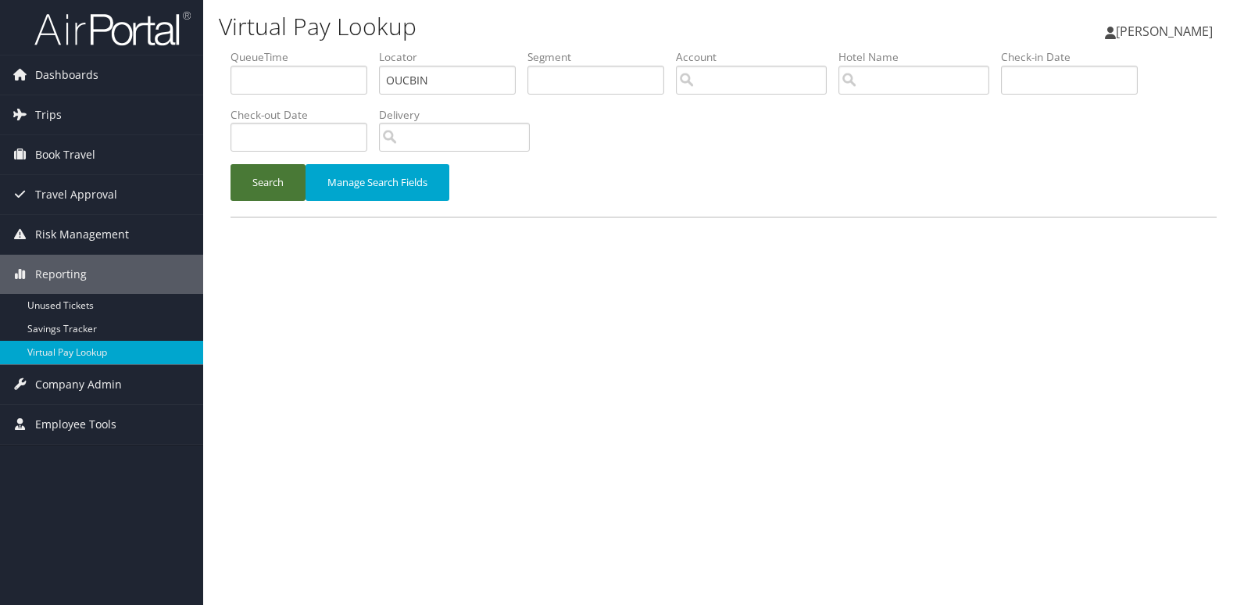
click at [277, 173] on button "Search" at bounding box center [267, 182] width 75 height 37
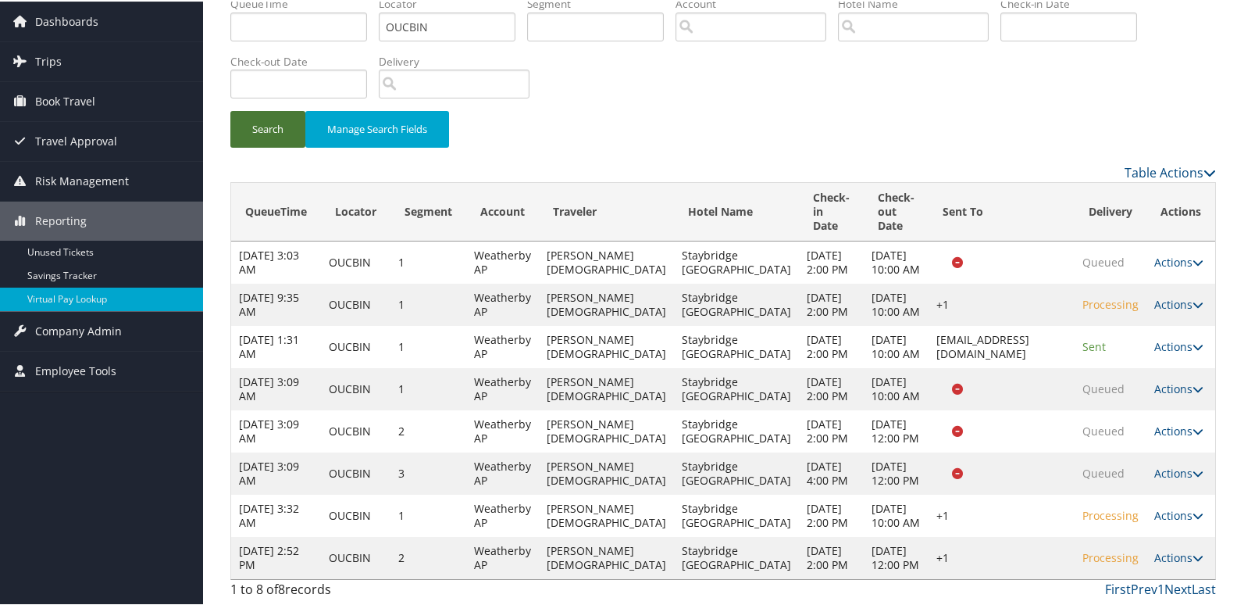
scroll to position [167, 0]
click at [1165, 548] on link "Actions" at bounding box center [1179, 555] width 49 height 15
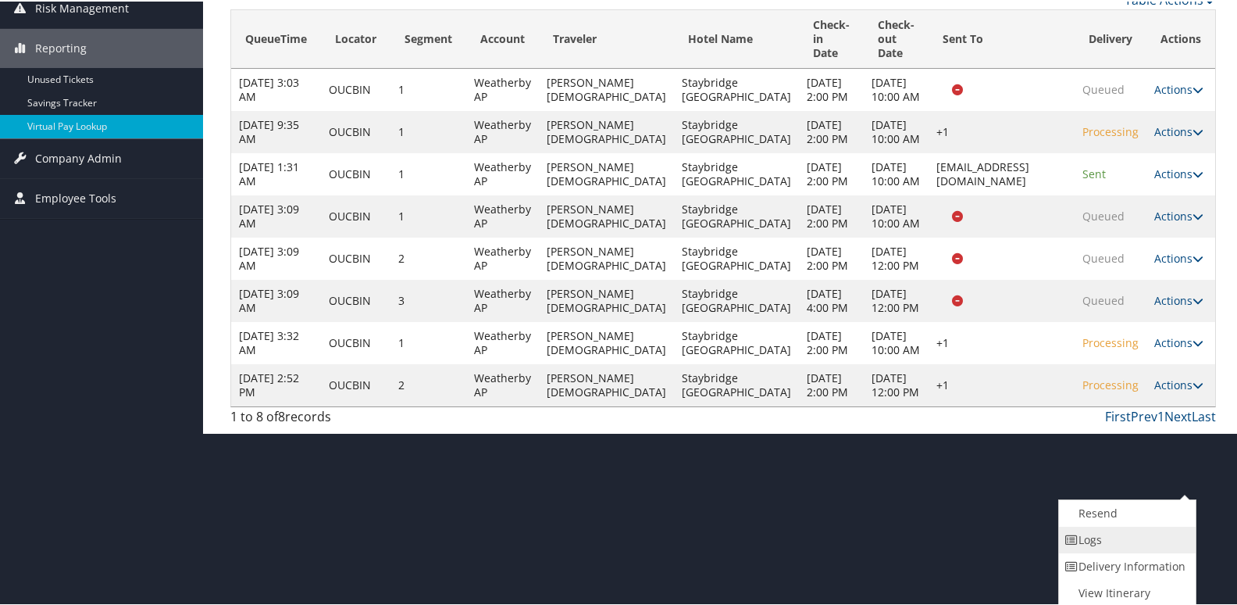
click at [1112, 540] on link "Logs" at bounding box center [1126, 538] width 134 height 27
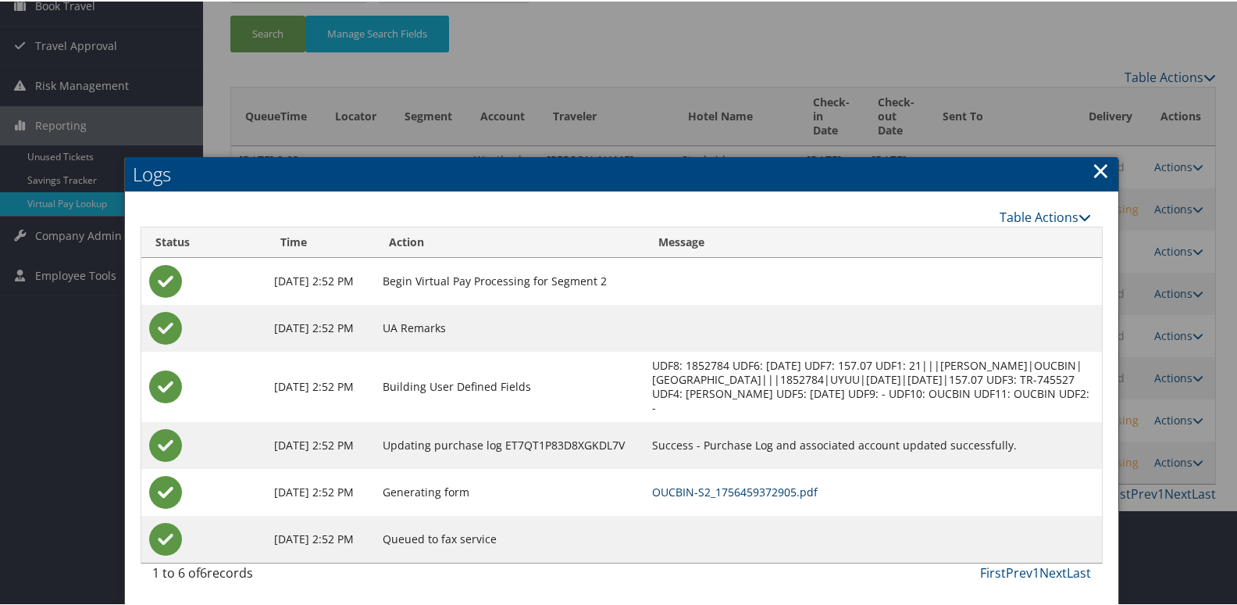
click at [784, 490] on link "OUCBIN-S2_1756459372905.pdf" at bounding box center [735, 490] width 166 height 15
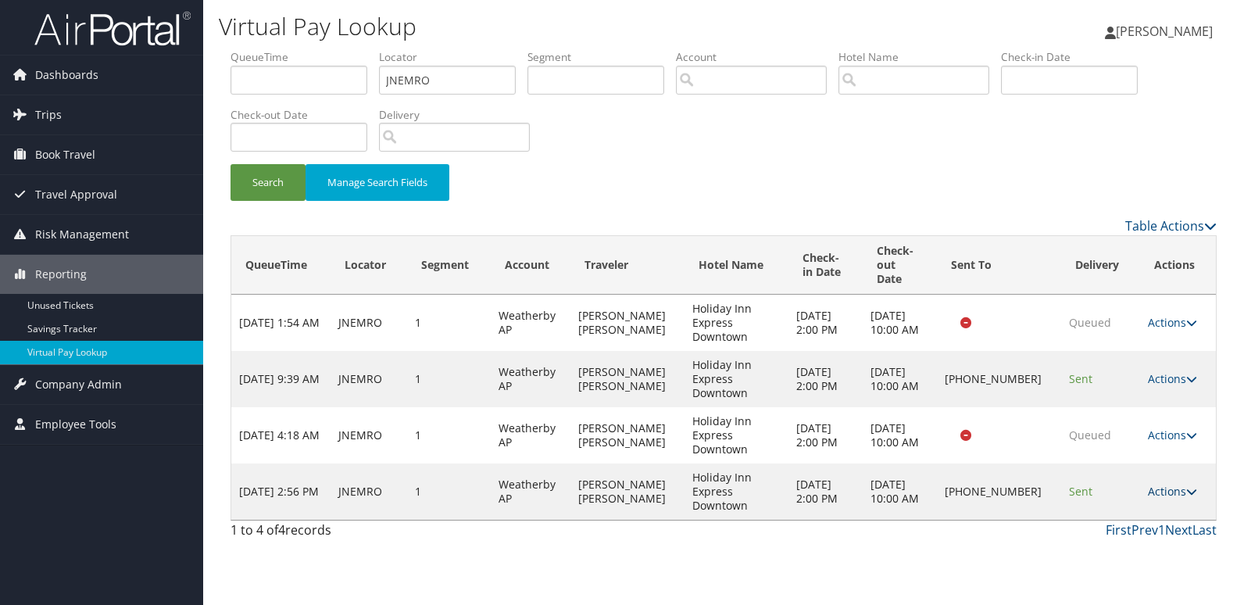
click at [1166, 484] on link "Actions" at bounding box center [1172, 491] width 49 height 15
click at [1111, 493] on link "Resend" at bounding box center [1120, 500] width 134 height 27
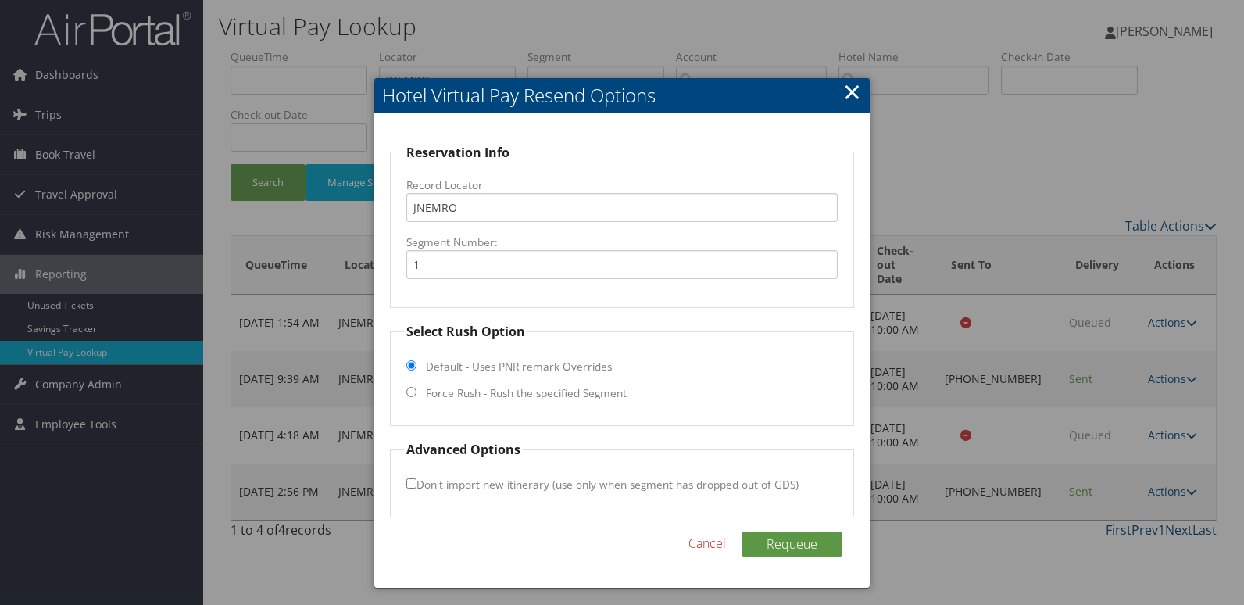
click at [506, 398] on fieldset "Select Rush Option Default - Uses PNR remark Overrides Force Rush - Rush the sp…" at bounding box center [622, 374] width 465 height 104
drag, startPoint x: 506, startPoint y: 398, endPoint x: 499, endPoint y: 377, distance: 23.0
click at [412, 391] on input "Force Rush - Rush the specified Segment" at bounding box center [411, 392] width 10 height 10
radio input "true"
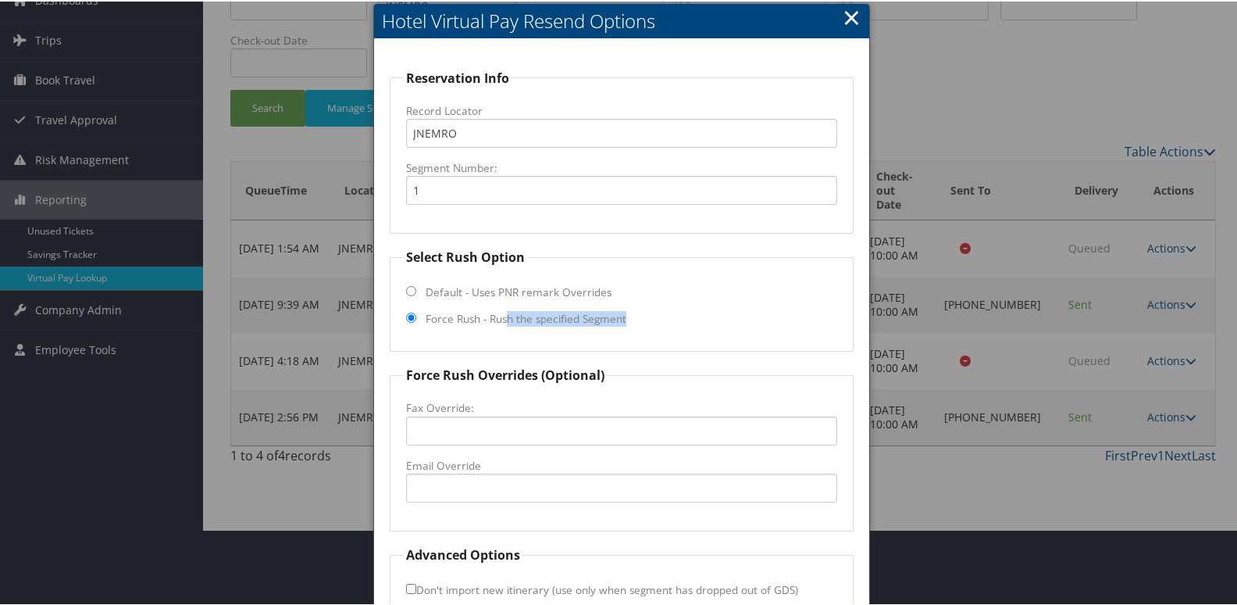
scroll to position [163, 0]
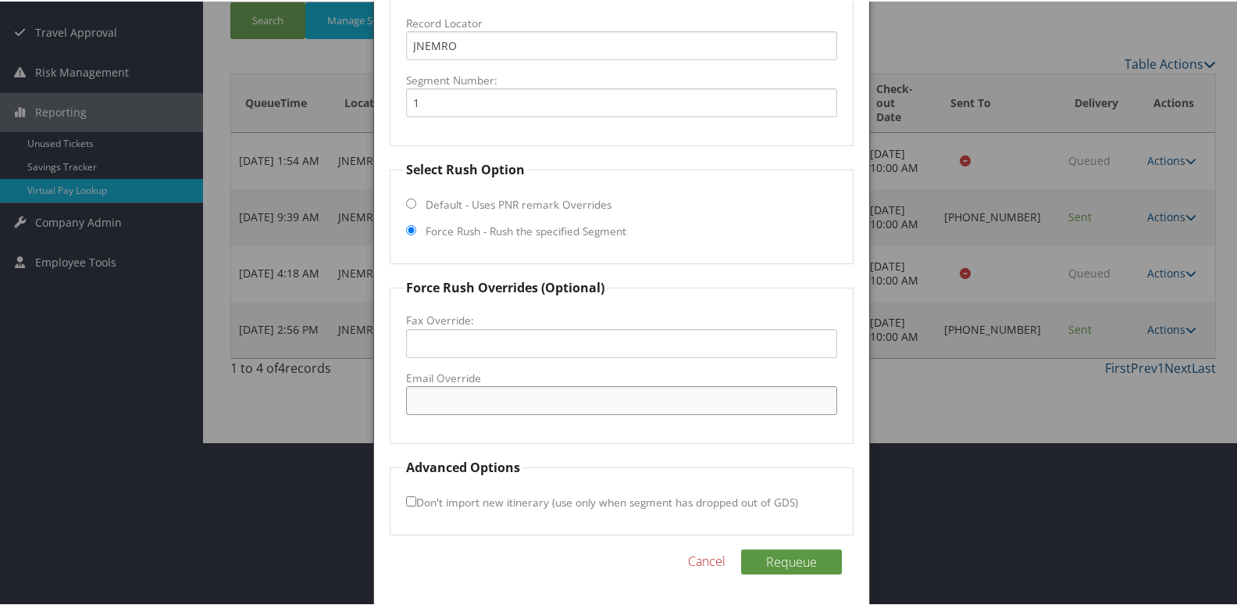
click at [466, 397] on input "Email Override" at bounding box center [622, 398] width 432 height 29
type input "basaltaudit@gmail.com"
drag, startPoint x: 545, startPoint y: 399, endPoint x: 226, endPoint y: 398, distance: 319.5
click at [226, 398] on body "Menu Dashboards ► AirPortal 360™ (Manager) My Travel Dashboard Trips ► Airtiner…" at bounding box center [622, 139] width 1244 height 605
click at [756, 555] on button "Requeue" at bounding box center [791, 560] width 101 height 25
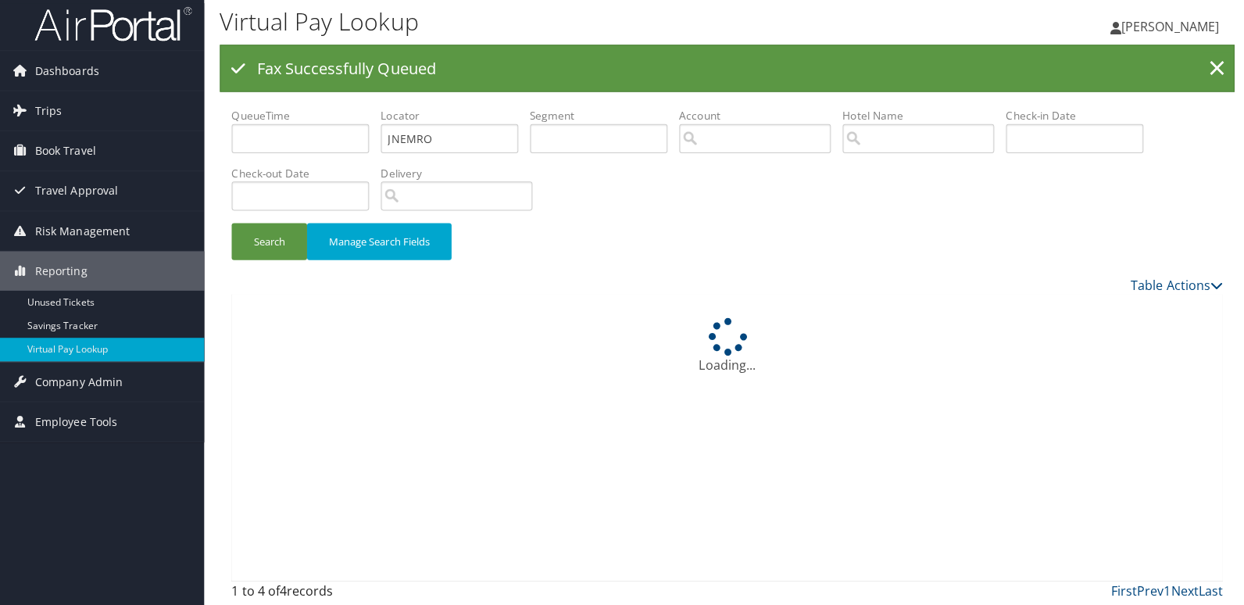
scroll to position [0, 0]
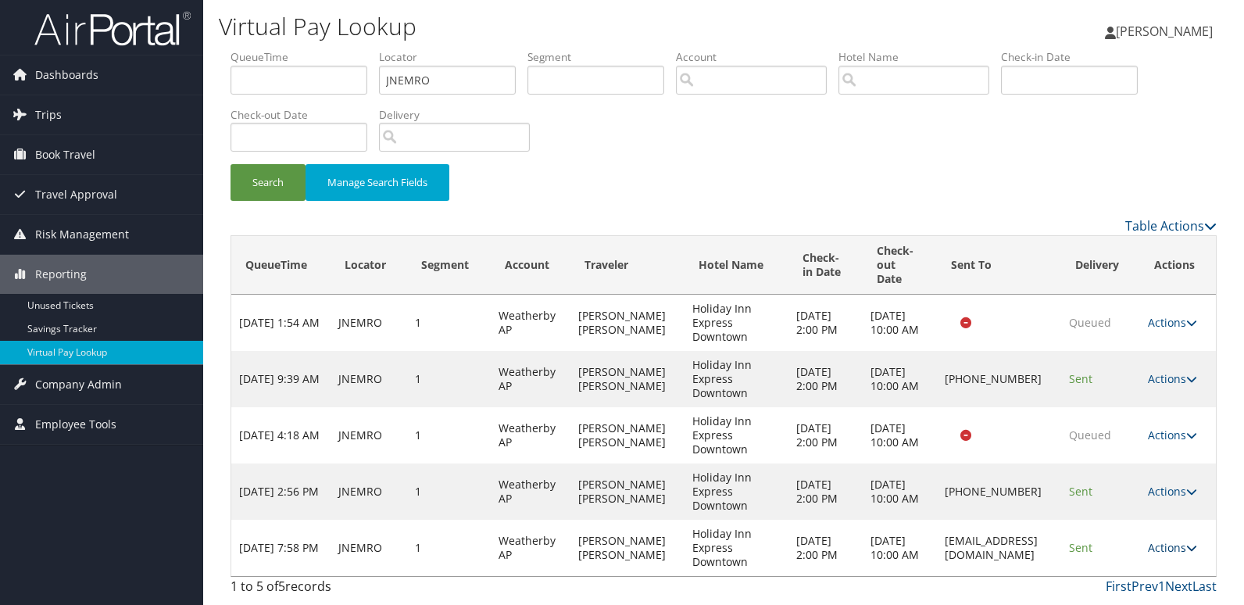
click at [1165, 544] on link "Actions" at bounding box center [1172, 547] width 49 height 15
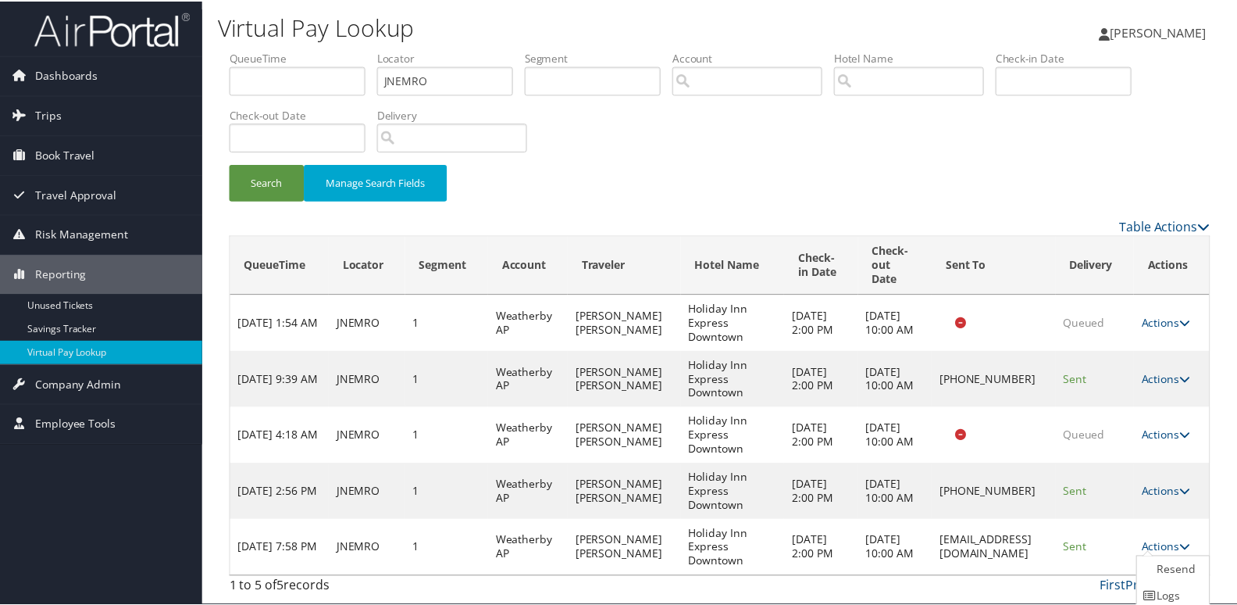
scroll to position [60, 0]
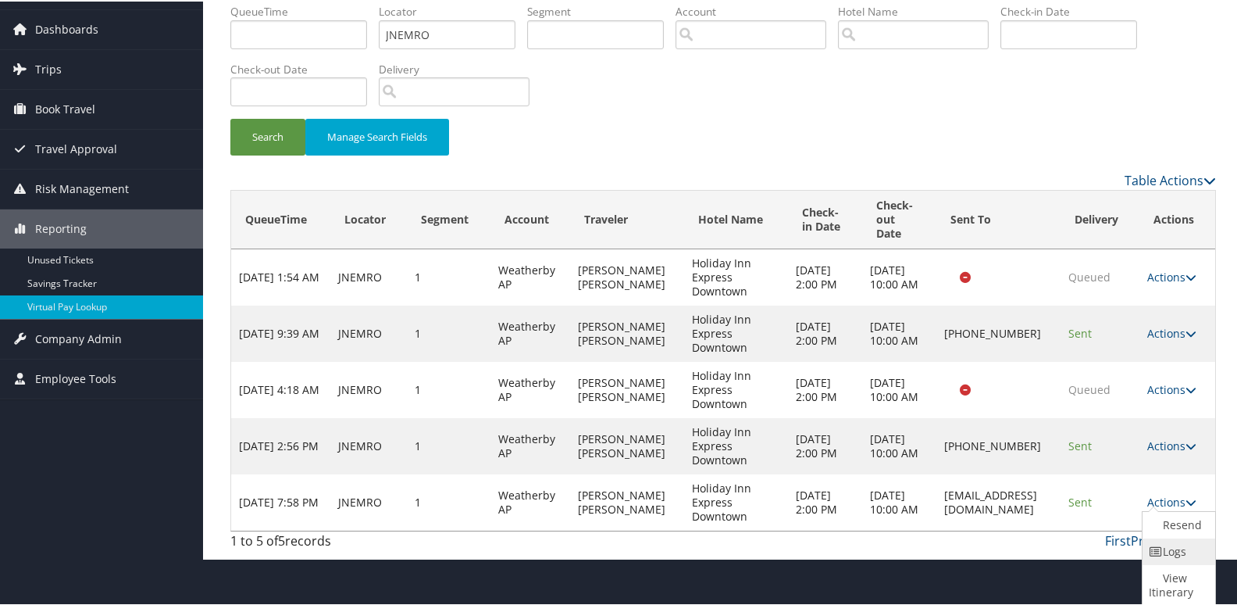
click at [1159, 545] on icon at bounding box center [1156, 550] width 14 height 11
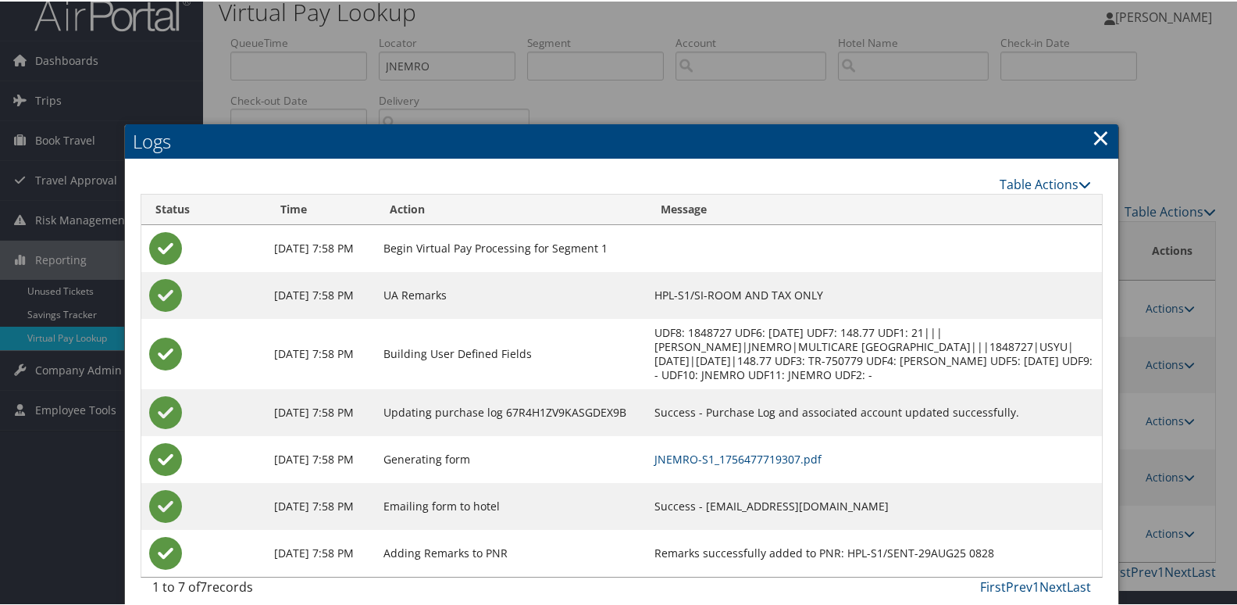
scroll to position [44, 0]
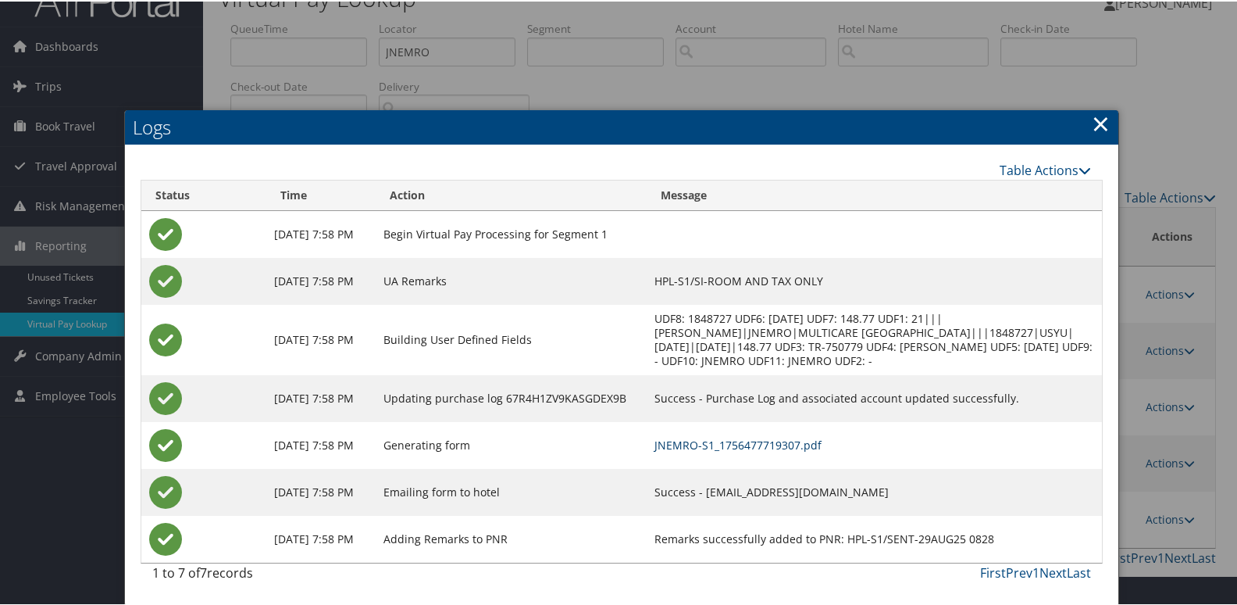
click at [761, 441] on link "JNEMRO-S1_1756477719307.pdf" at bounding box center [738, 443] width 167 height 15
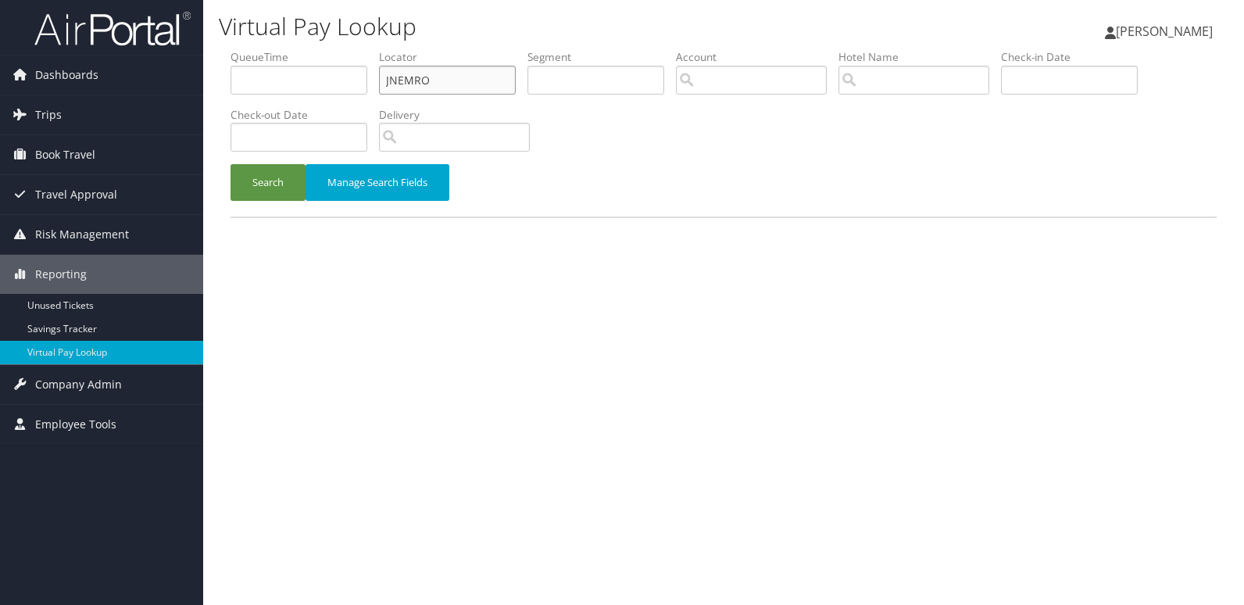
drag, startPoint x: 434, startPoint y: 81, endPoint x: 305, endPoint y: 80, distance: 129.7
click at [305, 49] on ul "QueueTime Locator JNEMRO Segment Account Traveler Hotel Name Check-in Date Chec…" at bounding box center [723, 49] width 986 height 0
paste input "FMEMKF"
type input "FMEMKF"
click at [254, 176] on button "Search" at bounding box center [267, 182] width 75 height 37
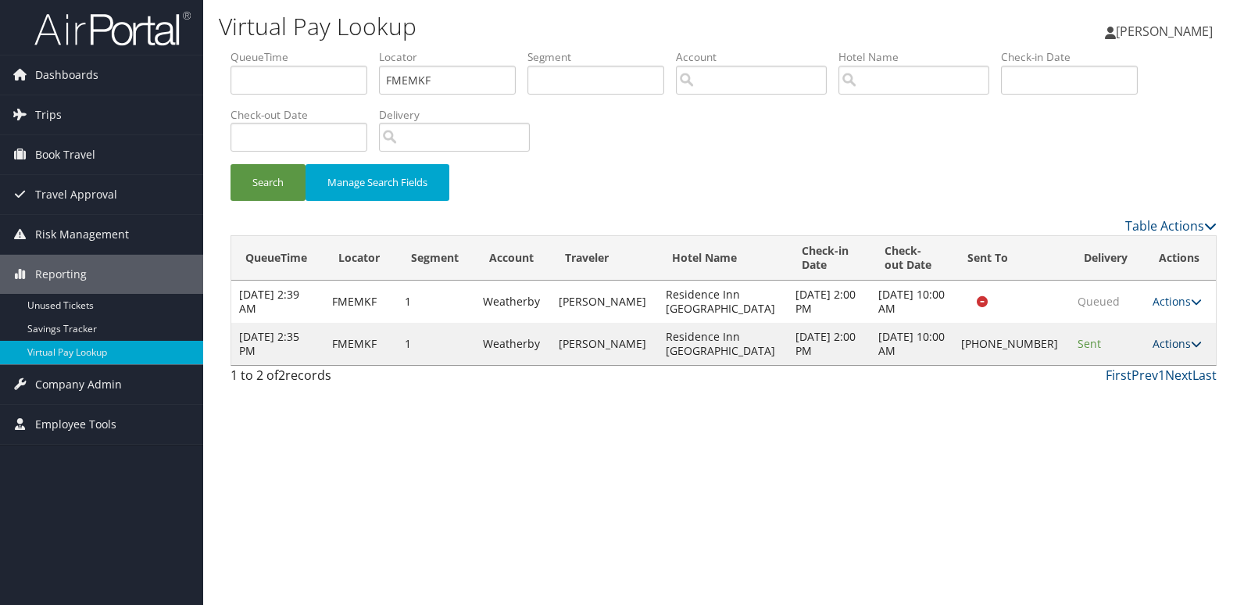
click at [1165, 341] on link "Actions" at bounding box center [1176, 343] width 49 height 15
click at [1124, 404] on link "Logs" at bounding box center [1122, 393] width 134 height 27
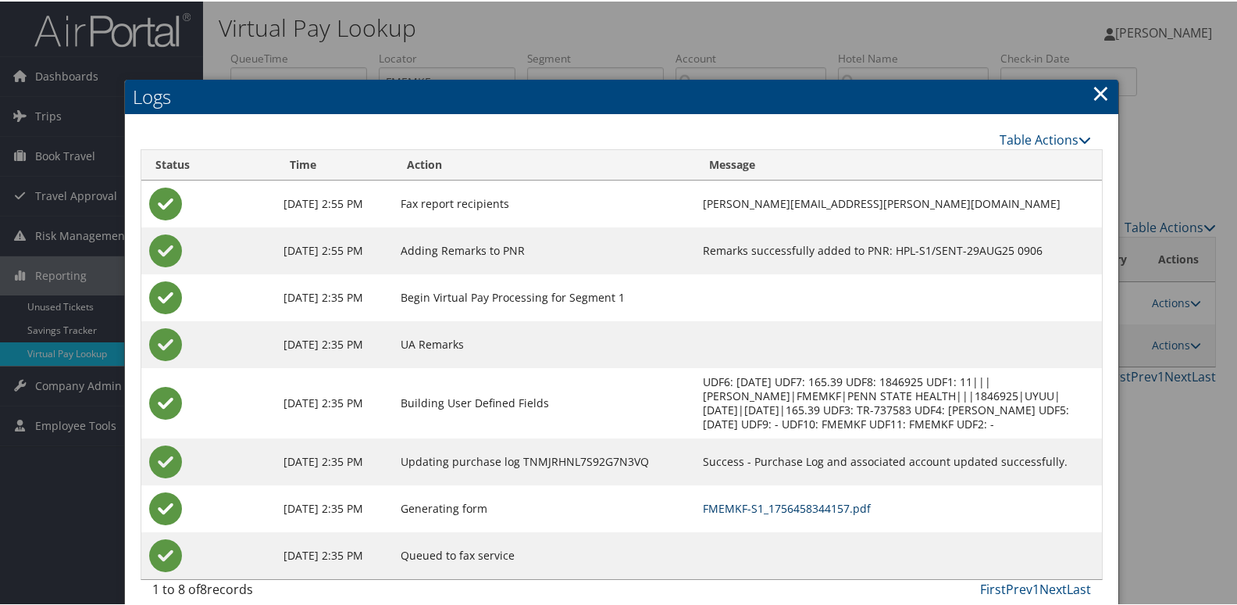
click at [774, 508] on link "FMEMKF-S1_1756458344157.pdf" at bounding box center [787, 506] width 168 height 15
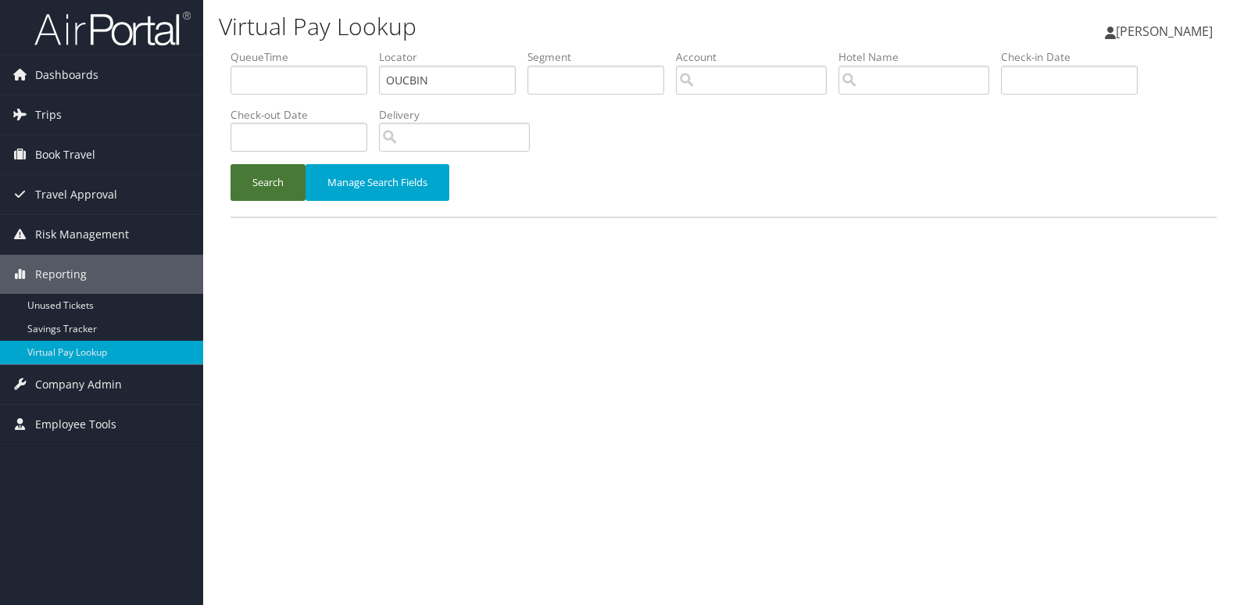
click at [265, 184] on button "Search" at bounding box center [267, 182] width 75 height 37
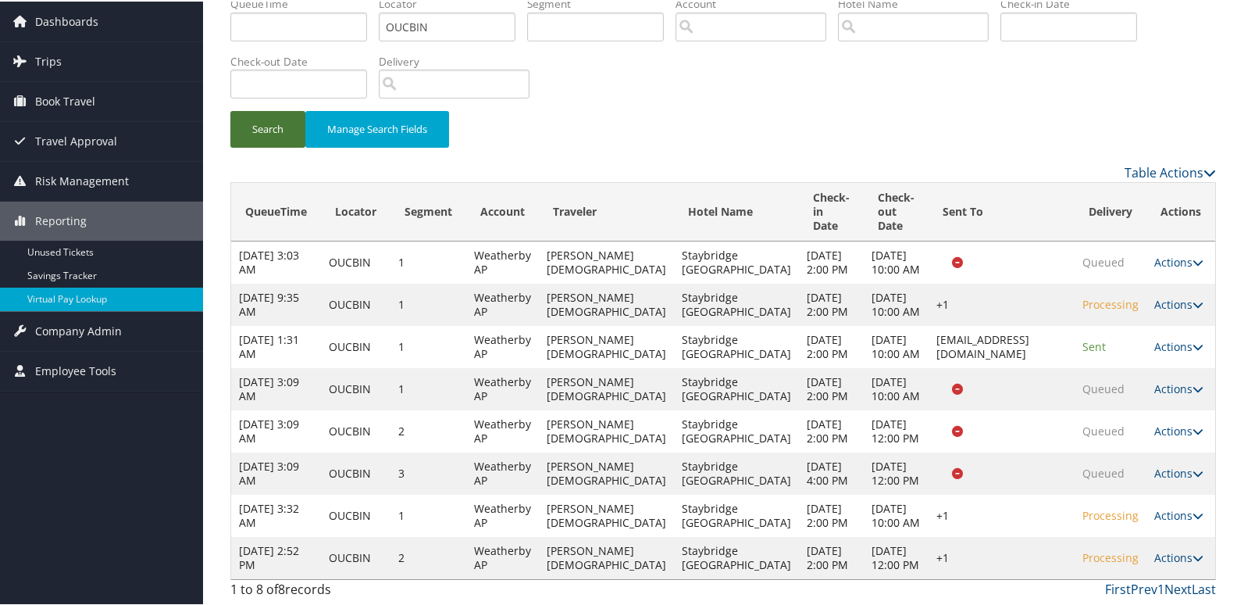
scroll to position [167, 0]
click at [1160, 548] on link "Actions" at bounding box center [1179, 555] width 49 height 15
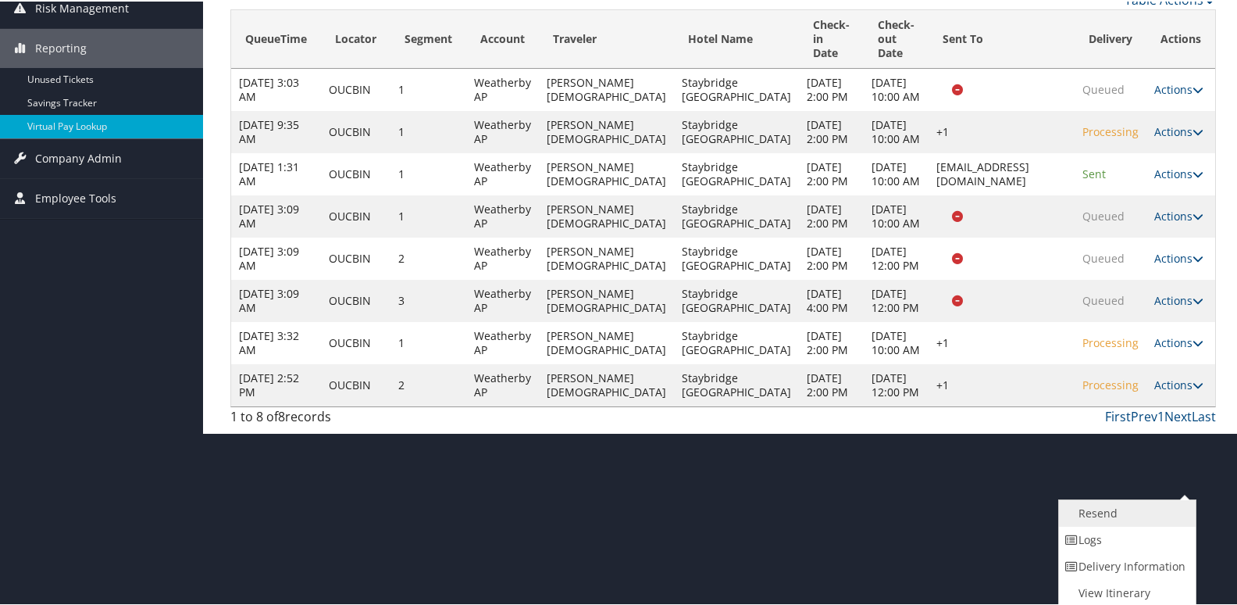
click at [1120, 512] on link "Resend" at bounding box center [1126, 511] width 134 height 27
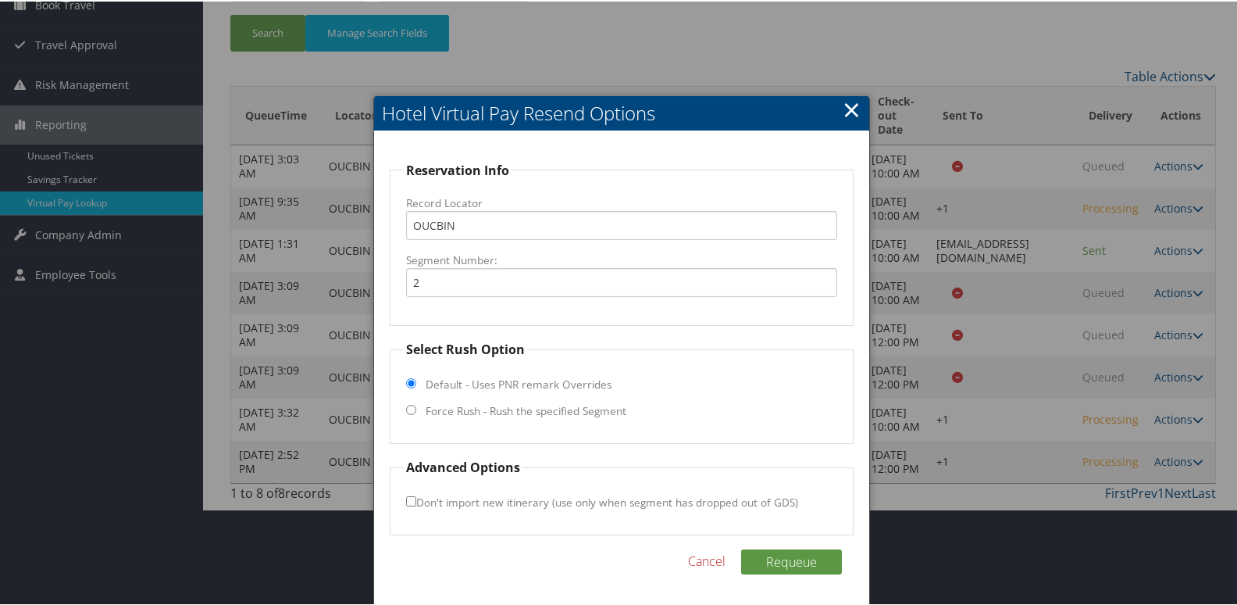
click at [524, 402] on label "Force Rush - Rush the specified Segment" at bounding box center [526, 410] width 201 height 16
click at [416, 403] on input "Force Rush - Rush the specified Segment" at bounding box center [411, 408] width 10 height 10
radio input "true"
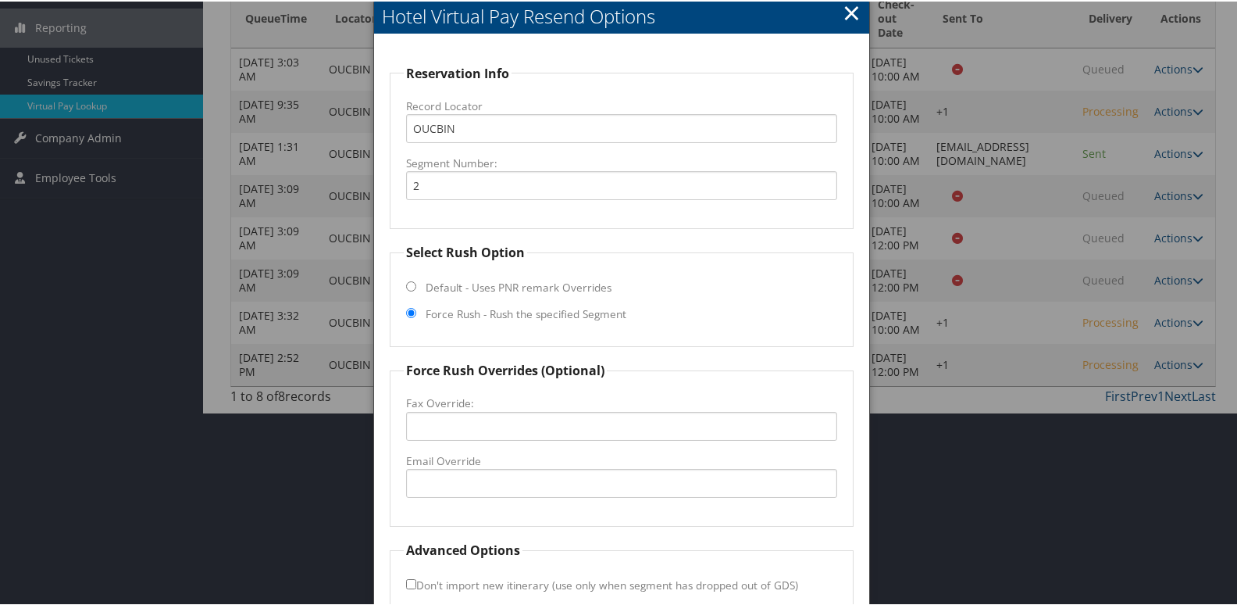
scroll to position [330, 0]
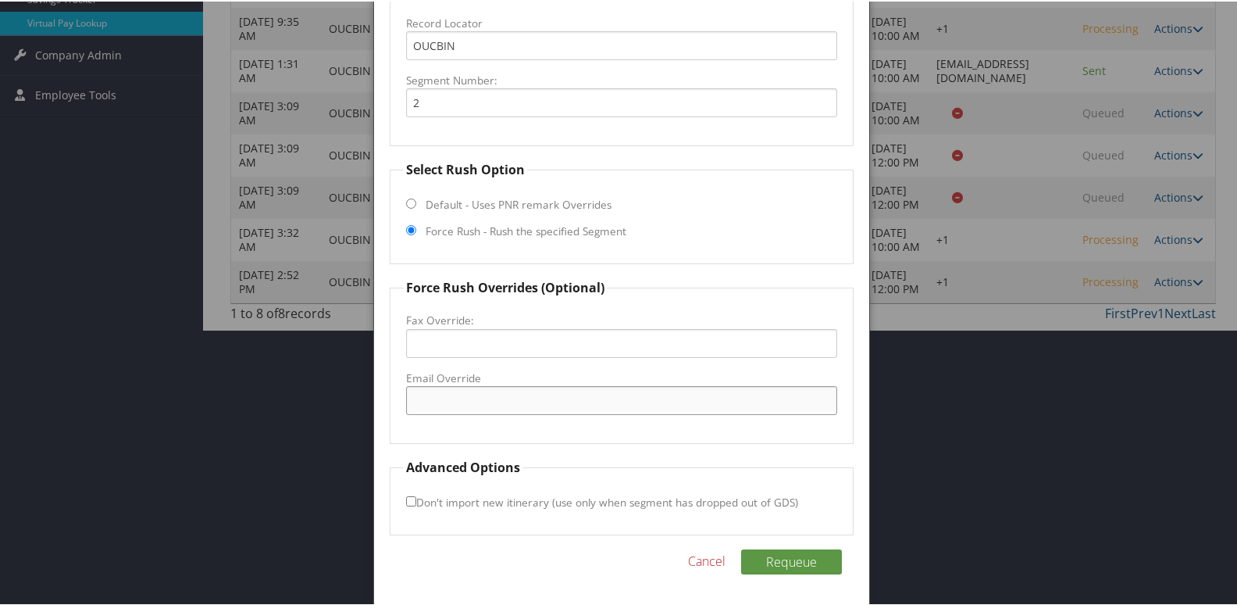
click at [473, 404] on input "Email Override" at bounding box center [622, 398] width 432 height 29
drag, startPoint x: 647, startPoint y: 401, endPoint x: 337, endPoint y: 391, distance: 310.3
type input "staybridge.manteca.frontdesk@gmail.com"
click at [809, 563] on button "Requeue" at bounding box center [791, 560] width 101 height 25
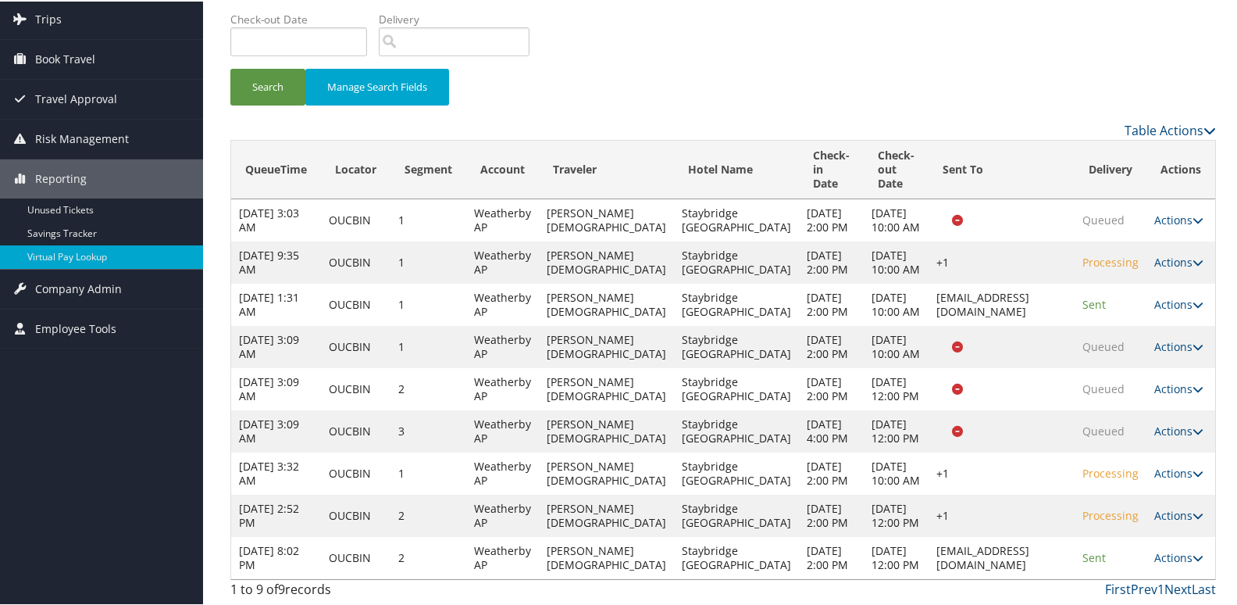
scroll to position [223, 0]
click at [1159, 548] on link "Actions" at bounding box center [1179, 555] width 49 height 15
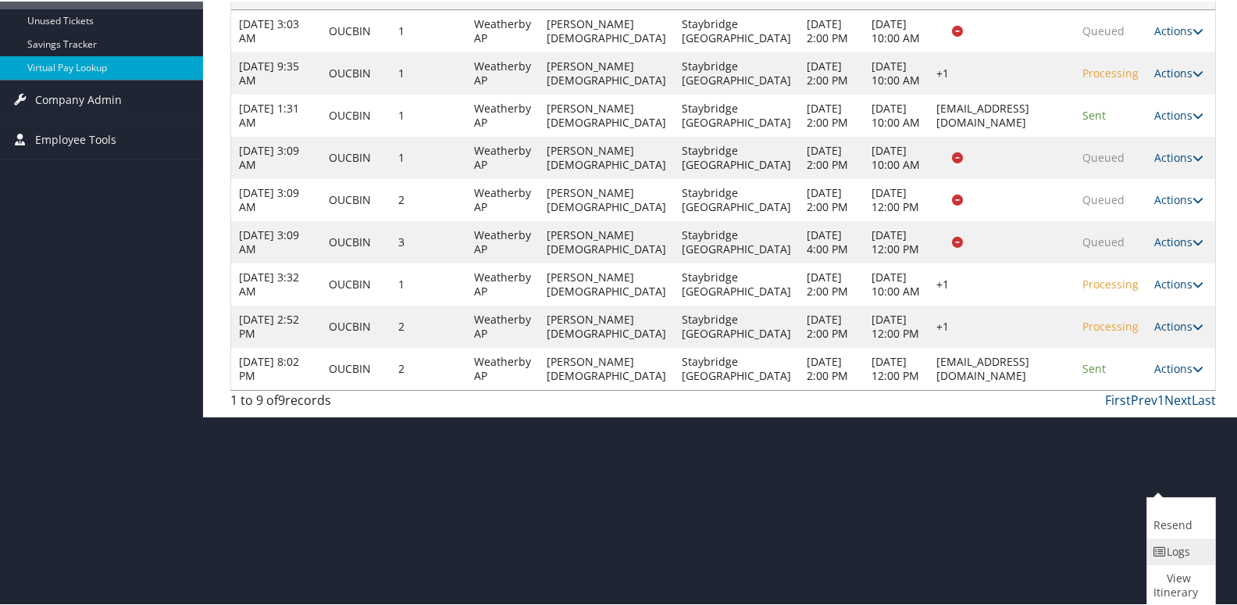
click at [1154, 547] on icon at bounding box center [1161, 550] width 14 height 11
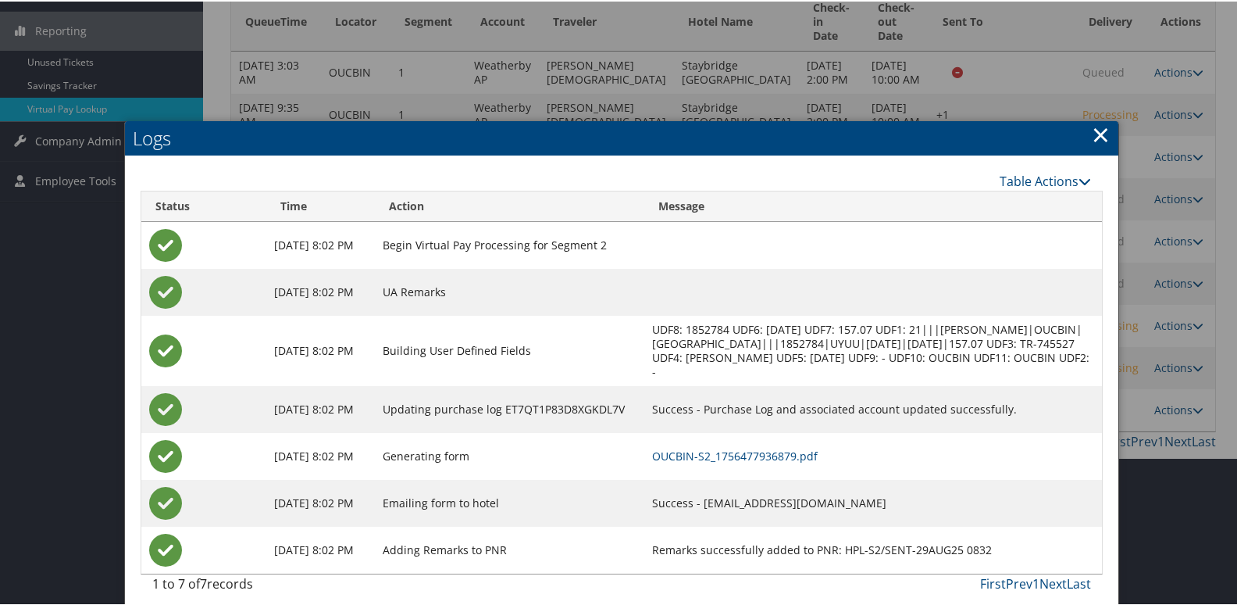
scroll to position [255, 0]
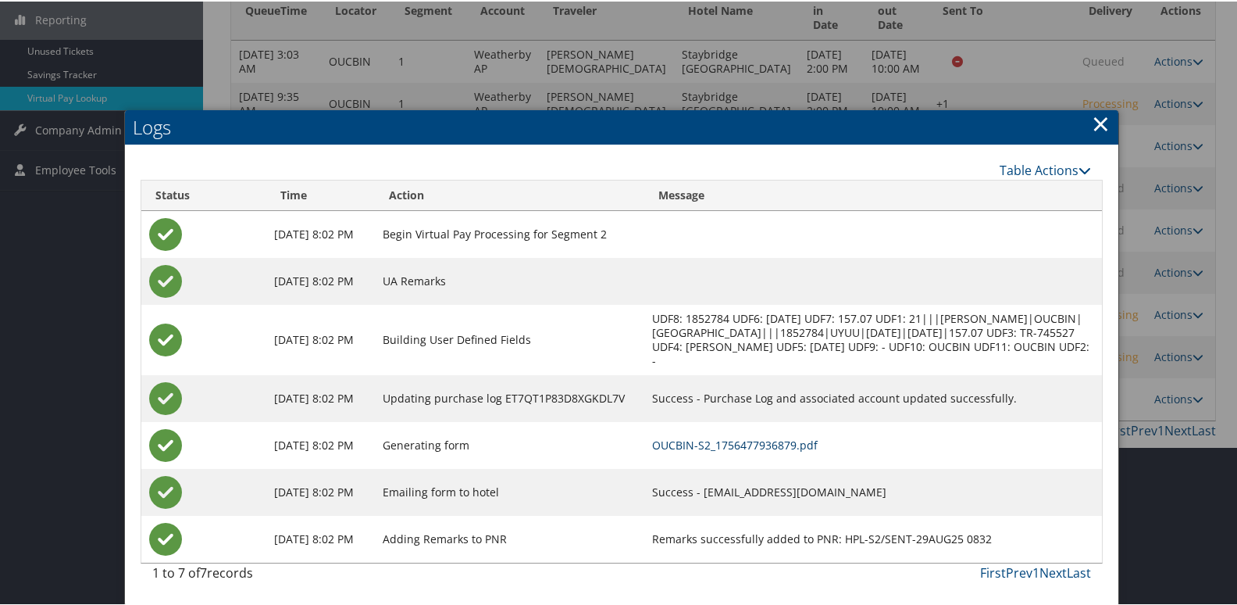
drag, startPoint x: 765, startPoint y: 439, endPoint x: 777, endPoint y: 448, distance: 15.6
click at [764, 440] on link "OUCBIN-S2_1756477936879.pdf" at bounding box center [735, 443] width 166 height 15
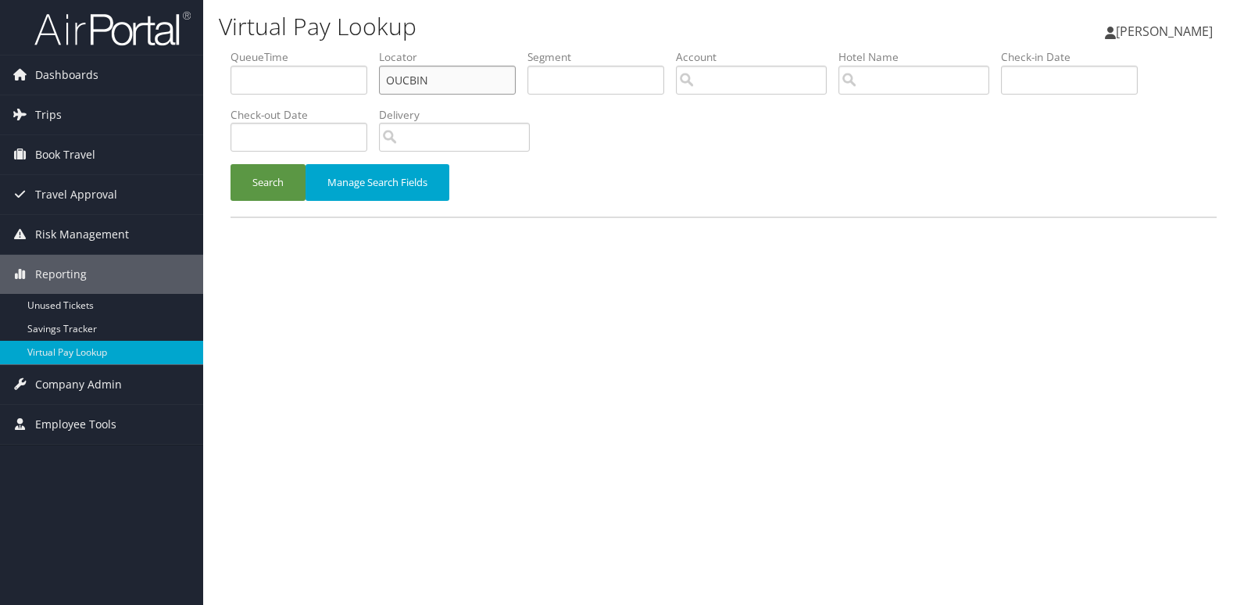
click at [257, 49] on ul "QueueTime Locator OUCBIN Segment Account Traveler Hotel Name Check-in Date Chec…" at bounding box center [723, 49] width 986 height 0
paste input "JPZIR"
type input "JPZIRN"
click at [258, 190] on button "Search" at bounding box center [267, 182] width 75 height 37
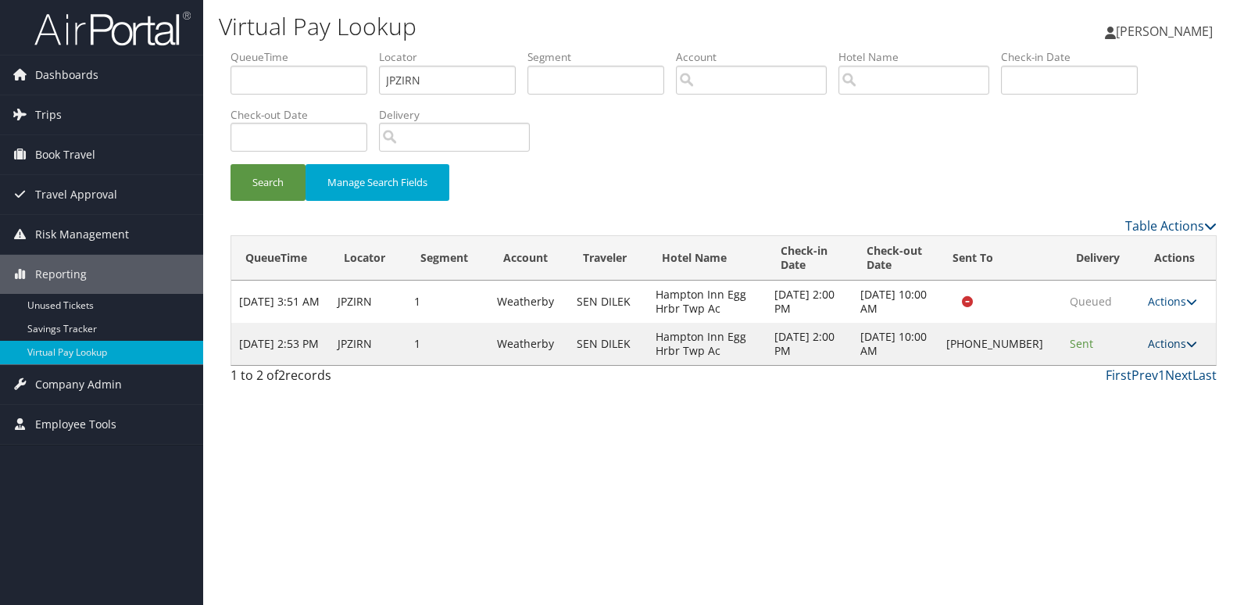
click at [1176, 338] on link "Actions" at bounding box center [1172, 343] width 49 height 15
click at [1108, 391] on link "Logs" at bounding box center [1123, 393] width 134 height 27
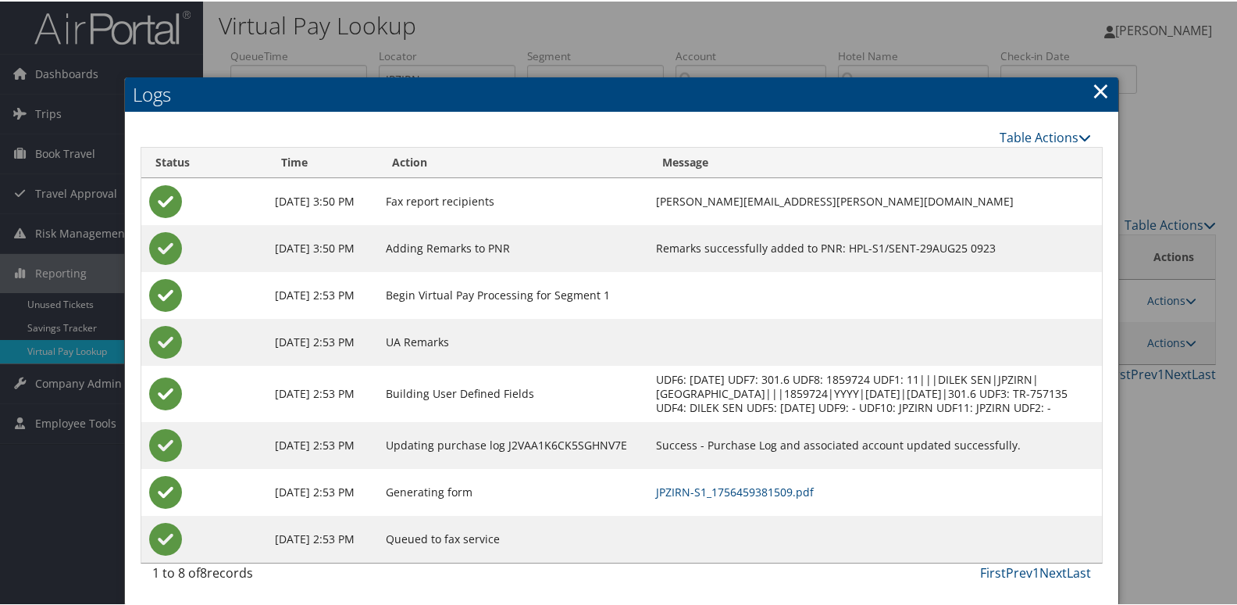
scroll to position [16, 0]
click at [766, 488] on link "JPZIRN-S1_1756459381509.pdf" at bounding box center [735, 490] width 158 height 15
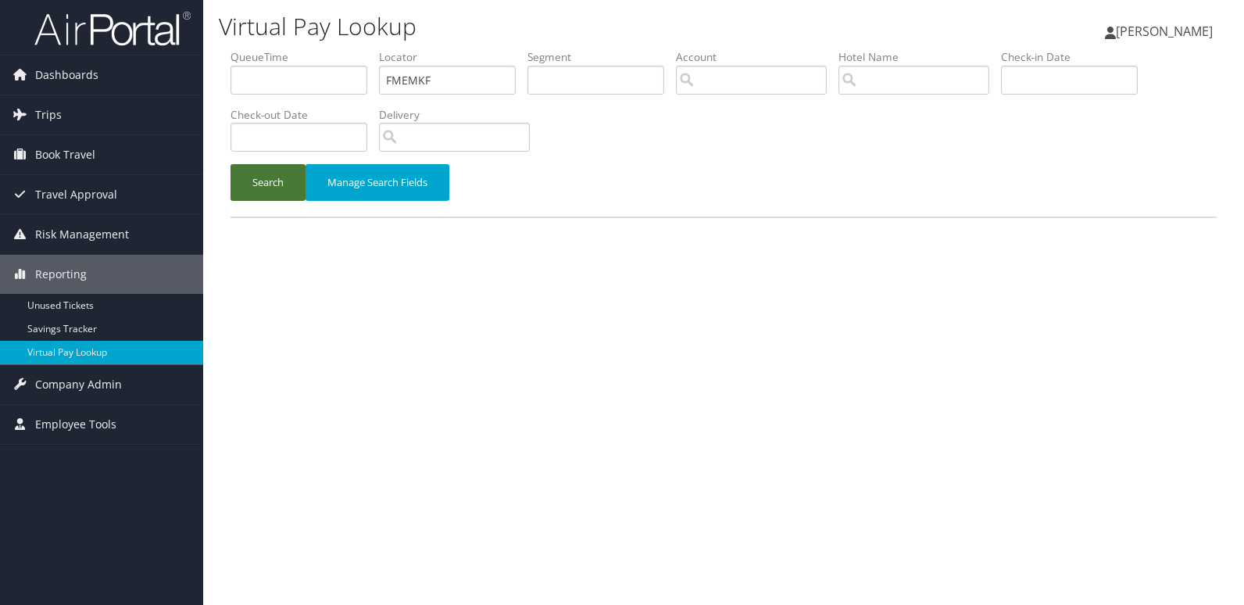
drag, startPoint x: 259, startPoint y: 174, endPoint x: 438, endPoint y: 202, distance: 181.1
click at [258, 174] on button "Search" at bounding box center [267, 182] width 75 height 37
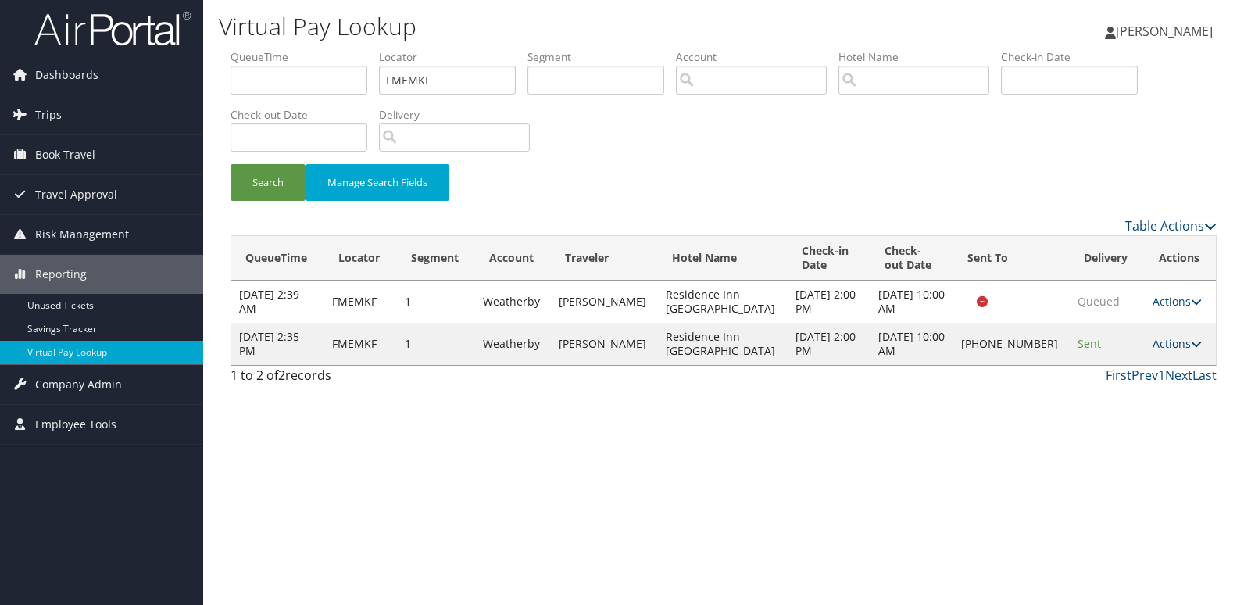
click at [1166, 341] on link "Actions" at bounding box center [1176, 343] width 49 height 15
click at [1127, 376] on link "Resend" at bounding box center [1122, 366] width 134 height 27
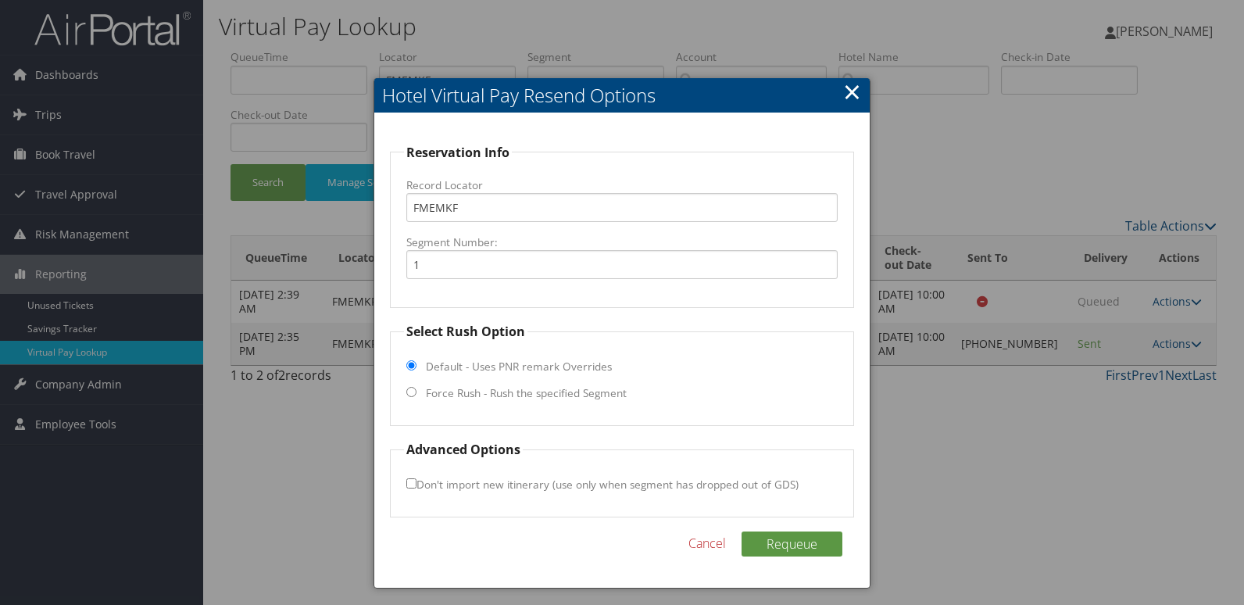
click at [855, 95] on link "×" at bounding box center [852, 91] width 18 height 31
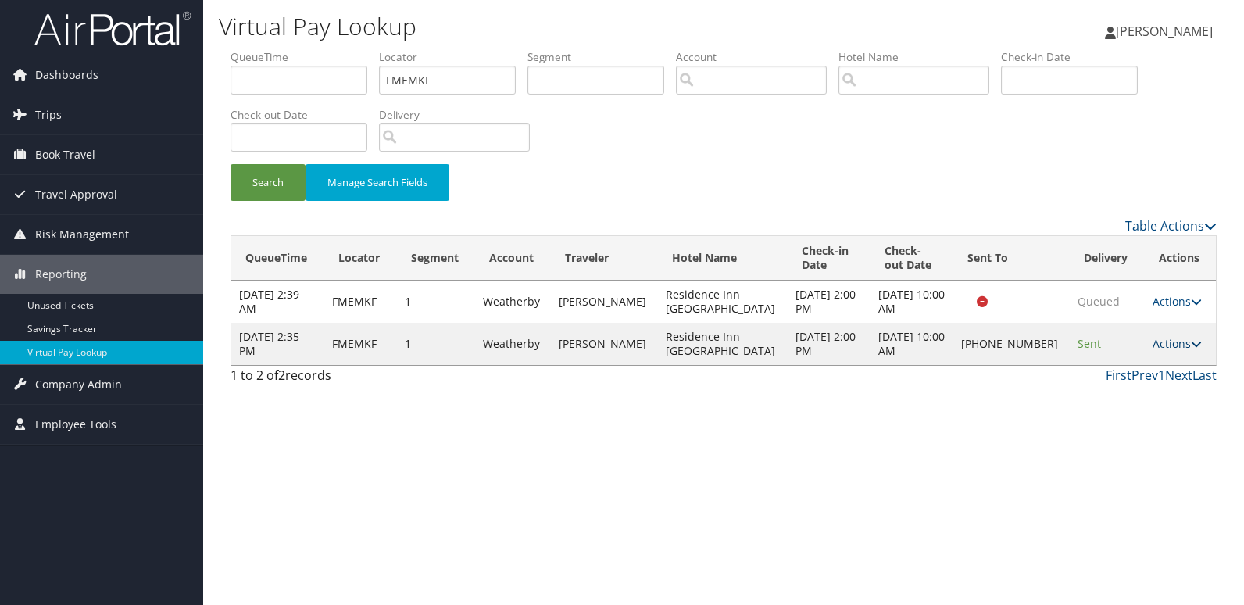
click at [1161, 345] on link "Actions" at bounding box center [1176, 343] width 49 height 15
click at [1112, 373] on link "Resend" at bounding box center [1122, 366] width 134 height 27
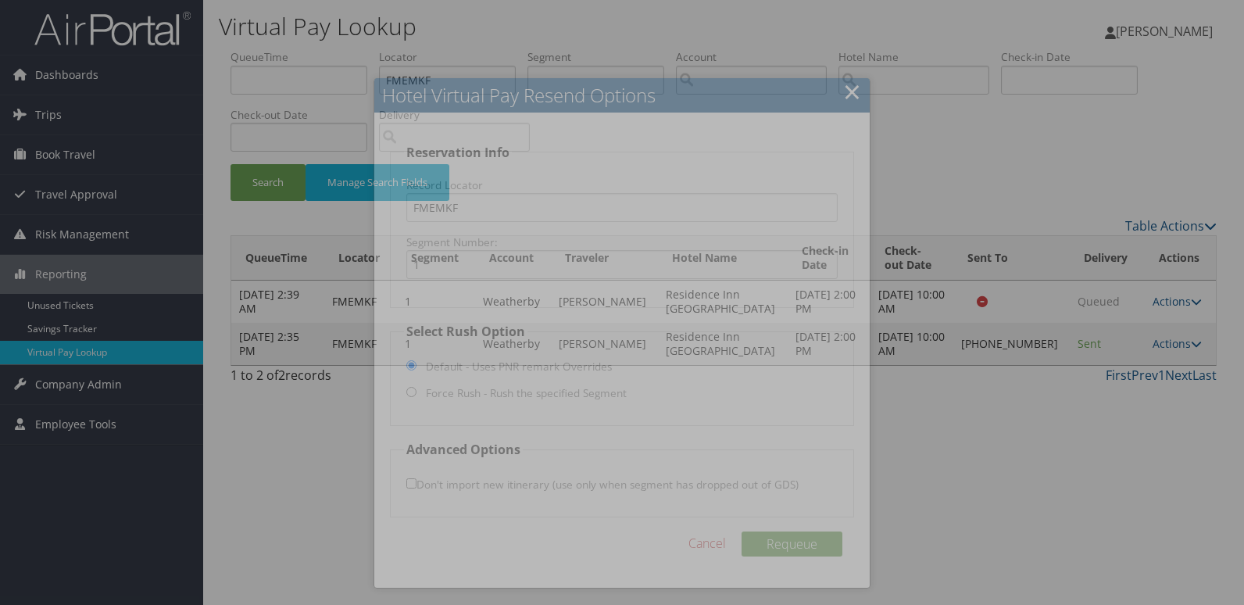
click at [1145, 341] on div at bounding box center [622, 302] width 1244 height 605
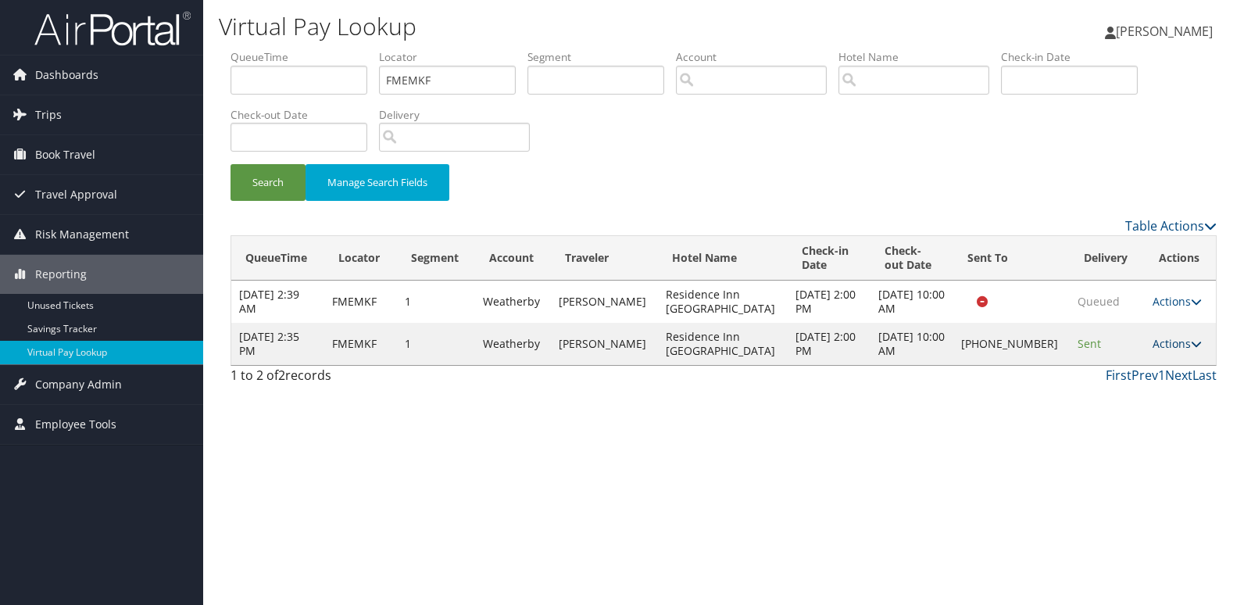
click at [1158, 341] on link "Actions" at bounding box center [1176, 343] width 49 height 15
click at [1122, 394] on link "Logs" at bounding box center [1122, 393] width 134 height 27
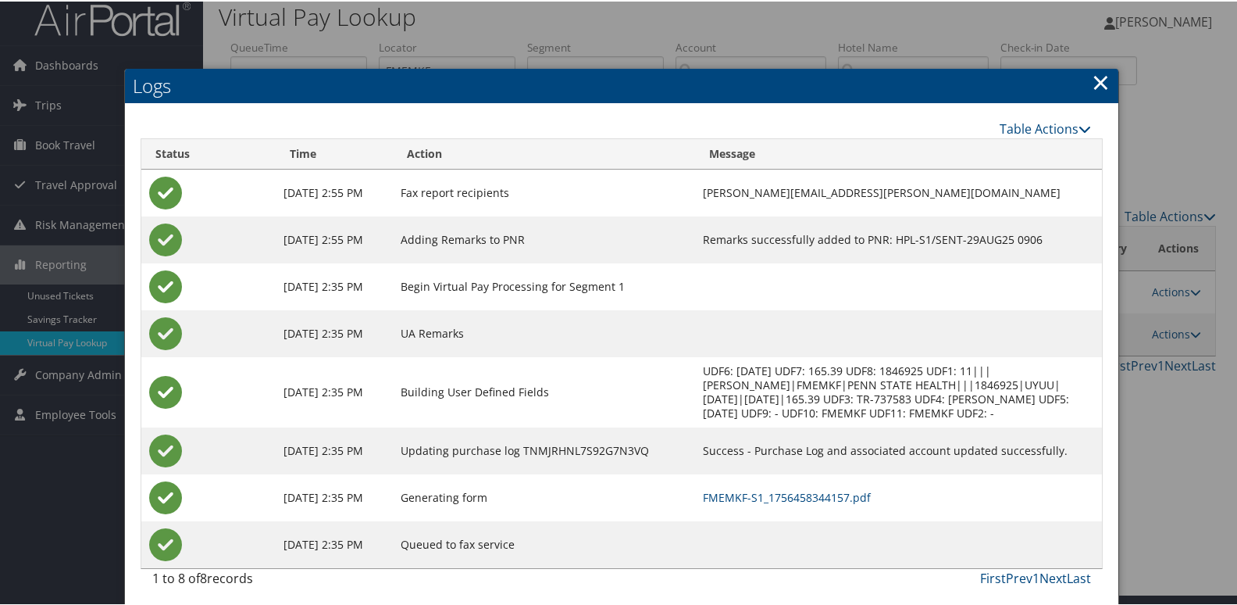
scroll to position [16, 0]
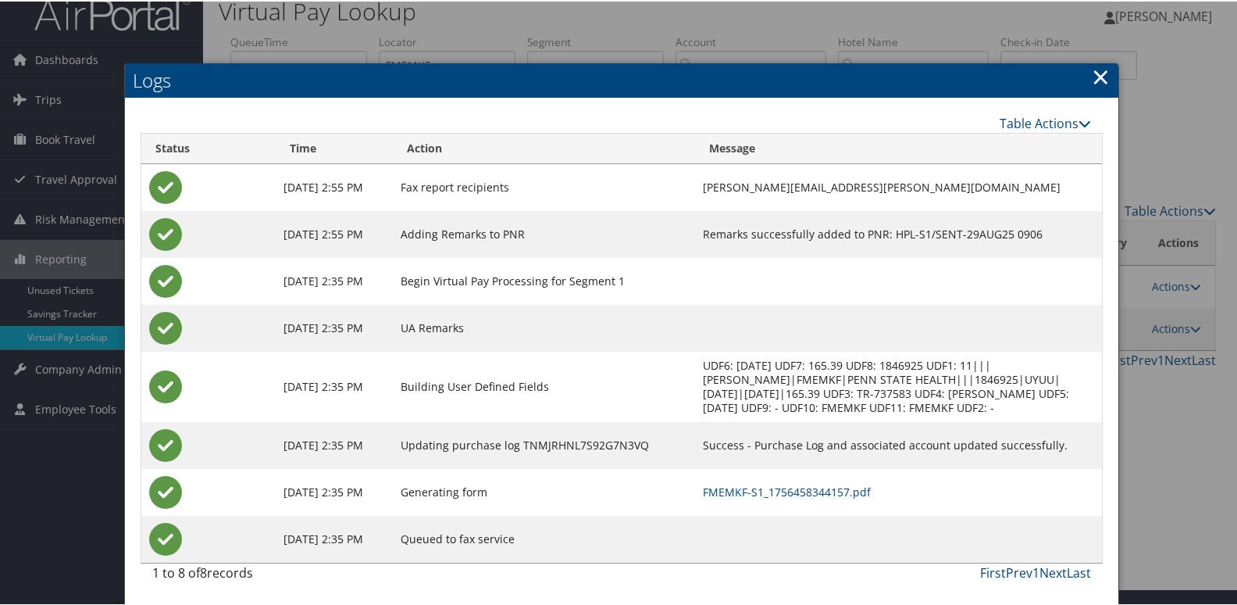
click at [754, 498] on td "FMEMKF-S1_1756458344157.pdf" at bounding box center [898, 490] width 407 height 47
click at [754, 496] on link "FMEMKF-S1_1756458344157.pdf" at bounding box center [787, 490] width 168 height 15
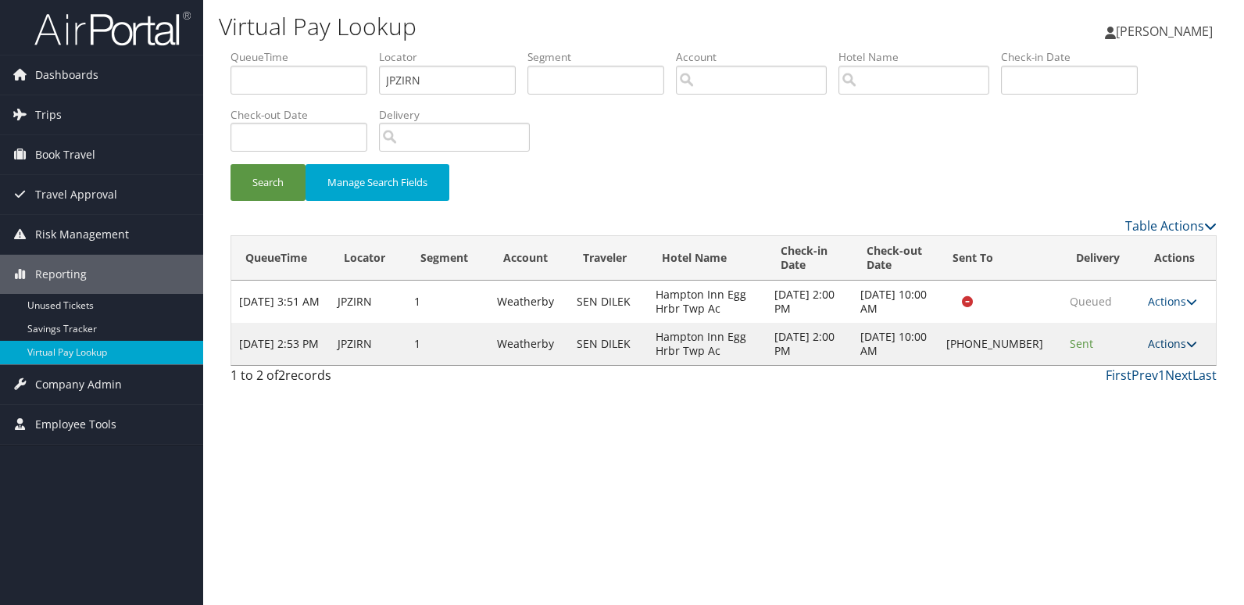
click at [1178, 336] on link "Actions" at bounding box center [1172, 343] width 49 height 15
click at [1089, 399] on link "Logs" at bounding box center [1123, 393] width 134 height 27
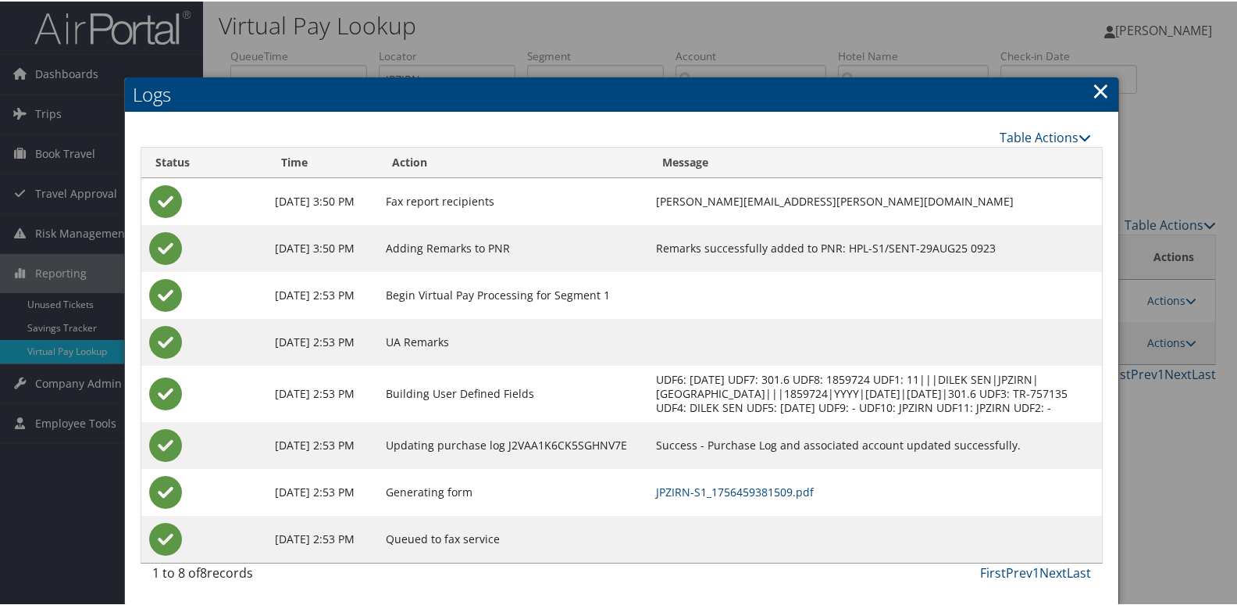
scroll to position [16, 0]
click at [759, 492] on link "JPZIRN-S1_1756459381509.pdf" at bounding box center [735, 490] width 158 height 15
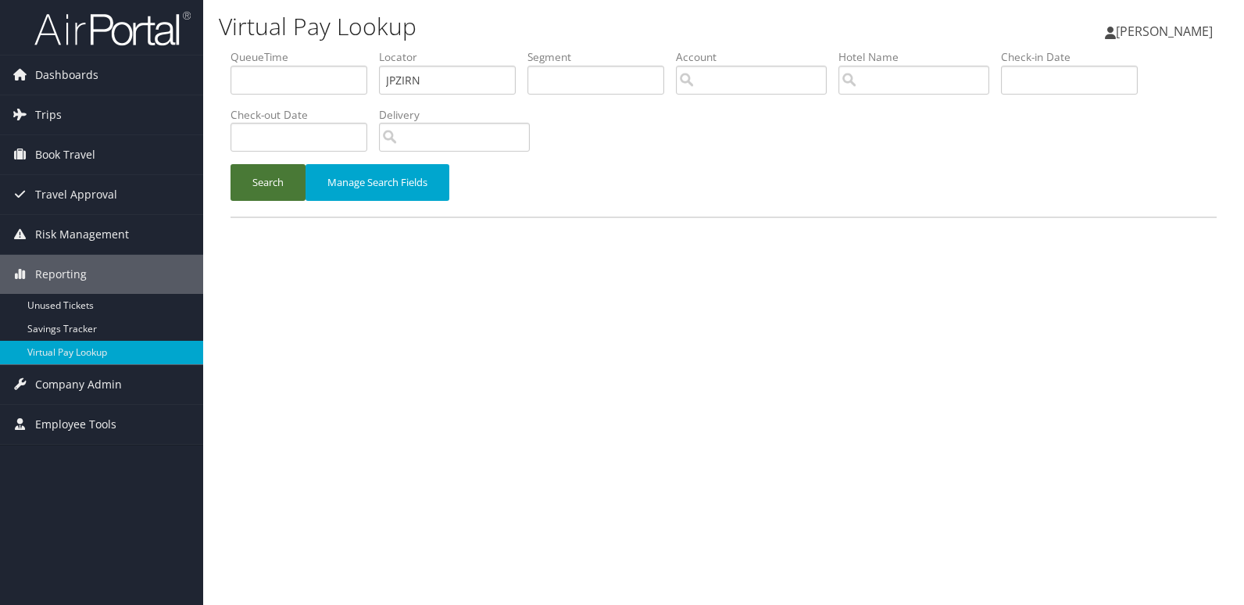
click at [264, 186] on button "Search" at bounding box center [267, 182] width 75 height 37
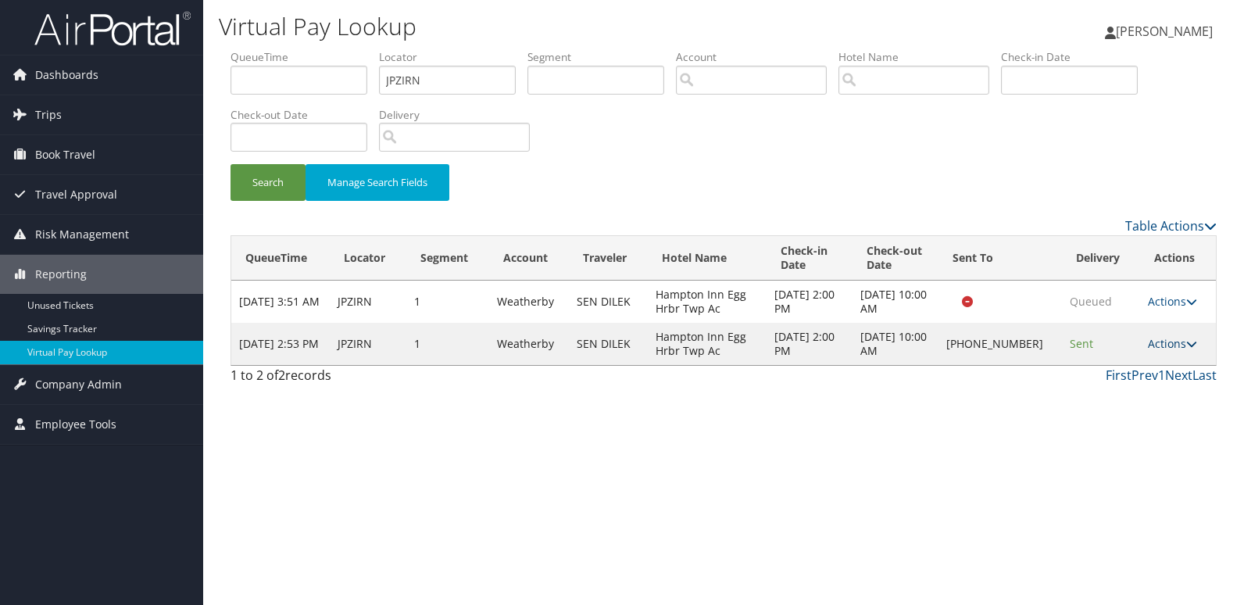
click at [1157, 341] on link "Actions" at bounding box center [1172, 343] width 49 height 15
click at [1091, 376] on link "Resend" at bounding box center [1123, 366] width 134 height 27
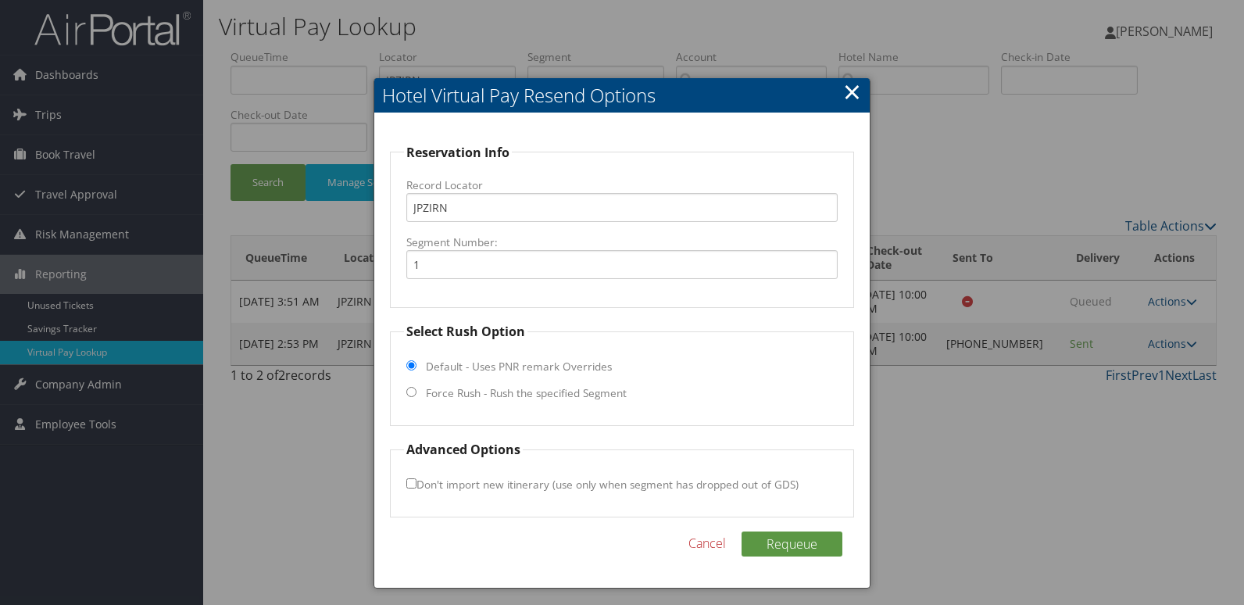
click at [513, 390] on label "Force Rush - Rush the specified Segment" at bounding box center [526, 393] width 201 height 16
click at [416, 390] on input "Force Rush - Rush the specified Segment" at bounding box center [411, 392] width 10 height 10
radio input "true"
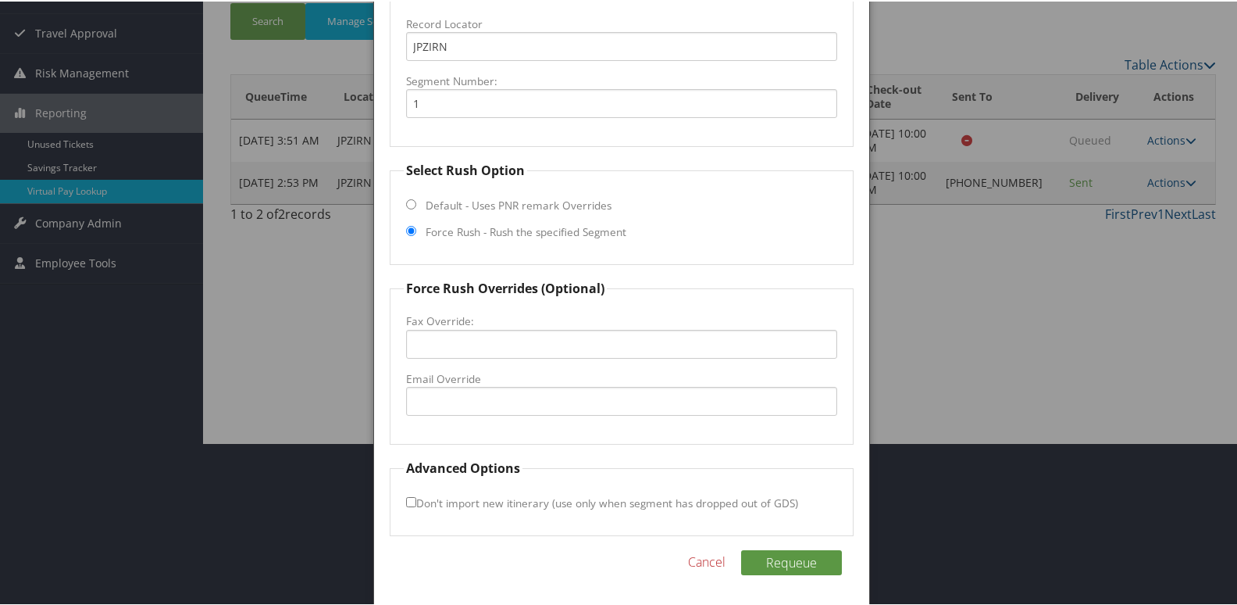
scroll to position [163, 0]
click at [496, 412] on input "Email Override" at bounding box center [622, 398] width 432 height 29
type input "b"
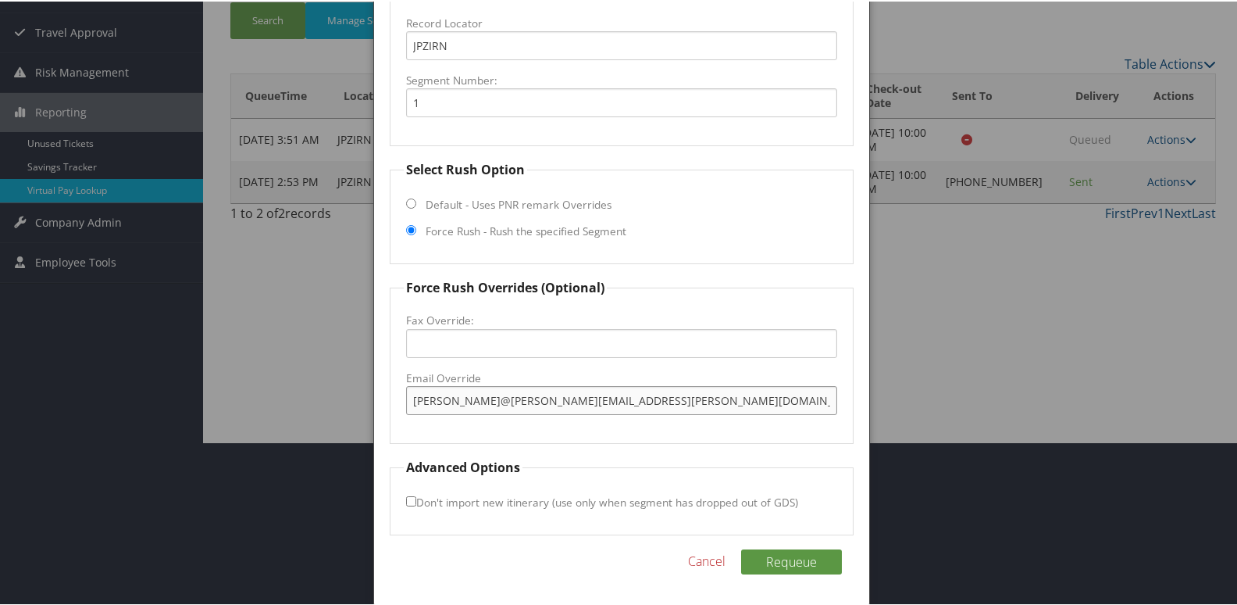
type input "darlene@salce-garcia@hilton.com"
drag, startPoint x: 644, startPoint y: 373, endPoint x: 651, endPoint y: 381, distance: 10.5
click at [643, 373] on label "Email Override" at bounding box center [622, 377] width 432 height 16
click at [643, 384] on input "darlene@salce-garcia@hilton.com" at bounding box center [622, 398] width 432 height 29
drag, startPoint x: 532, startPoint y: 400, endPoint x: 223, endPoint y: 389, distance: 308.8
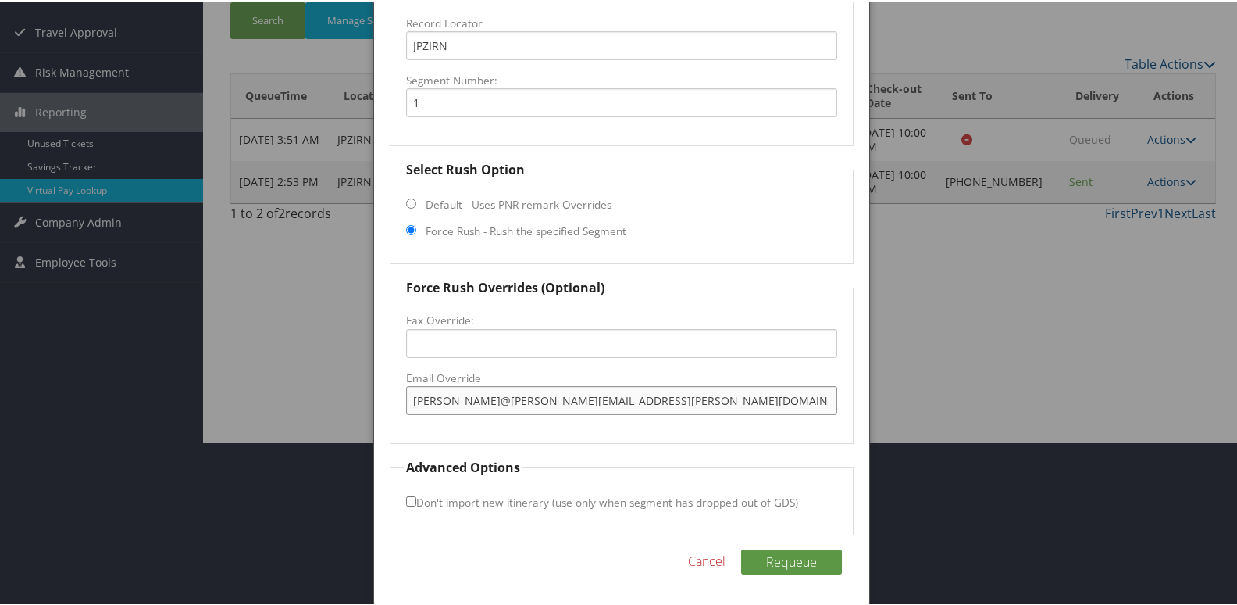
click at [223, 389] on body "Menu Dashboards ► AirPortal 360™ (Manager) My Travel Dashboard Trips ► Airtiner…" at bounding box center [622, 139] width 1244 height 605
click at [771, 555] on button "Requeue" at bounding box center [791, 560] width 101 height 25
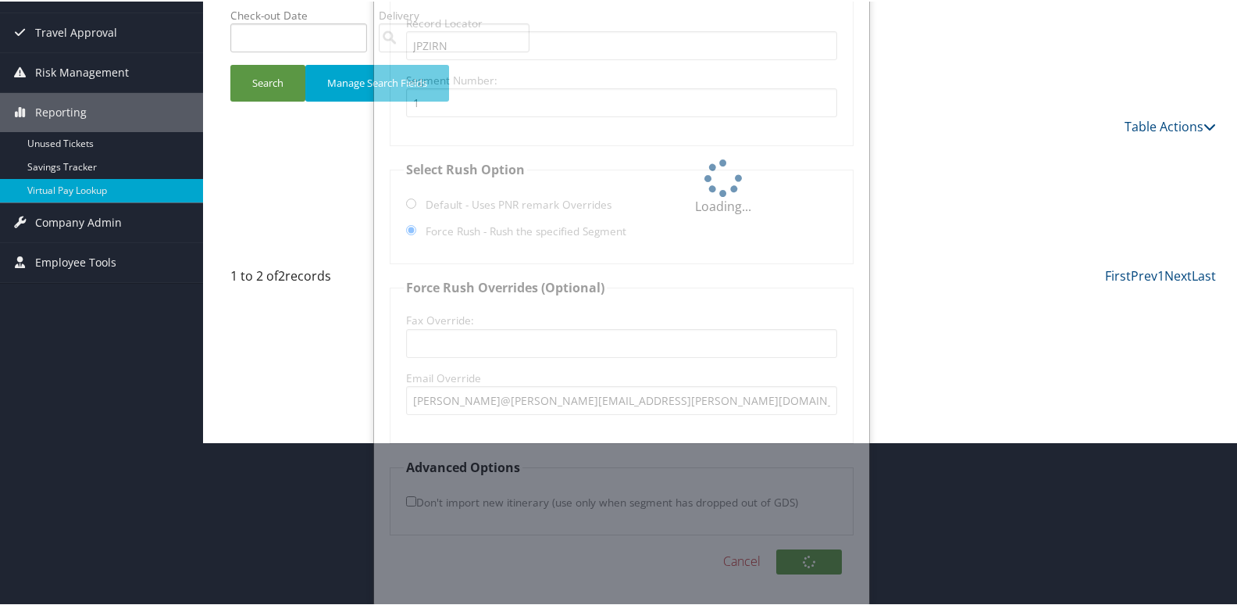
scroll to position [0, 0]
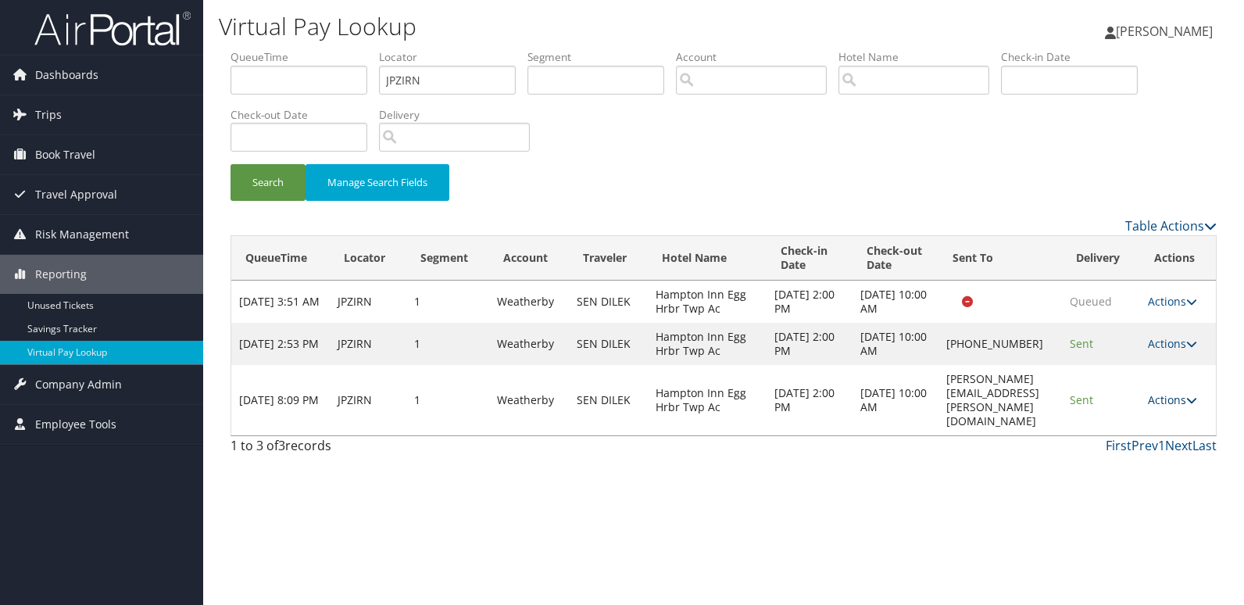
click at [1177, 407] on link "Actions" at bounding box center [1172, 399] width 49 height 15
click at [1146, 458] on link "Logs" at bounding box center [1151, 470] width 98 height 27
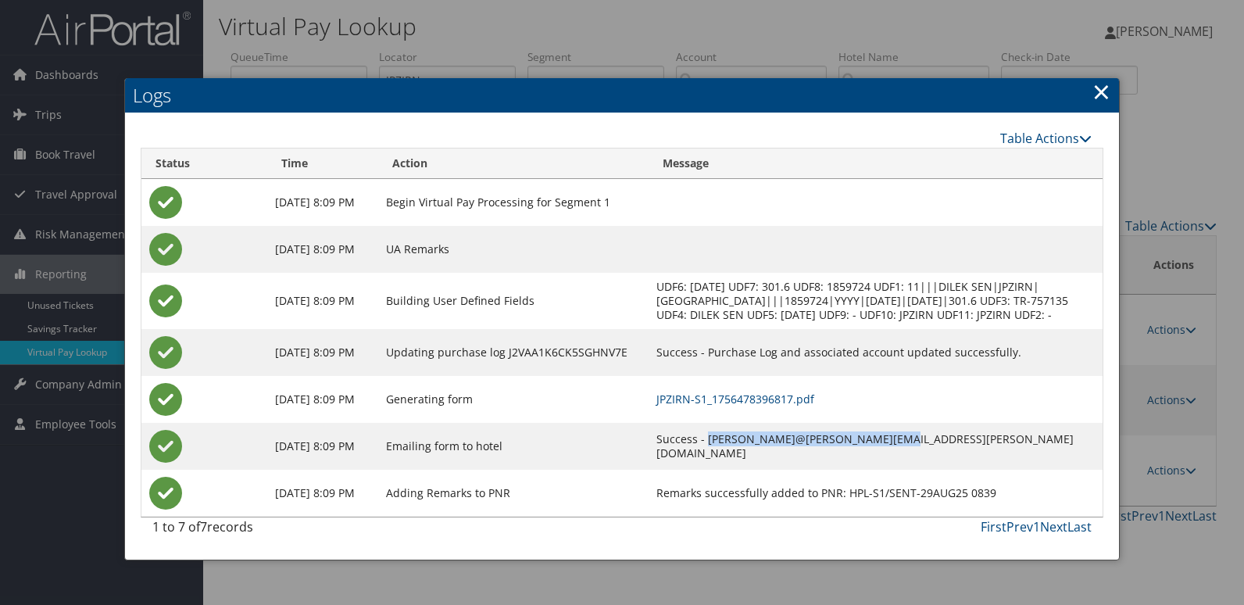
drag, startPoint x: 946, startPoint y: 459, endPoint x: 773, endPoint y: 462, distance: 173.5
click at [773, 462] on td "Success - darlene@salce-garcia@hilton.com" at bounding box center [875, 446] width 454 height 47
copy td "darlene@salce-garcia@hilton.com"
click at [1104, 100] on link "×" at bounding box center [1101, 91] width 18 height 31
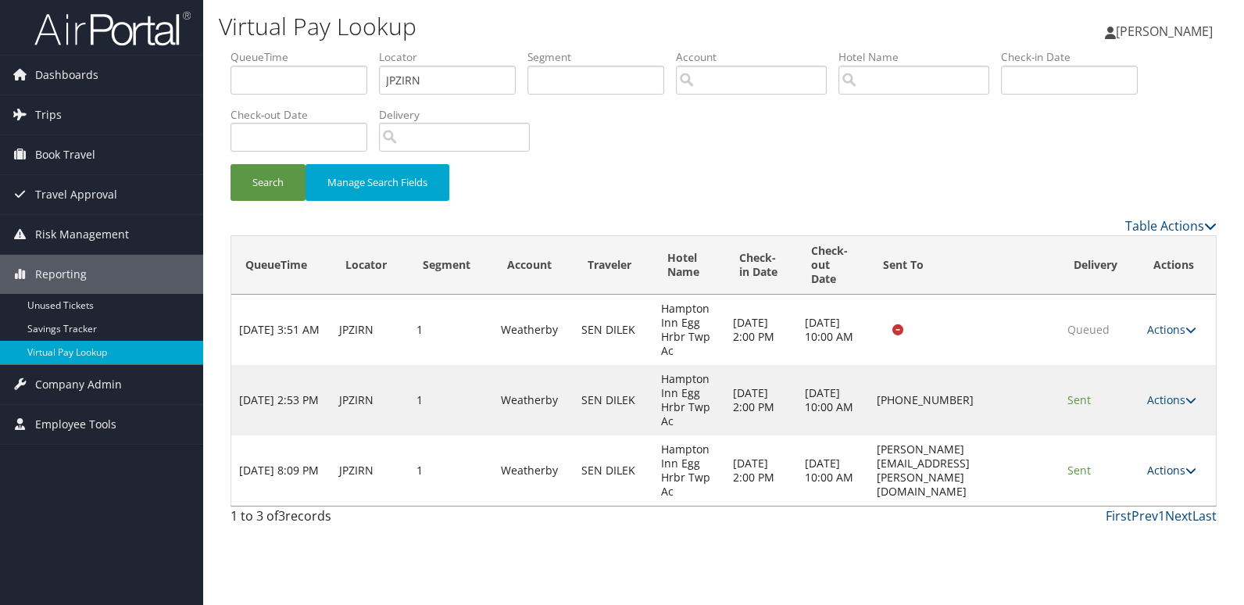
click at [1164, 470] on link "Actions" at bounding box center [1171, 469] width 49 height 15
click at [1137, 485] on link "Resend" at bounding box center [1146, 493] width 98 height 27
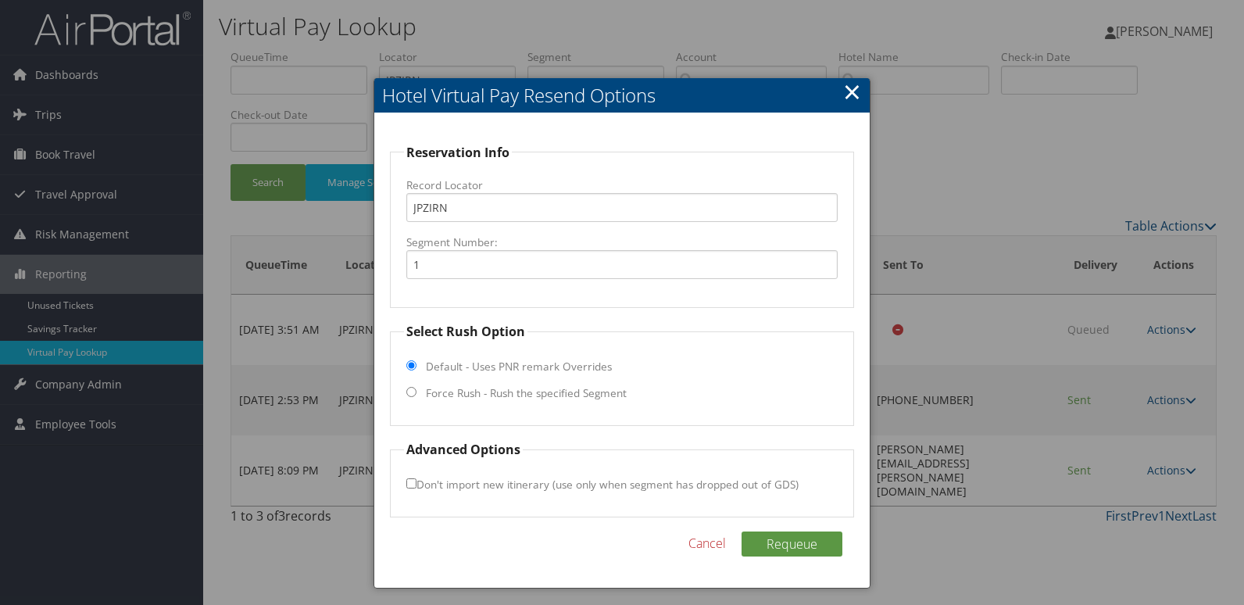
drag, startPoint x: 494, startPoint y: 401, endPoint x: 525, endPoint y: 396, distance: 31.6
click at [494, 400] on label "Force Rush - Rush the specified Segment" at bounding box center [526, 393] width 201 height 16
click at [416, 397] on input "Force Rush - Rush the specified Segment" at bounding box center [411, 392] width 10 height 10
radio input "true"
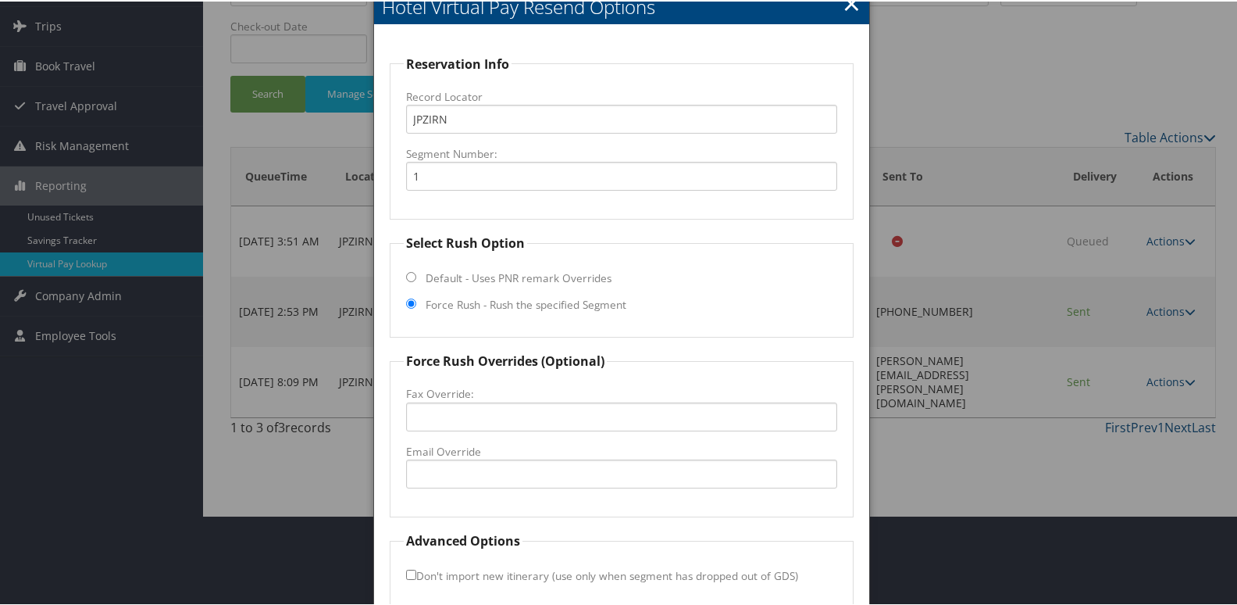
scroll to position [163, 0]
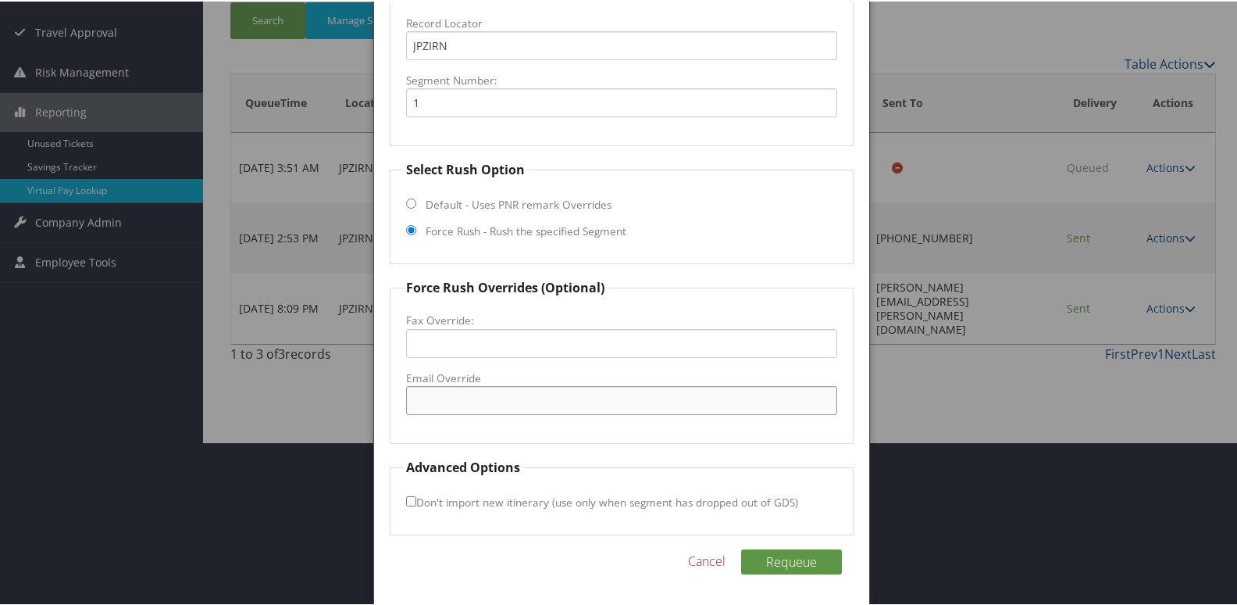
click at [480, 397] on input "Email Override" at bounding box center [622, 398] width 432 height 29
paste input "darlene@salce-garcia@hilton.com"
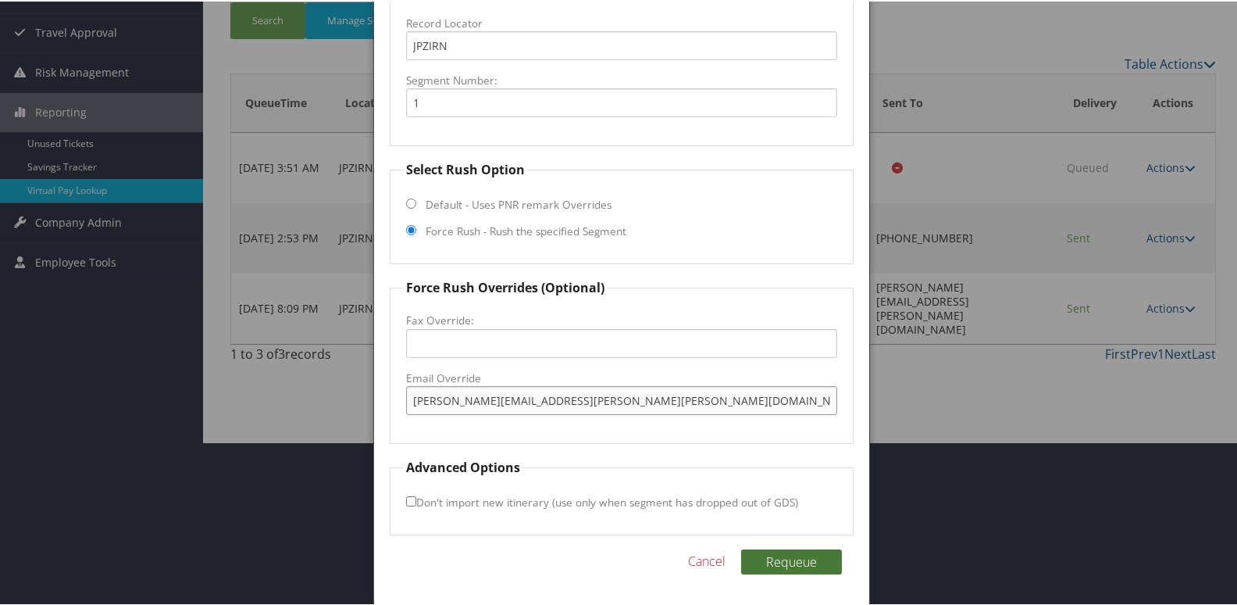
type input "[PERSON_NAME][EMAIL_ADDRESS][PERSON_NAME][PERSON_NAME][DOMAIN_NAME]"
click at [781, 553] on button "Requeue" at bounding box center [791, 560] width 101 height 25
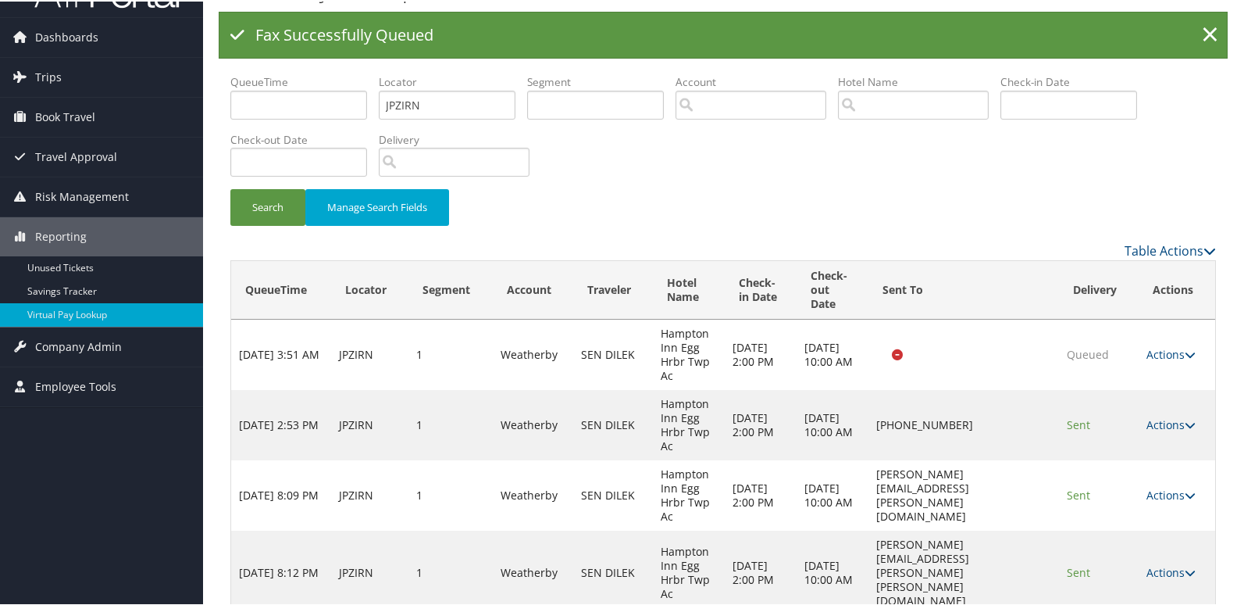
scroll to position [61, 0]
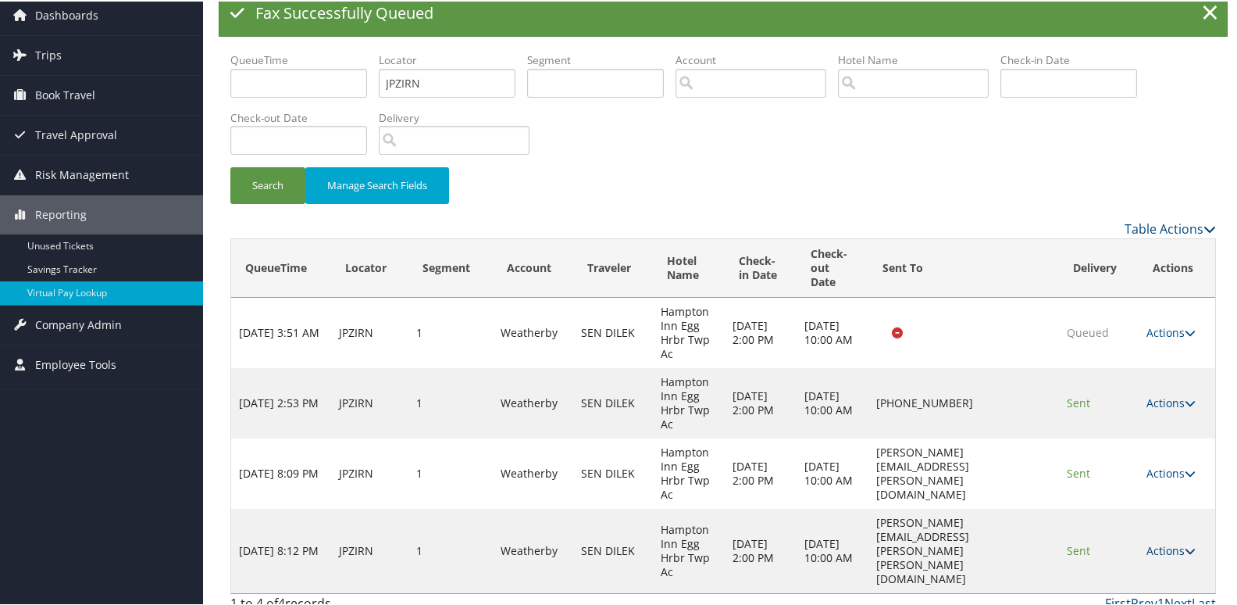
click at [1171, 544] on link "Actions" at bounding box center [1171, 548] width 49 height 15
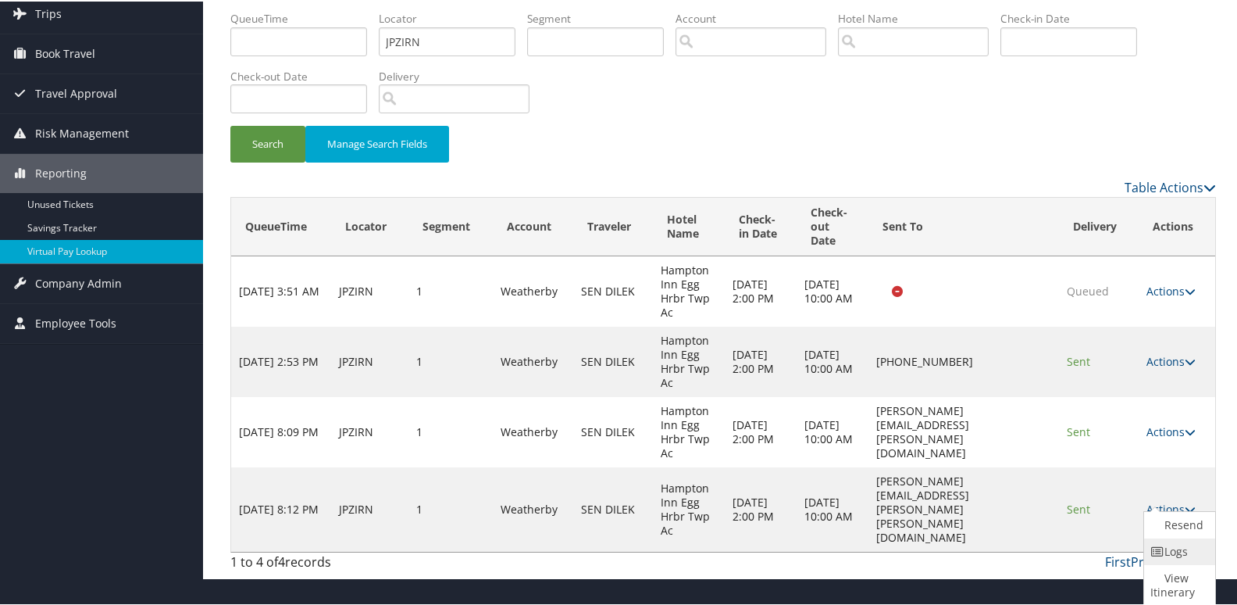
click at [1170, 544] on link "Logs" at bounding box center [1178, 550] width 67 height 27
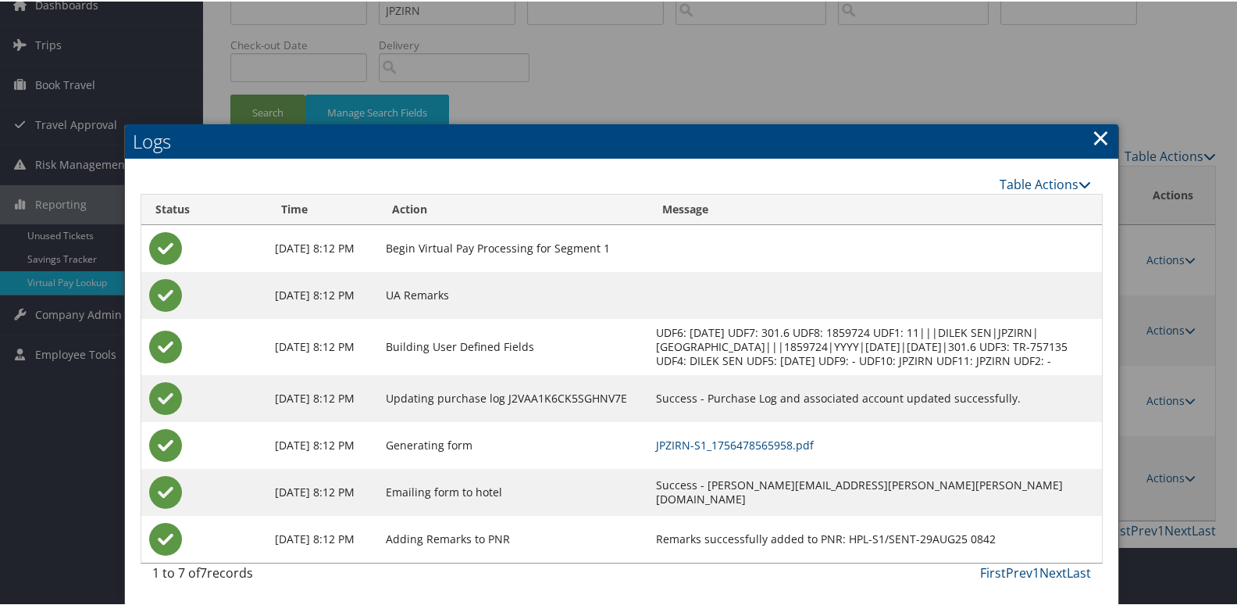
scroll to position [85, 0]
click at [814, 445] on link "JPZIRN-S1_1756478565958.pdf" at bounding box center [735, 443] width 158 height 15
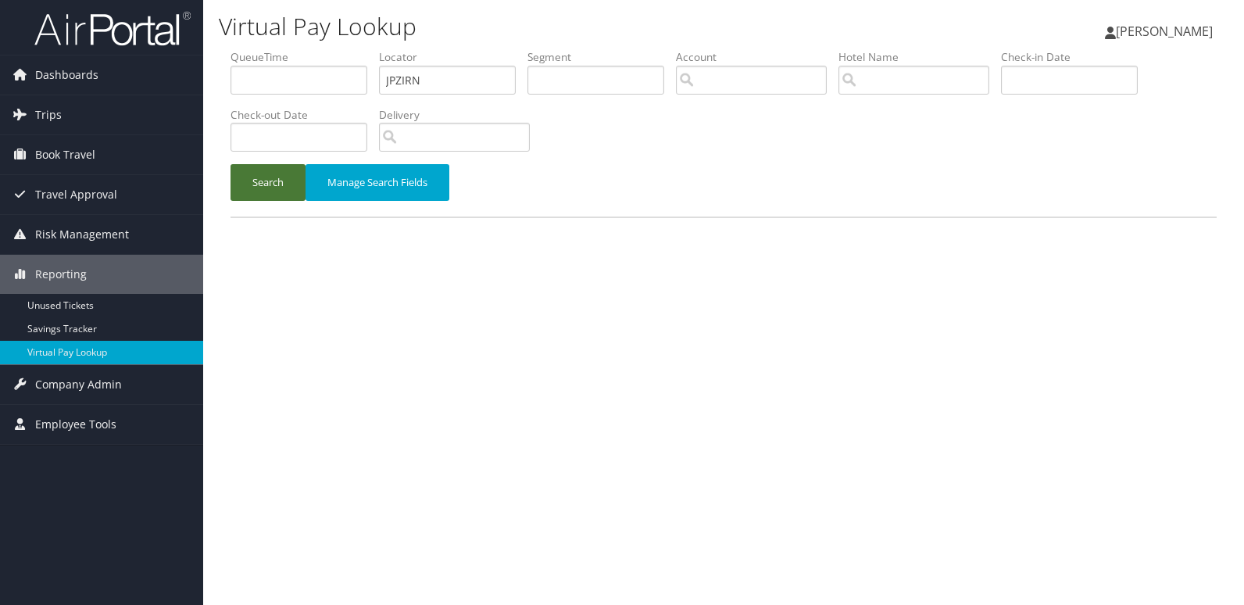
click at [251, 194] on button "Search" at bounding box center [267, 182] width 75 height 37
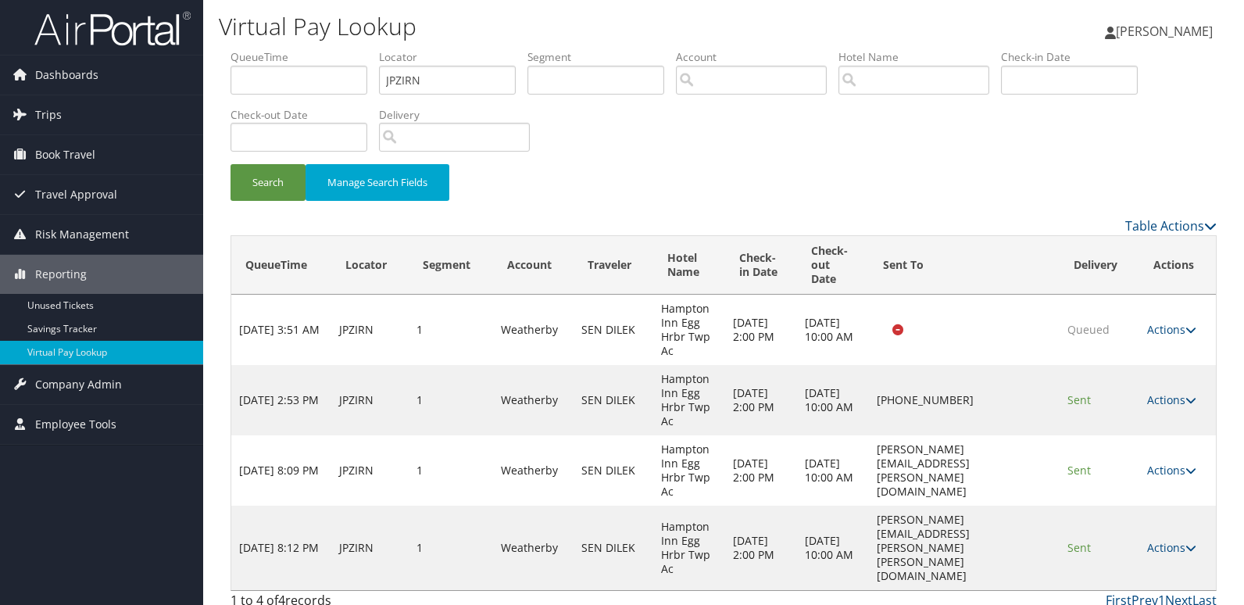
drag, startPoint x: 954, startPoint y: 398, endPoint x: 856, endPoint y: 412, distance: 98.7
click at [869, 412] on td "[PHONE_NUMBER]" at bounding box center [964, 400] width 191 height 70
copy td "[PHONE_NUMBER]"
click at [1161, 541] on link "Actions" at bounding box center [1171, 547] width 49 height 15
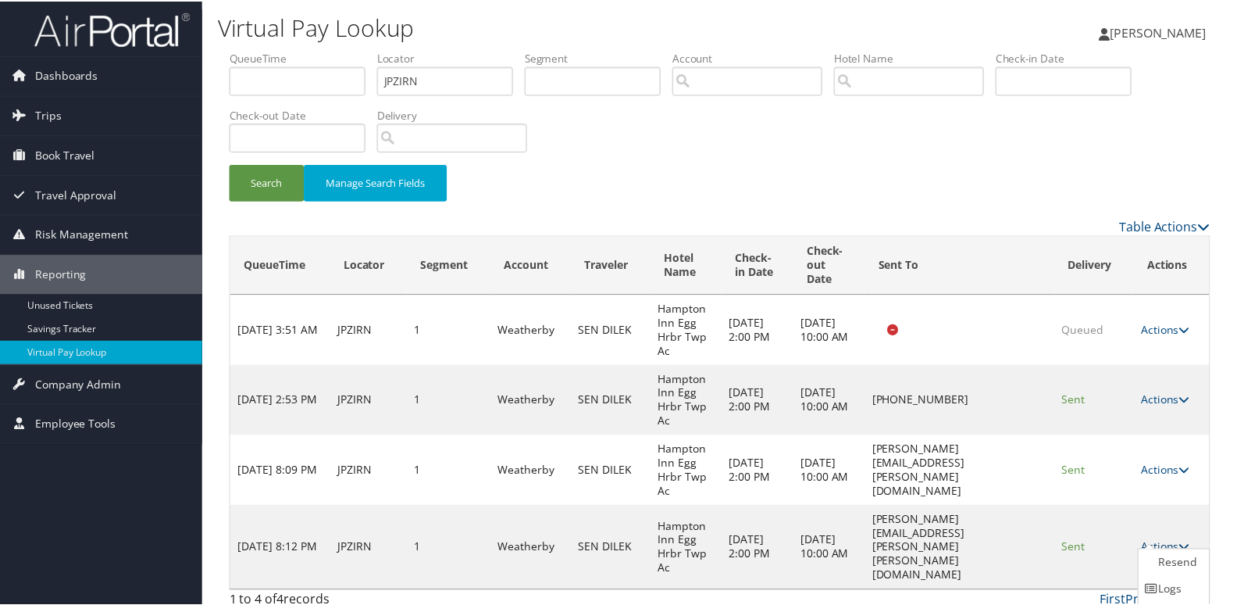
scroll to position [53, 0]
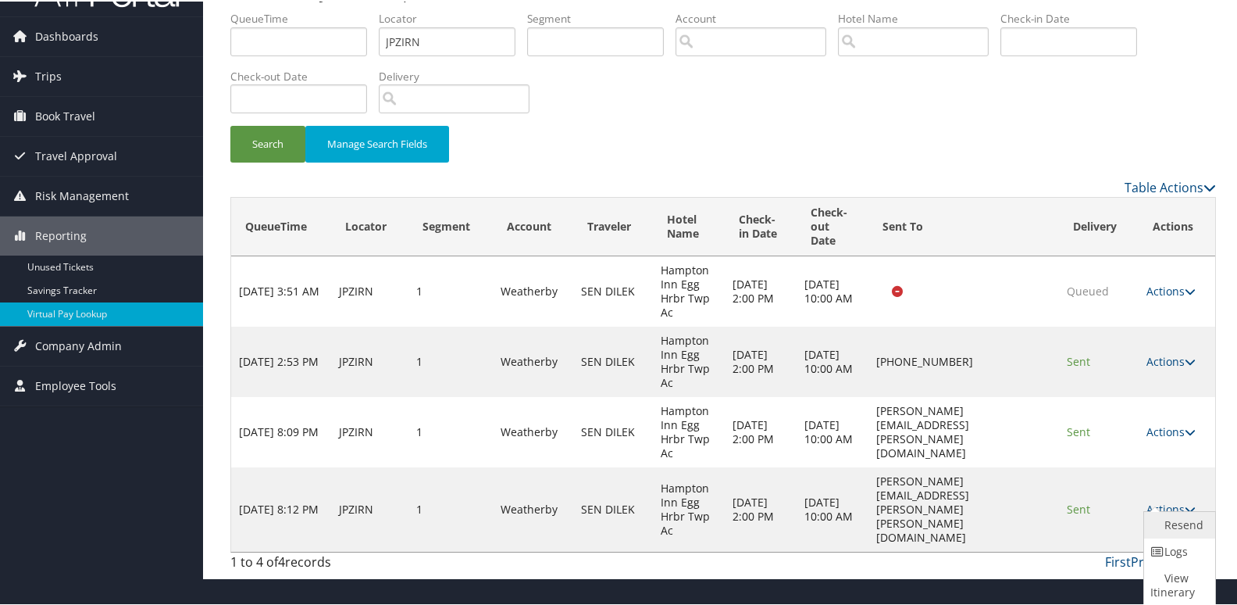
click at [1154, 521] on link "Resend" at bounding box center [1178, 523] width 67 height 27
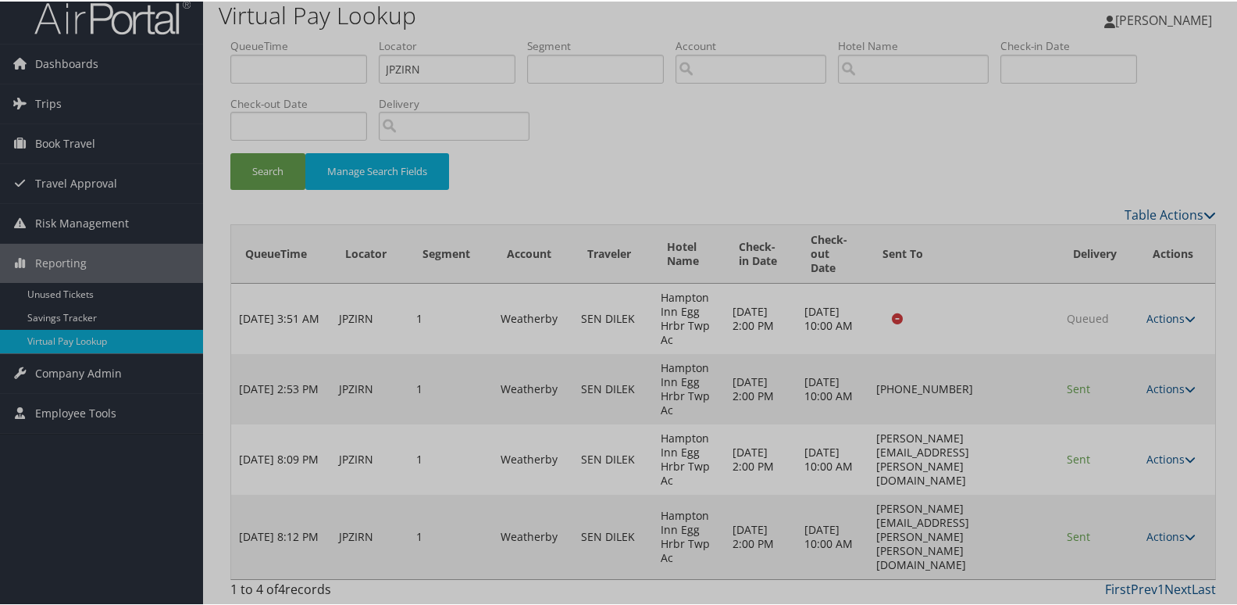
scroll to position [0, 0]
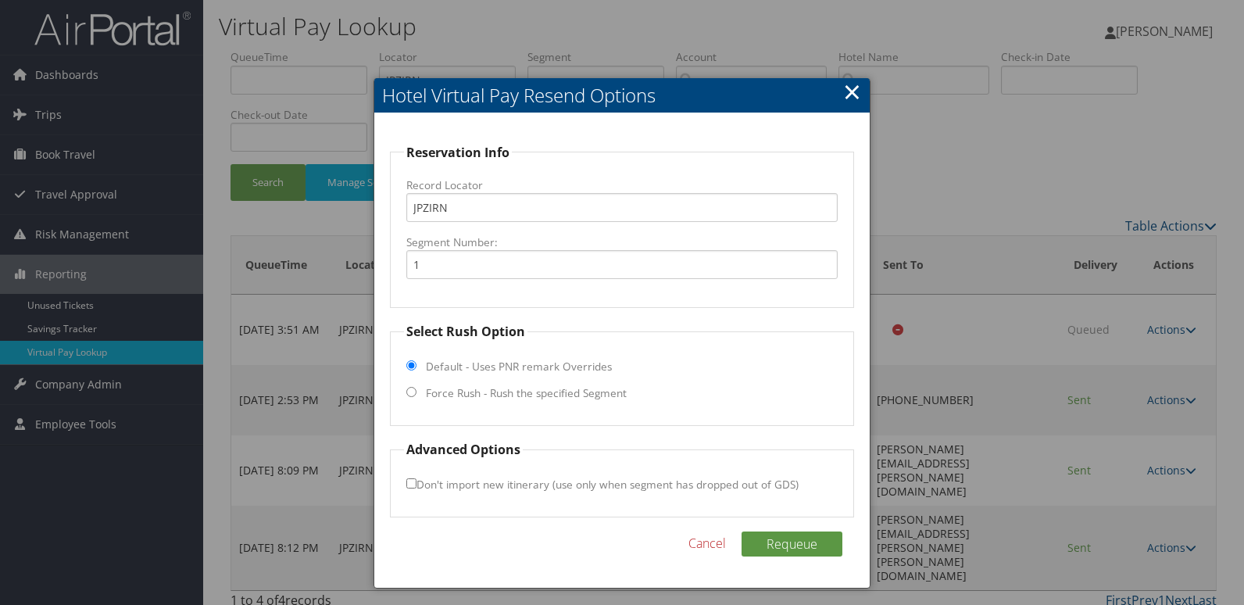
click at [475, 388] on label "Force Rush - Rush the specified Segment" at bounding box center [526, 393] width 201 height 16
click at [416, 388] on input "Force Rush - Rush the specified Segment" at bounding box center [411, 392] width 10 height 10
radio input "true"
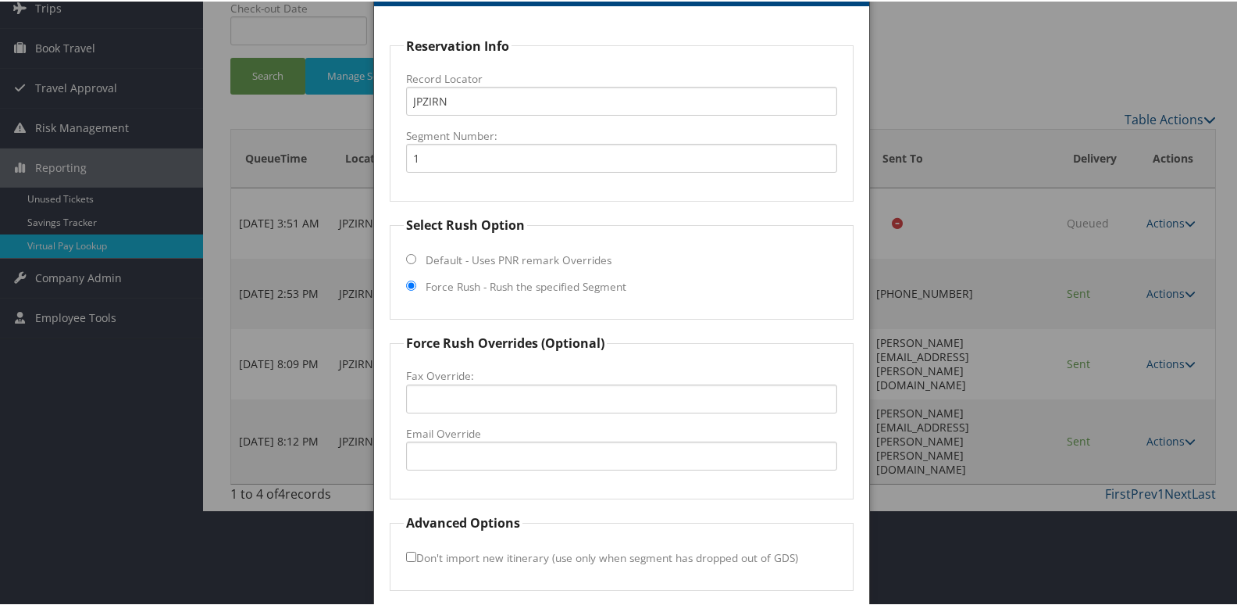
scroll to position [163, 0]
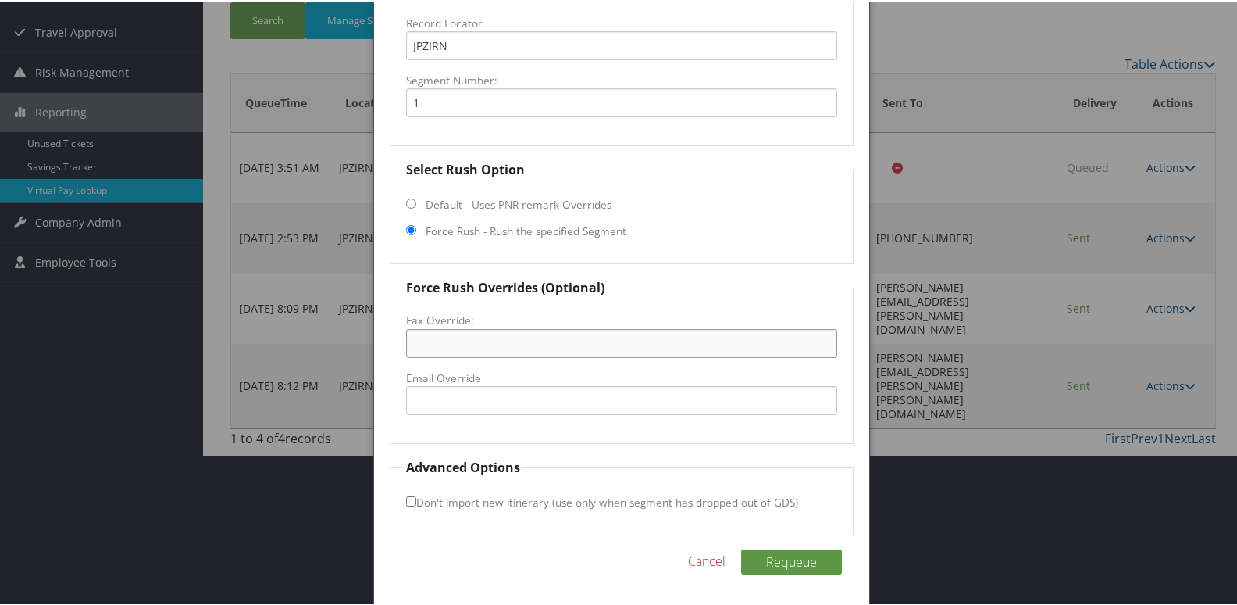
click at [476, 340] on input "Fax Override:" at bounding box center [622, 341] width 432 height 29
paste input "[PHONE_NUMBER]"
type input "[PHONE_NUMBER]"
click at [771, 555] on button "Requeue" at bounding box center [791, 560] width 101 height 25
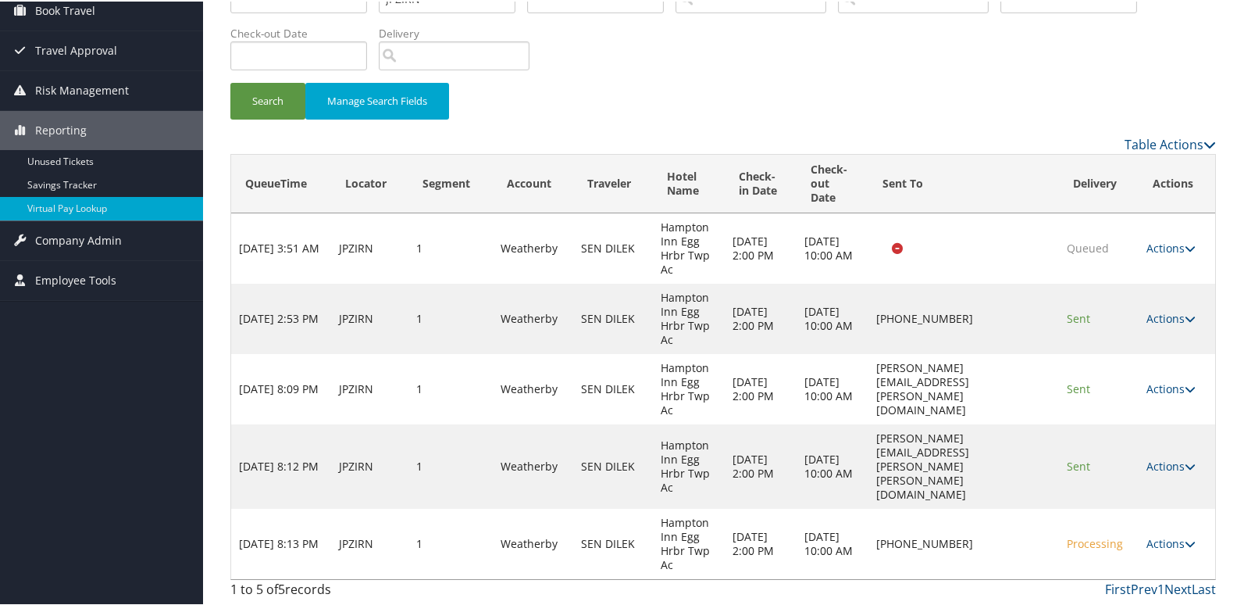
scroll to position [131, 0]
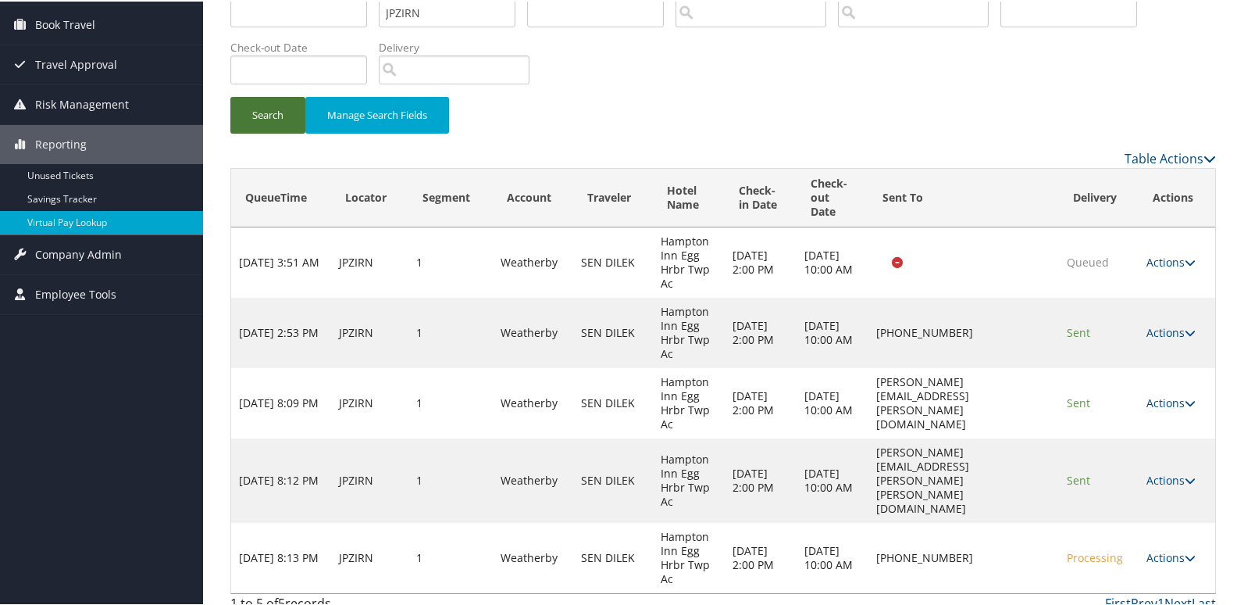
click at [263, 120] on button "Search" at bounding box center [267, 113] width 75 height 37
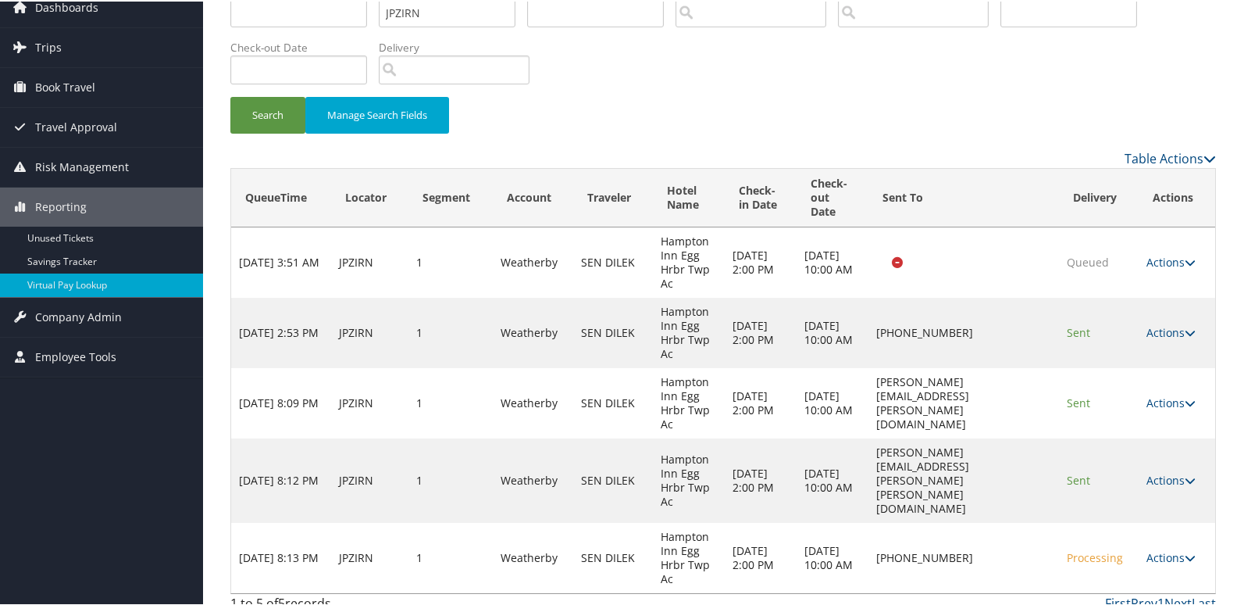
click at [790, 88] on div "Search Manage Search Fields" at bounding box center [723, 63] width 1009 height 167
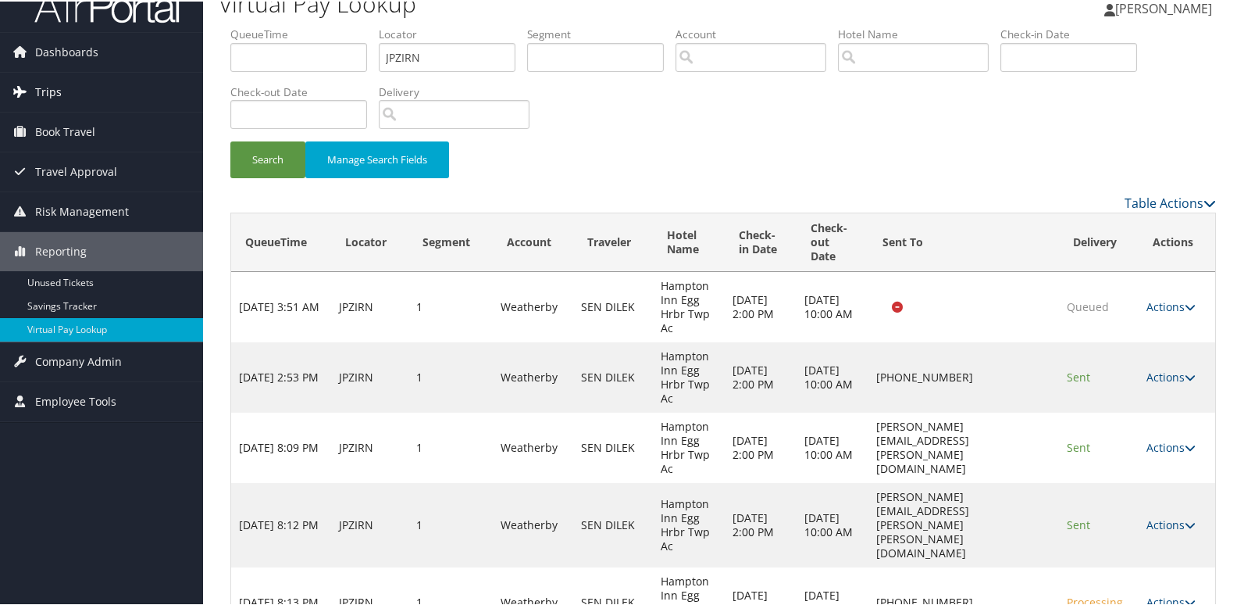
scroll to position [0, 0]
